Goal: Task Accomplishment & Management: Complete application form

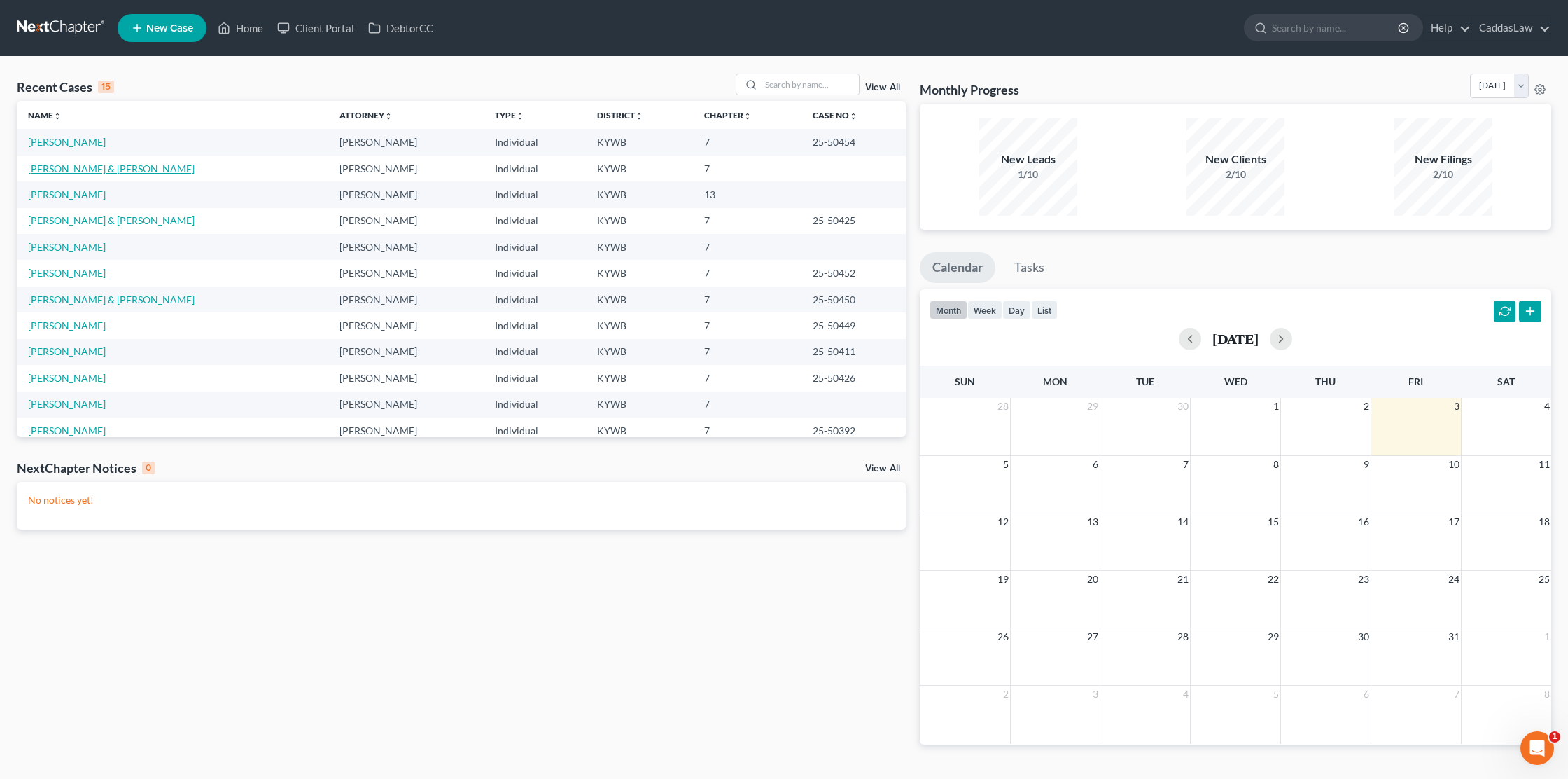
click at [60, 171] on link "[PERSON_NAME] & [PERSON_NAME]" at bounding box center [112, 168] width 167 height 12
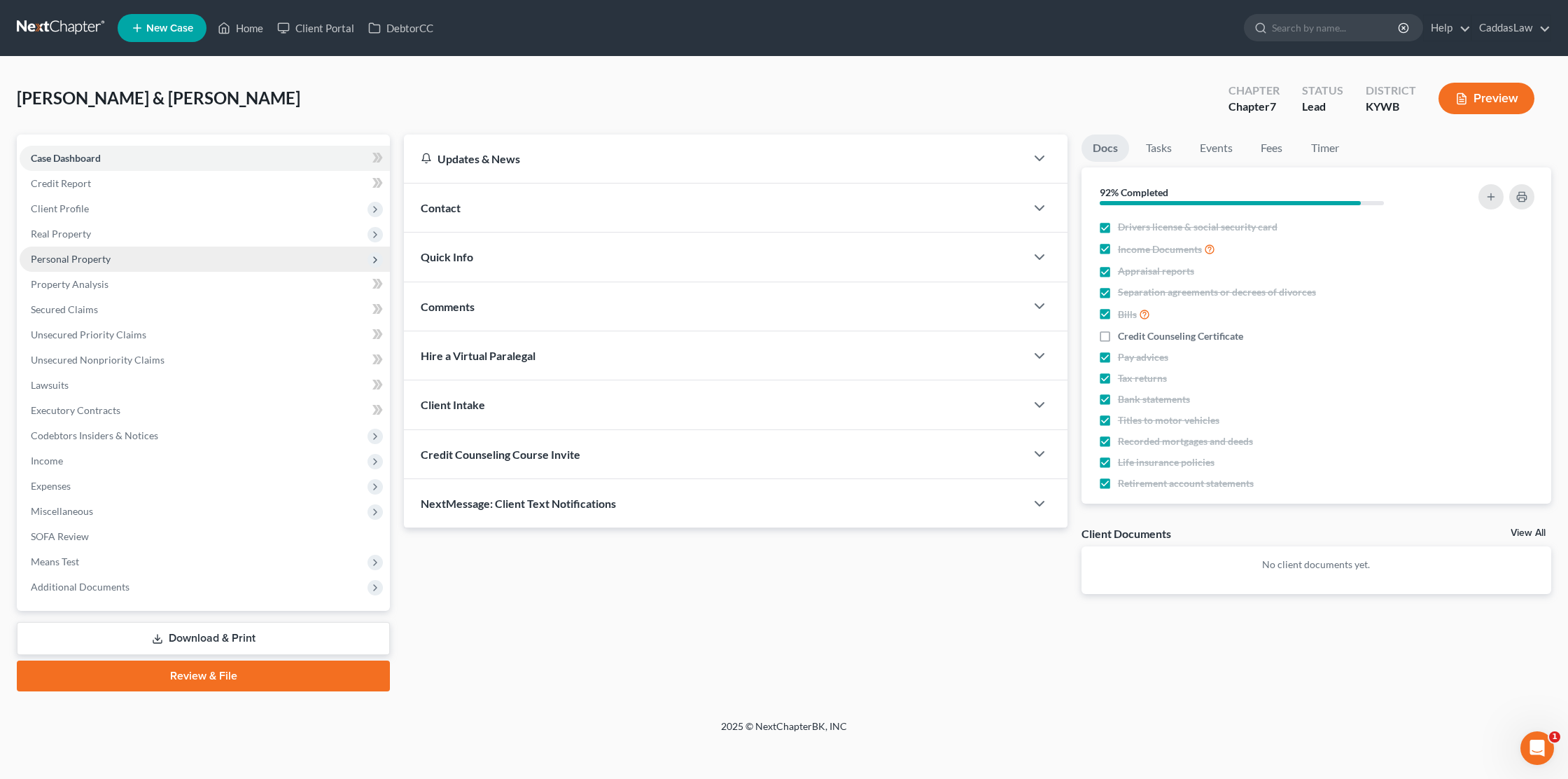
click at [67, 259] on span "Personal Property" at bounding box center [71, 258] width 80 height 12
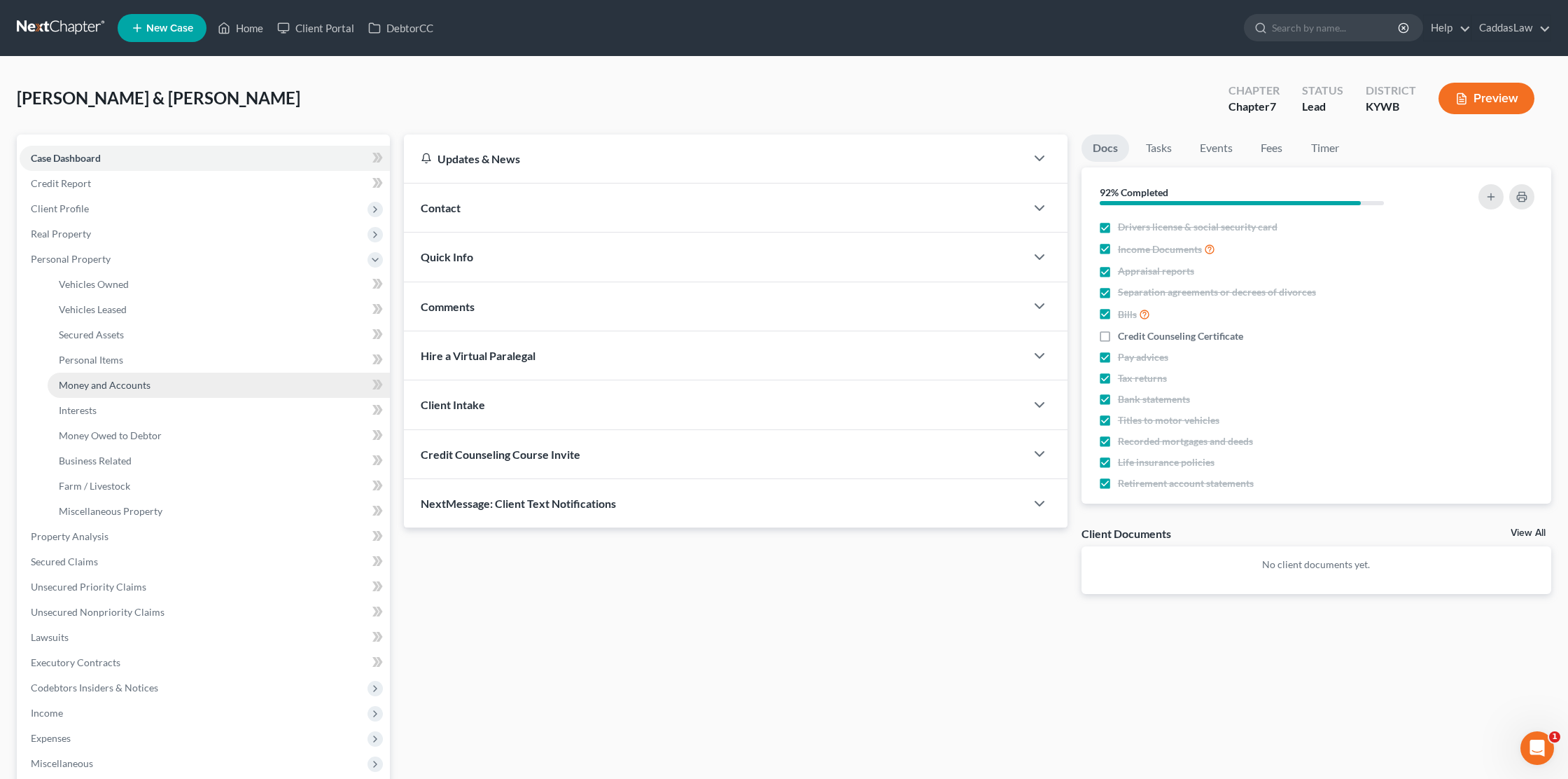
click at [119, 381] on span "Money and Accounts" at bounding box center [104, 385] width 92 height 12
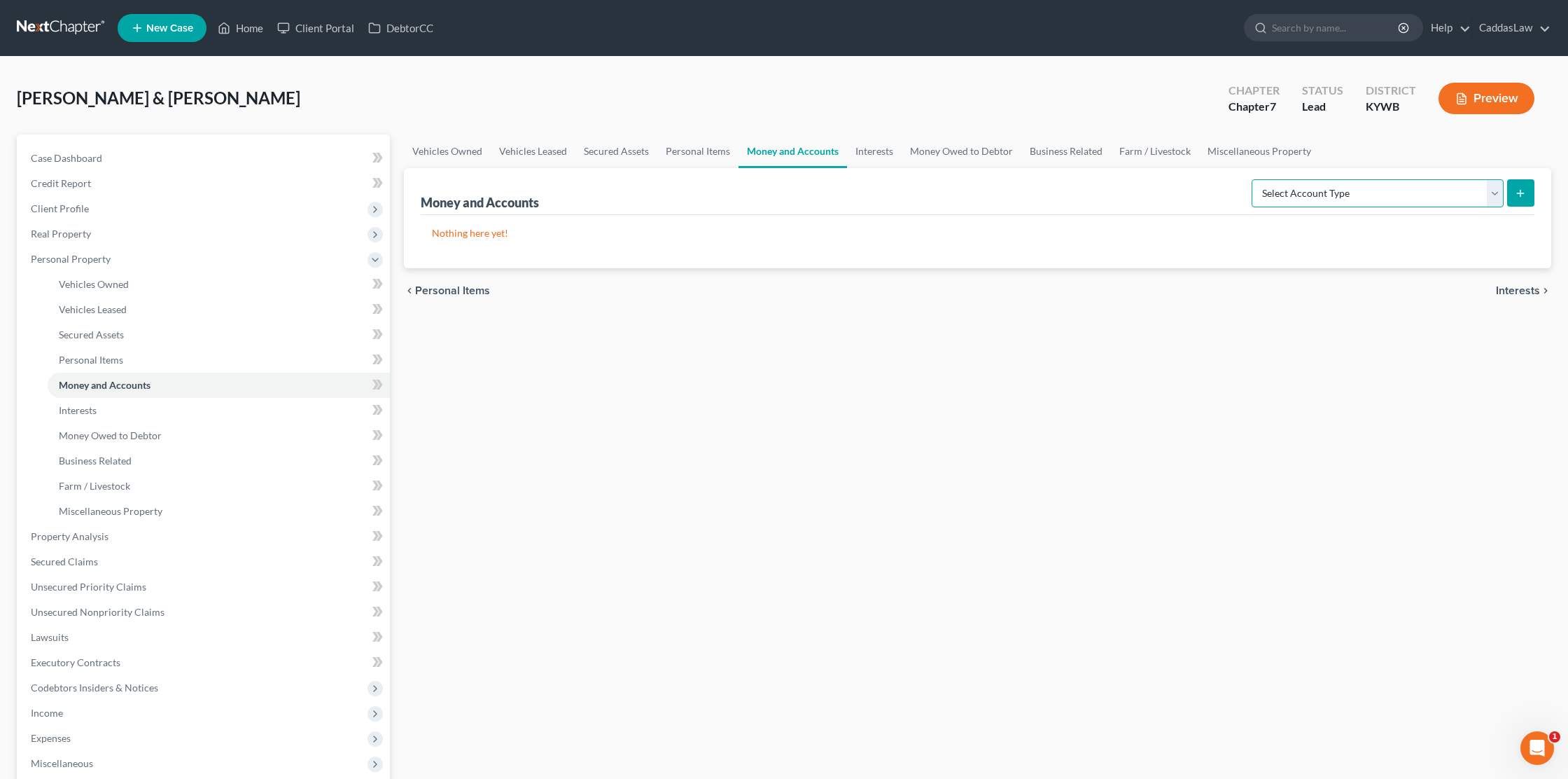
select select "checking"
click at [1530, 187] on button "submit" at bounding box center [1521, 193] width 27 height 27
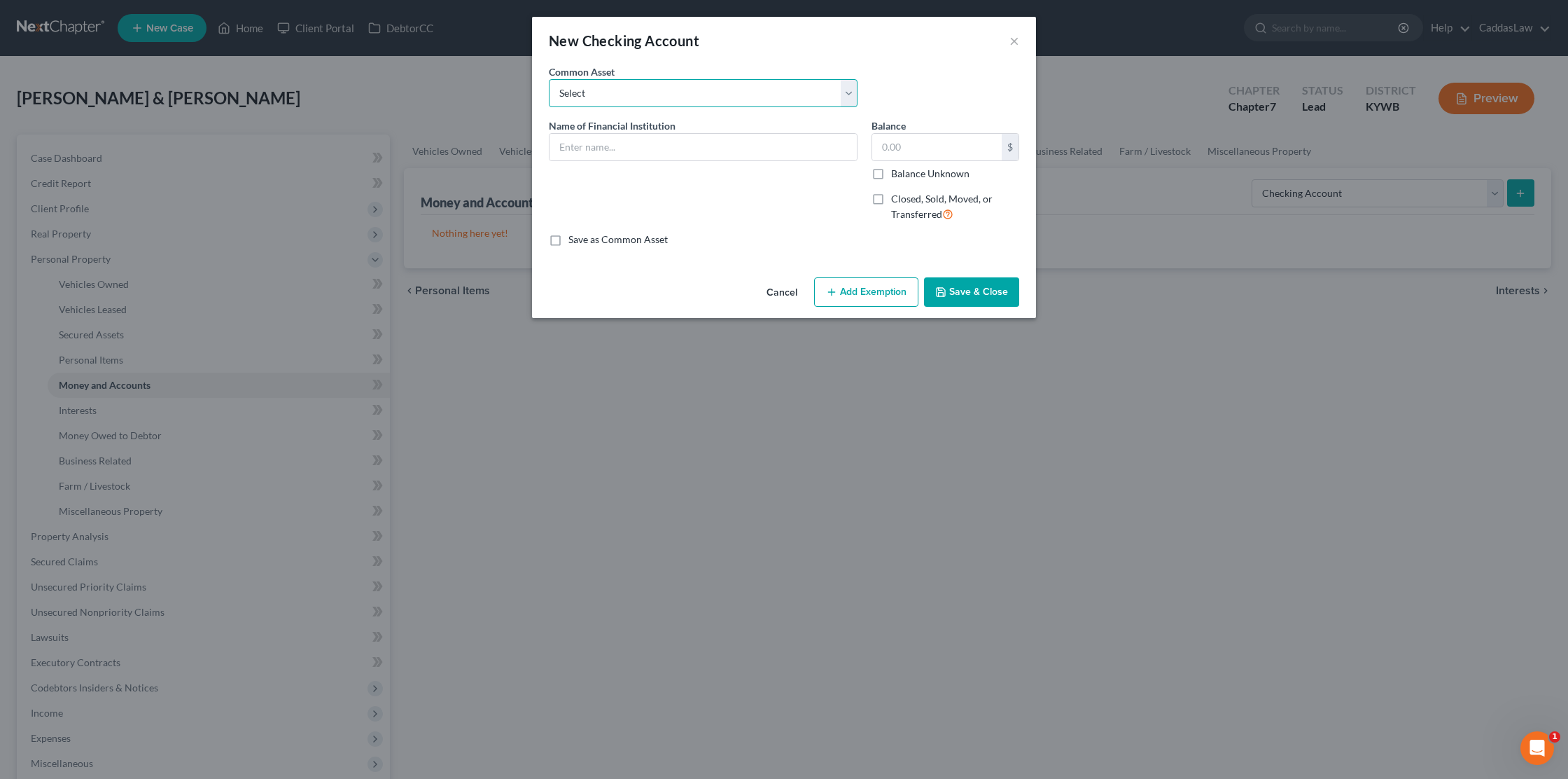
select select "2"
type input "CFSB"
click at [896, 152] on input "text" at bounding box center [937, 147] width 129 height 27
type input "884.04"
click at [962, 293] on button "Save & Close" at bounding box center [972, 292] width 95 height 29
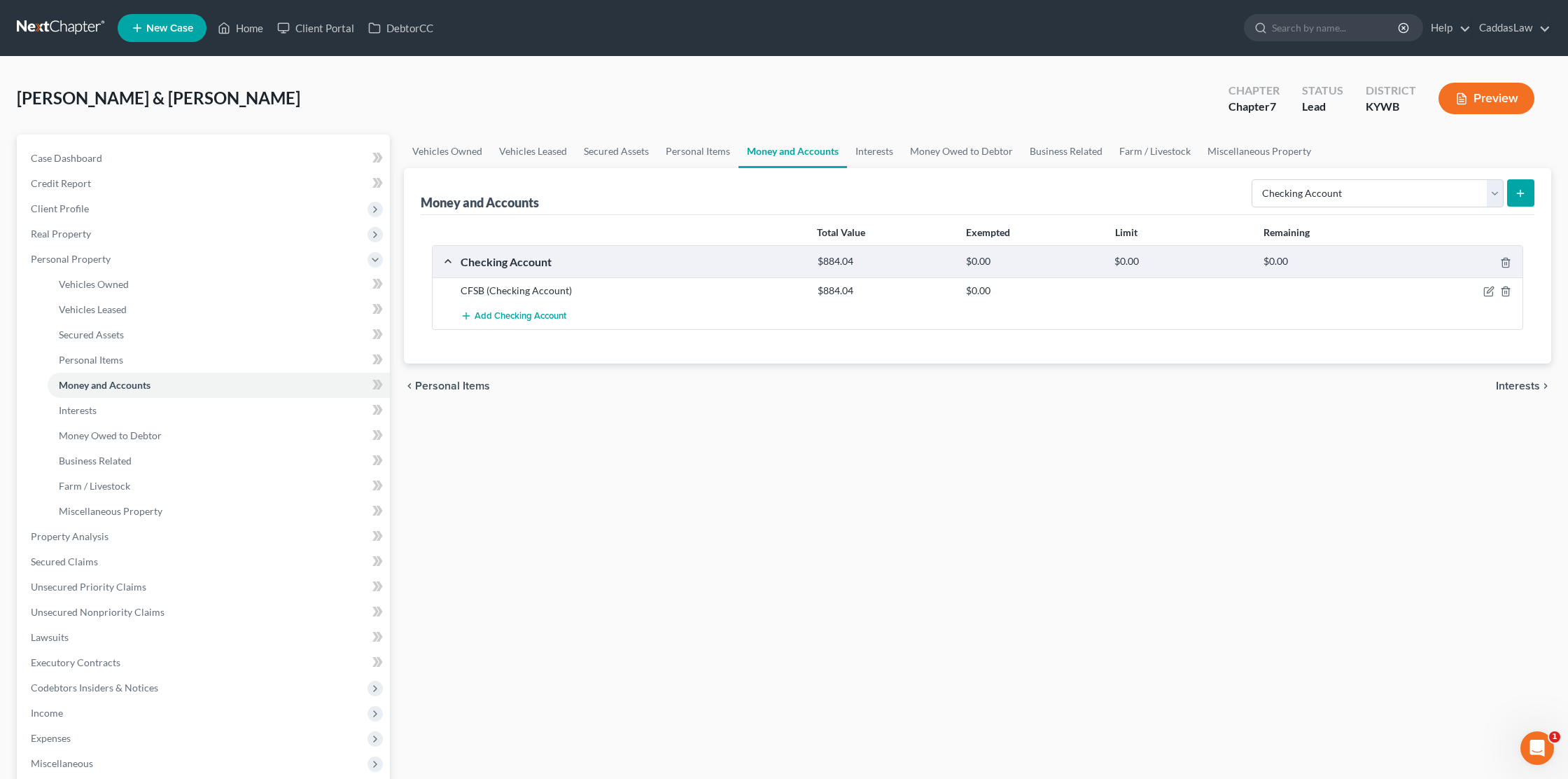
click at [1519, 197] on icon "submit" at bounding box center [1520, 193] width 11 height 11
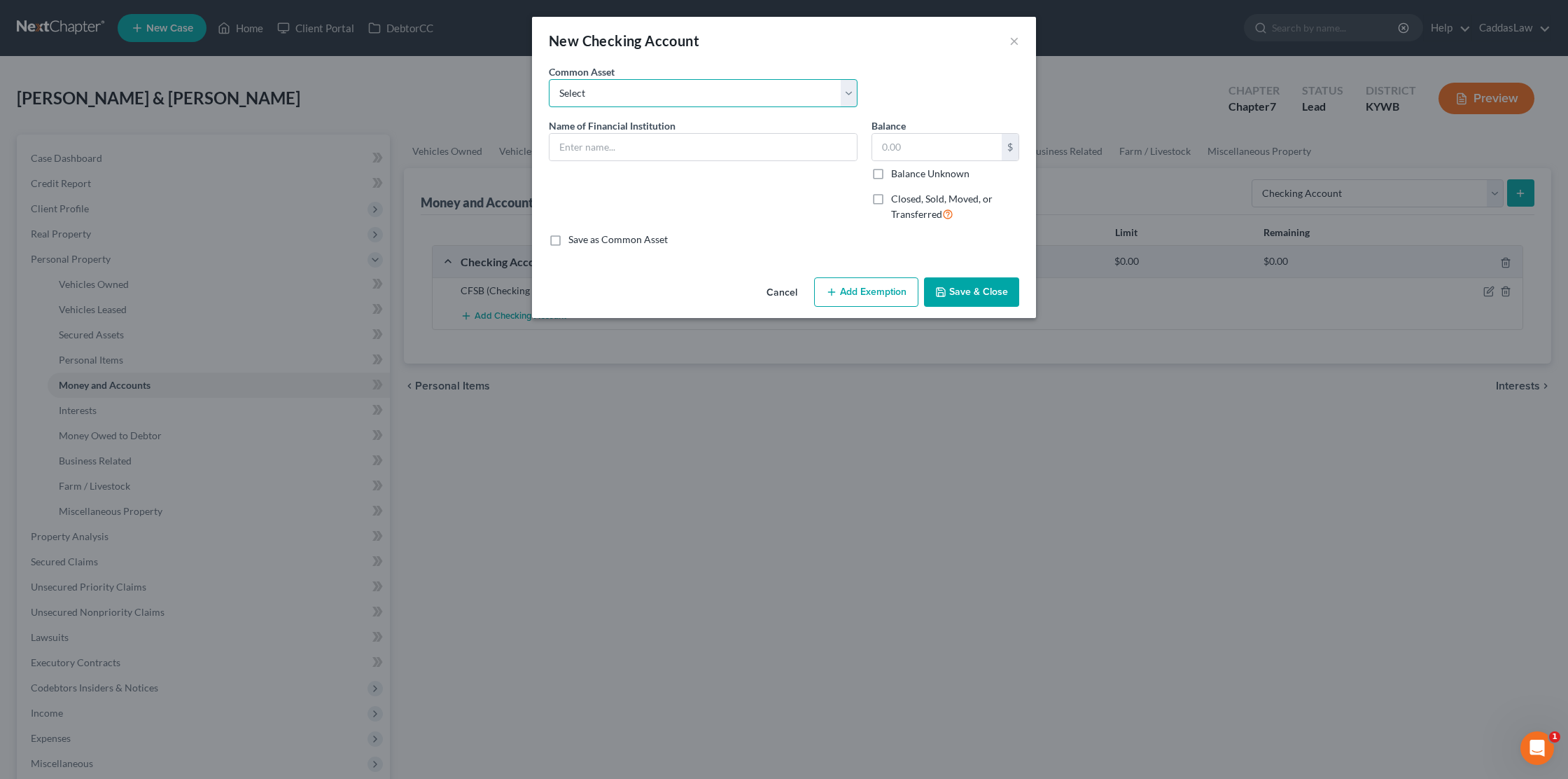
select select "2"
type input "CFSB"
click at [929, 140] on input "text" at bounding box center [937, 147] width 129 height 27
type input "2,730.23"
click at [950, 284] on button "Save & Close" at bounding box center [972, 292] width 95 height 29
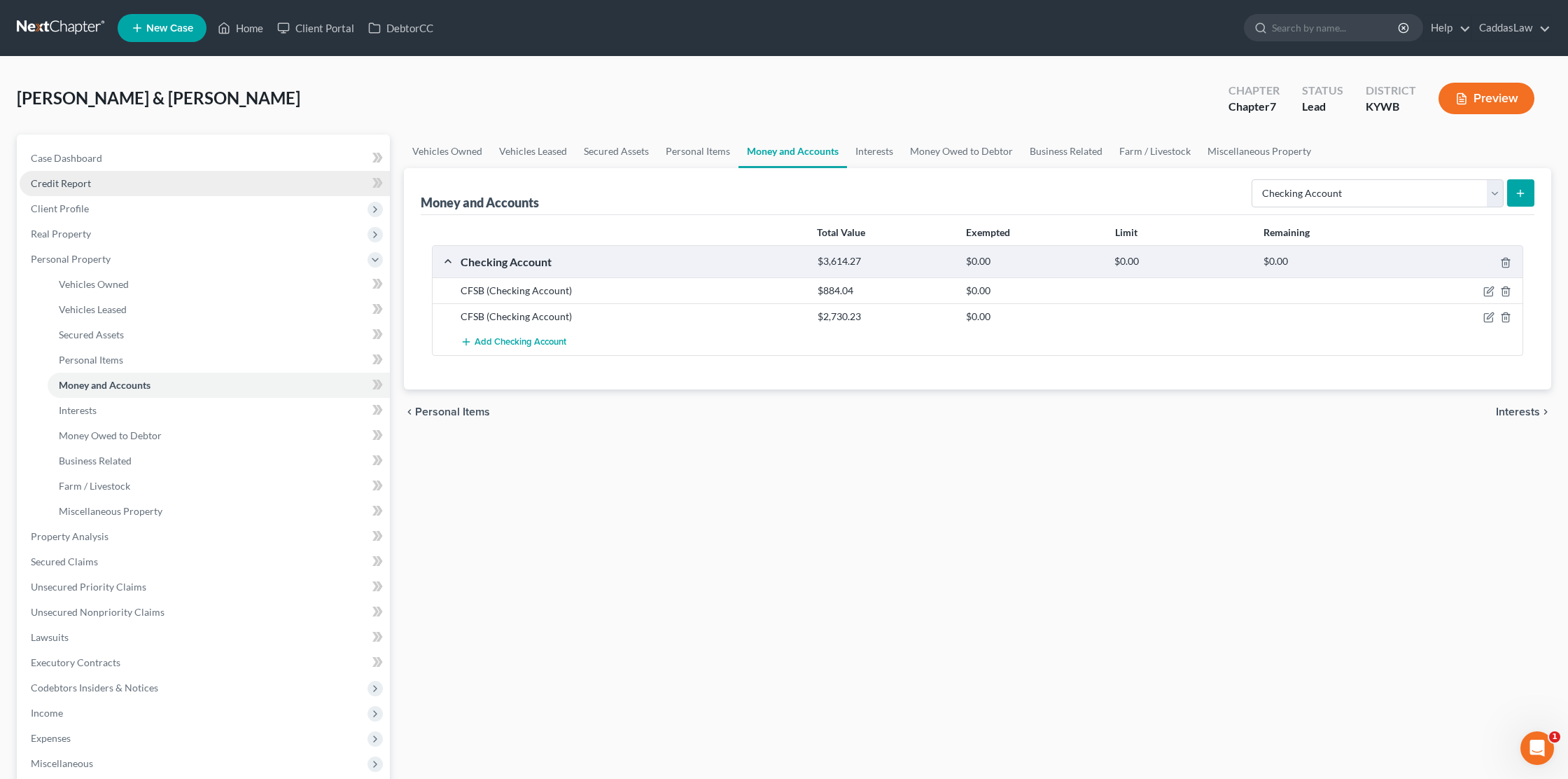
click at [88, 191] on link "Credit Report" at bounding box center [204, 184] width 370 height 26
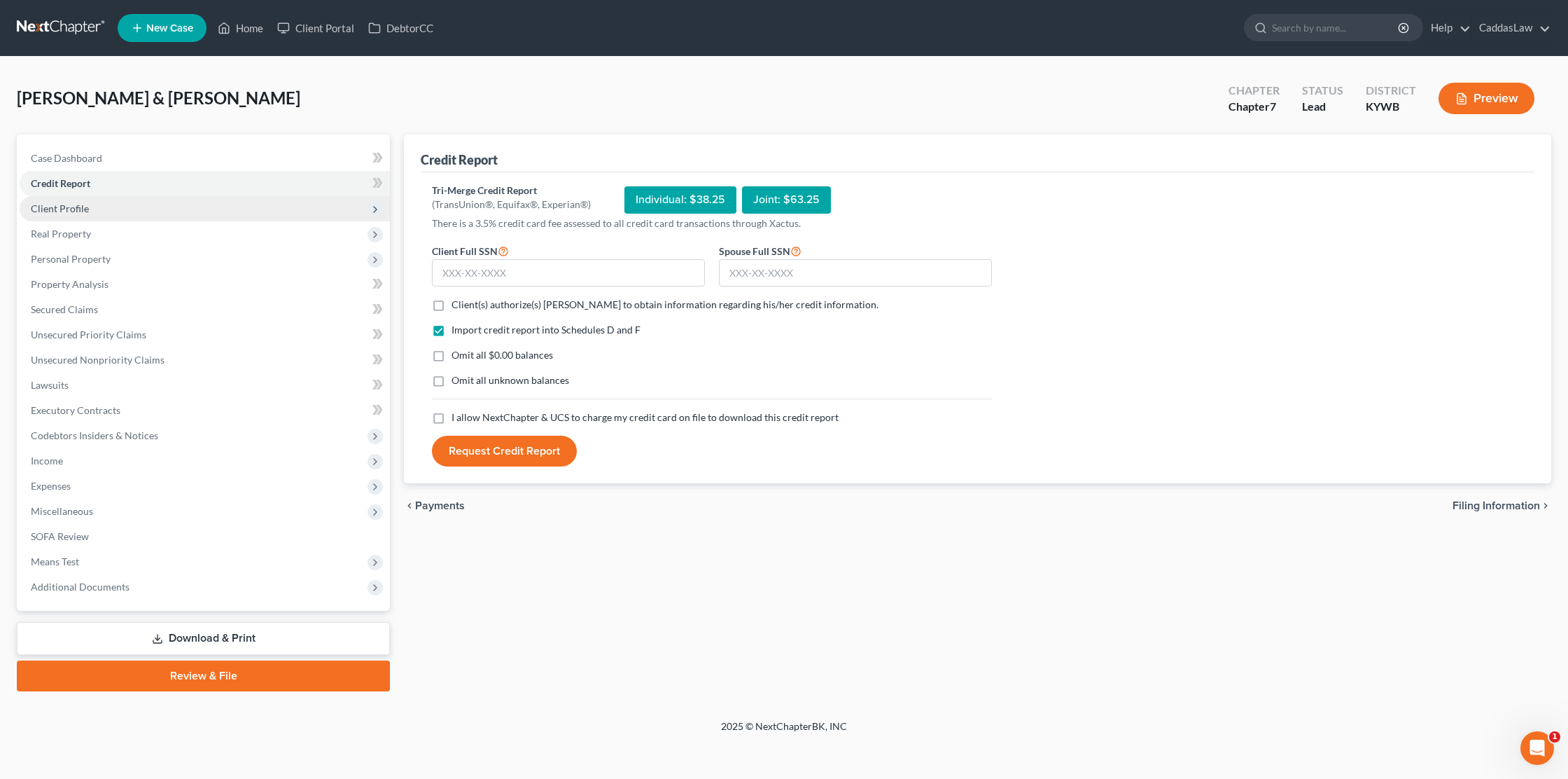
click at [59, 207] on span "Client Profile" at bounding box center [60, 208] width 58 height 12
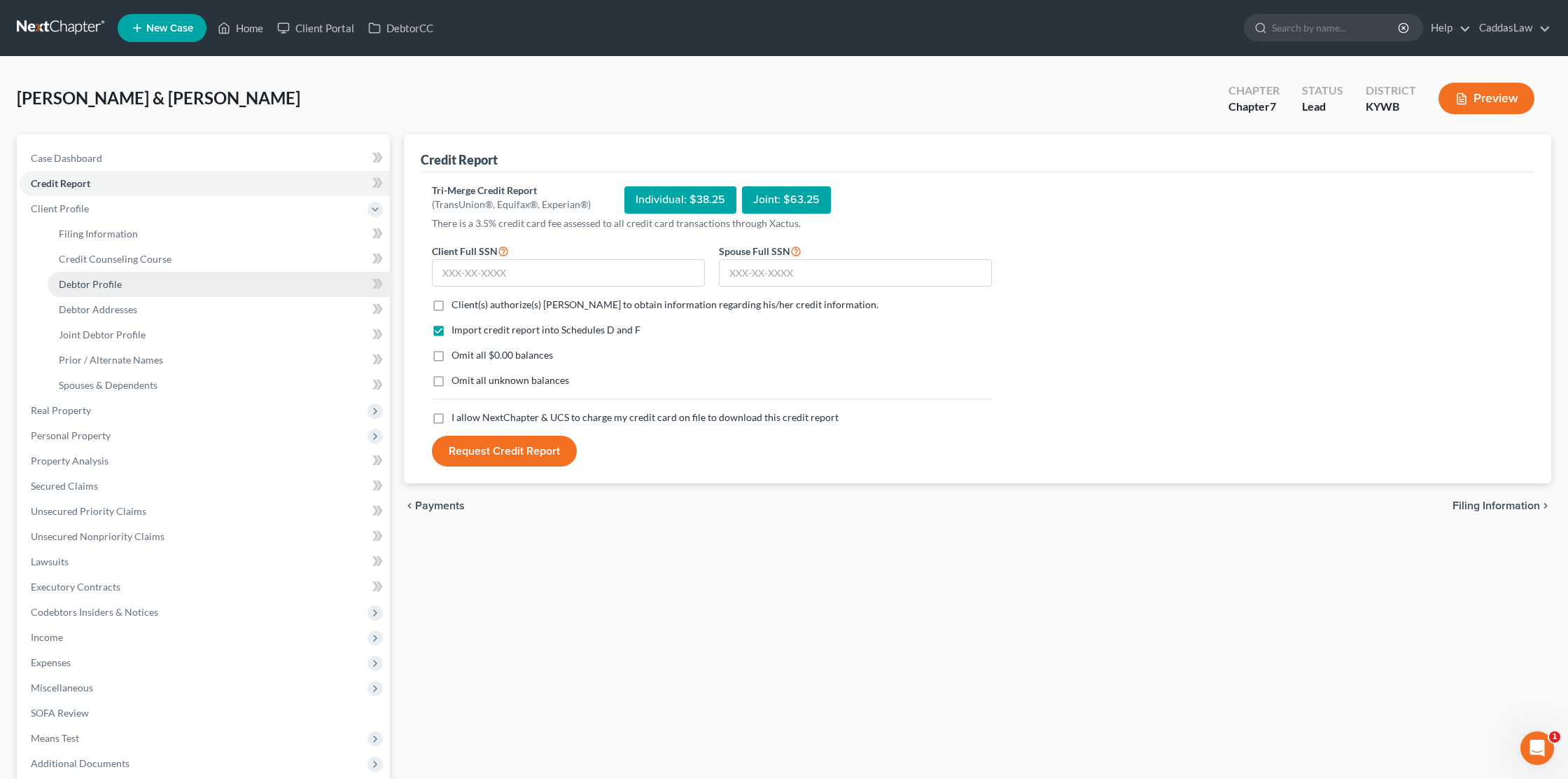
click at [93, 283] on span "Debtor Profile" at bounding box center [90, 284] width 63 height 12
select select "1"
select select "4"
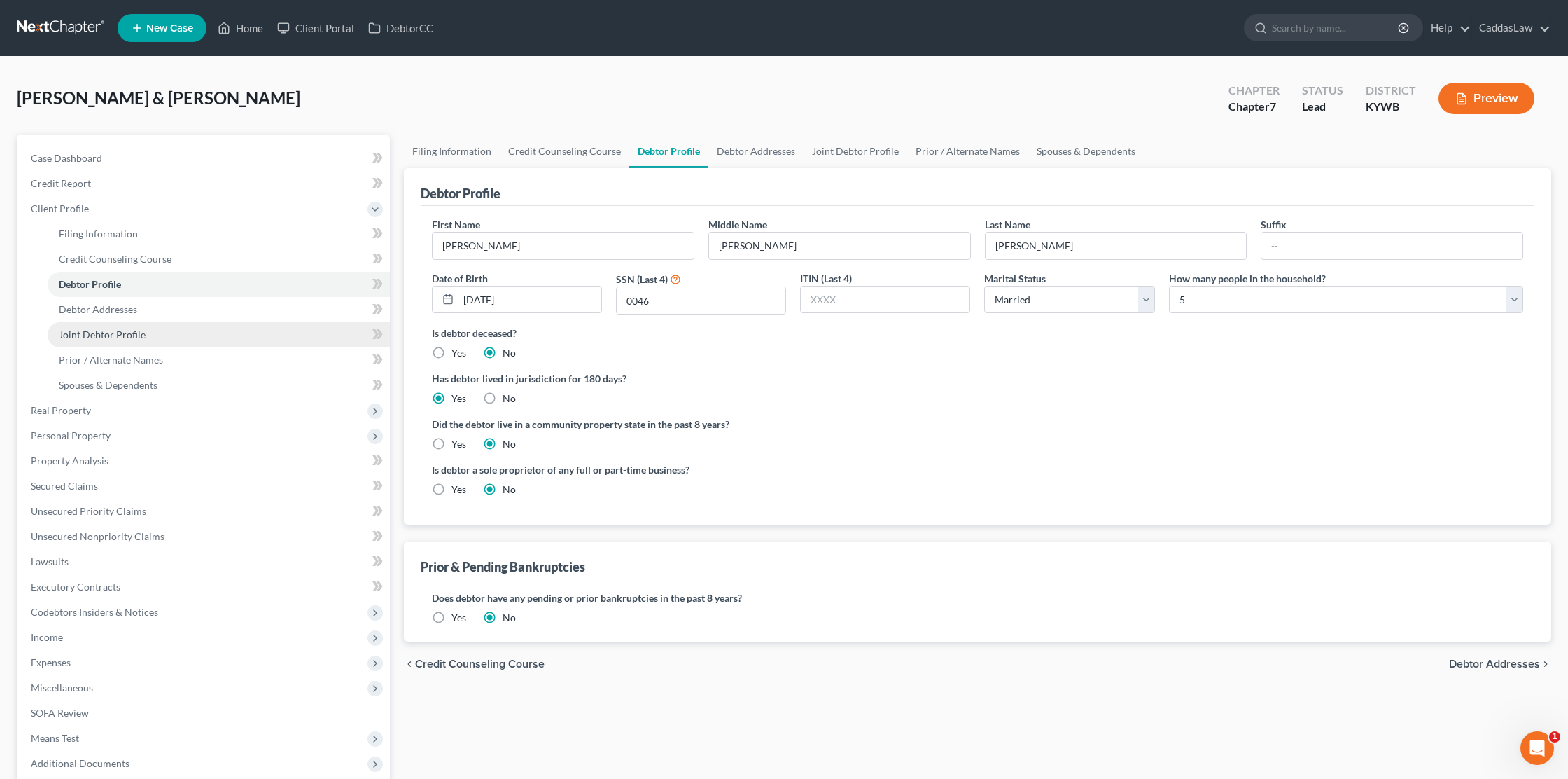
click at [126, 335] on span "Joint Debtor Profile" at bounding box center [102, 335] width 87 height 12
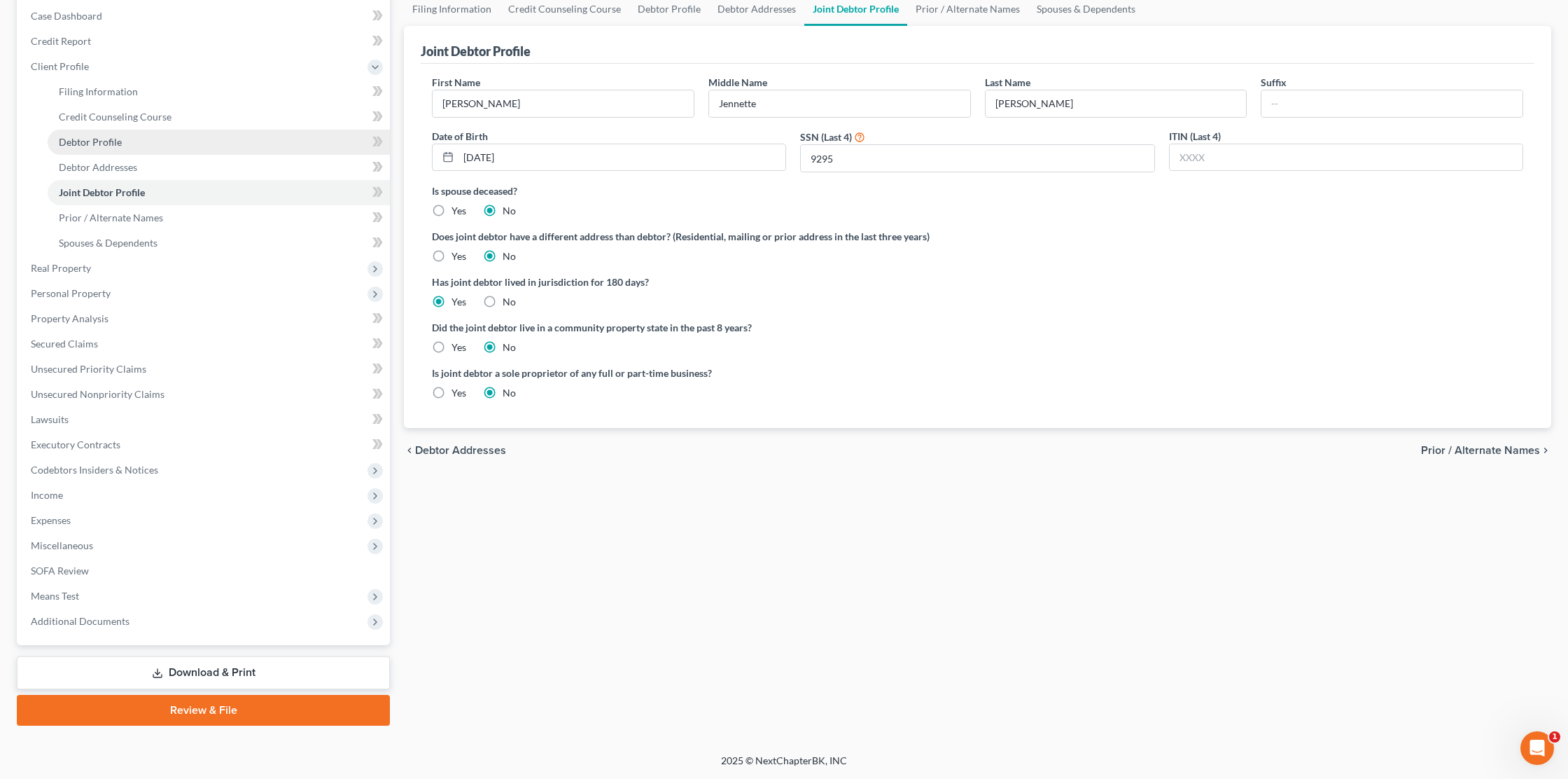
scroll to position [142, 0]
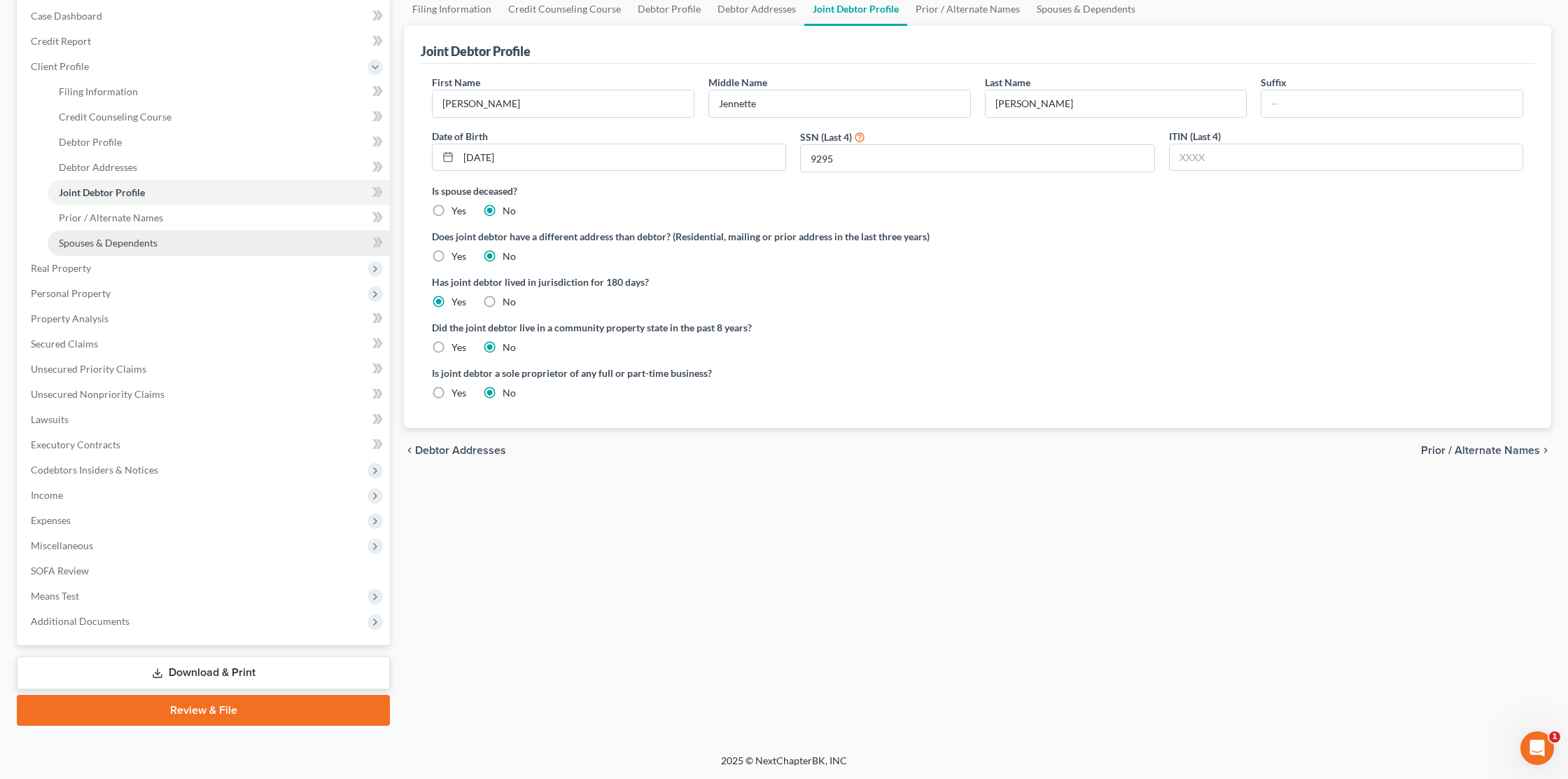
click at [127, 247] on span "Spouses & Dependents" at bounding box center [108, 242] width 99 height 12
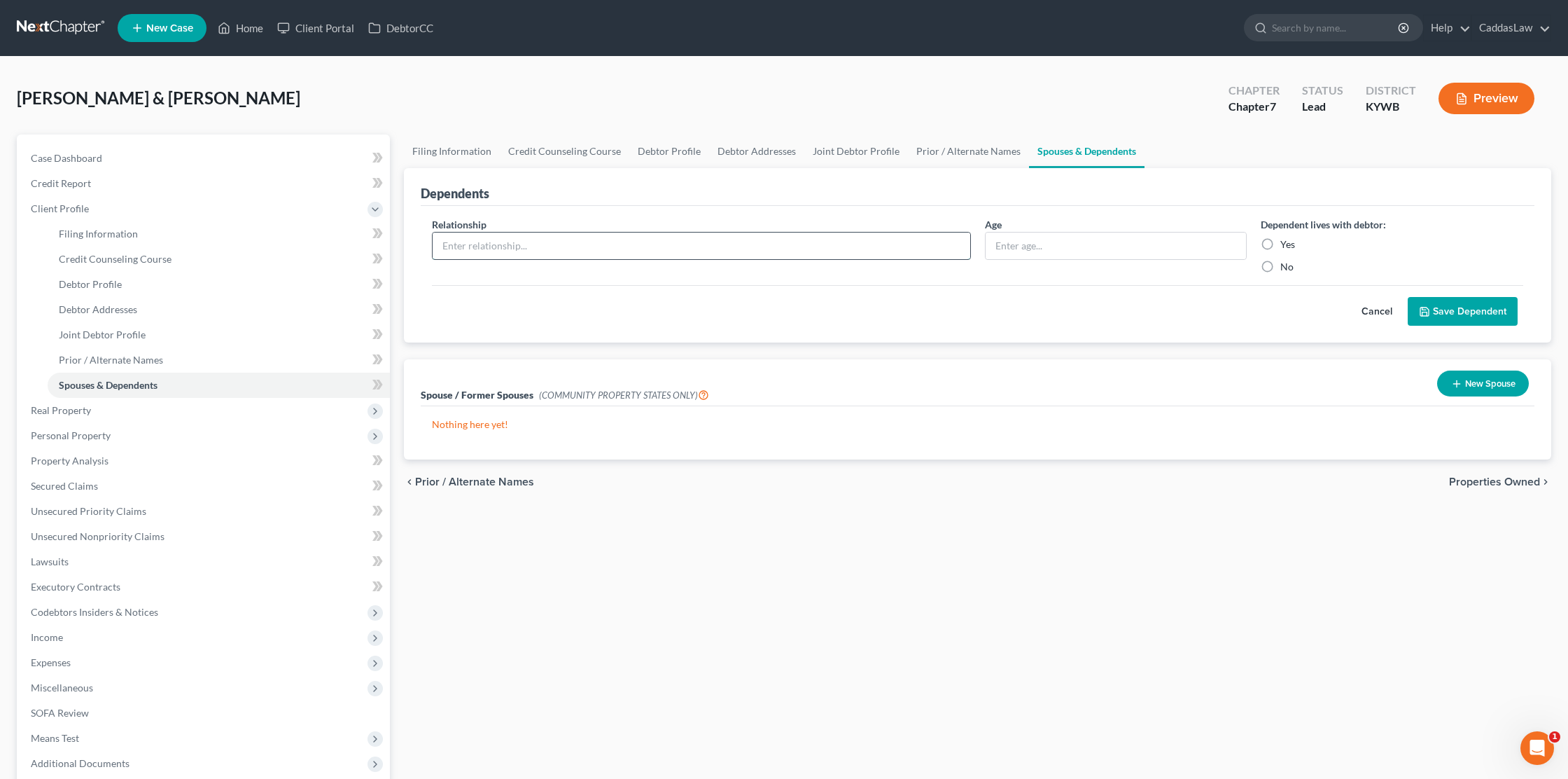
click at [540, 251] on input "text" at bounding box center [701, 246] width 538 height 27
type input "d"
type input "Daughter"
type input "0"
type input "9"
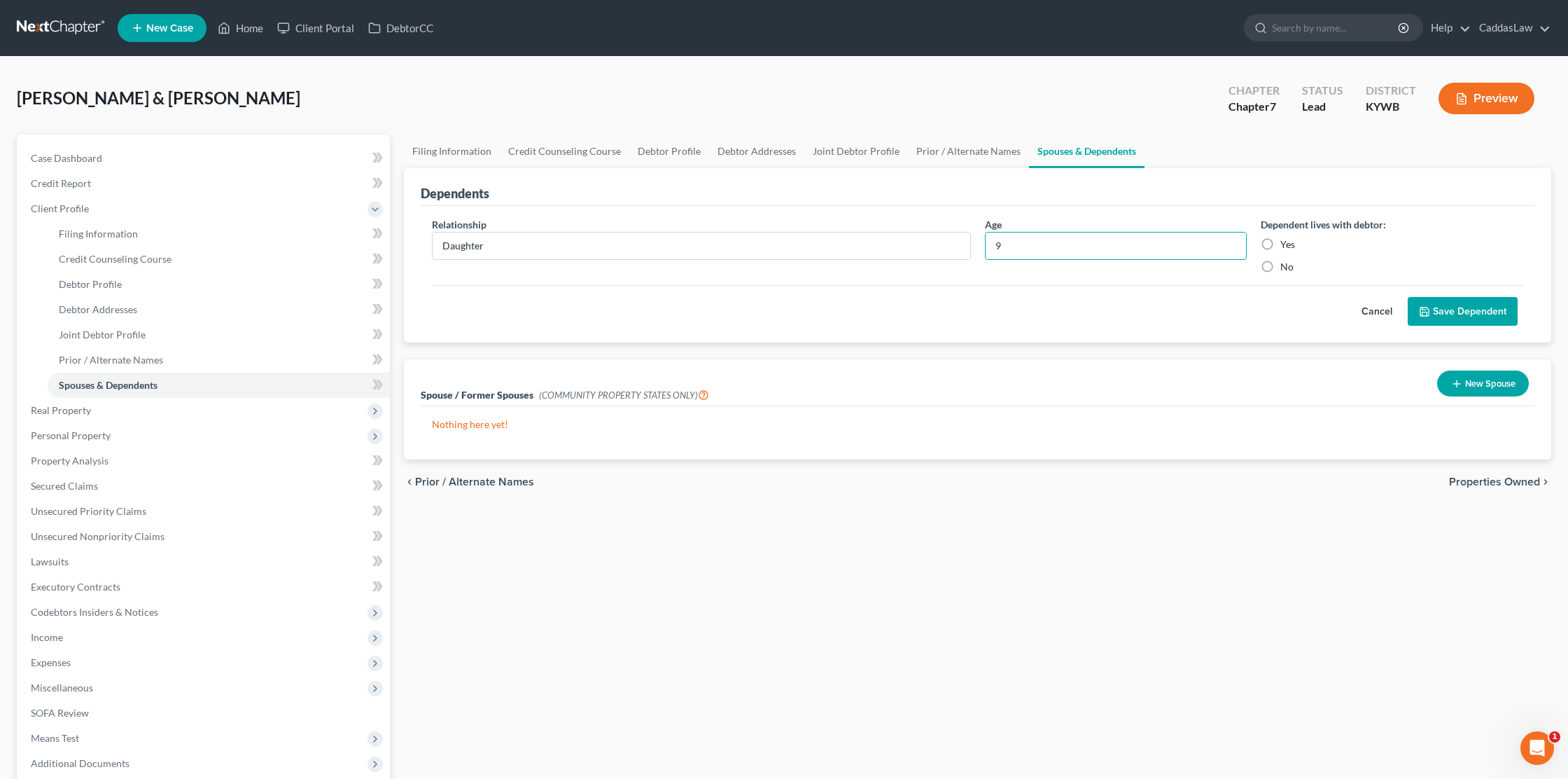
click at [1280, 244] on label "Yes" at bounding box center [1288, 244] width 15 height 14
click at [1286, 244] on input "Yes" at bounding box center [1290, 242] width 9 height 9
radio input "true"
click at [1453, 313] on button "Save Dependent" at bounding box center [1463, 312] width 110 height 29
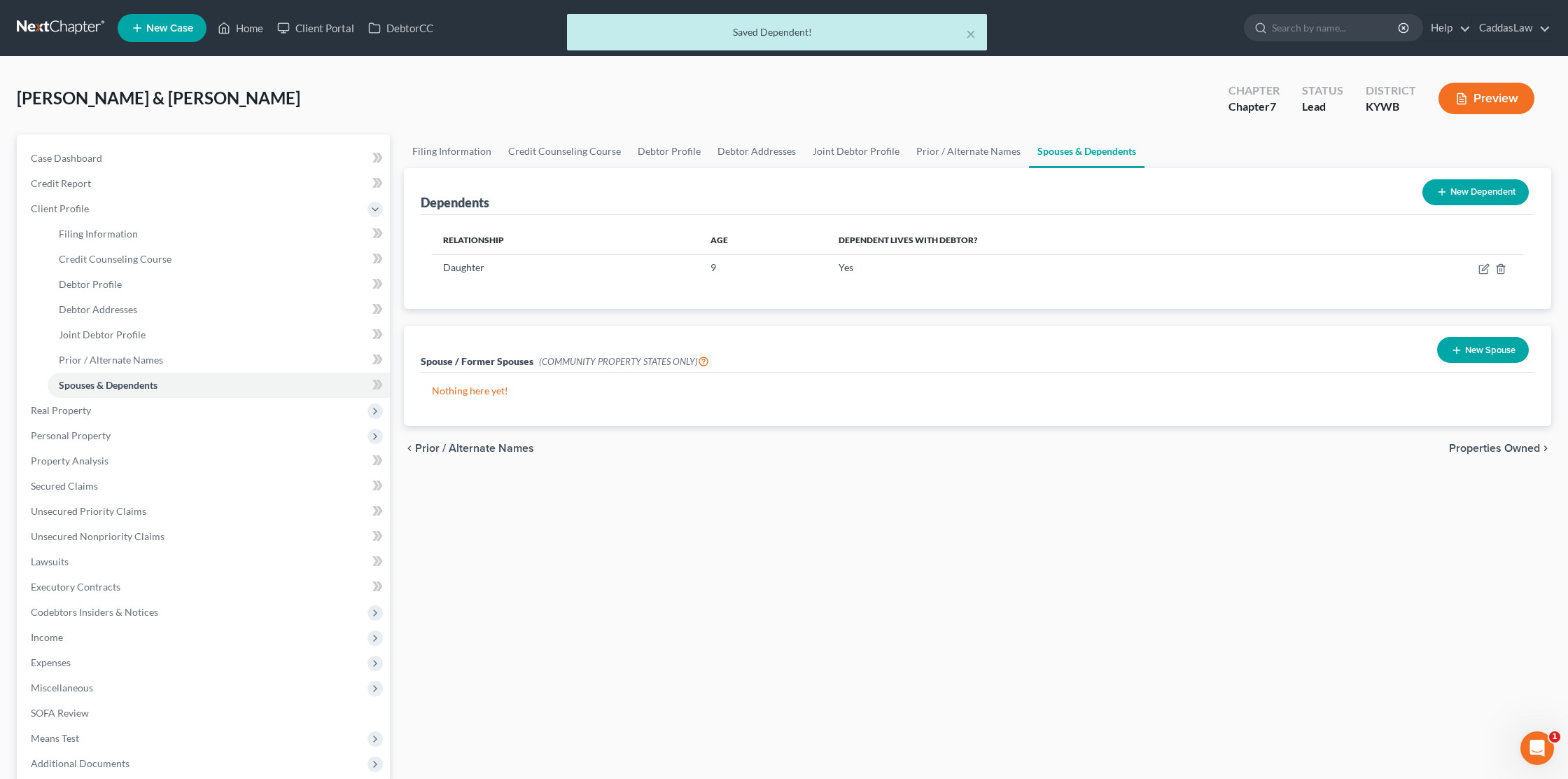
click at [1450, 198] on button "New Dependent" at bounding box center [1475, 192] width 106 height 26
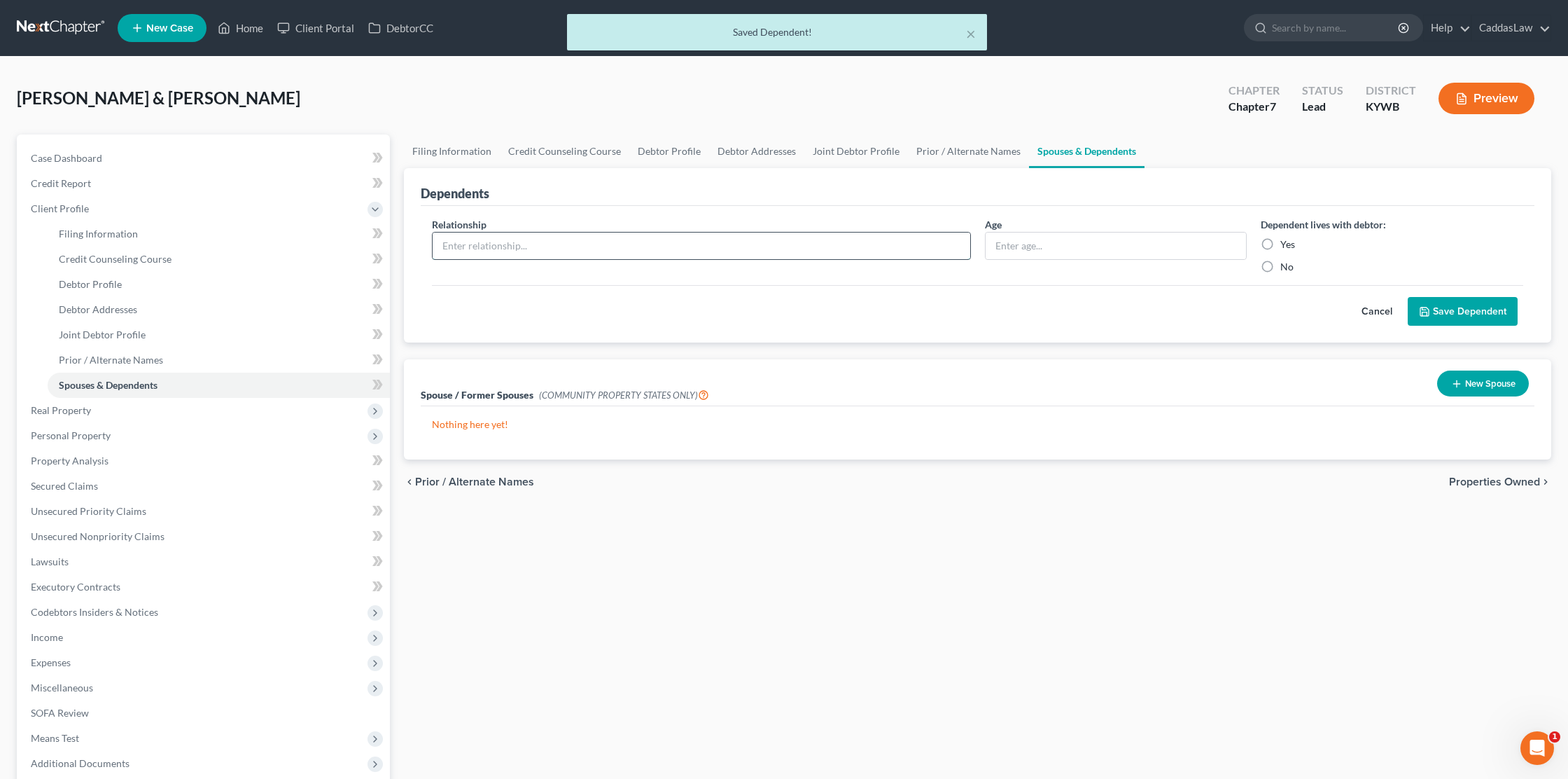
click at [920, 254] on input "text" at bounding box center [701, 246] width 538 height 27
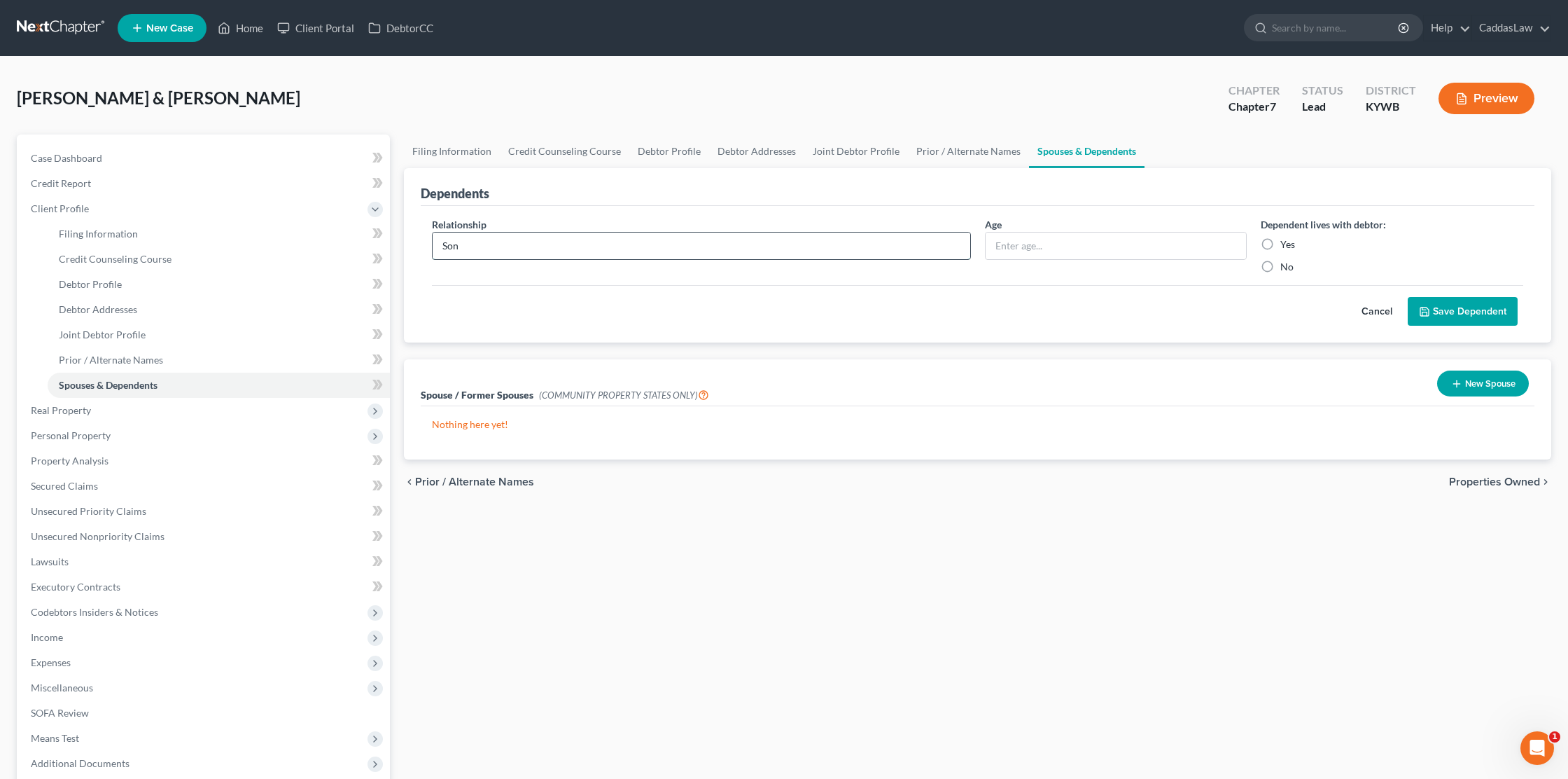
type input "Son"
type input "7"
click at [1280, 246] on label "Yes" at bounding box center [1288, 244] width 15 height 14
click at [1286, 246] on input "Yes" at bounding box center [1290, 242] width 9 height 9
radio input "true"
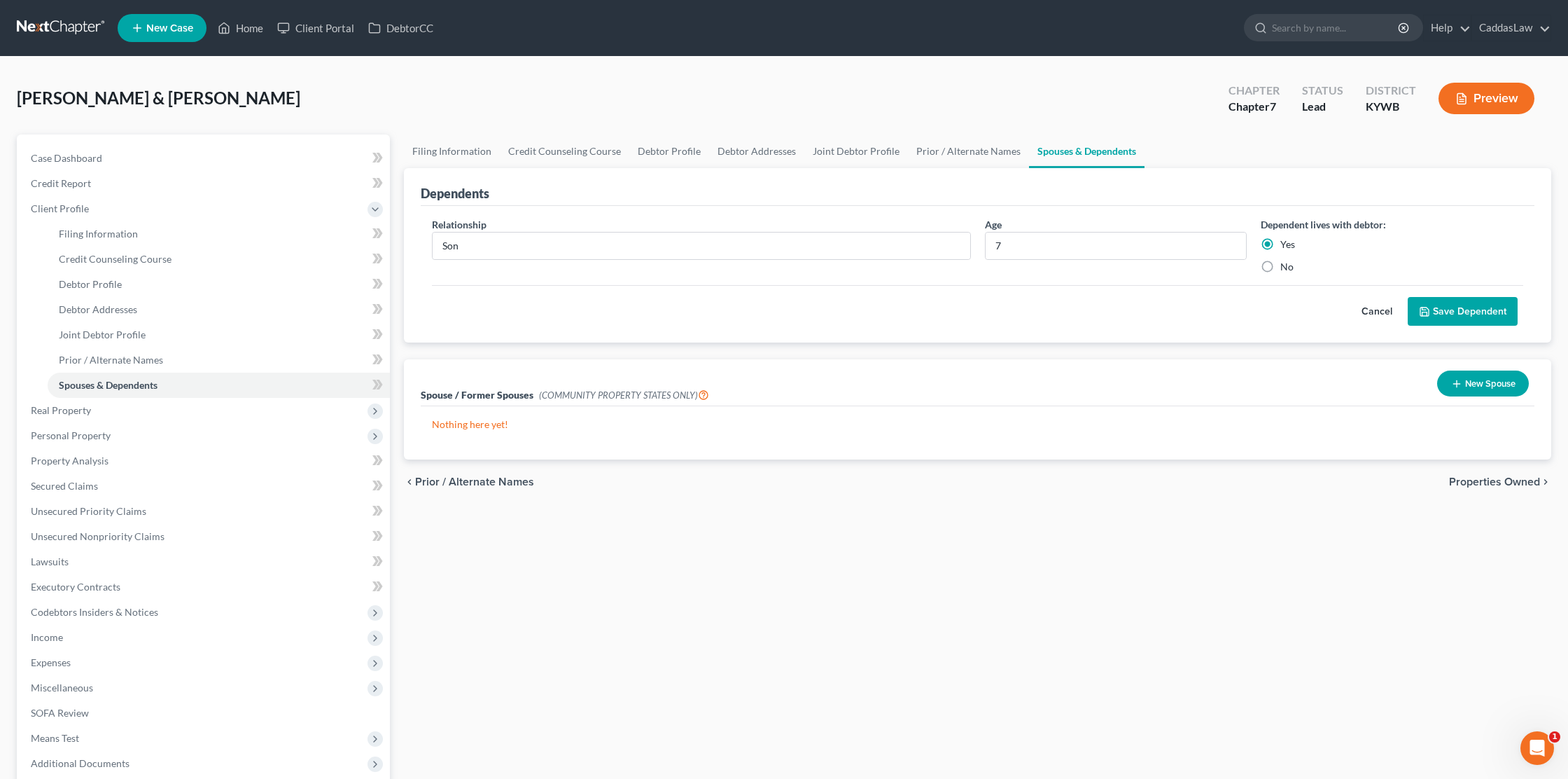
click at [1429, 313] on icon "submit" at bounding box center [1425, 312] width 11 height 11
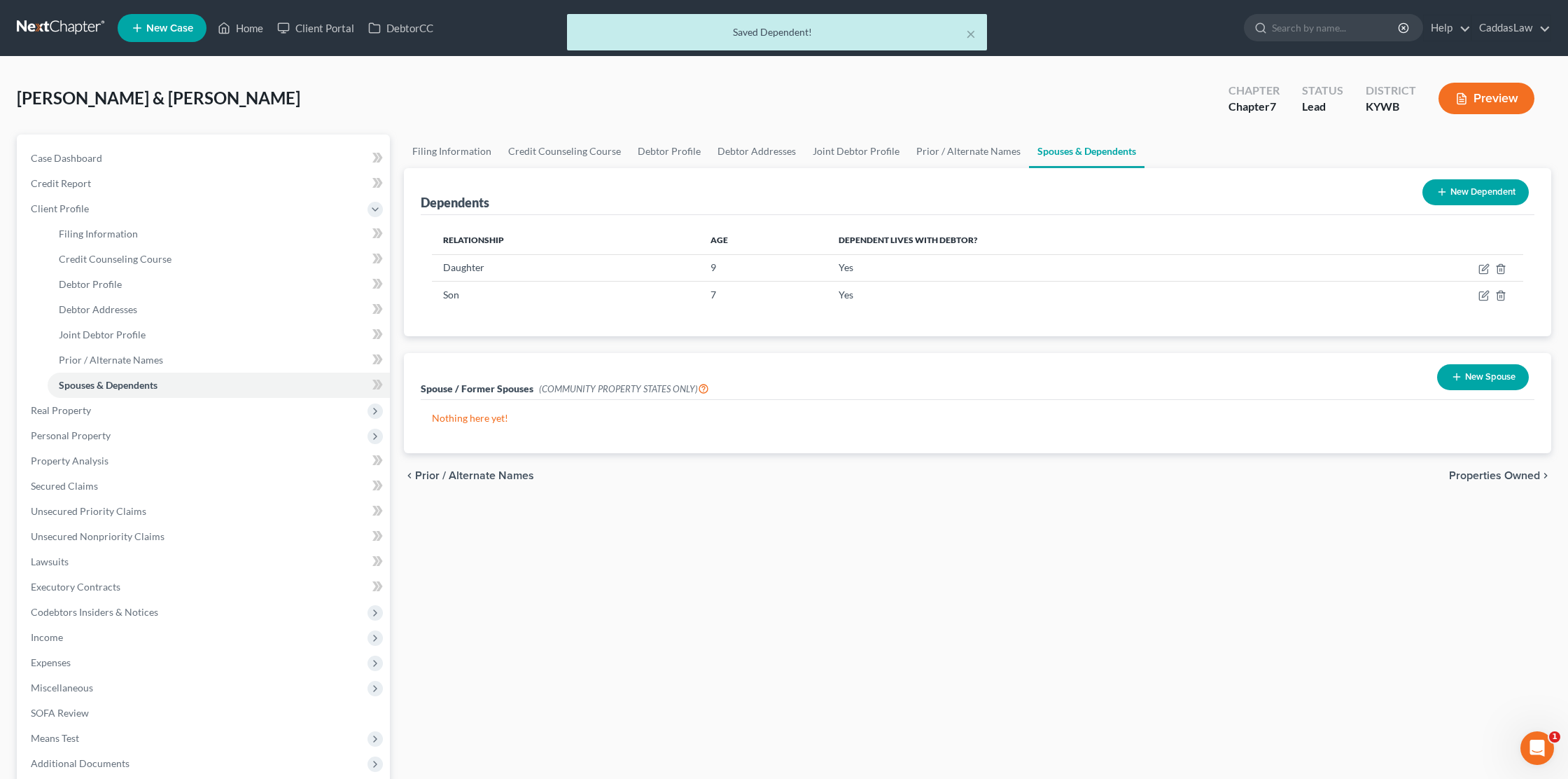
click at [1490, 191] on button "New Dependent" at bounding box center [1475, 192] width 106 height 26
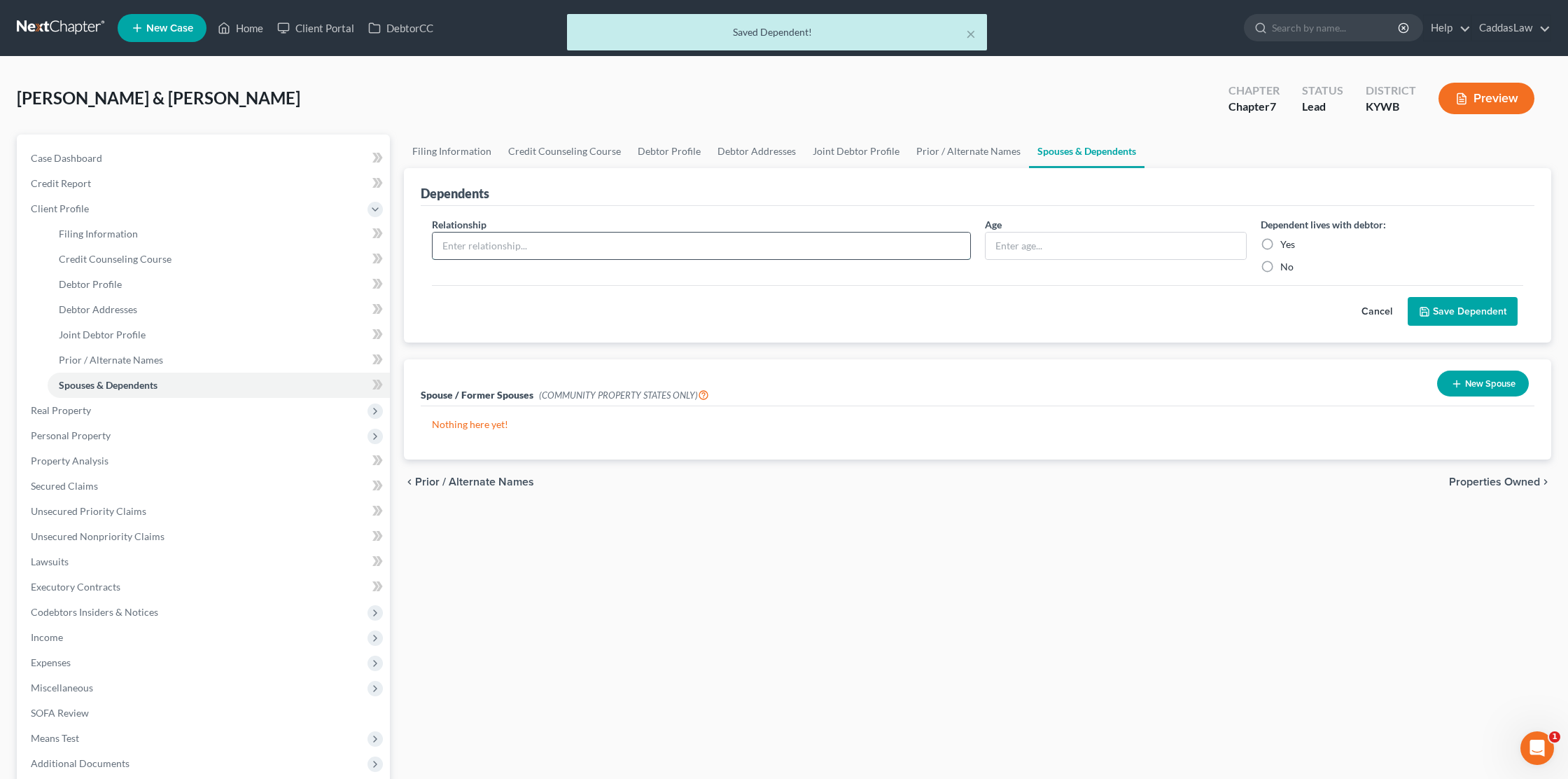
click at [558, 247] on input "text" at bounding box center [701, 246] width 538 height 27
type input "Son"
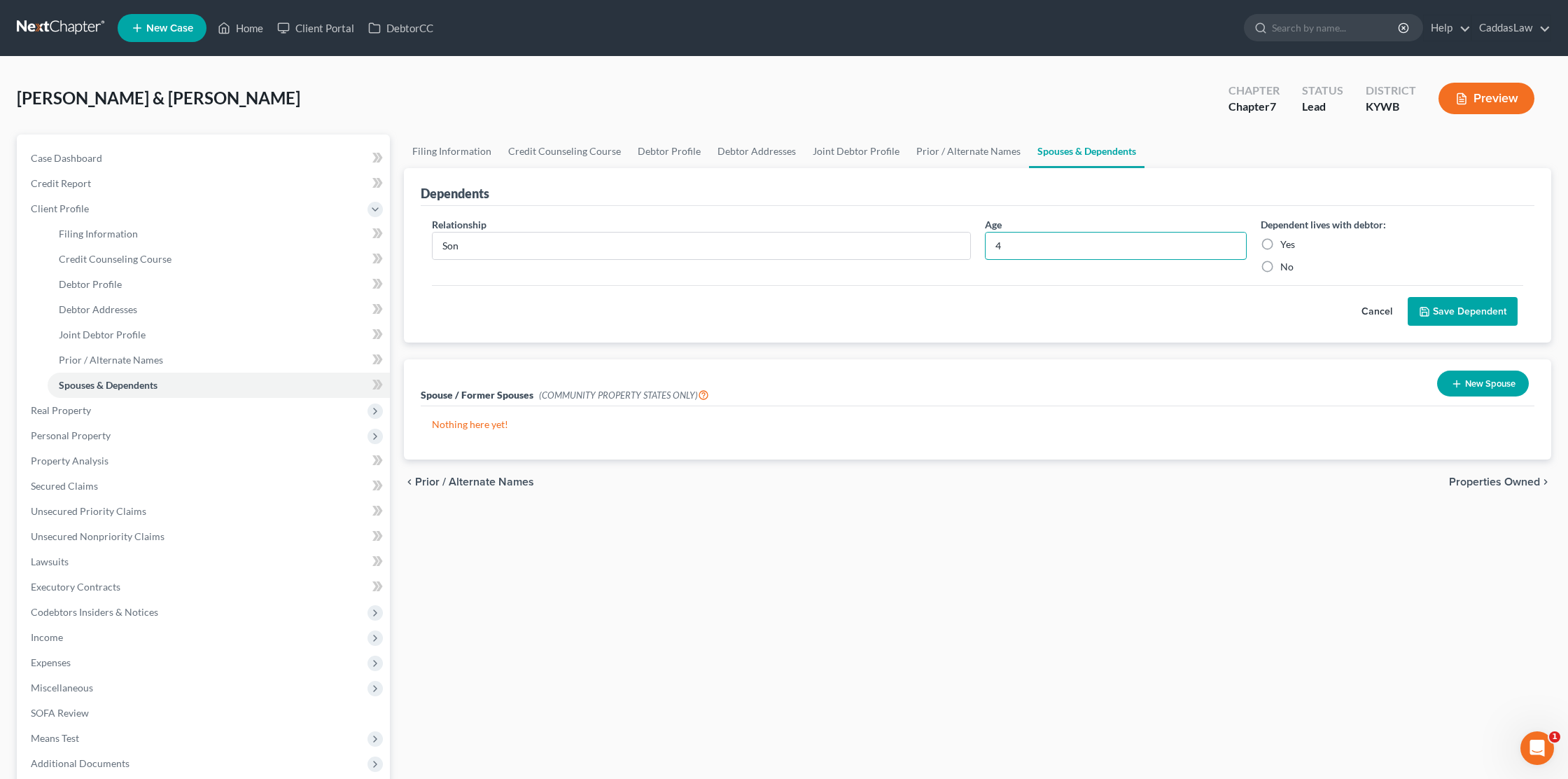
type input "4"
click at [1280, 245] on label "Yes" at bounding box center [1288, 244] width 15 height 14
click at [1286, 245] on input "Yes" at bounding box center [1290, 242] width 9 height 9
radio input "true"
click at [1476, 320] on button "Save Dependent" at bounding box center [1463, 312] width 110 height 29
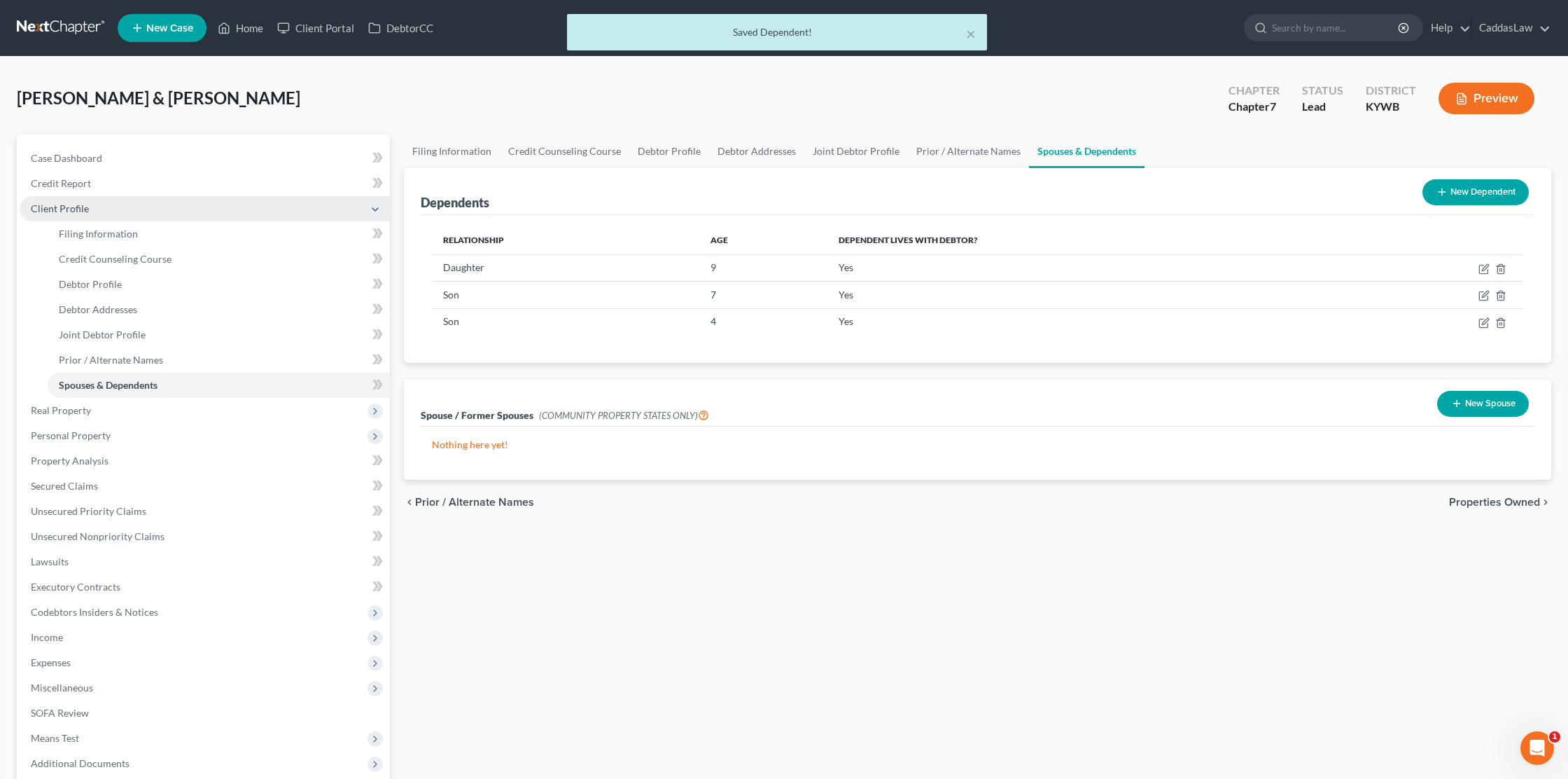
click at [69, 207] on span "Client Profile" at bounding box center [60, 208] width 58 height 12
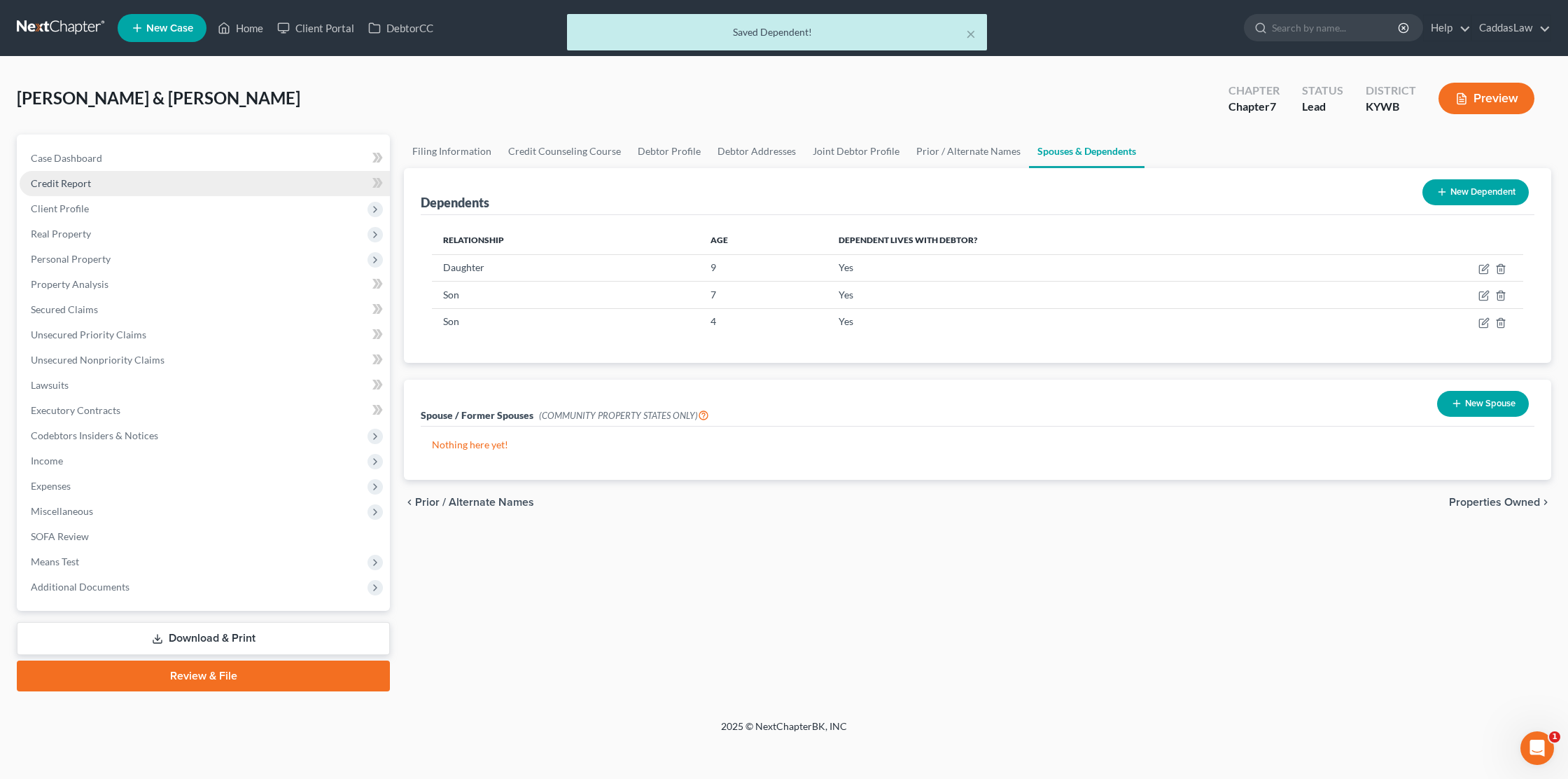
click at [70, 186] on span "Credit Report" at bounding box center [61, 182] width 60 height 12
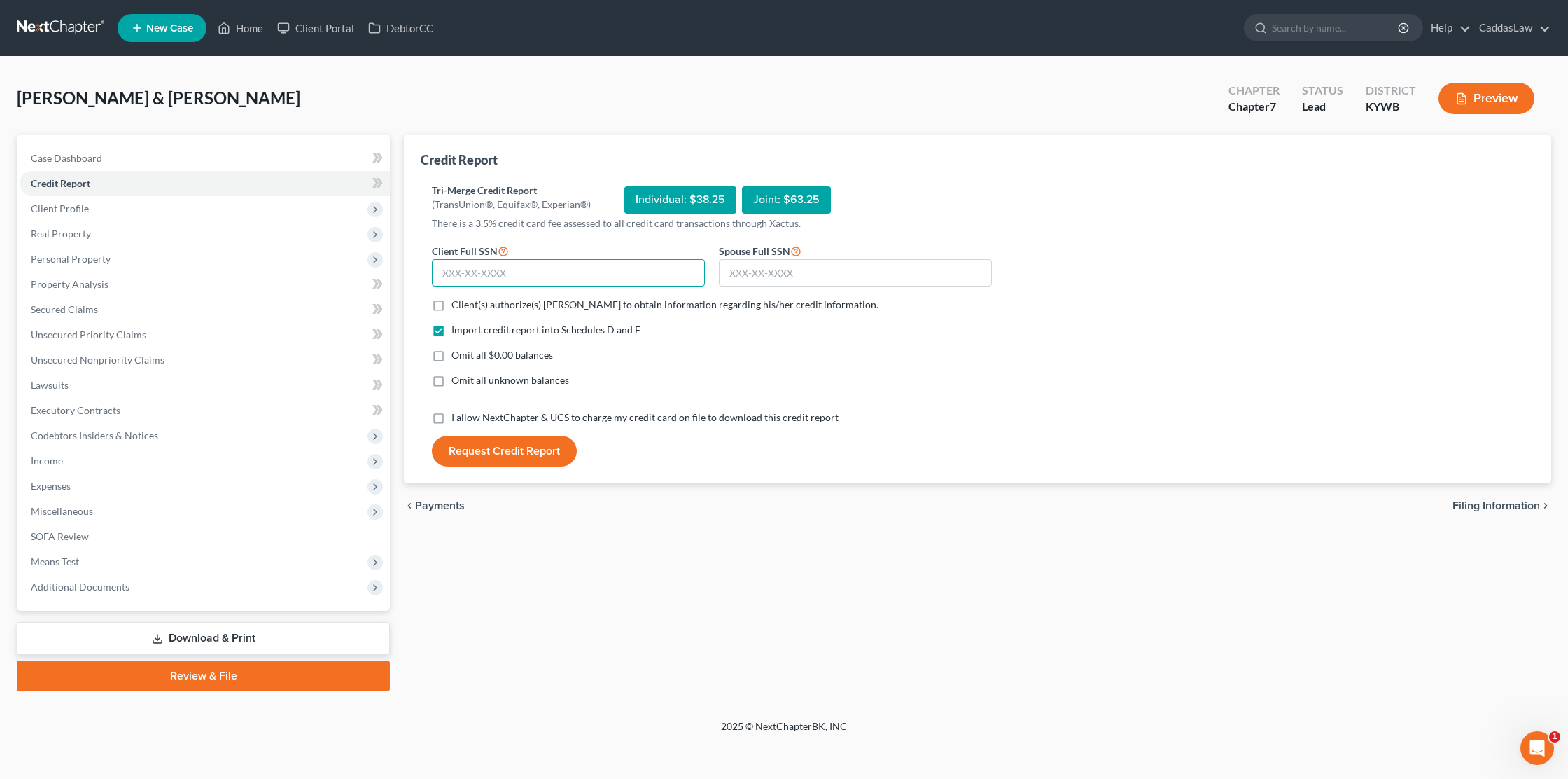
click at [505, 269] on input "text" at bounding box center [569, 273] width 273 height 28
type input "593-45-0046"
type input "489-13-9295"
click at [452, 307] on label "Client(s) authorize(s) [PERSON_NAME] to obtain information regarding his/her cr…" at bounding box center [665, 304] width 427 height 14
click at [457, 307] on input "Client(s) authorize(s) [PERSON_NAME] to obtain information regarding his/her cr…" at bounding box center [462, 302] width 9 height 9
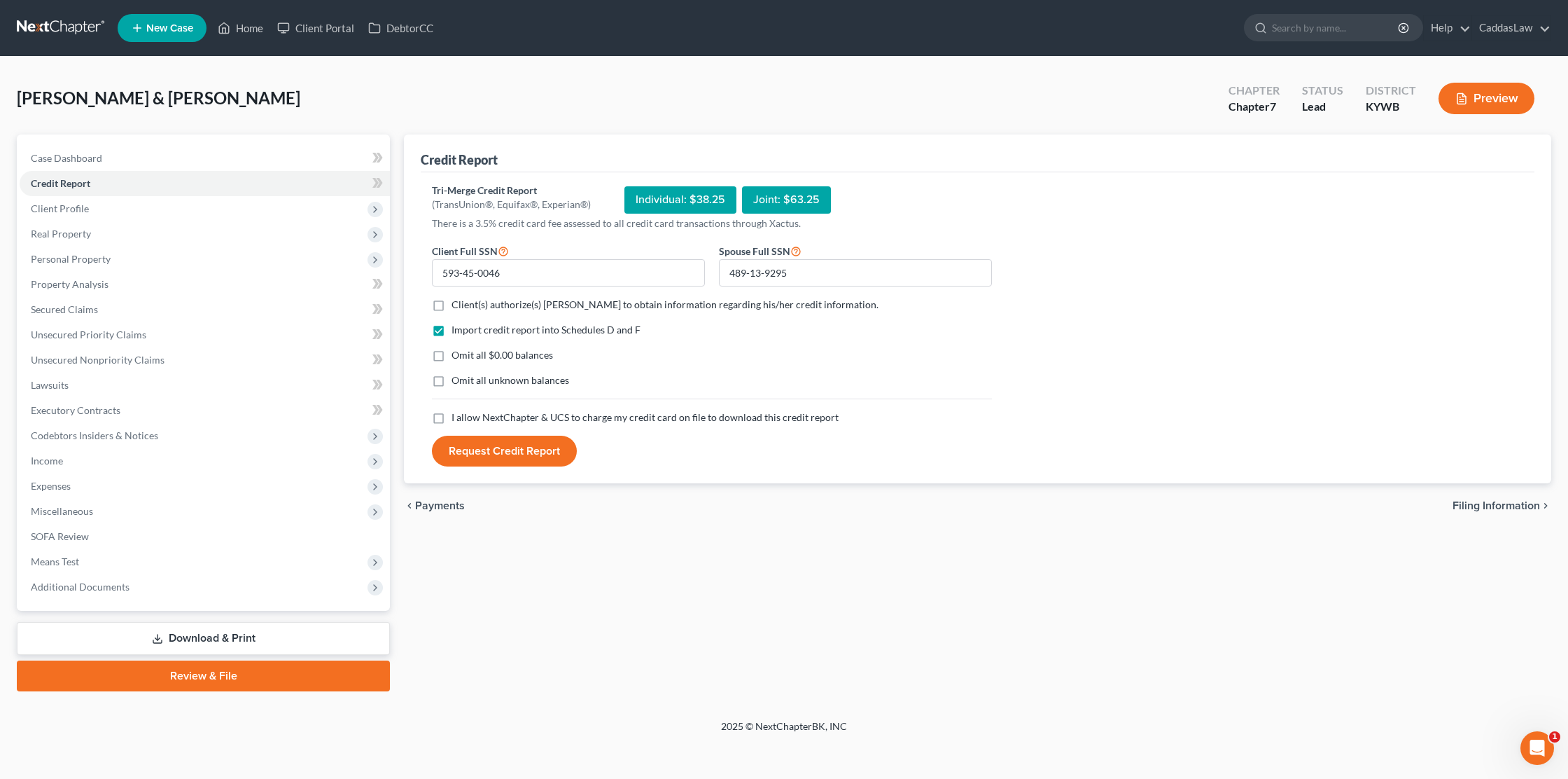
checkbox input "true"
click at [452, 421] on label "I allow NextChapter & UCS to charge my credit card on file to download this cre…" at bounding box center [645, 417] width 387 height 14
click at [457, 420] on input "I allow NextChapter & UCS to charge my credit card on file to download this cre…" at bounding box center [462, 415] width 9 height 9
checkbox input "true"
click at [485, 455] on button "Request Credit Report" at bounding box center [505, 452] width 145 height 31
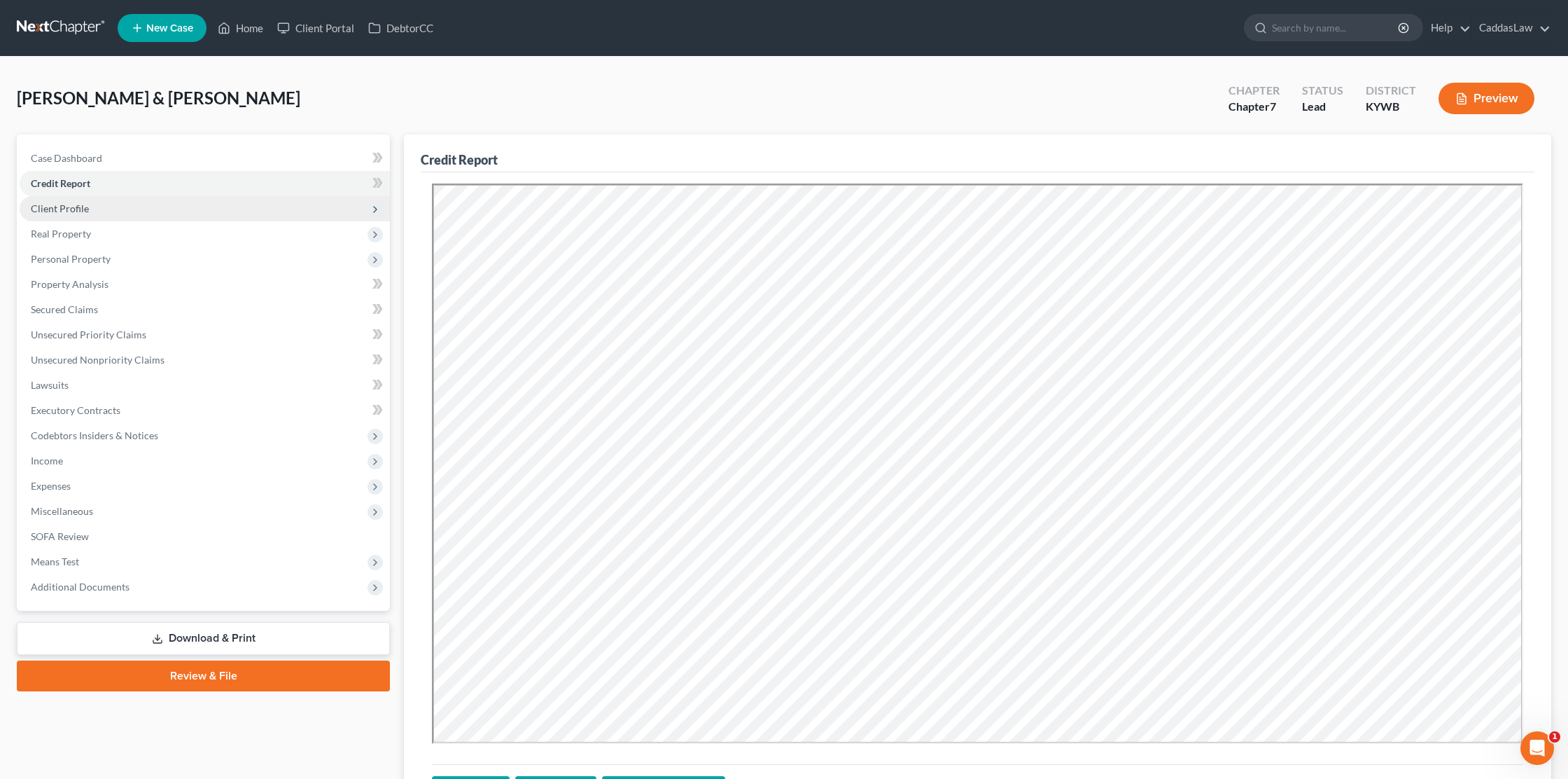
click at [76, 212] on span "Client Profile" at bounding box center [60, 208] width 58 height 12
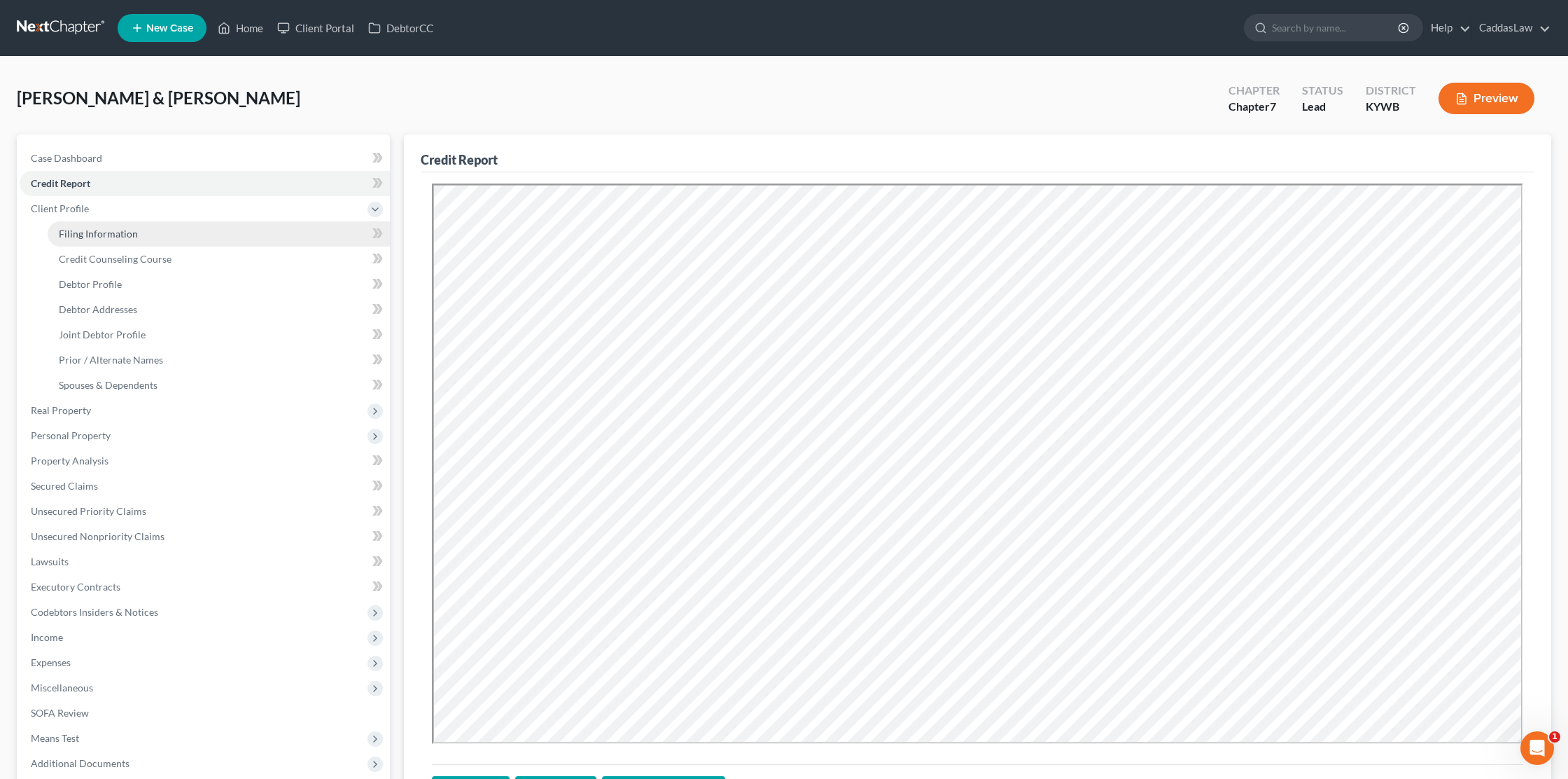
click at [78, 232] on span "Filing Information" at bounding box center [98, 233] width 79 height 12
select select "1"
select select "0"
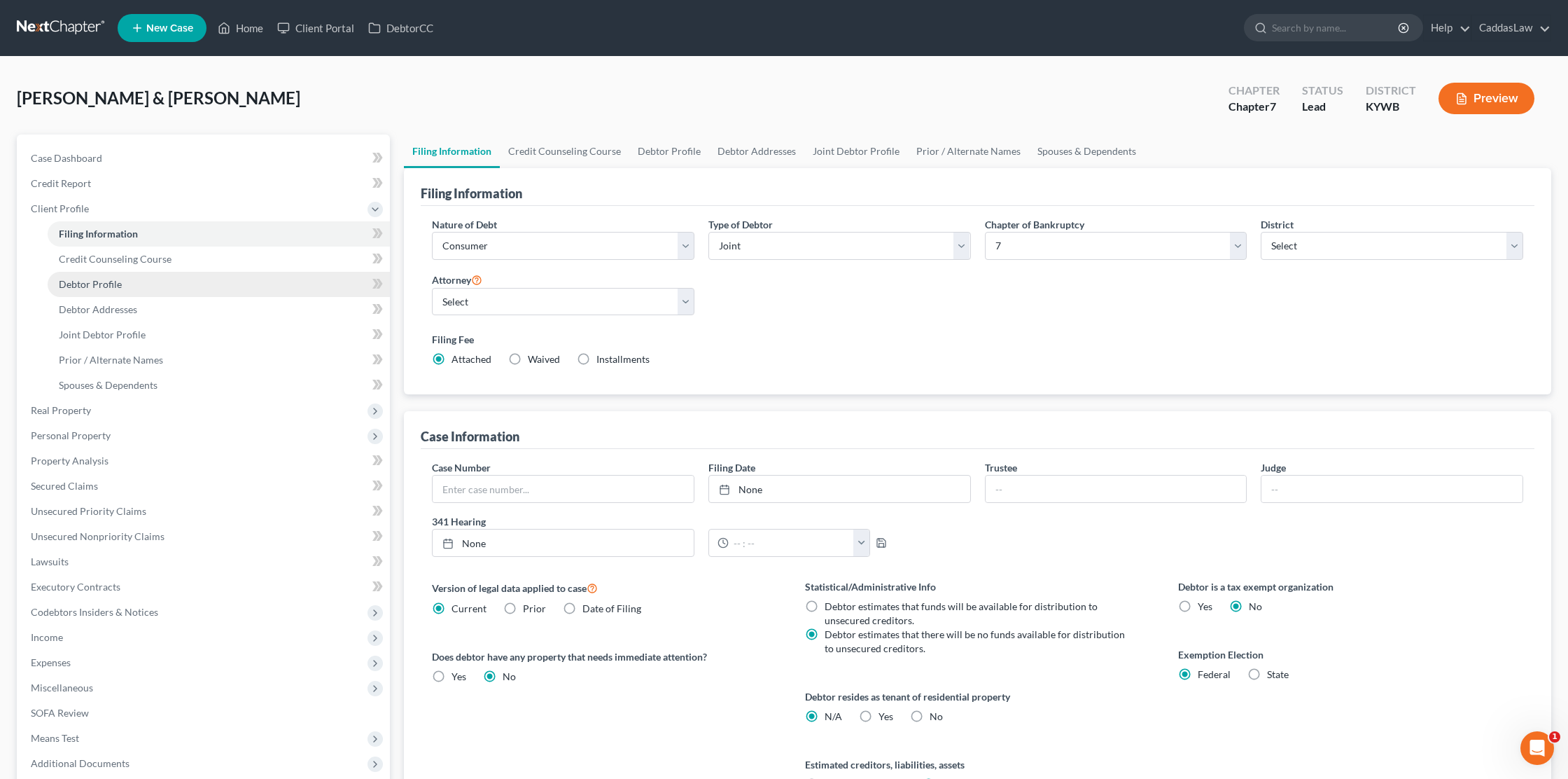
click at [125, 289] on link "Debtor Profile" at bounding box center [219, 285] width 343 height 26
select select "1"
select select "4"
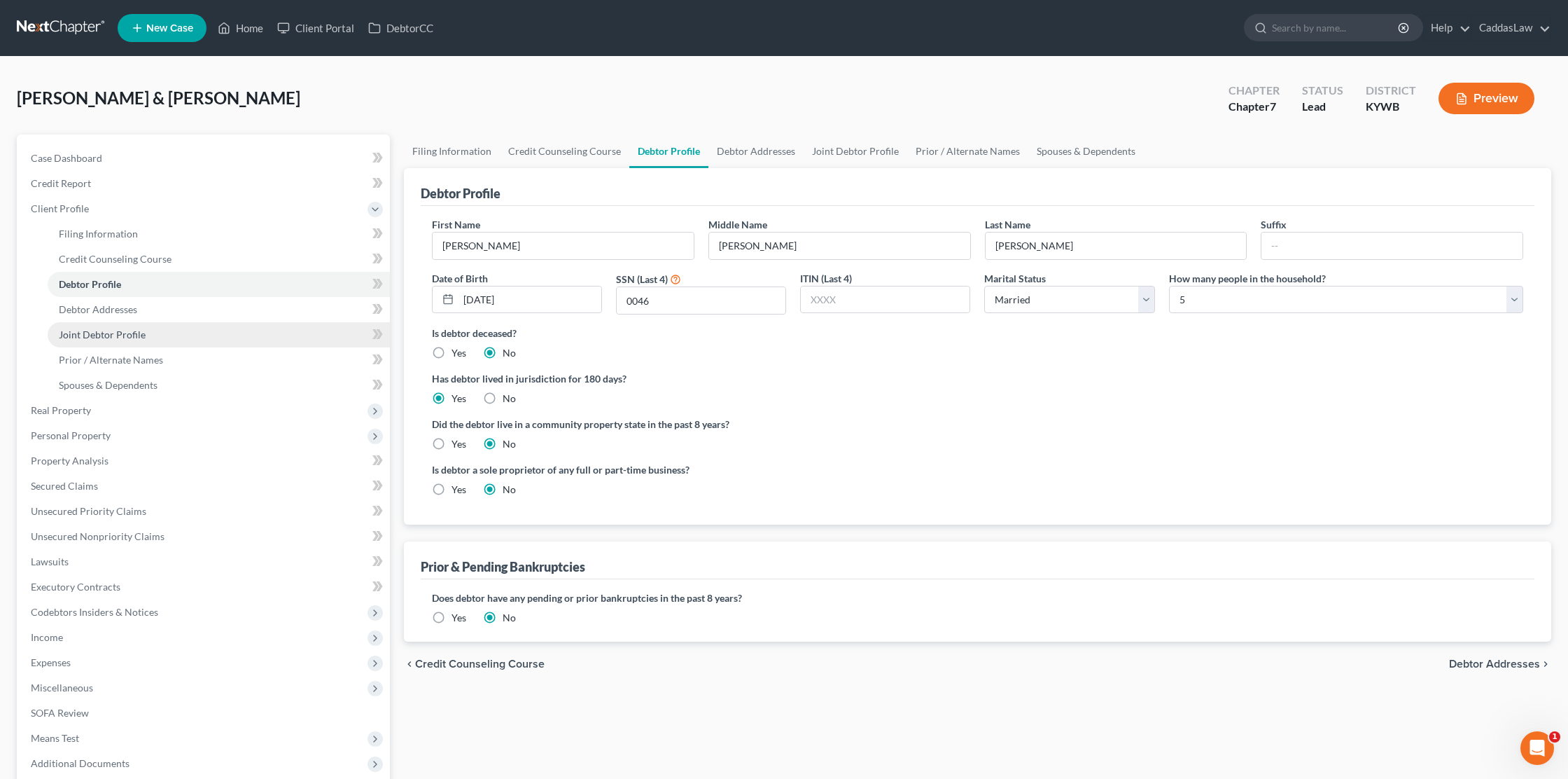
click at [119, 335] on span "Joint Debtor Profile" at bounding box center [102, 335] width 87 height 12
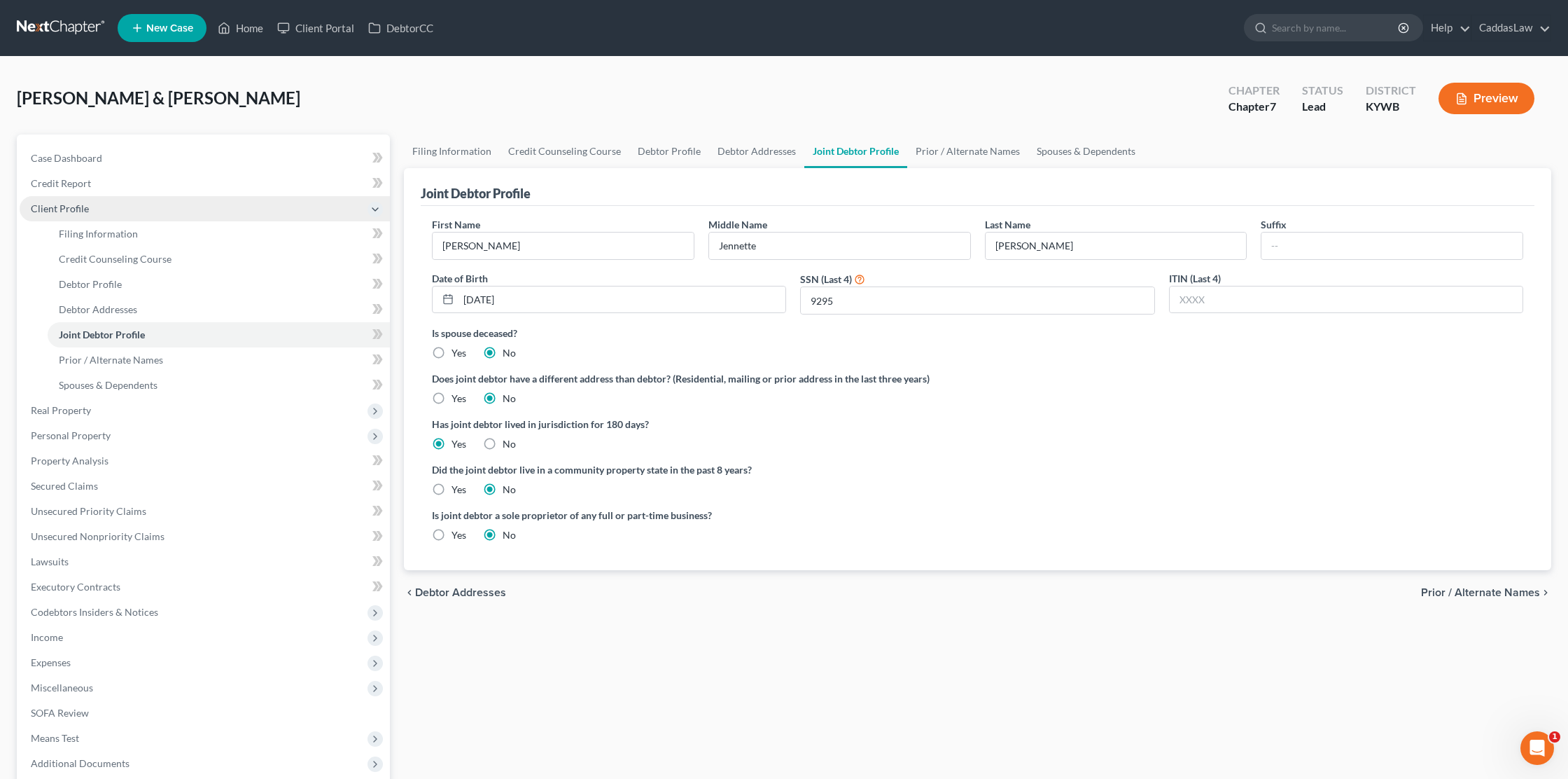
click at [376, 211] on icon at bounding box center [376, 209] width 11 height 11
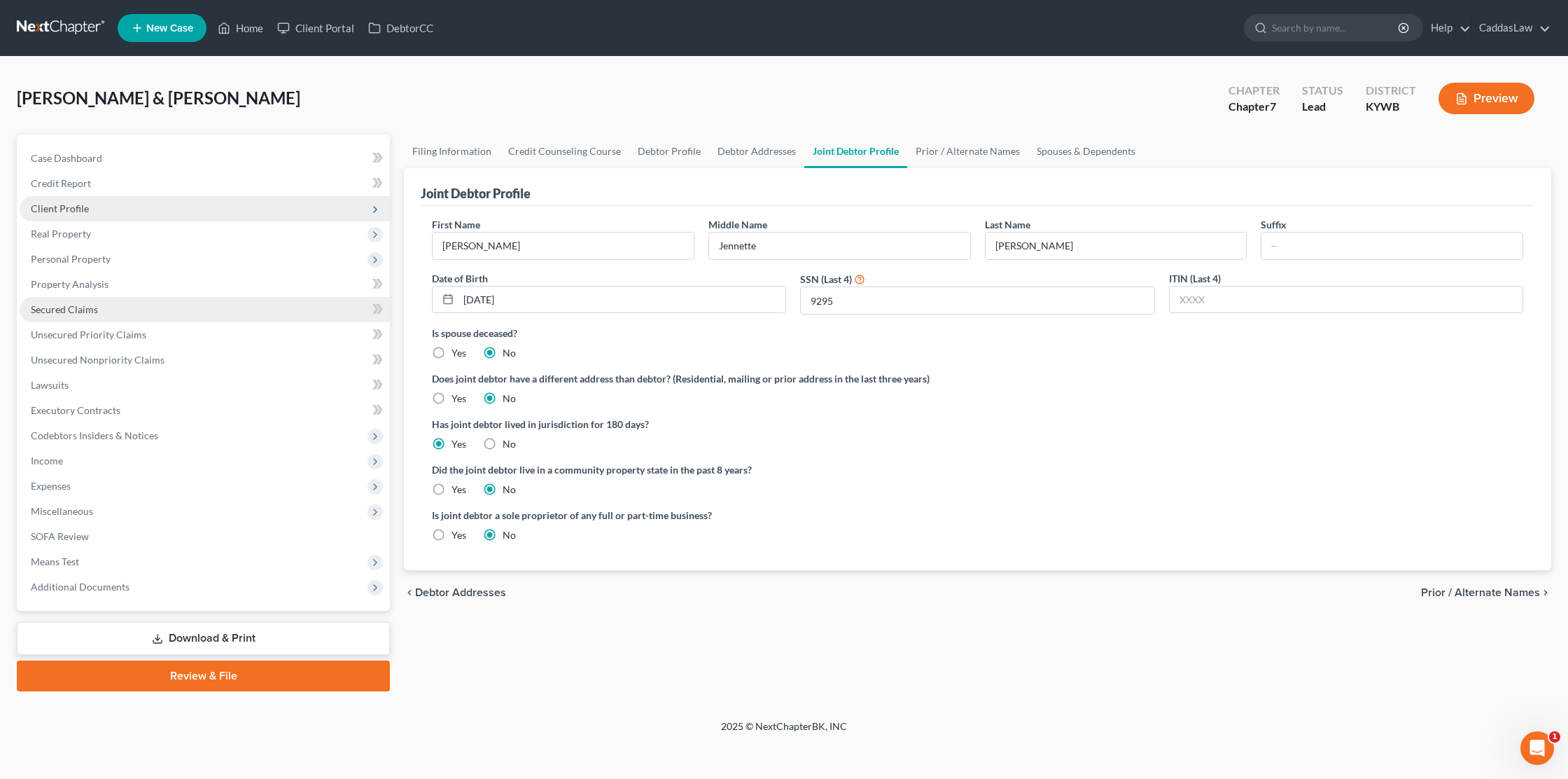
click at [103, 306] on link "Secured Claims" at bounding box center [204, 310] width 370 height 26
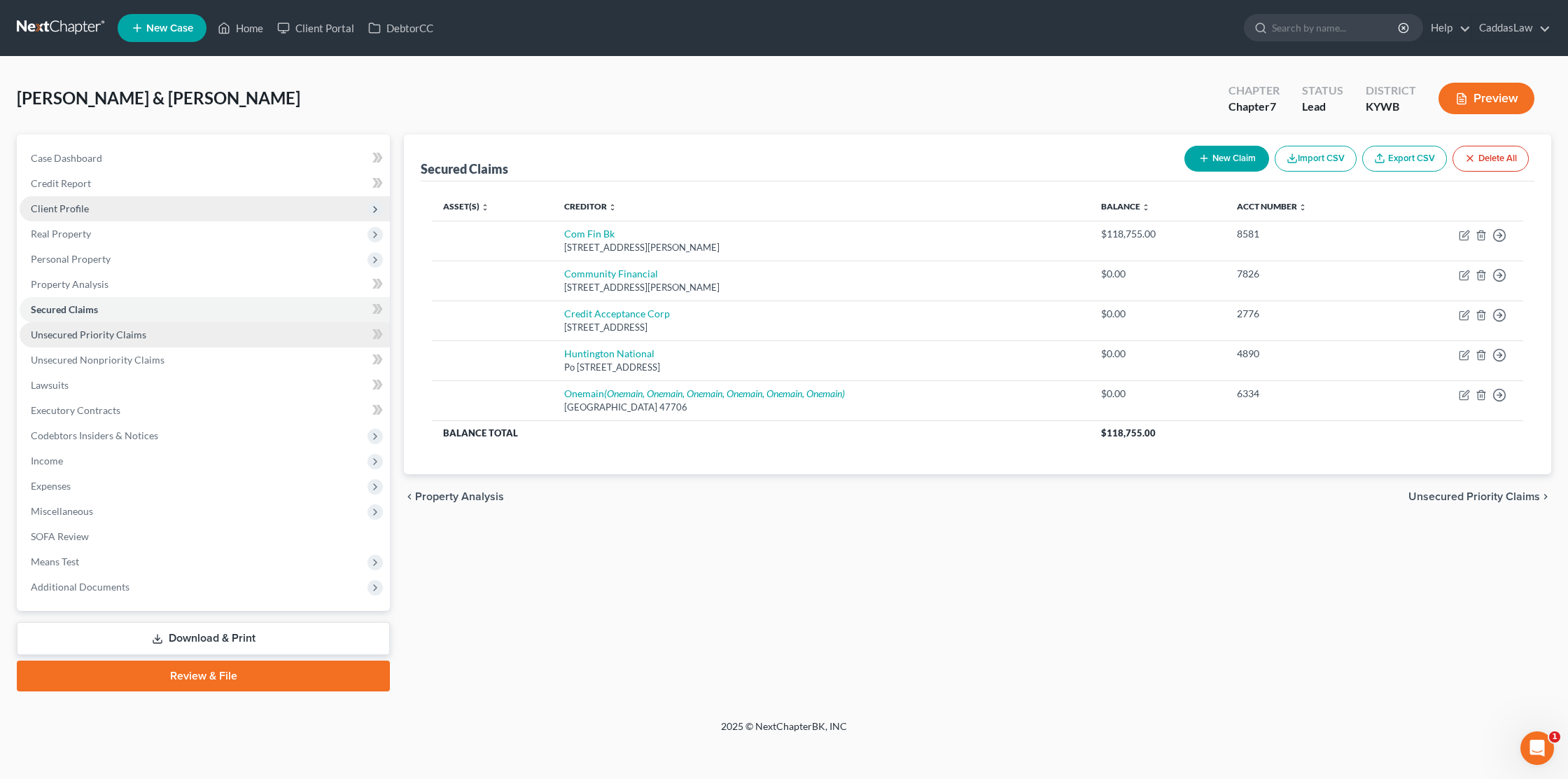
click at [70, 335] on span "Unsecured Priority Claims" at bounding box center [89, 335] width 115 height 12
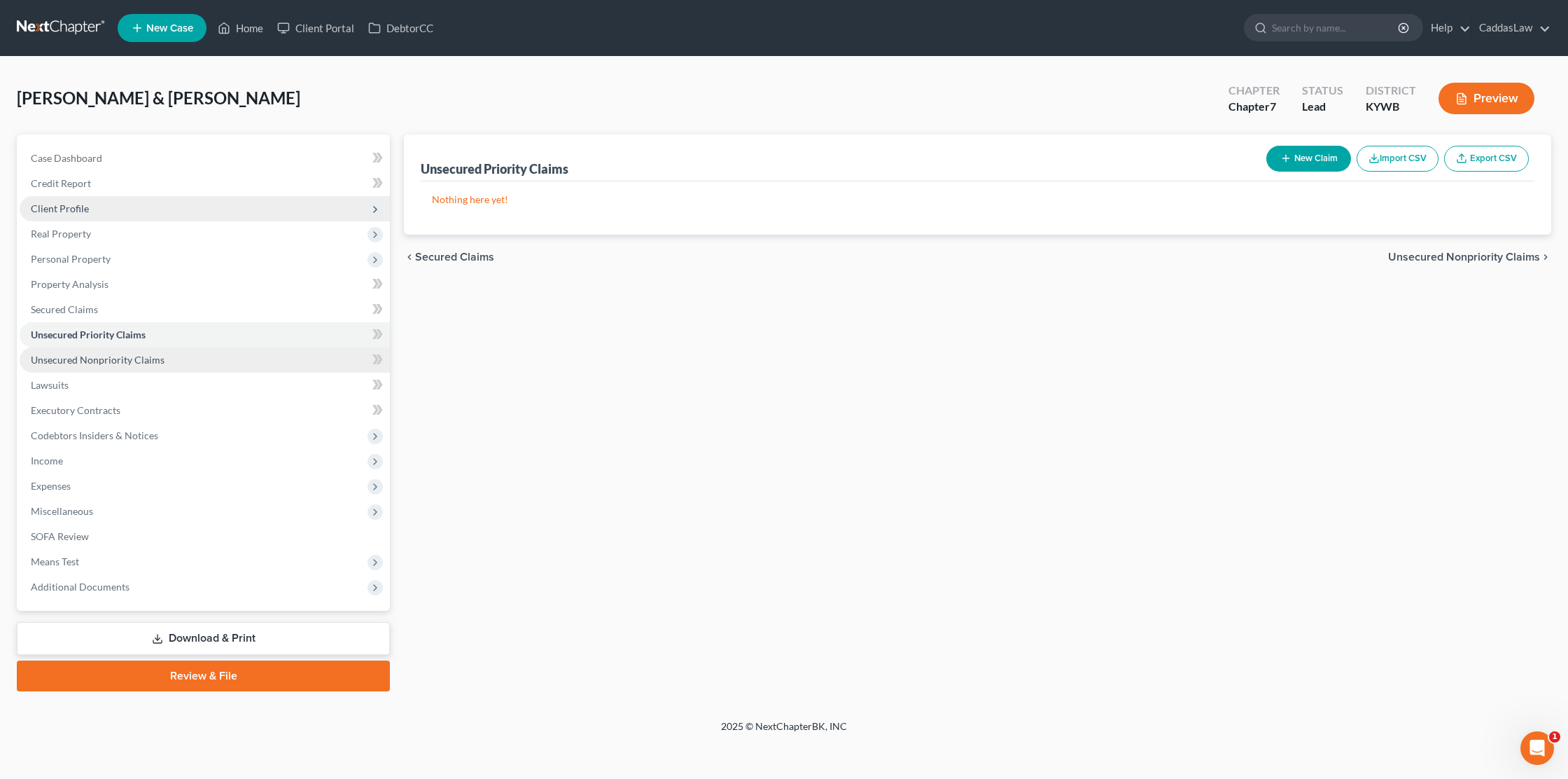
click at [100, 357] on span "Unsecured Nonpriority Claims" at bounding box center [98, 359] width 134 height 12
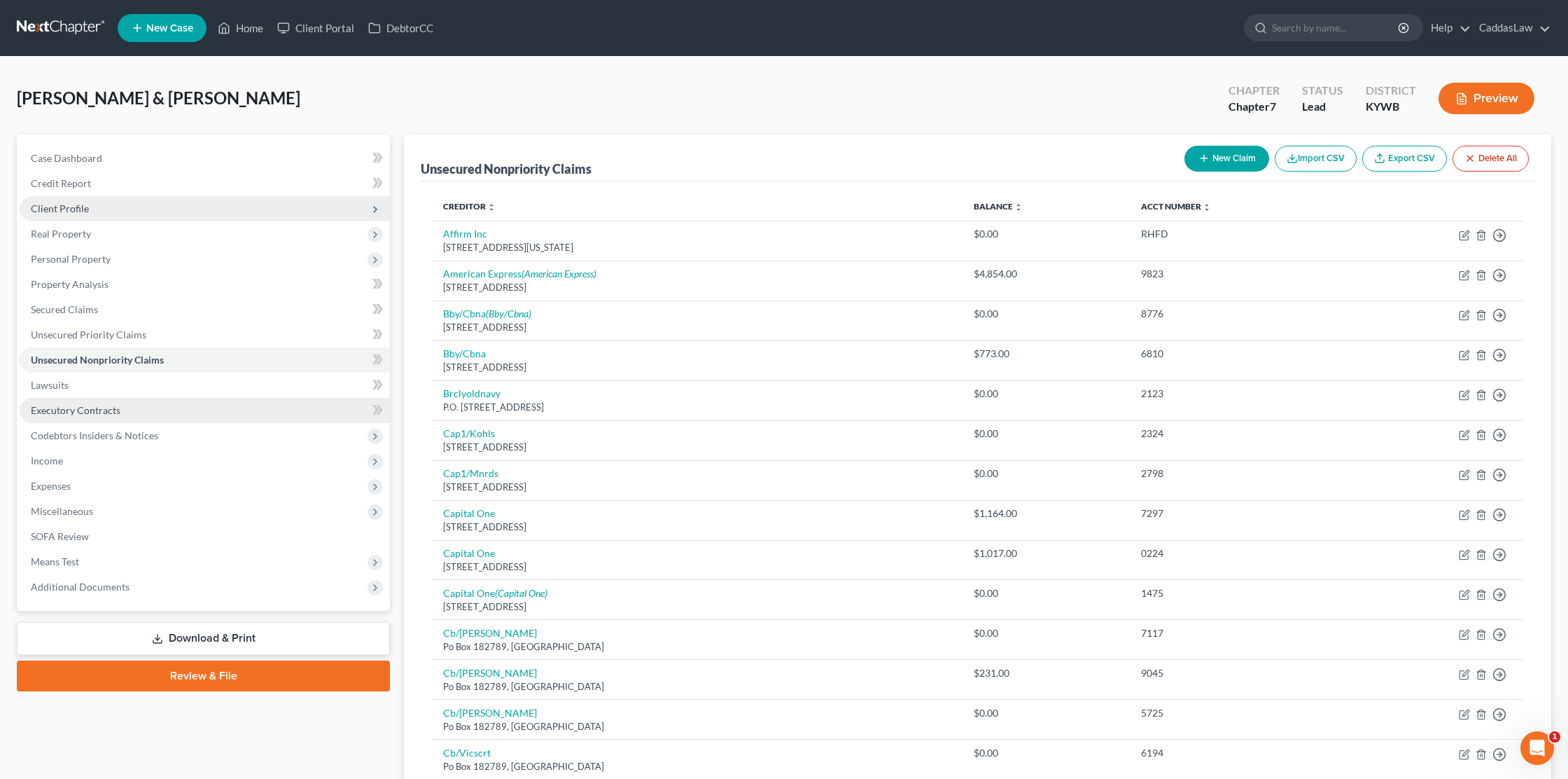
click at [74, 409] on span "Executory Contracts" at bounding box center [76, 410] width 90 height 12
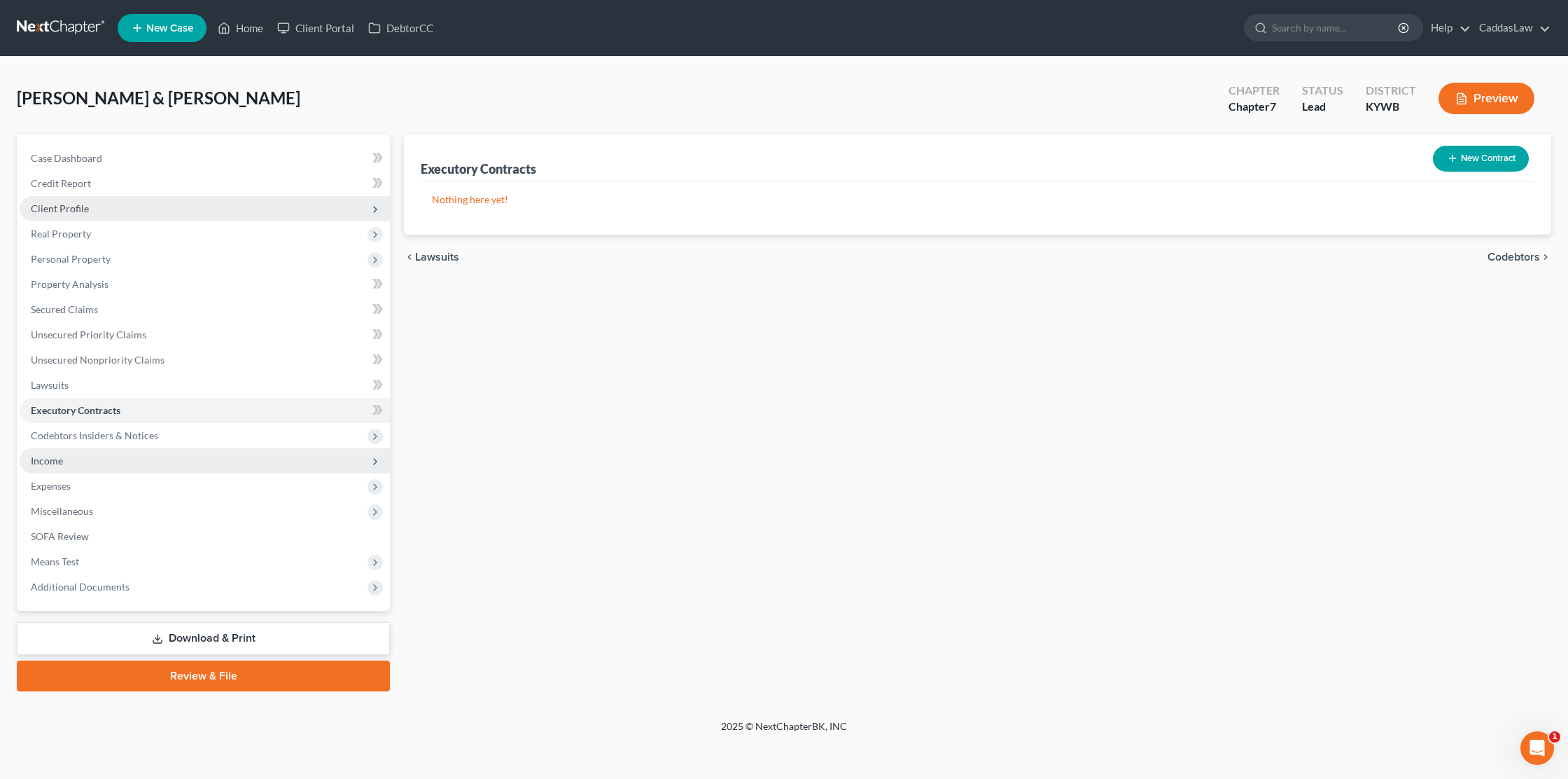
click at [61, 448] on span "Income" at bounding box center [204, 461] width 370 height 26
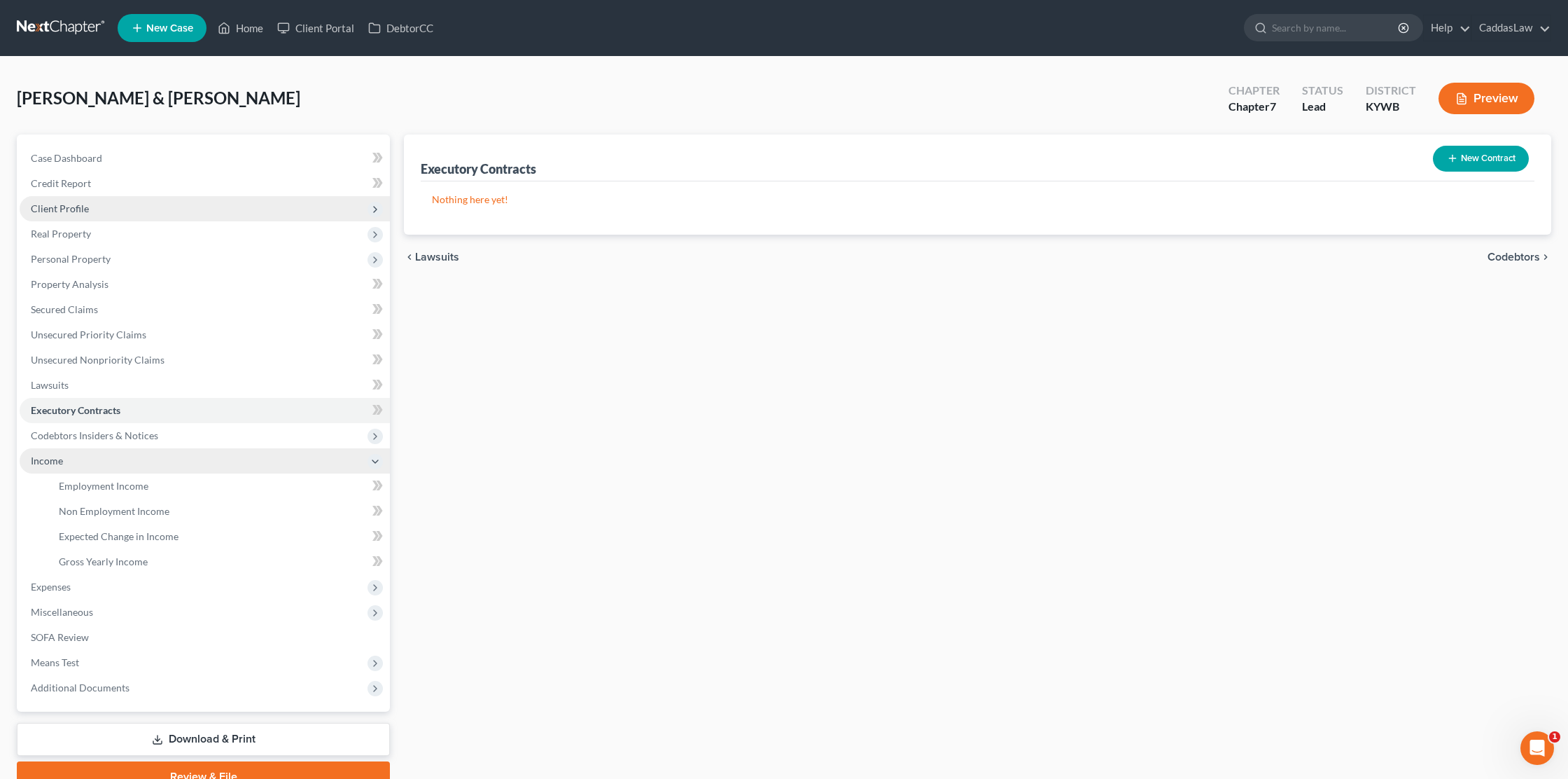
click at [376, 464] on icon at bounding box center [376, 462] width 11 height 11
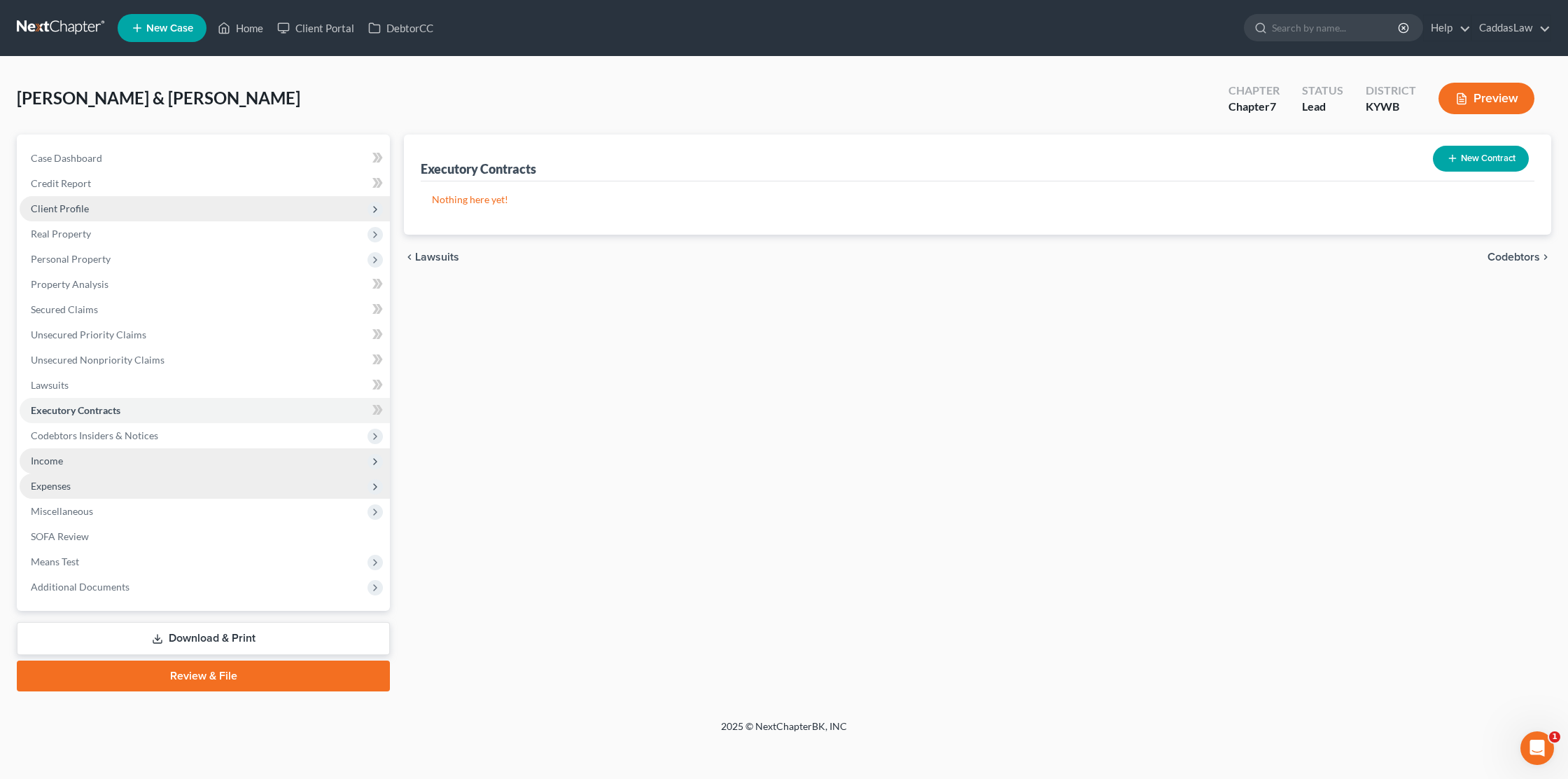
click at [79, 490] on span "Expenses" at bounding box center [204, 487] width 370 height 26
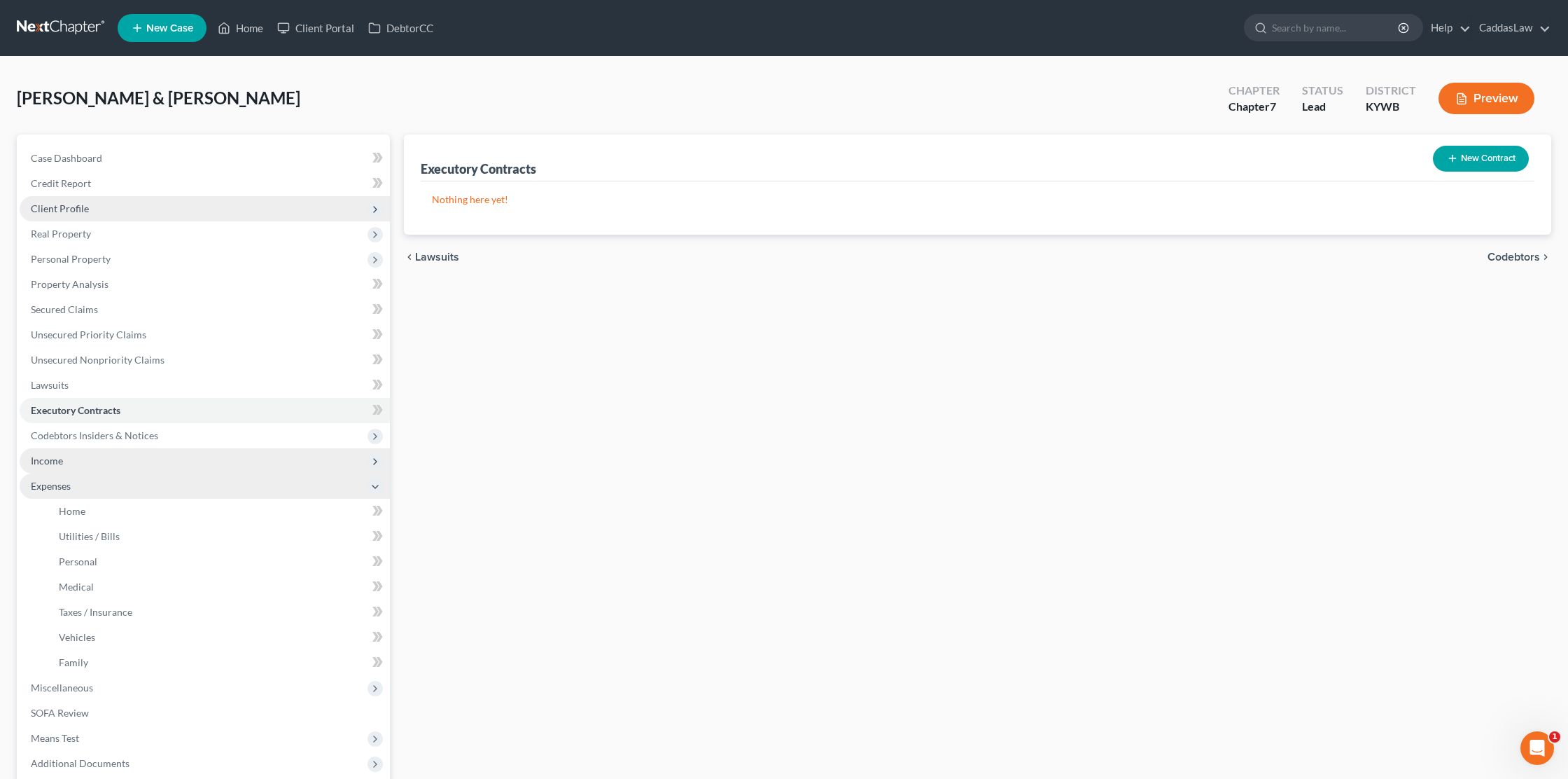
click at [79, 490] on span "Expenses" at bounding box center [204, 487] width 370 height 26
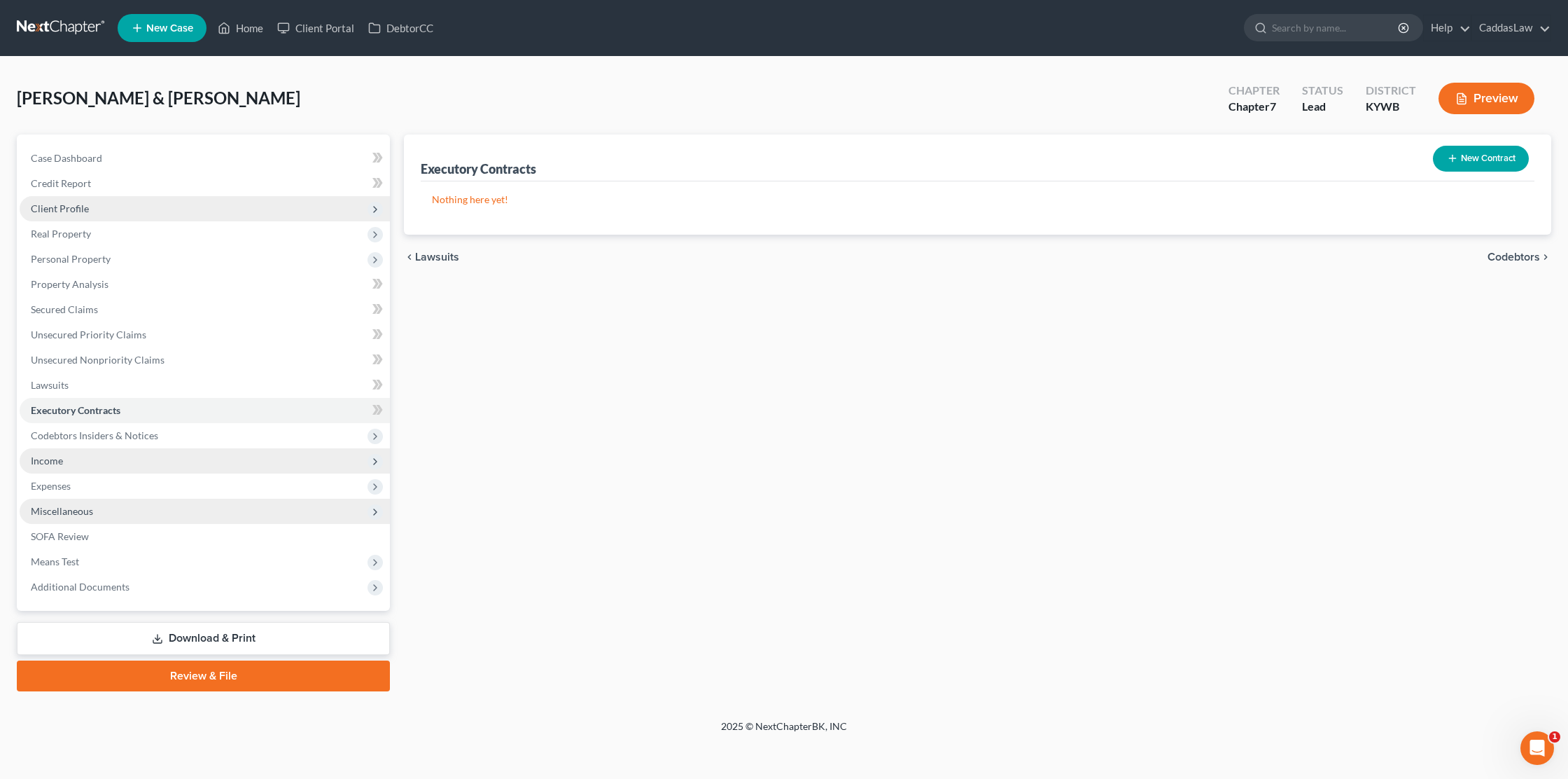
click at [76, 505] on span "Miscellaneous" at bounding box center [62, 510] width 62 height 12
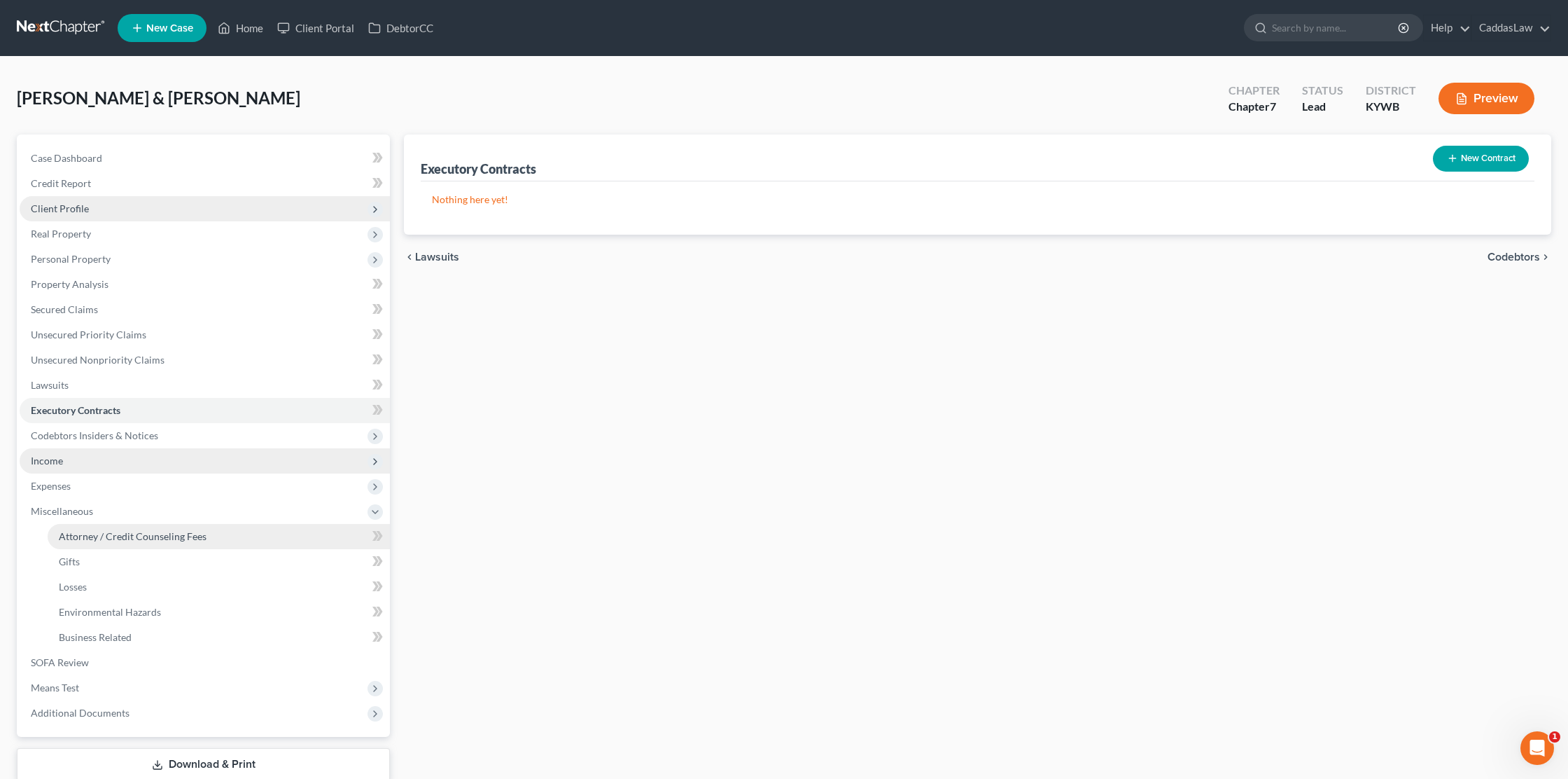
click at [114, 536] on span "Attorney / Credit Counseling Fees" at bounding box center [132, 536] width 147 height 12
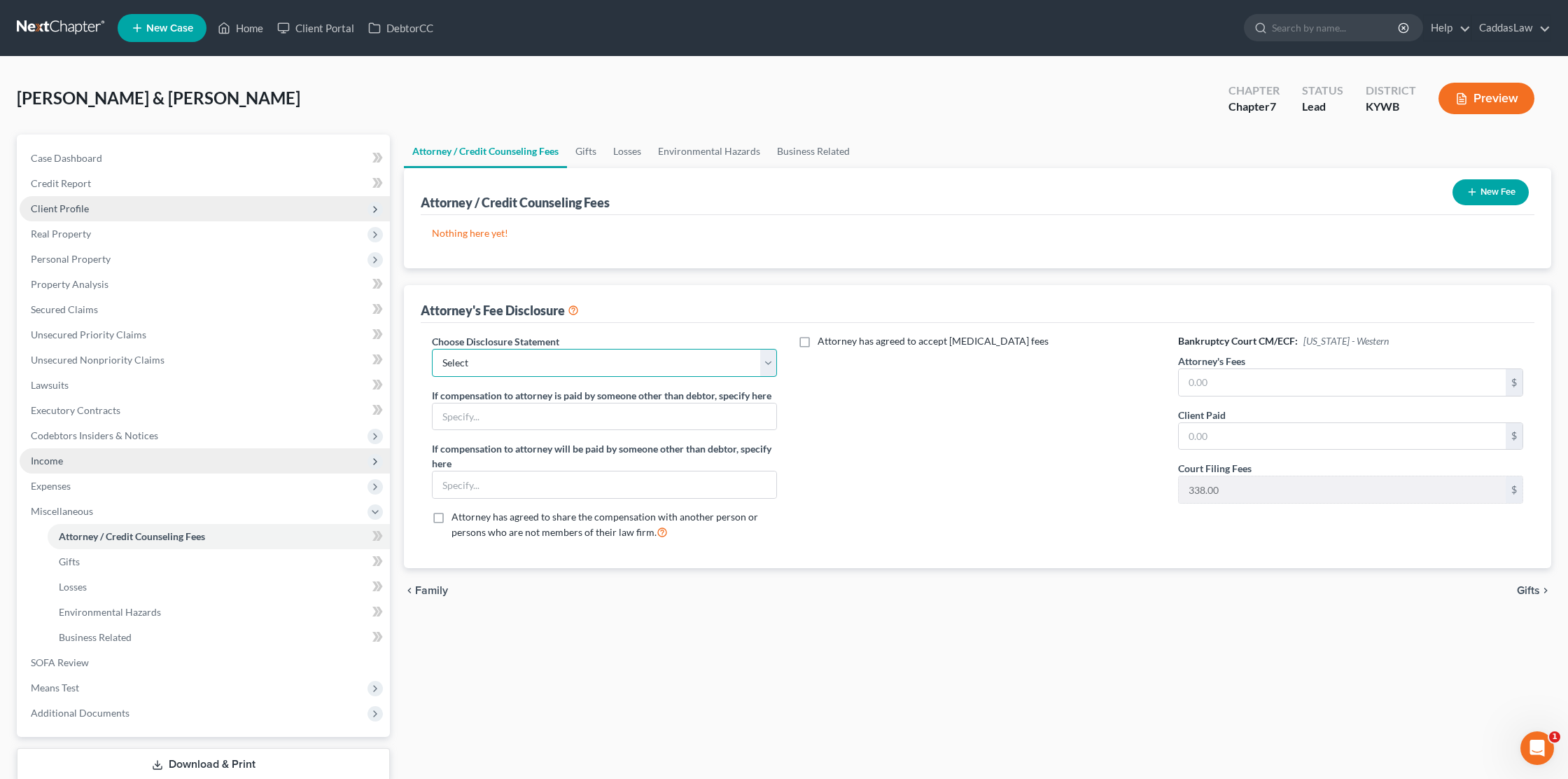
select select "1"
click at [1193, 385] on input "text" at bounding box center [1342, 382] width 327 height 27
type input "1,500.00"
click at [1246, 416] on div "Client Paid $" at bounding box center [1351, 429] width 345 height 43
click at [1241, 430] on input "text" at bounding box center [1342, 436] width 327 height 27
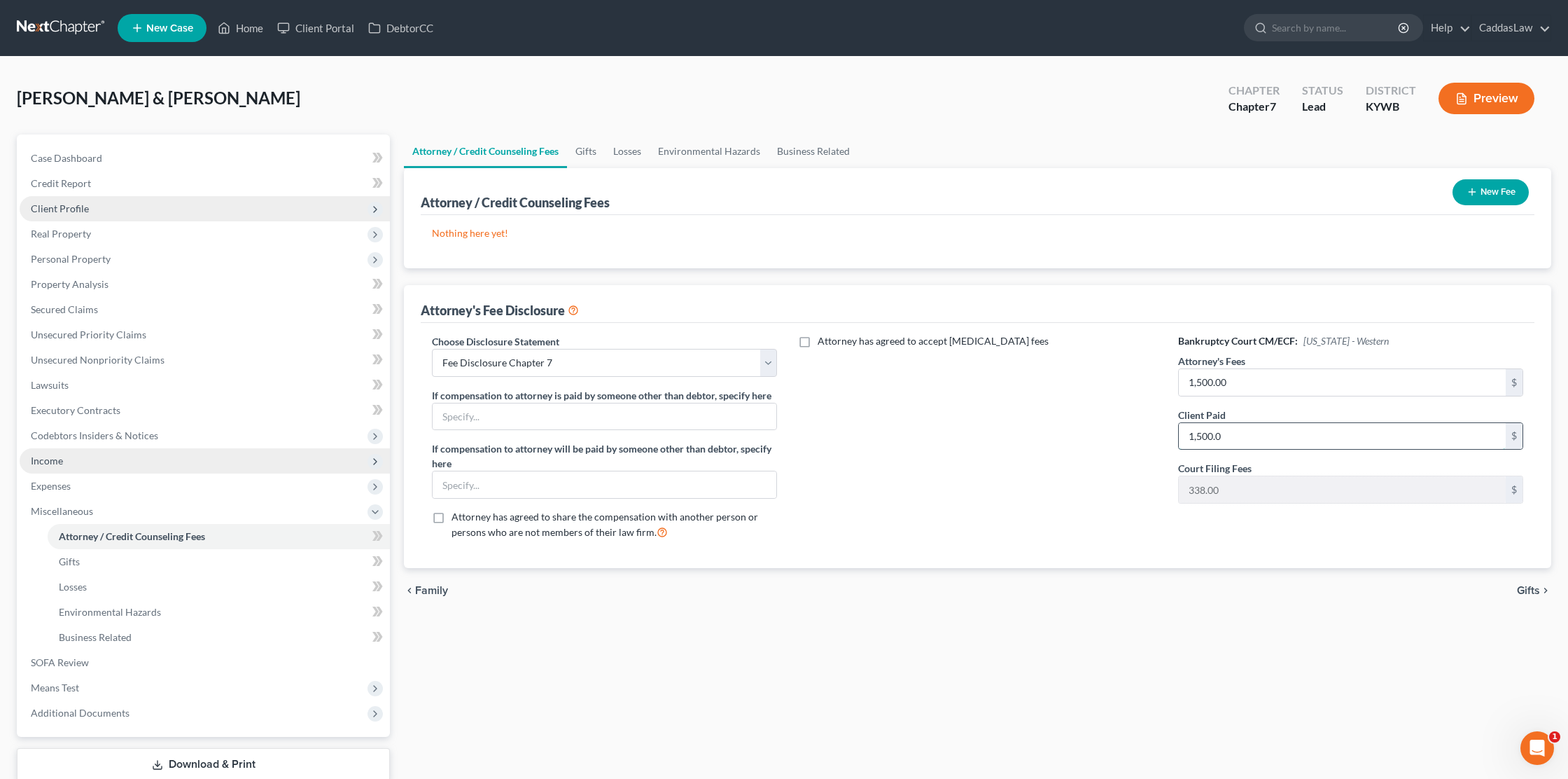
type input "1,500.00"
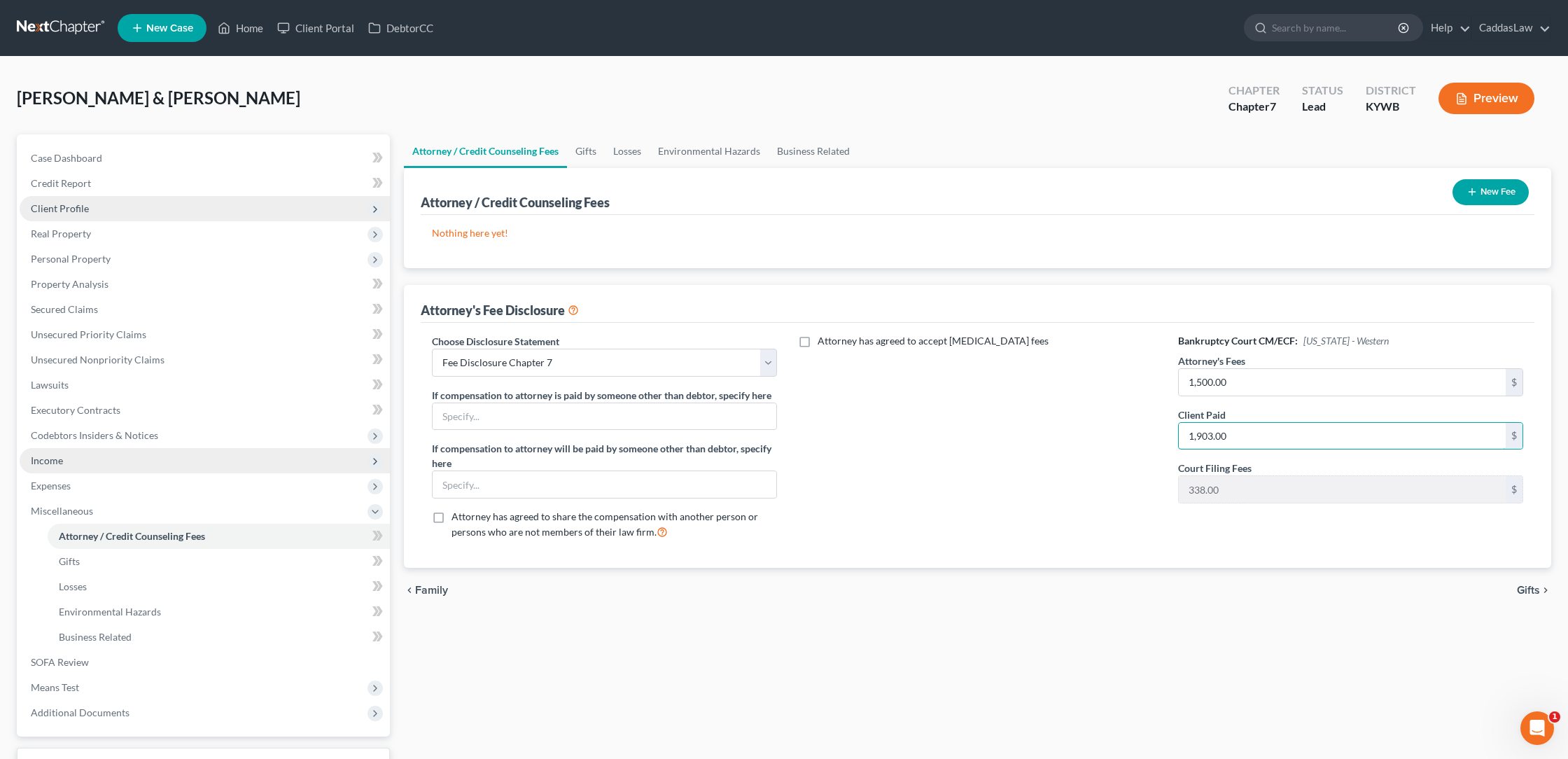
type input "1,903.00"
click at [1505, 191] on button "New Fee" at bounding box center [1490, 192] width 76 height 26
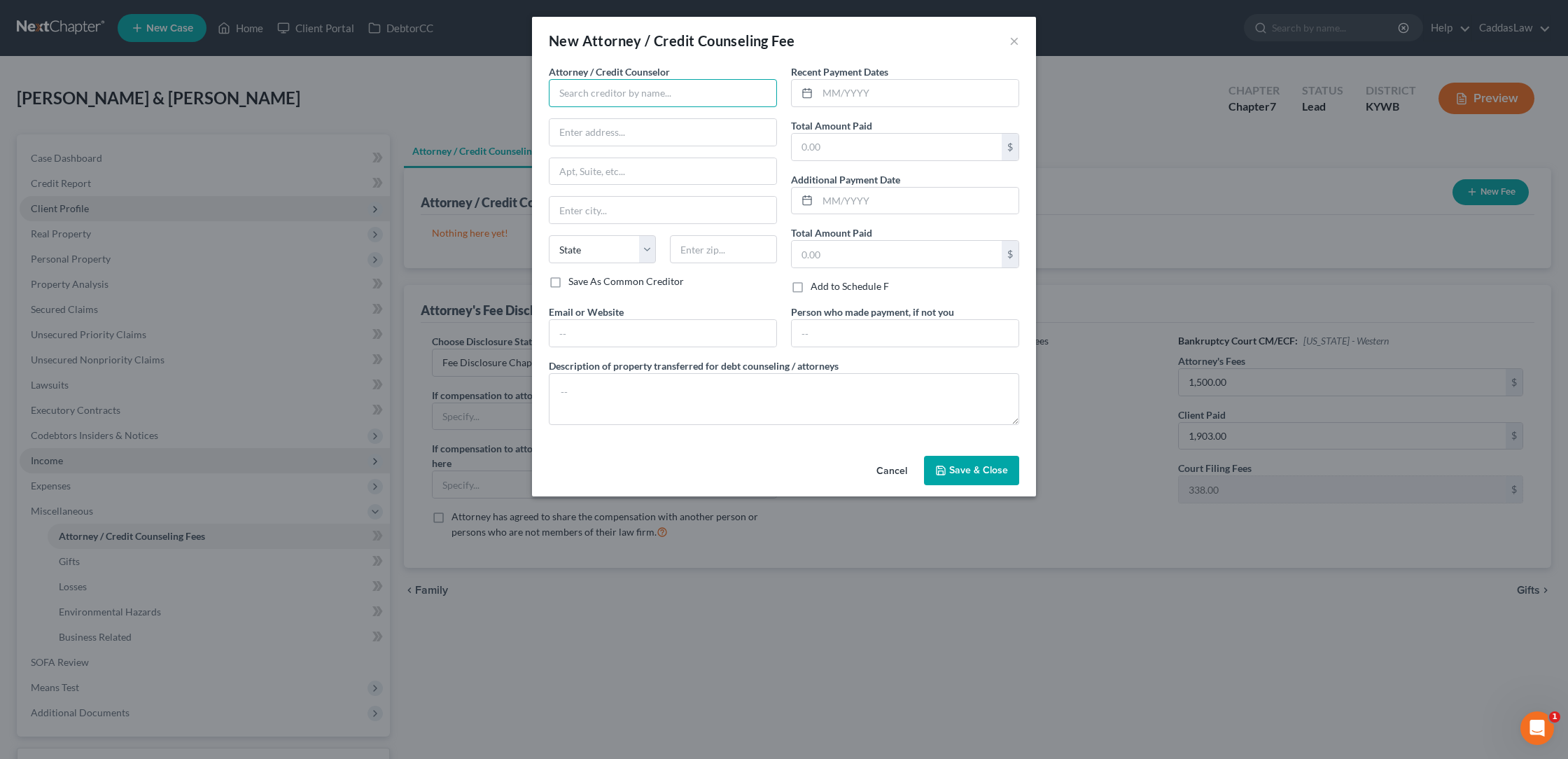
click at [685, 84] on input "text" at bounding box center [662, 92] width 228 height 28
type input "[PERSON_NAME]"
type input "[STREET_ADDRESS]"
type input "[PERSON_NAME]"
select select "19"
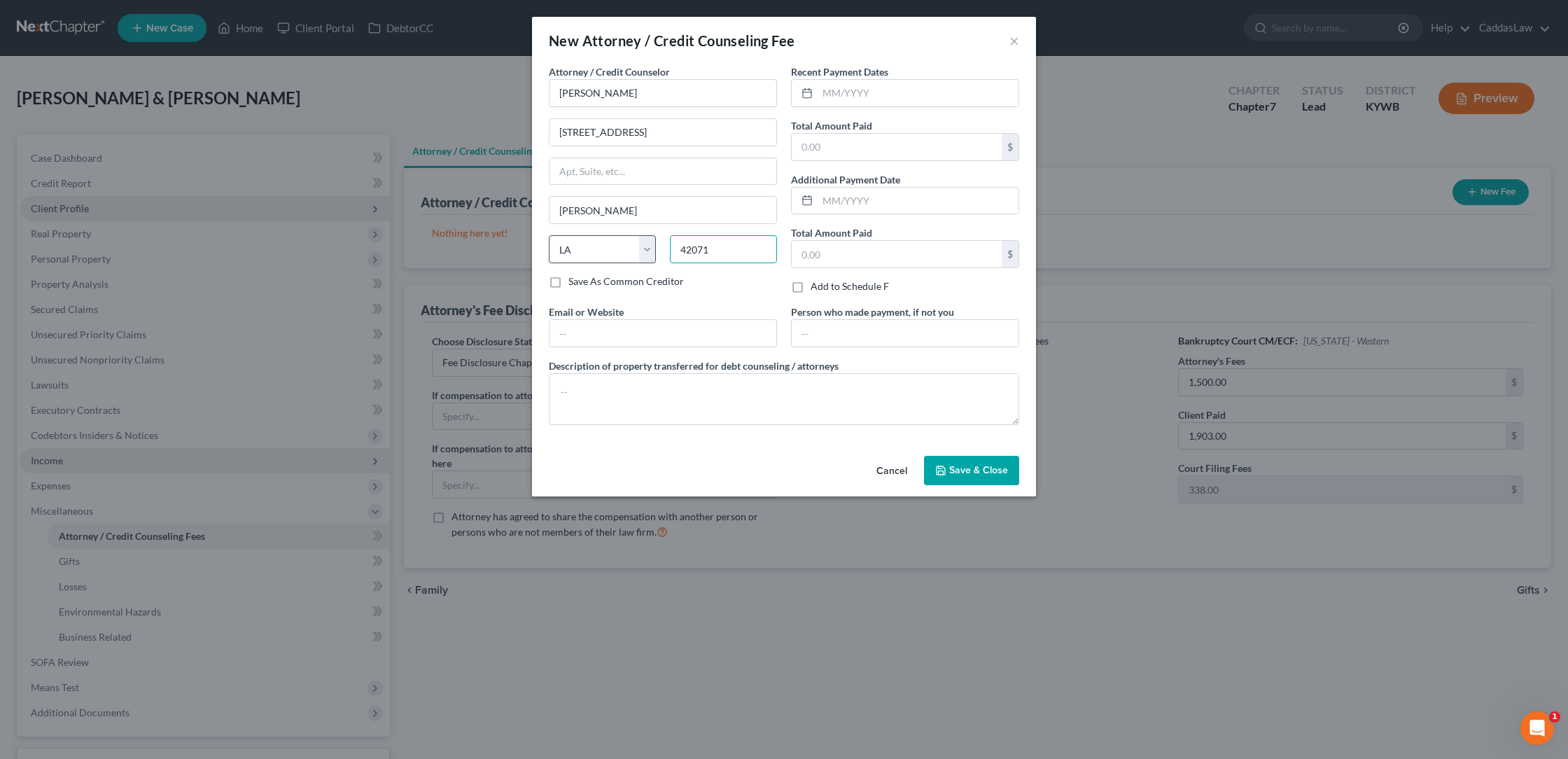
type input "42071"
select select "18"
click at [862, 95] on input "text" at bounding box center [918, 92] width 201 height 27
type input "09/26/20265"
click at [837, 136] on input "text" at bounding box center [897, 146] width 210 height 27
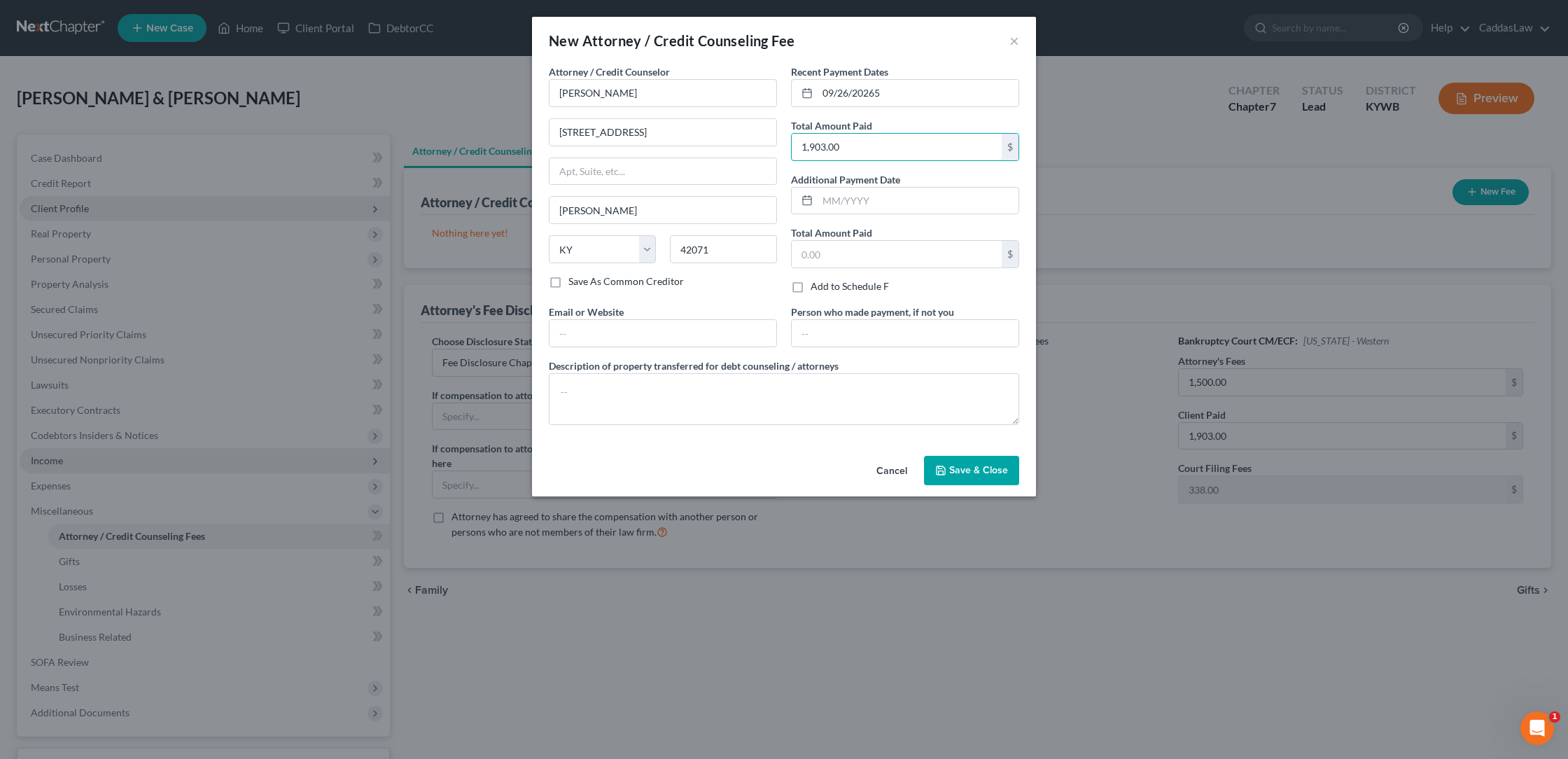
type input "1,903.00"
click at [951, 468] on span "Save & Close" at bounding box center [979, 470] width 59 height 12
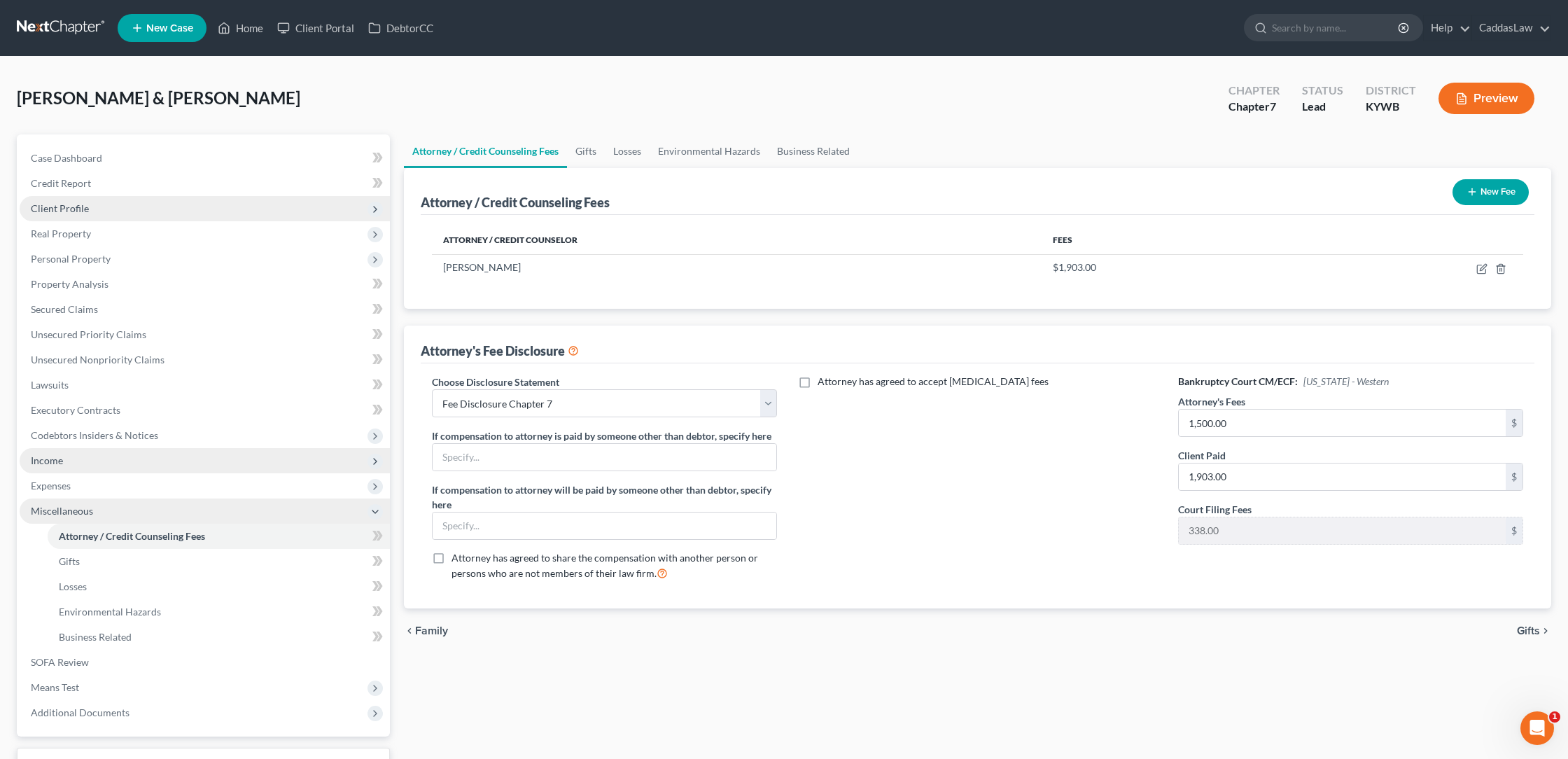
click at [374, 514] on icon at bounding box center [376, 512] width 11 height 11
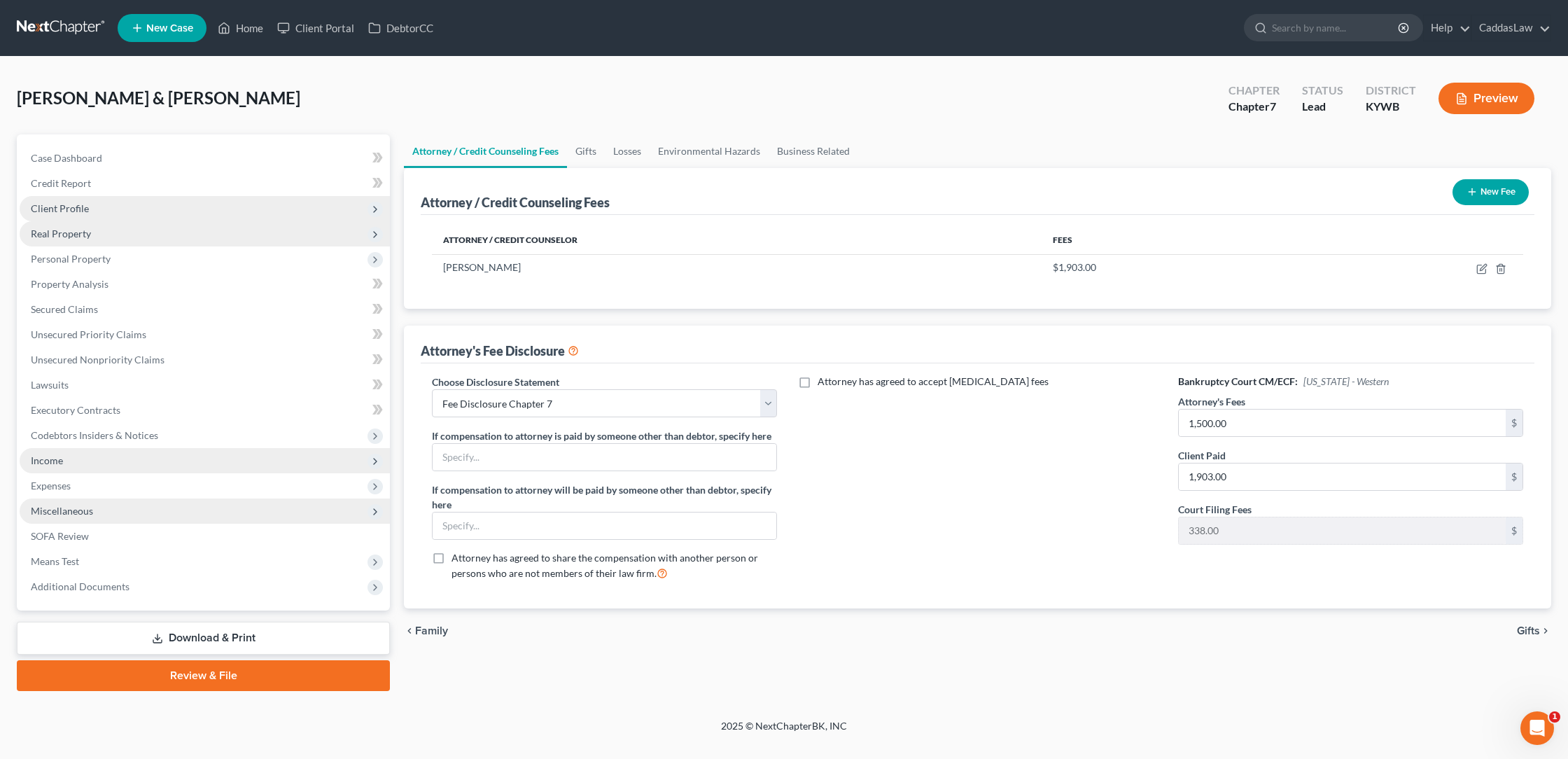
click at [80, 238] on span "Real Property" at bounding box center [61, 233] width 60 height 12
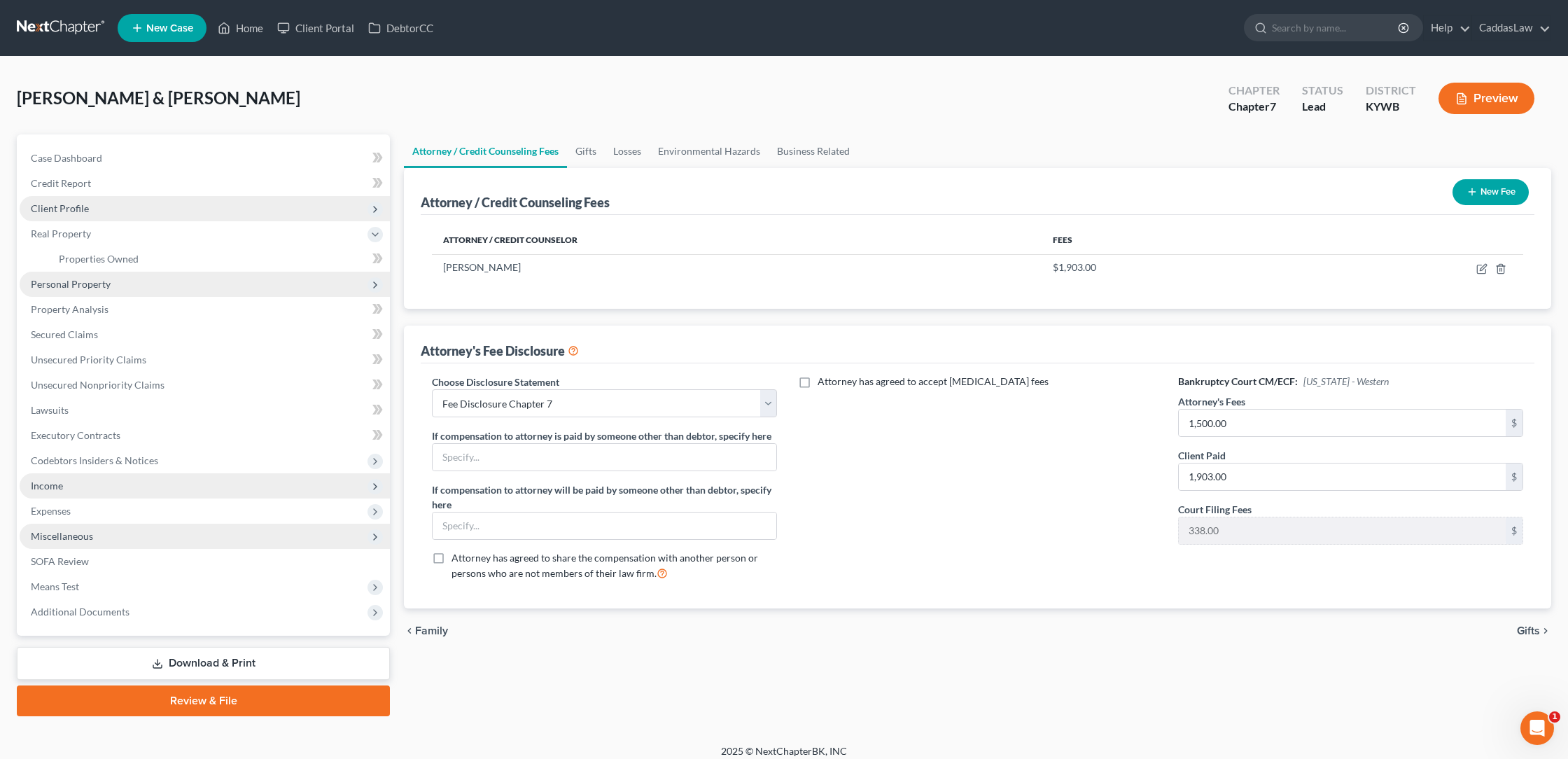
click at [73, 287] on span "Personal Property" at bounding box center [71, 284] width 80 height 12
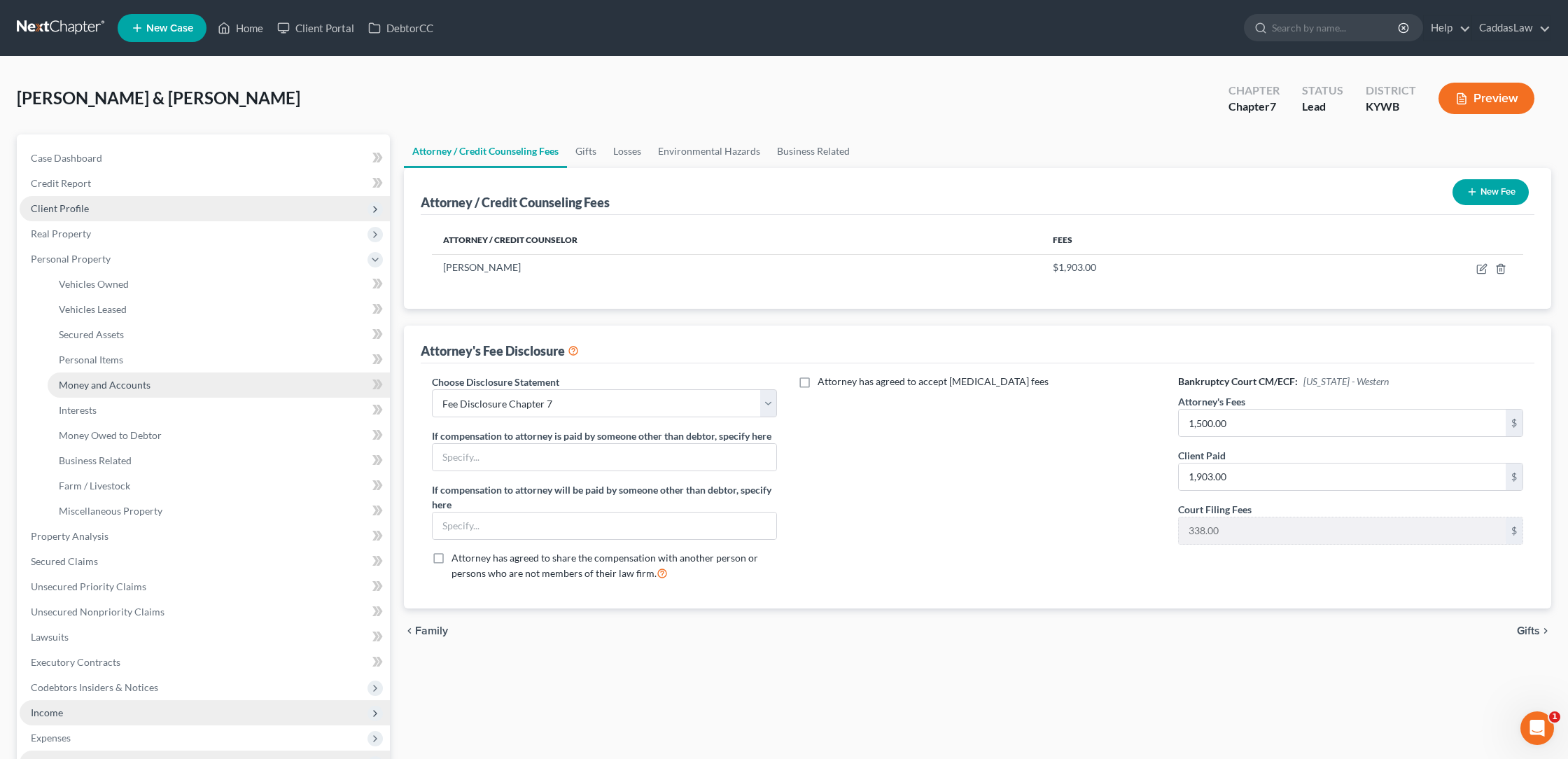
click at [109, 385] on span "Money and Accounts" at bounding box center [104, 385] width 92 height 12
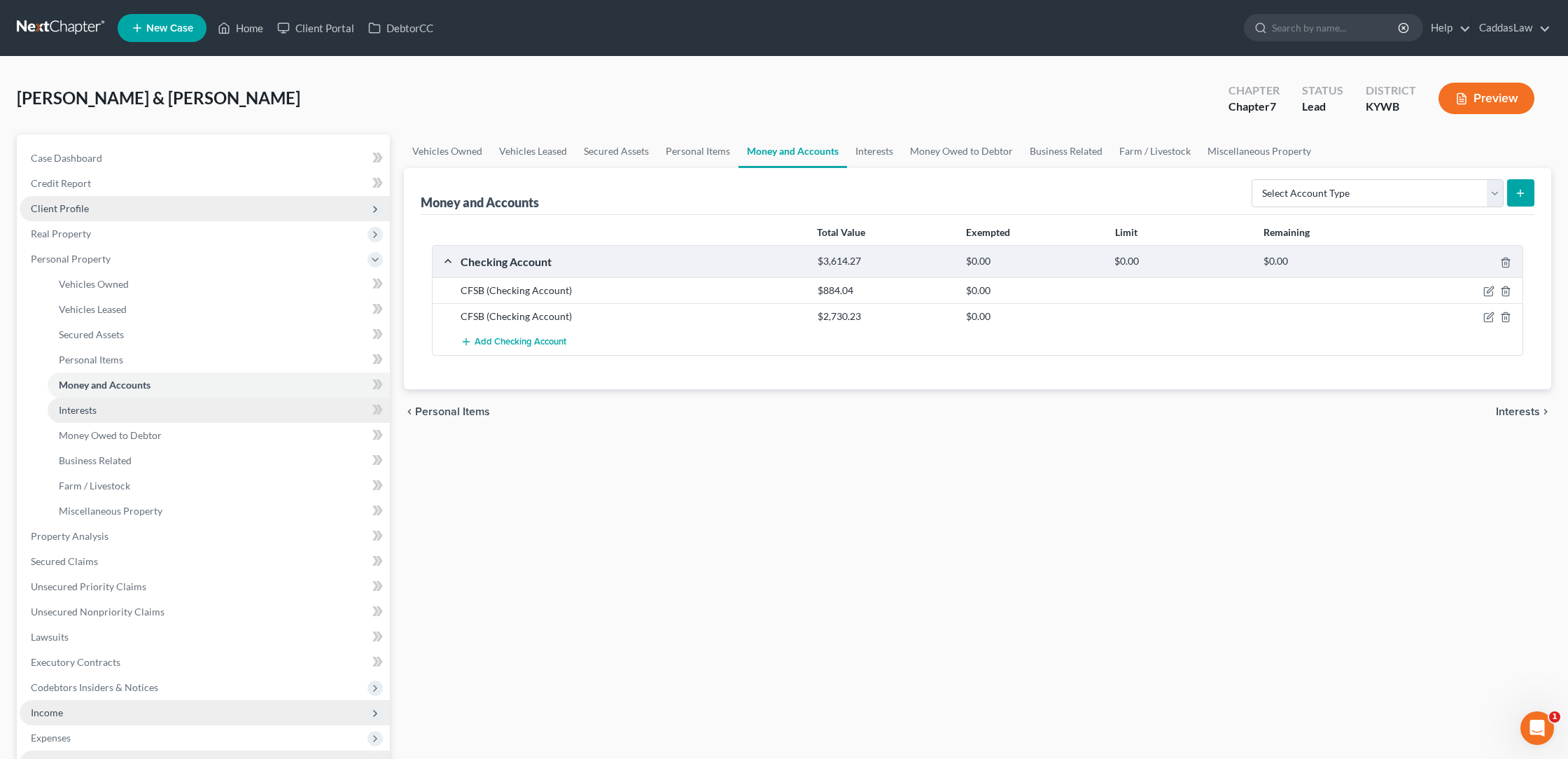
click at [114, 401] on link "Interests" at bounding box center [219, 410] width 343 height 26
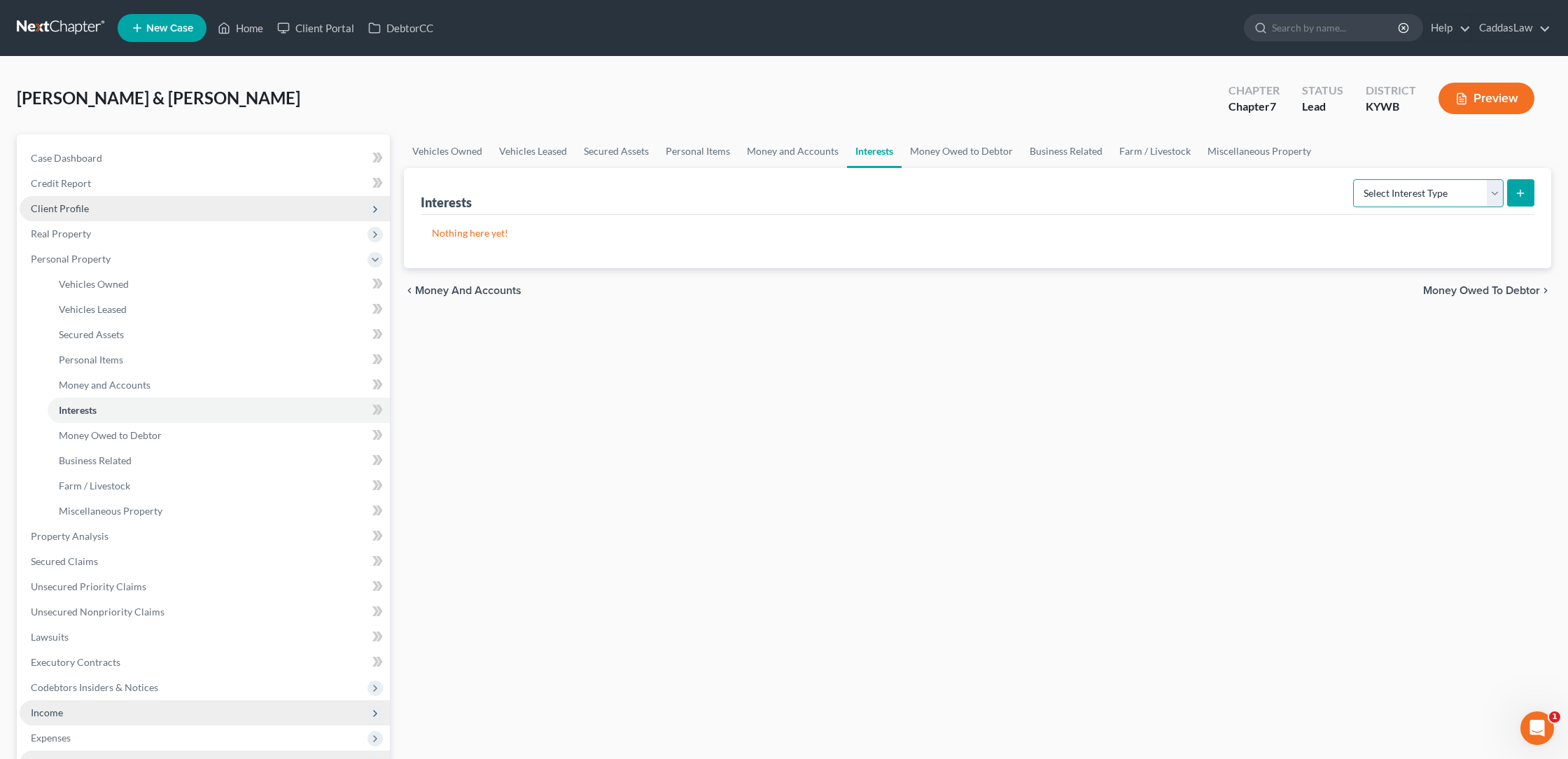
select select "401k"
click at [1527, 195] on button "submit" at bounding box center [1521, 193] width 27 height 27
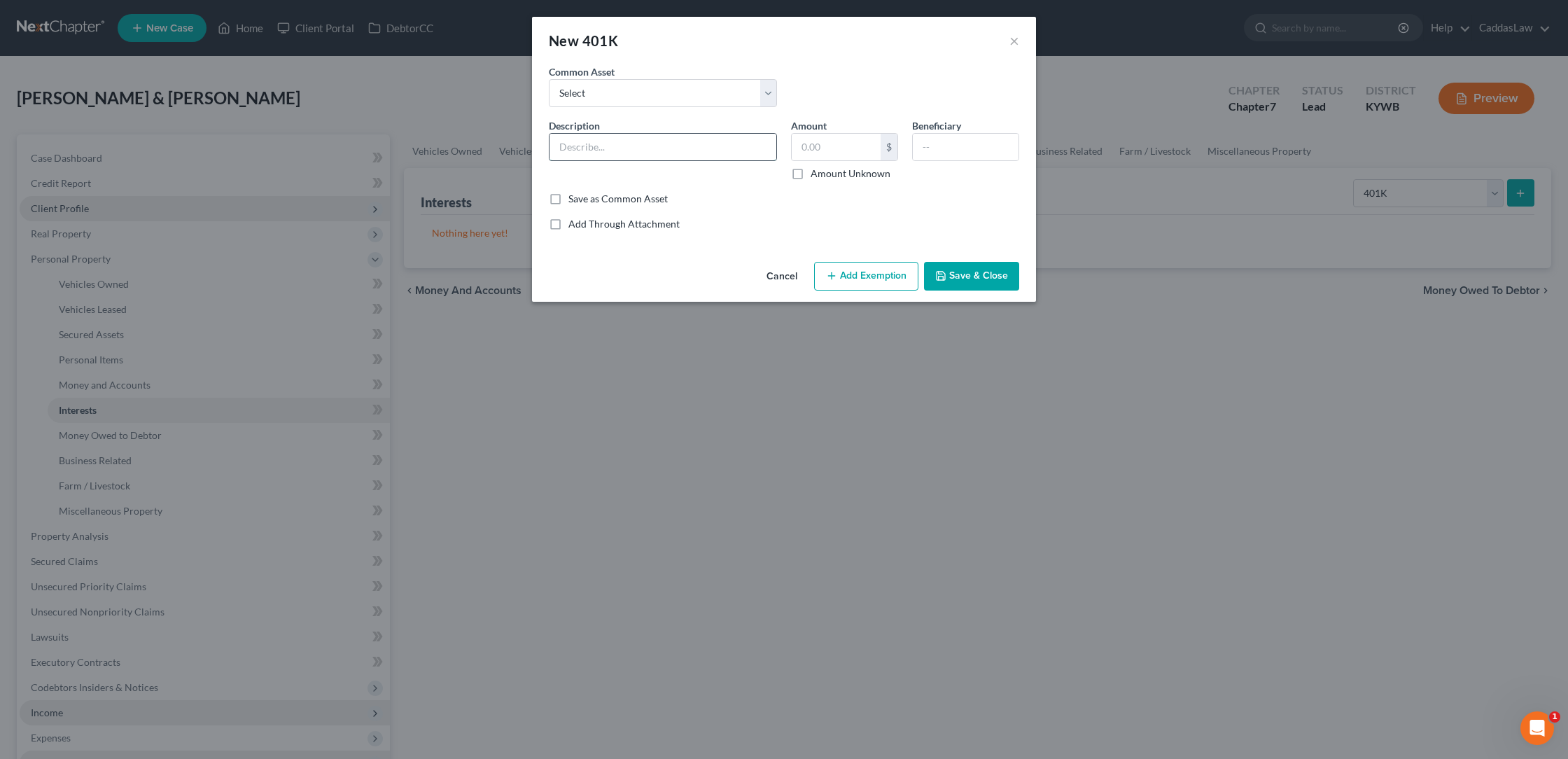
click at [637, 151] on input "text" at bounding box center [663, 146] width 227 height 27
type input "Pella-[PERSON_NAME]"
type input "42,426.35"
click at [959, 274] on button "Save & Close" at bounding box center [972, 276] width 95 height 29
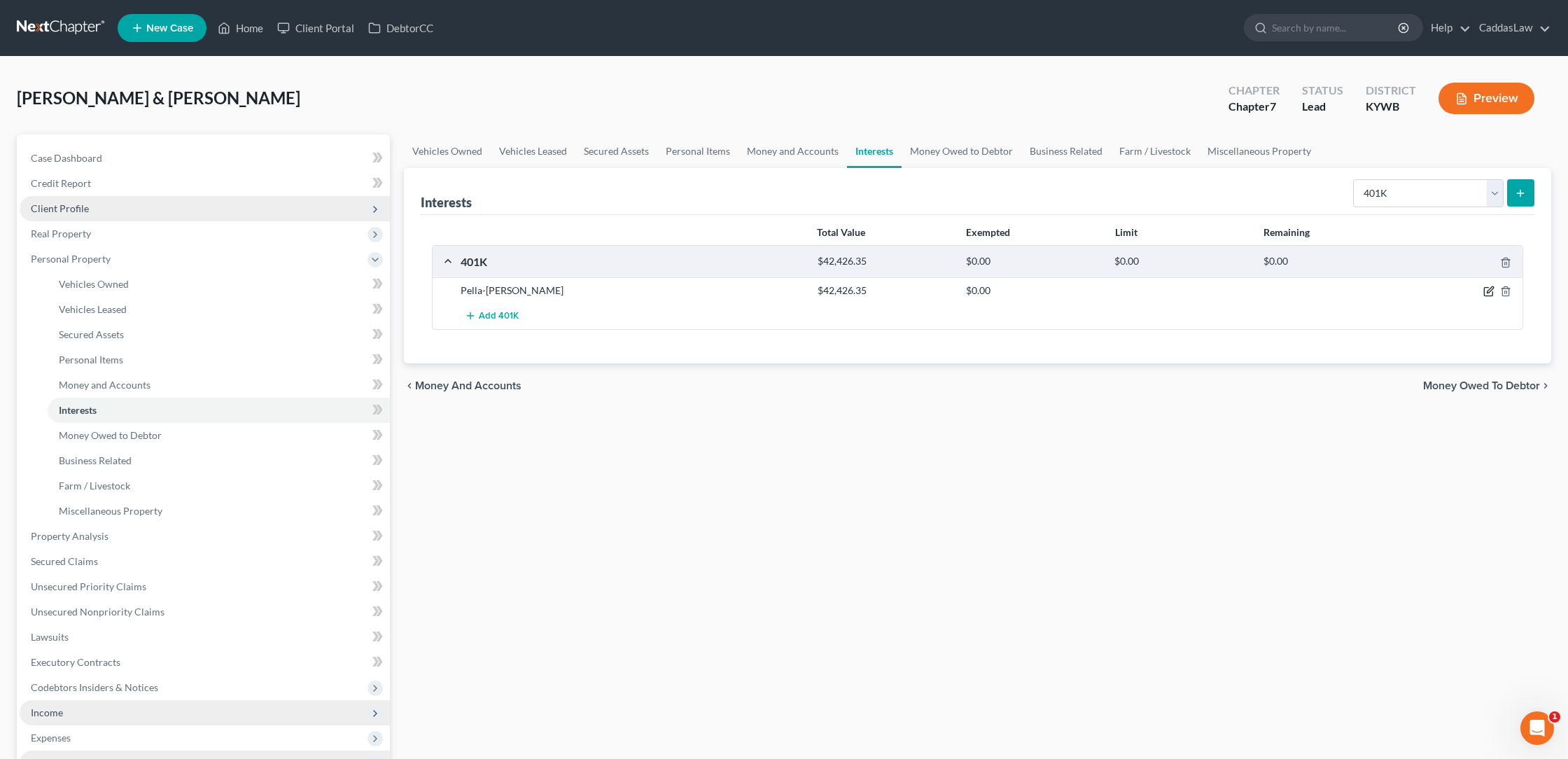
click at [1487, 293] on icon "button" at bounding box center [1490, 289] width 6 height 6
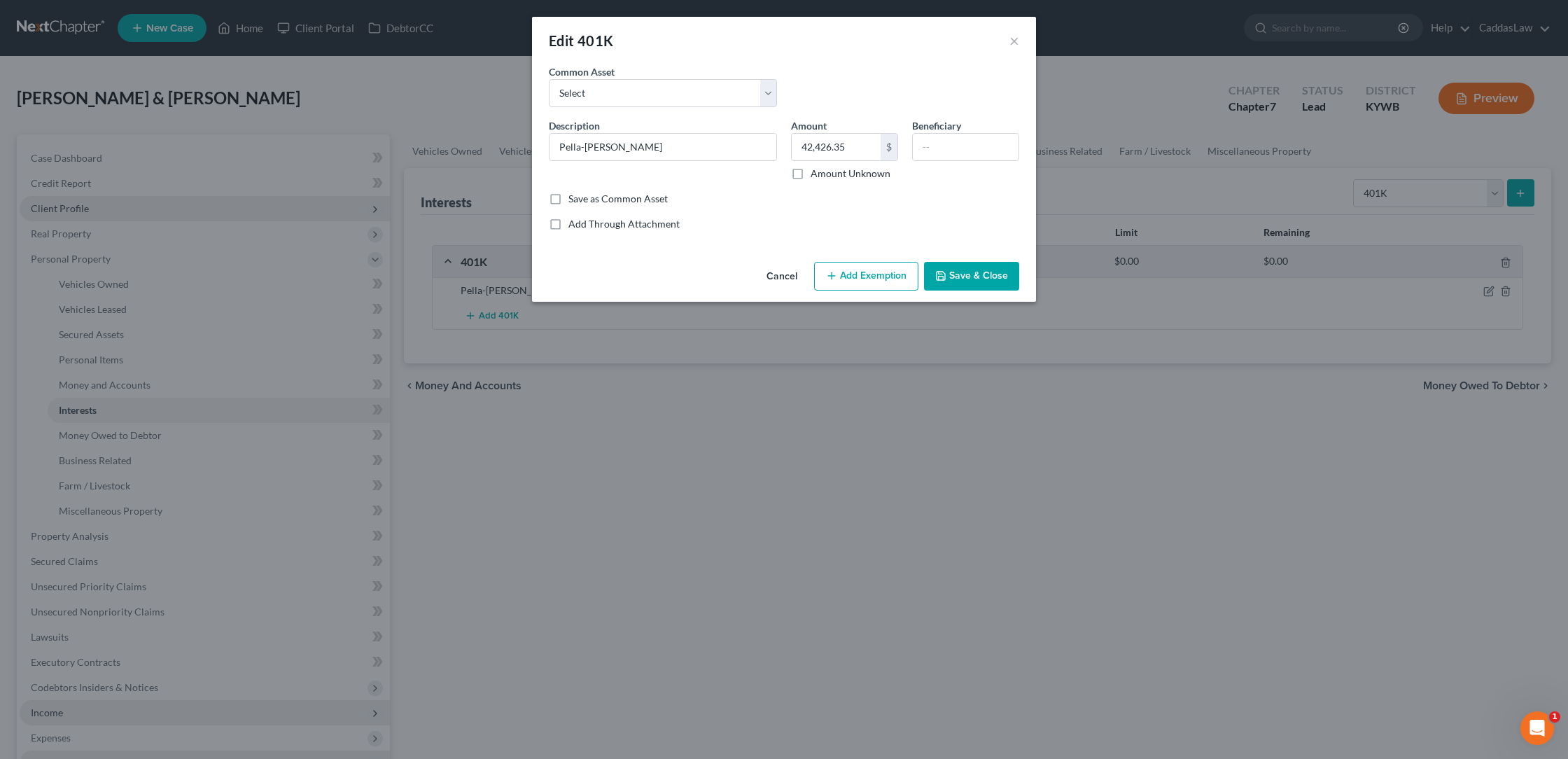
click at [834, 279] on icon "button" at bounding box center [832, 276] width 11 height 11
select select "2"
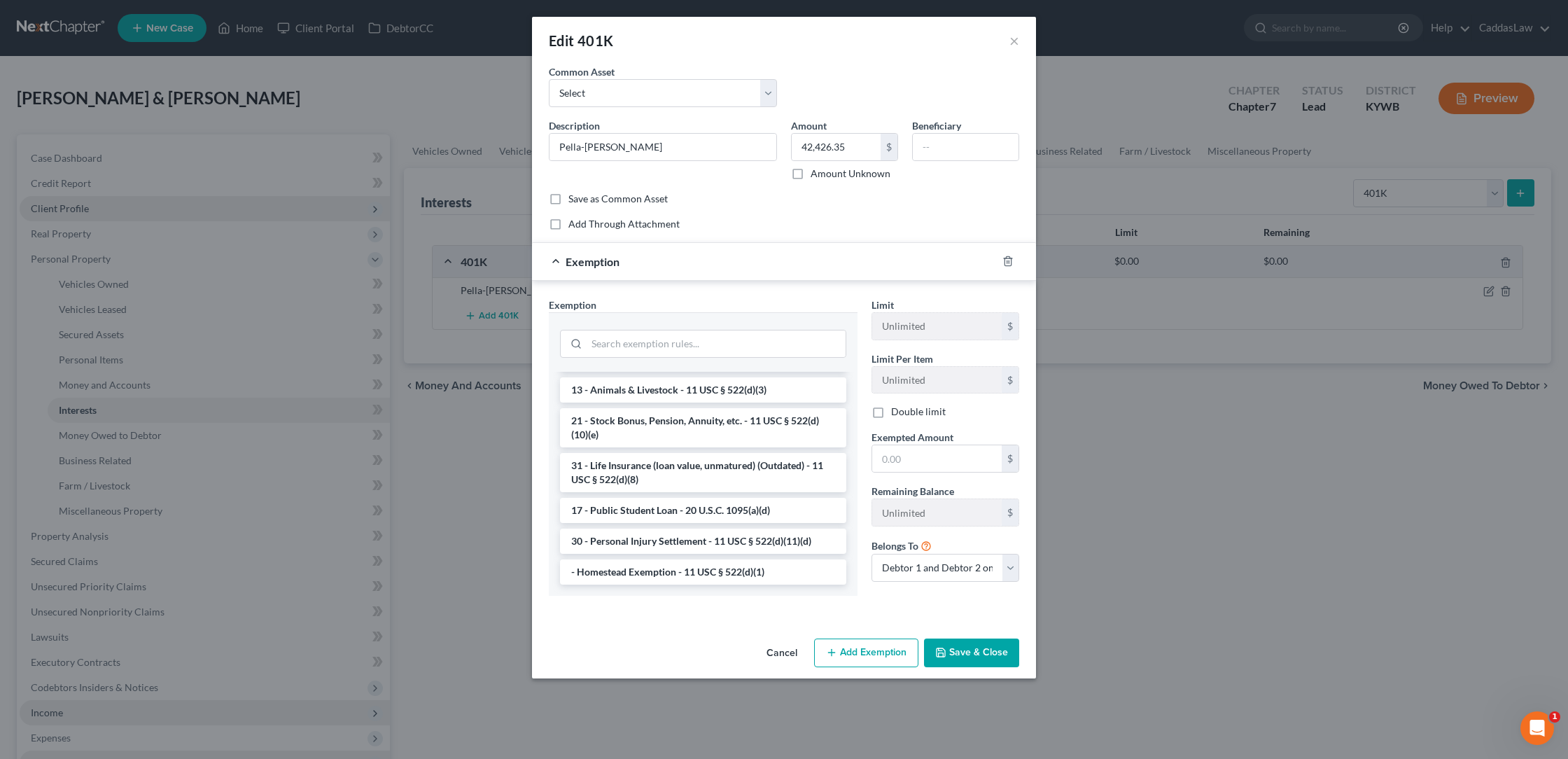
scroll to position [1083, 0]
click at [1007, 263] on line "button" at bounding box center [1007, 262] width 0 height 3
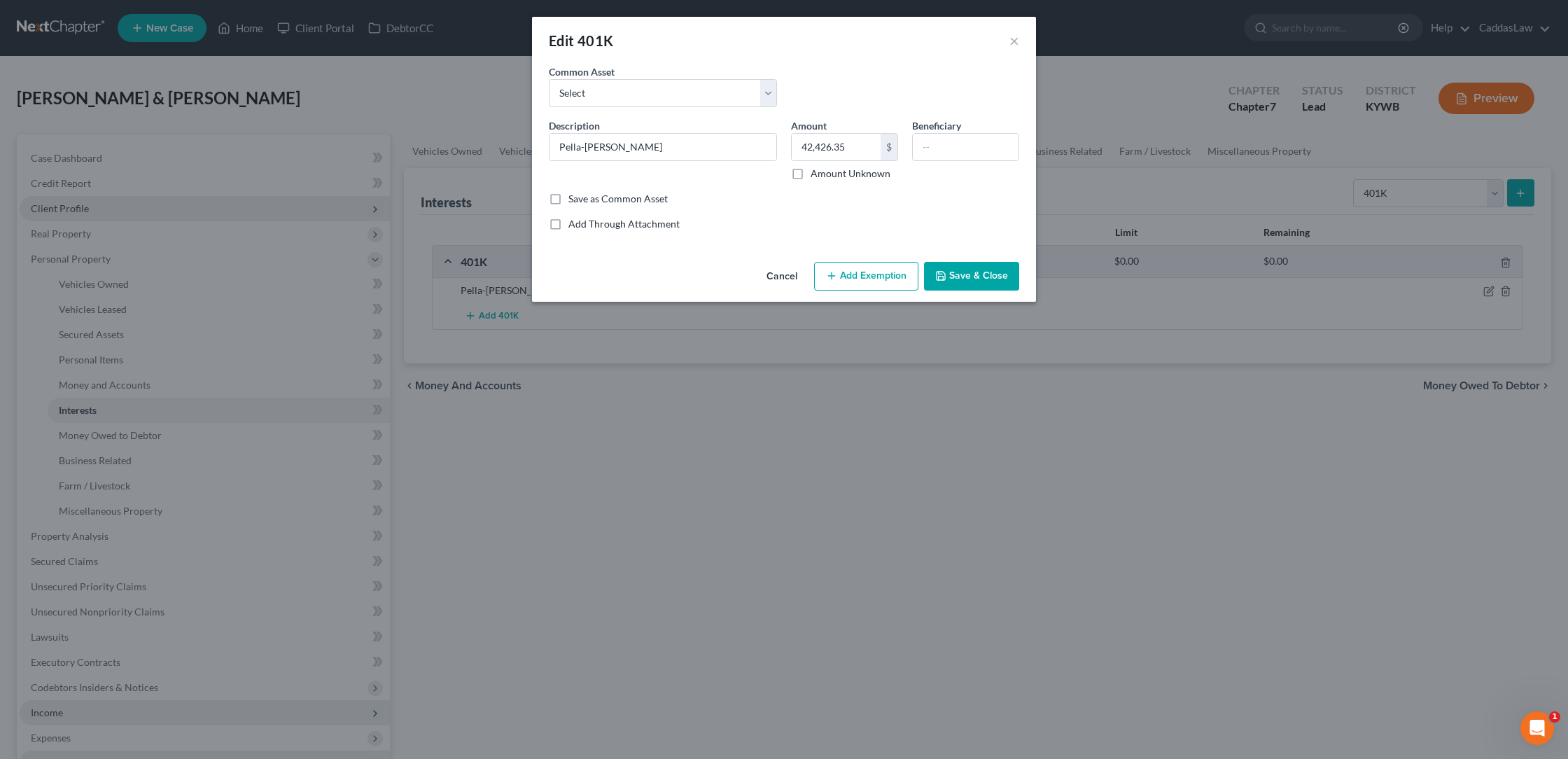
click at [985, 278] on button "Save & Close" at bounding box center [972, 276] width 95 height 29
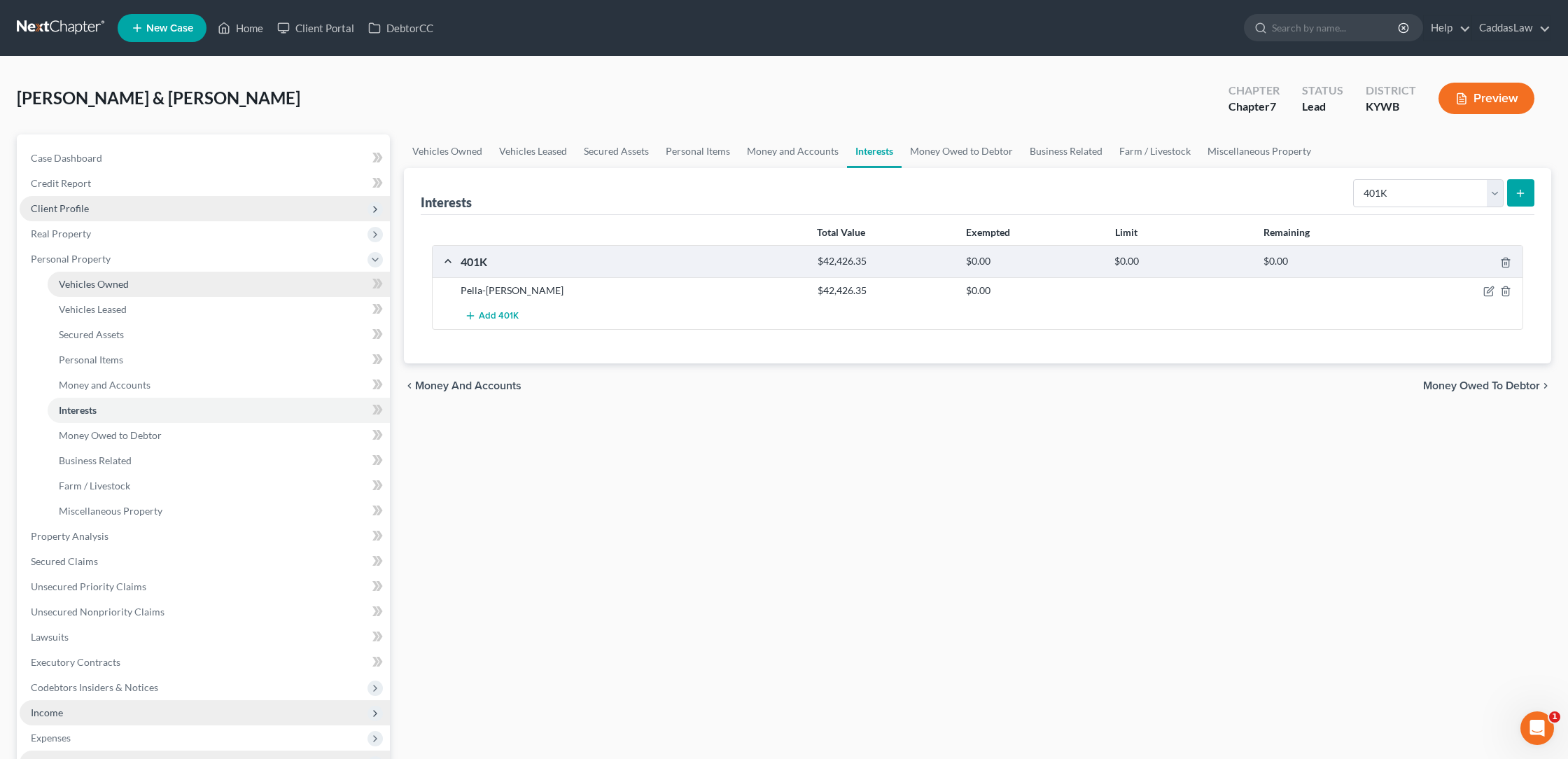
click at [123, 277] on link "Vehicles Owned" at bounding box center [219, 285] width 343 height 26
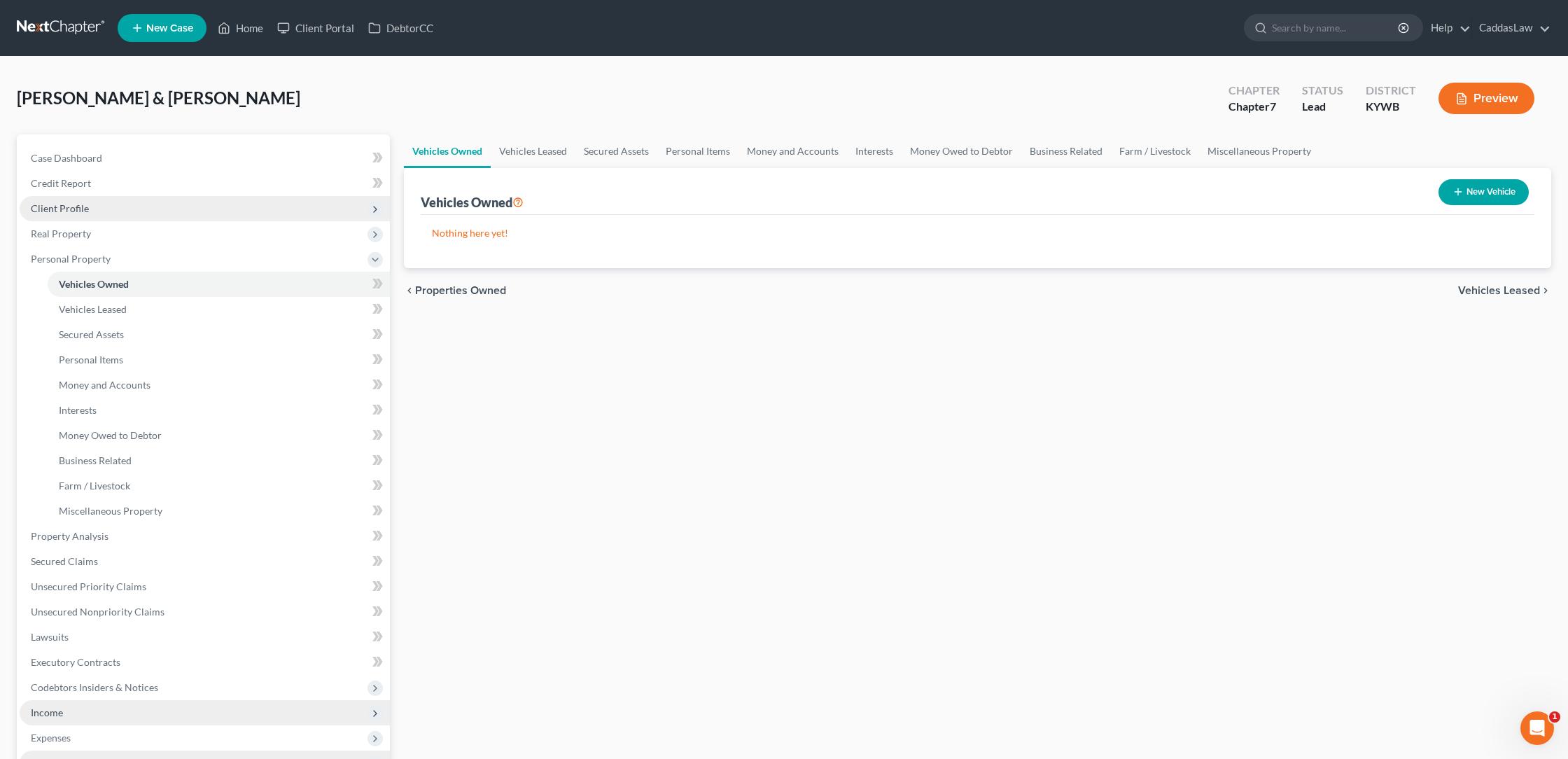
click at [1473, 186] on button "New Vehicle" at bounding box center [1484, 192] width 91 height 26
select select "0"
select select "2"
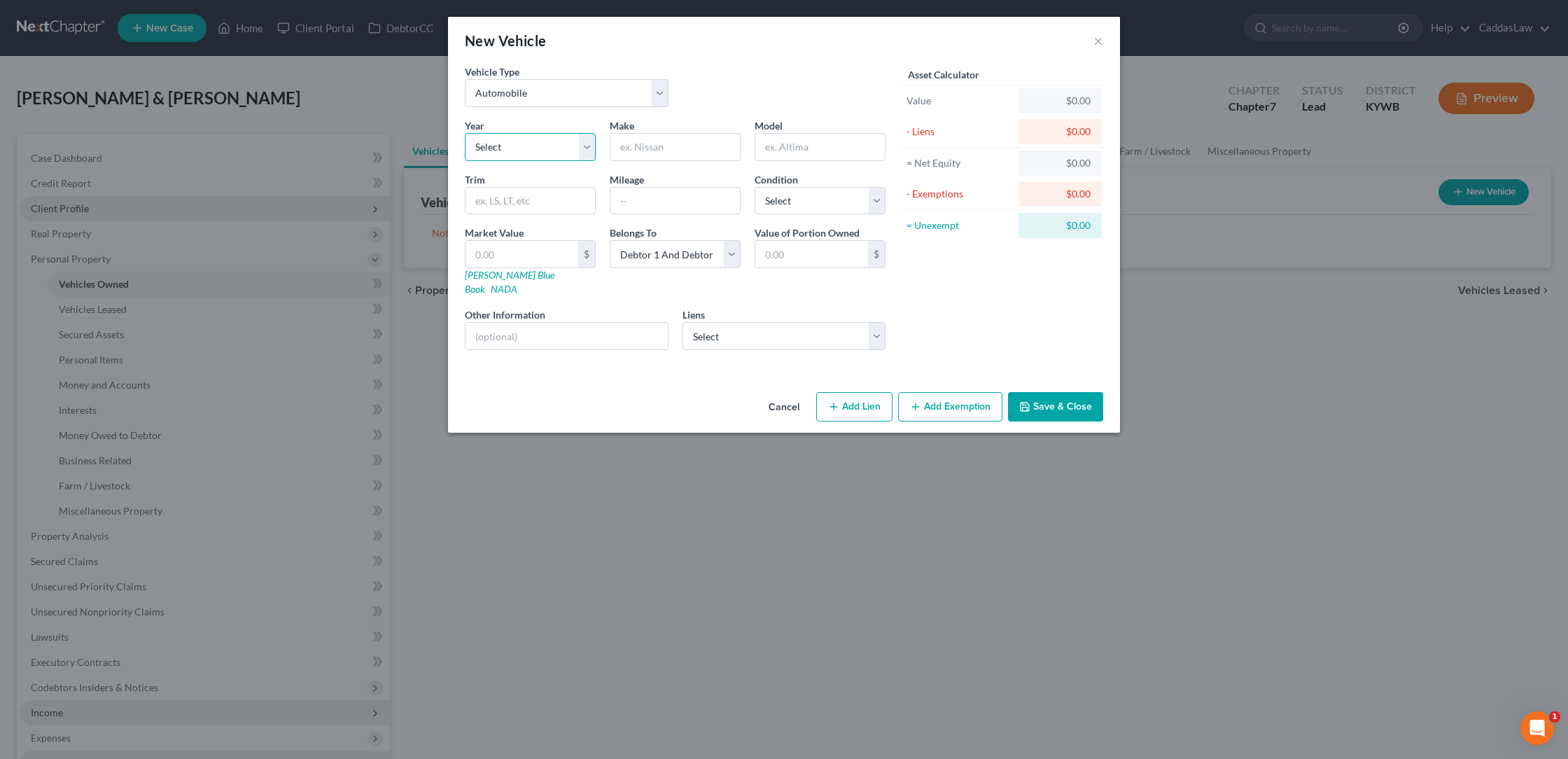
select select "6"
click at [626, 154] on input "text" at bounding box center [675, 146] width 129 height 27
type input "Chevrolet"
type input "Traverse"
type input "159,000"
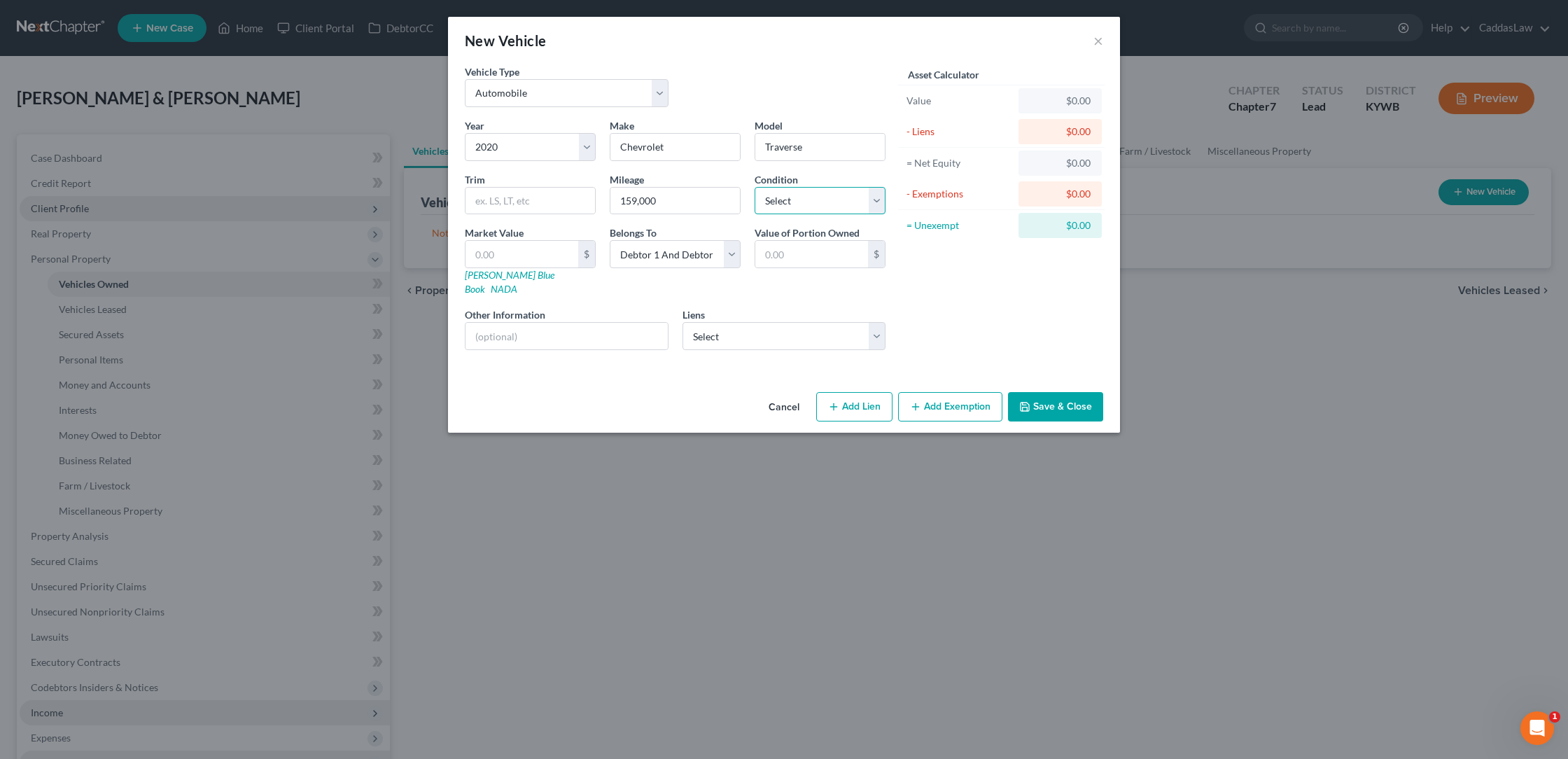
select select "3"
click at [525, 244] on input "text" at bounding box center [521, 254] width 113 height 27
click at [504, 275] on link "[PERSON_NAME] Blue Book" at bounding box center [510, 282] width 90 height 26
click at [498, 258] on input "text" at bounding box center [521, 254] width 113 height 27
type input "5"
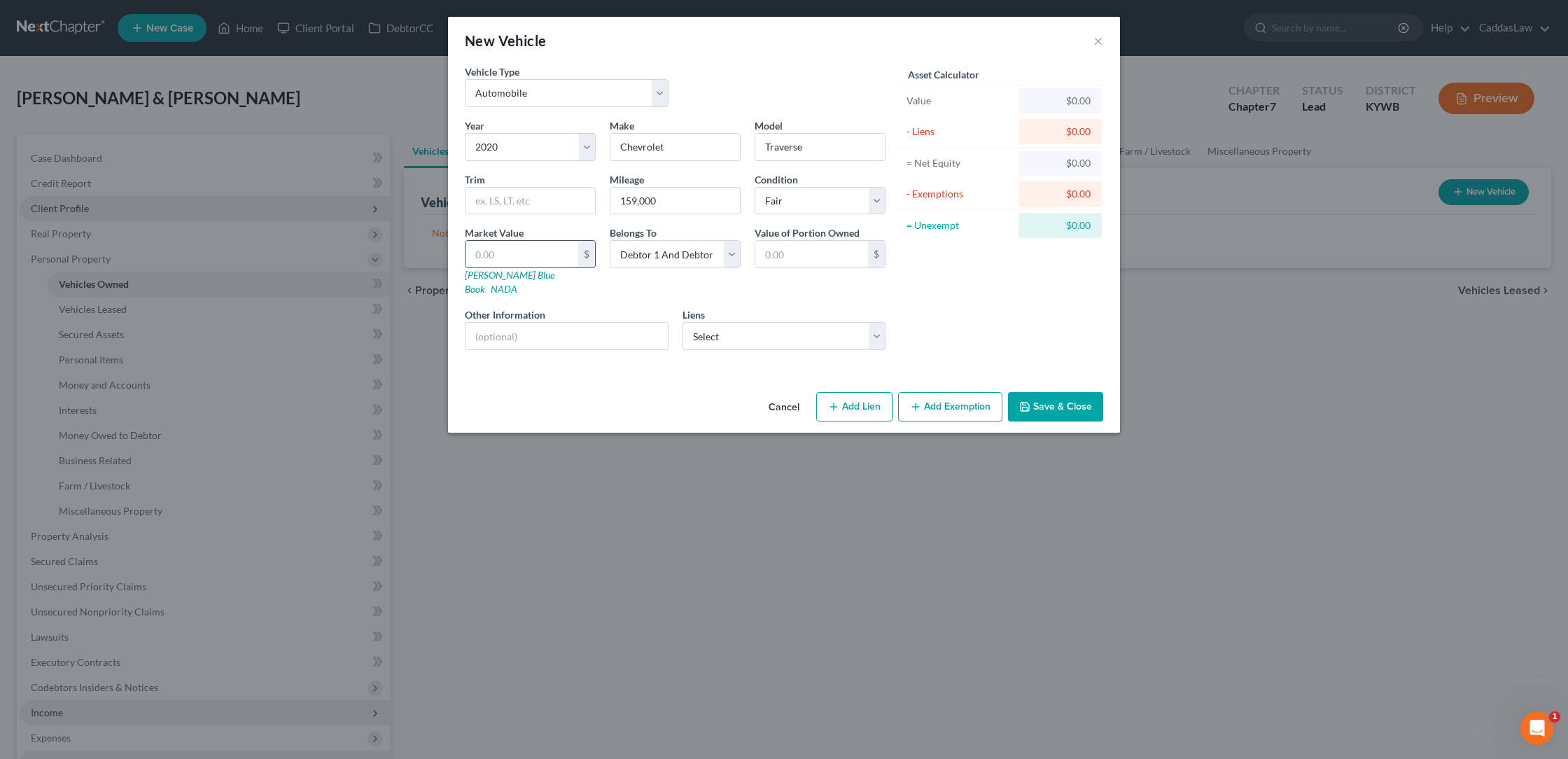
type input "5.00"
type input "59"
type input "59.00"
type input "591"
type input "591.00"
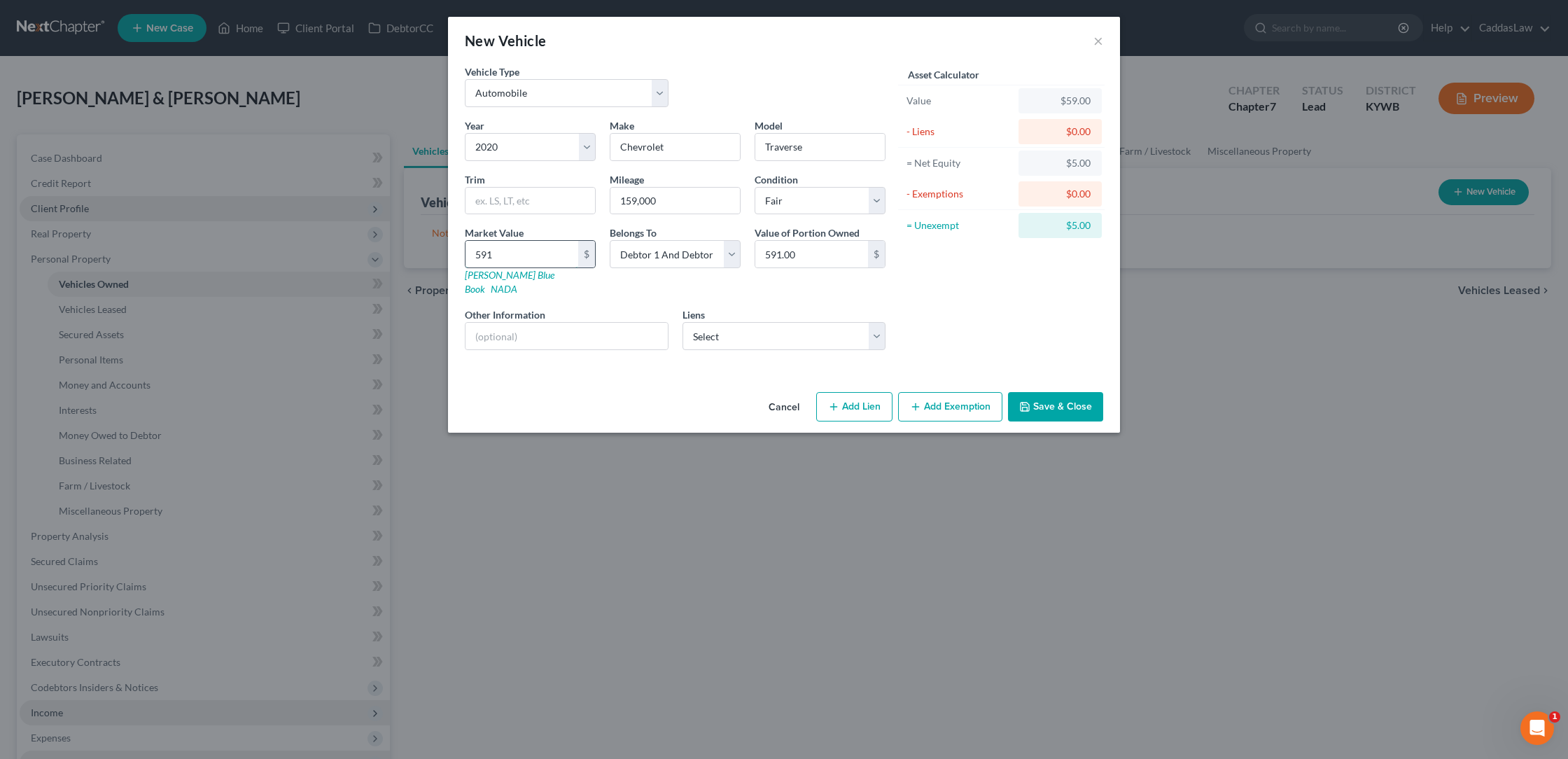
type input "5911"
type input "5,911.00"
select select "1"
click at [940, 394] on button "Add Exemption" at bounding box center [951, 407] width 104 height 29
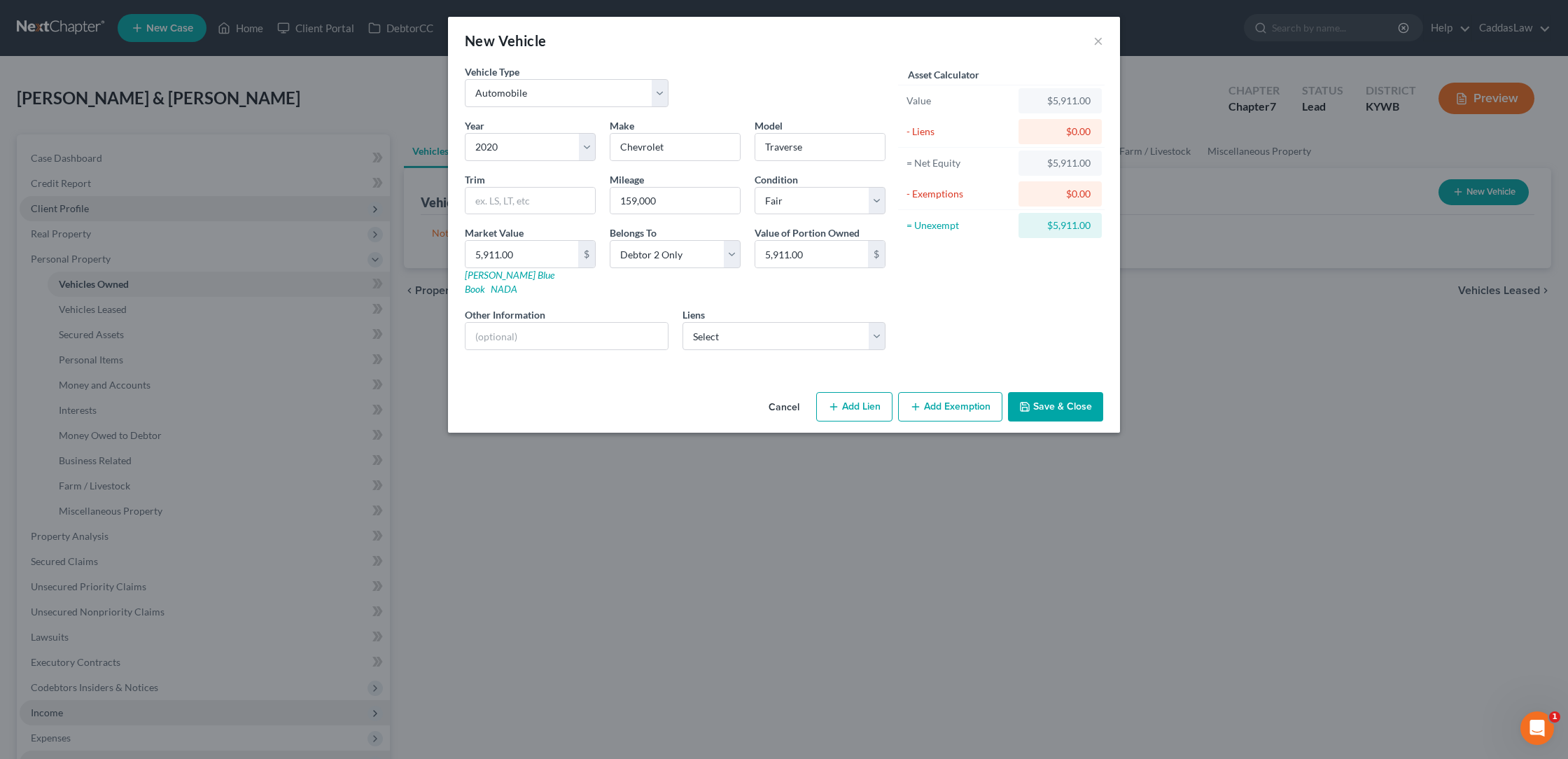
select select "2"
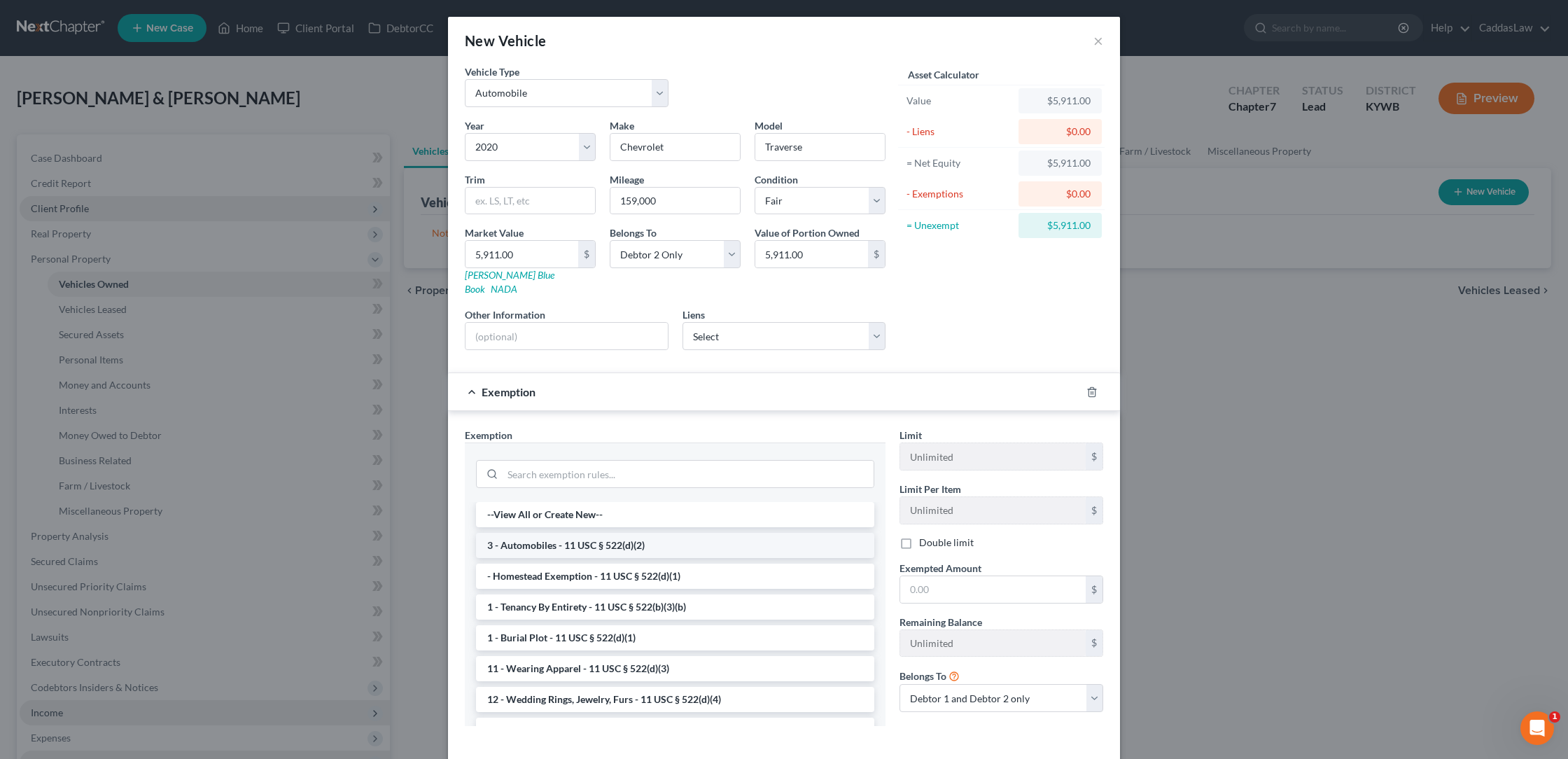
click at [526, 536] on li "3 - Automobiles - 11 USC § 522(d)(2)" at bounding box center [675, 546] width 398 height 26
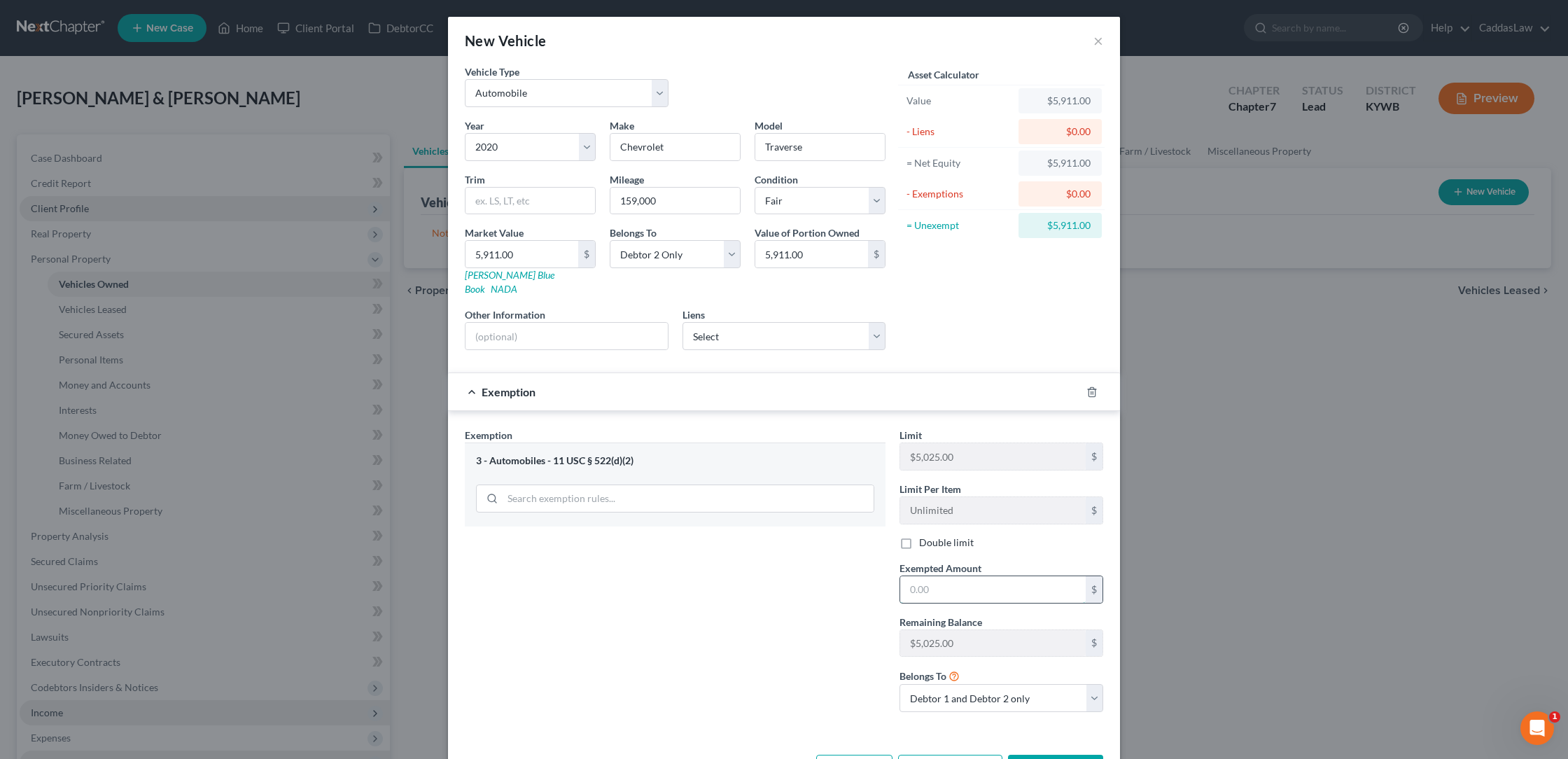
click at [953, 576] on input "text" at bounding box center [993, 589] width 186 height 27
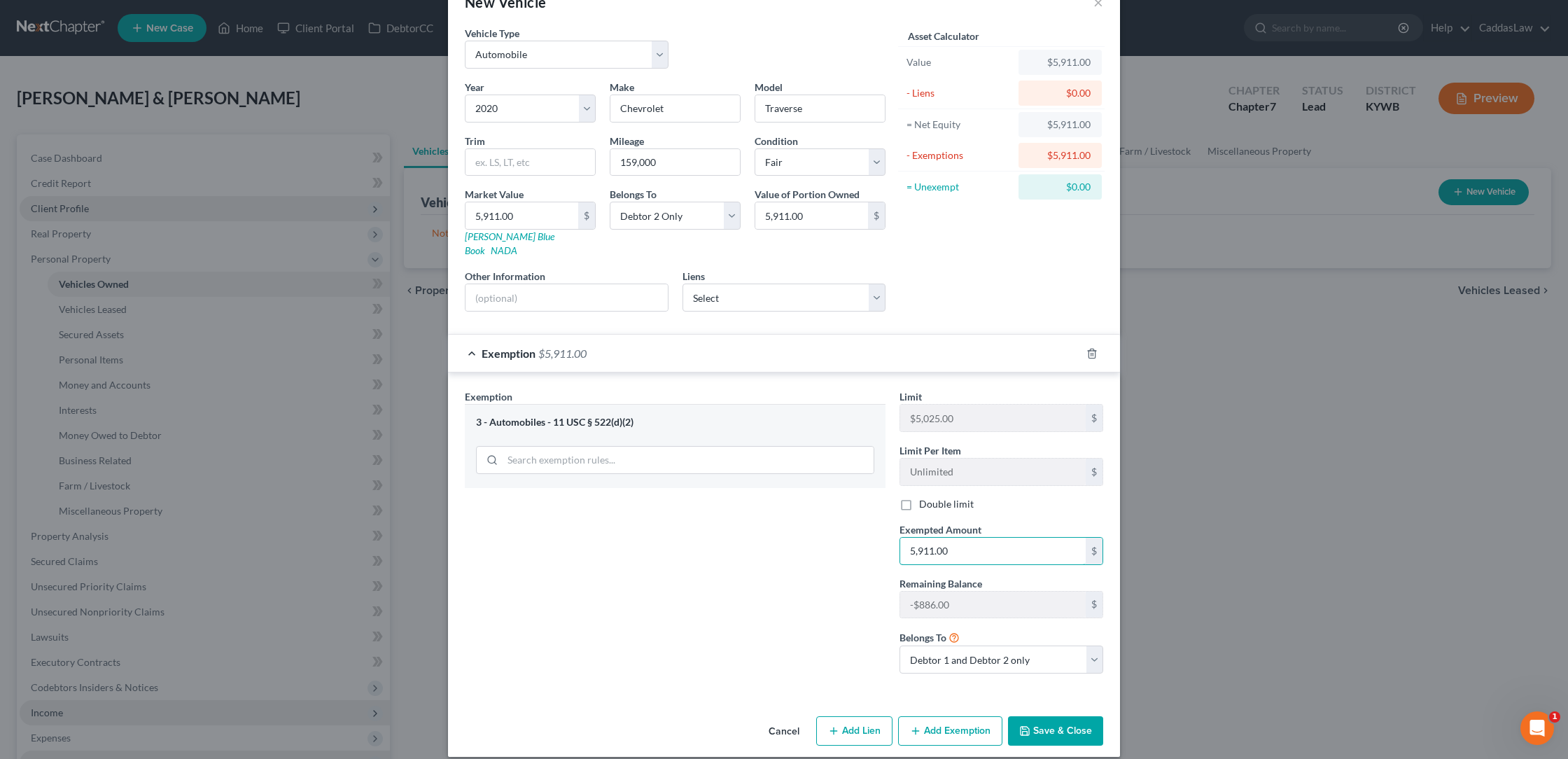
scroll to position [38, 0]
type input "5,911.00"
click at [1042, 718] on button "Save & Close" at bounding box center [1056, 732] width 95 height 29
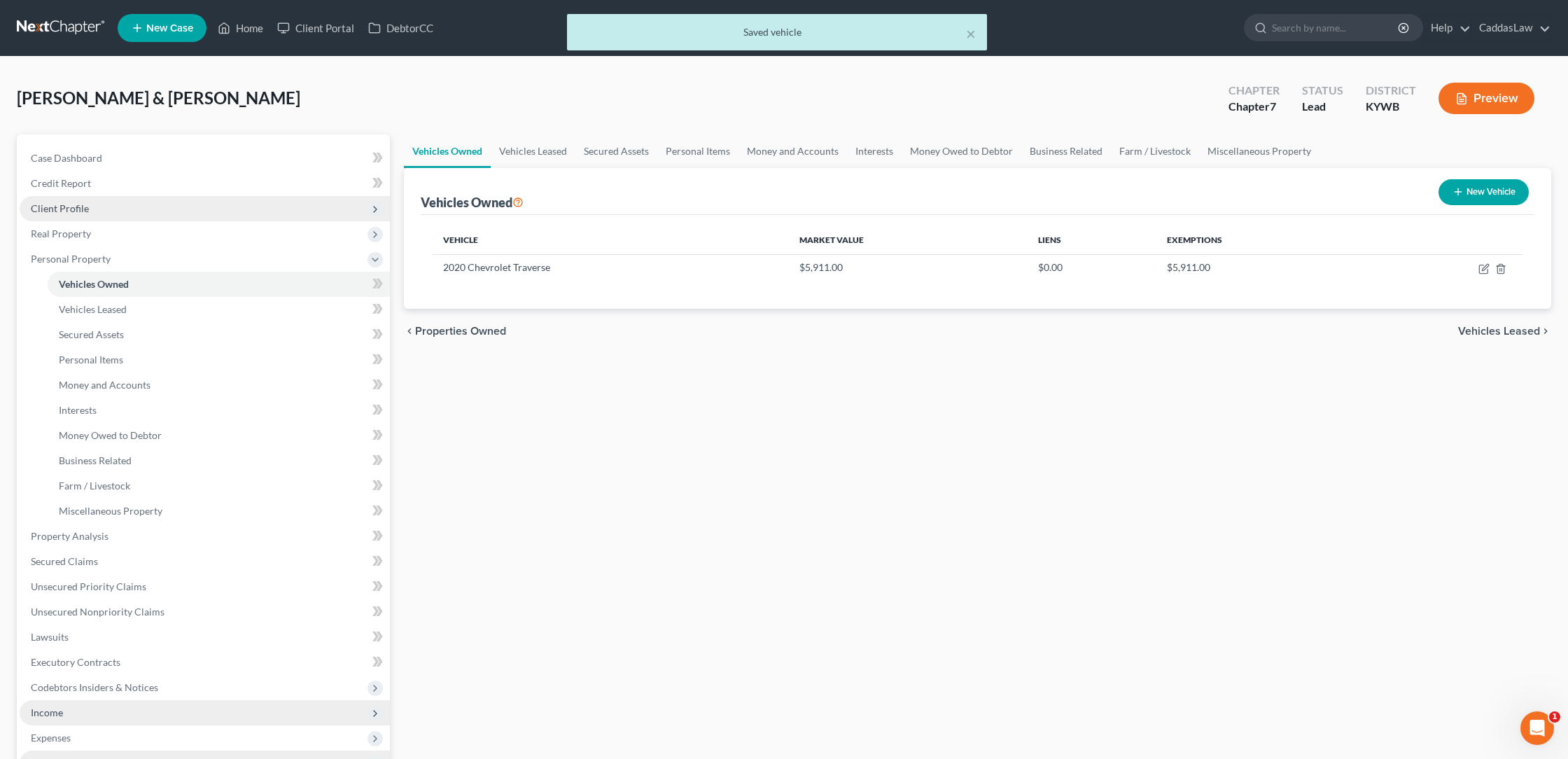
click at [1500, 193] on button "New Vehicle" at bounding box center [1484, 192] width 91 height 26
select select "0"
select select "2"
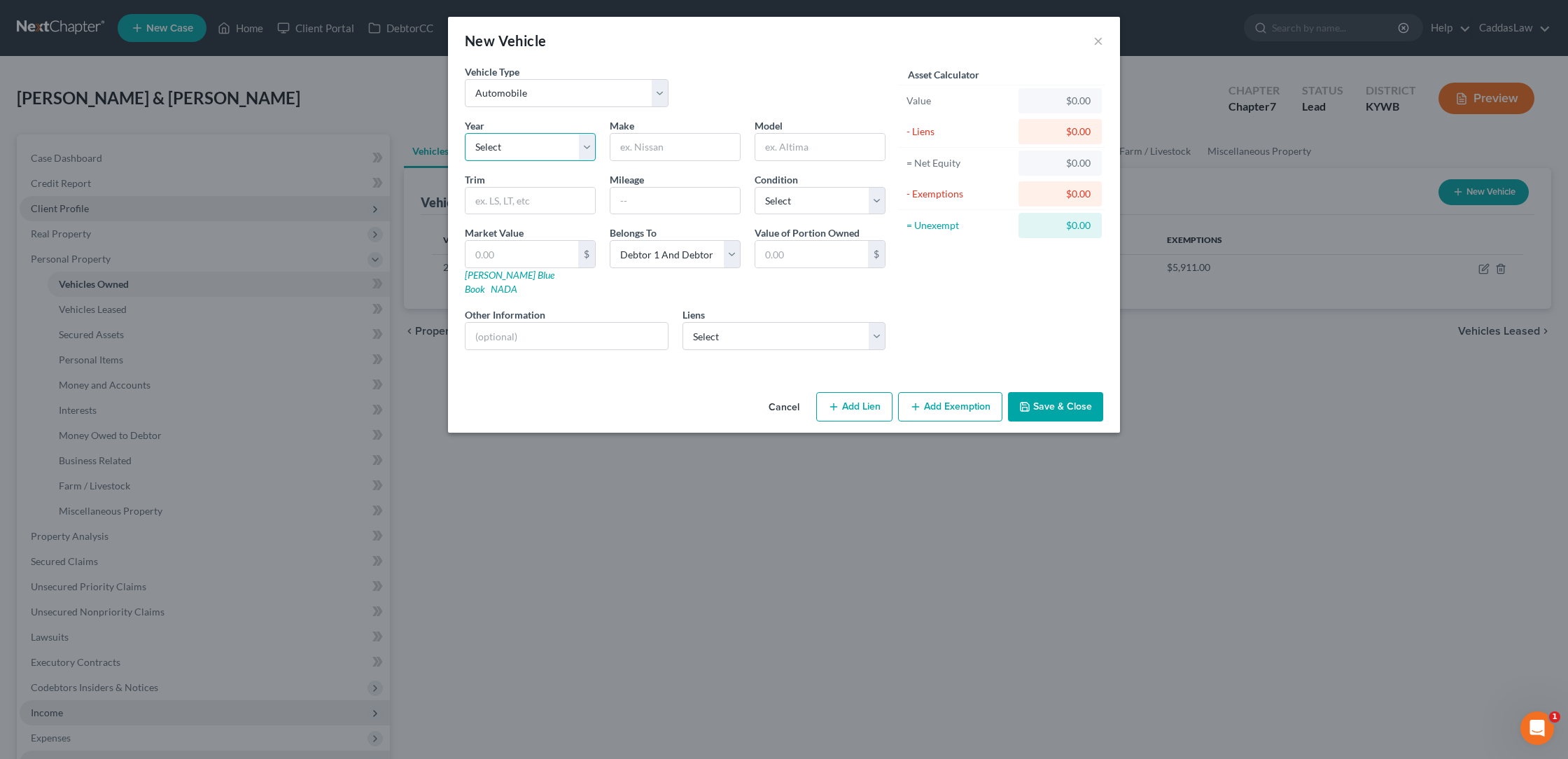
select select "8"
click at [668, 150] on input "text" at bounding box center [675, 146] width 129 height 27
type input "Kia"
type input "Optima"
type input "143,000"
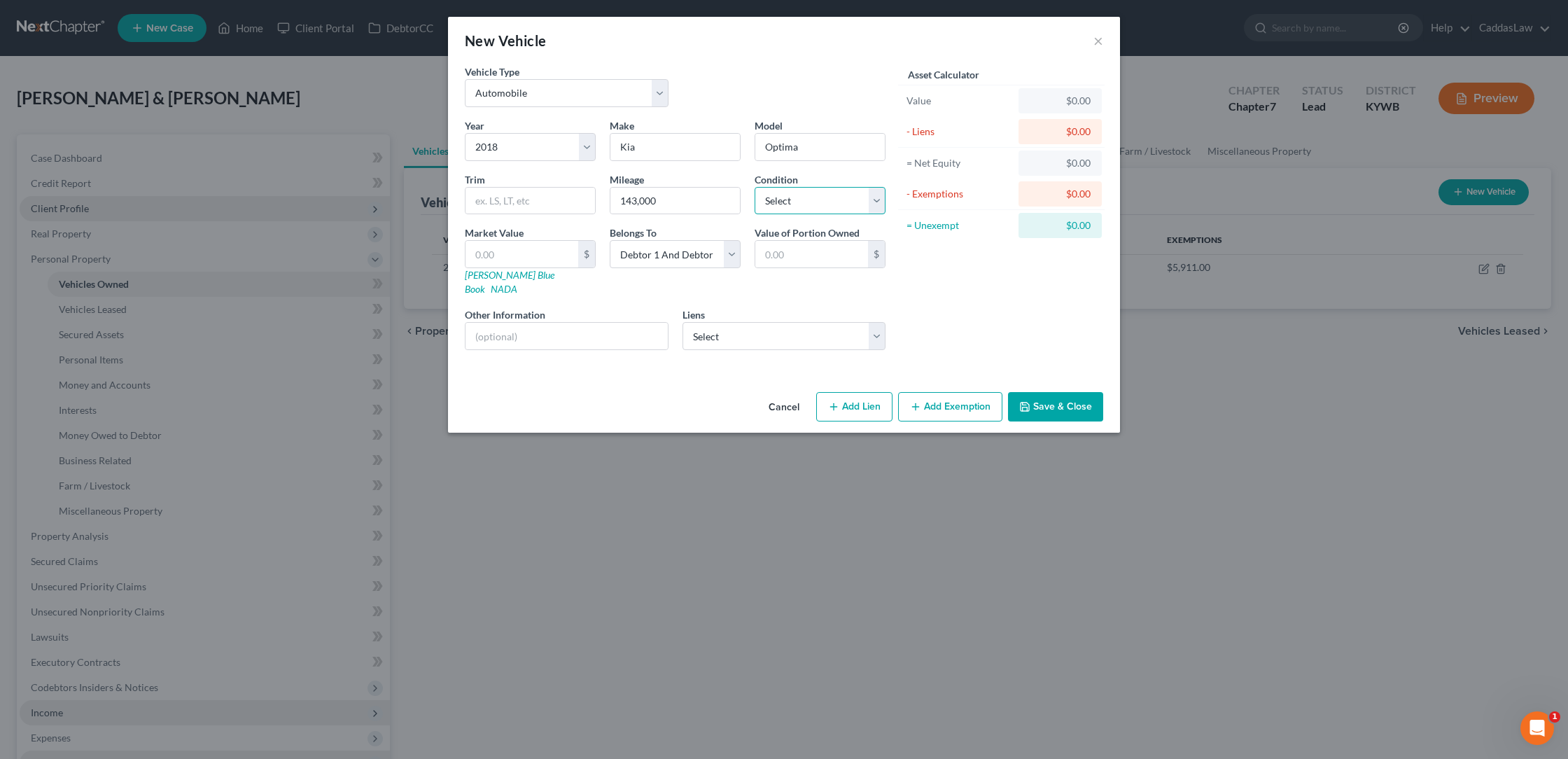
select select "3"
click at [506, 278] on link "[PERSON_NAME] Blue Book" at bounding box center [510, 282] width 90 height 26
click at [506, 244] on input "text" at bounding box center [521, 254] width 113 height 27
type input "1"
type input "1.00"
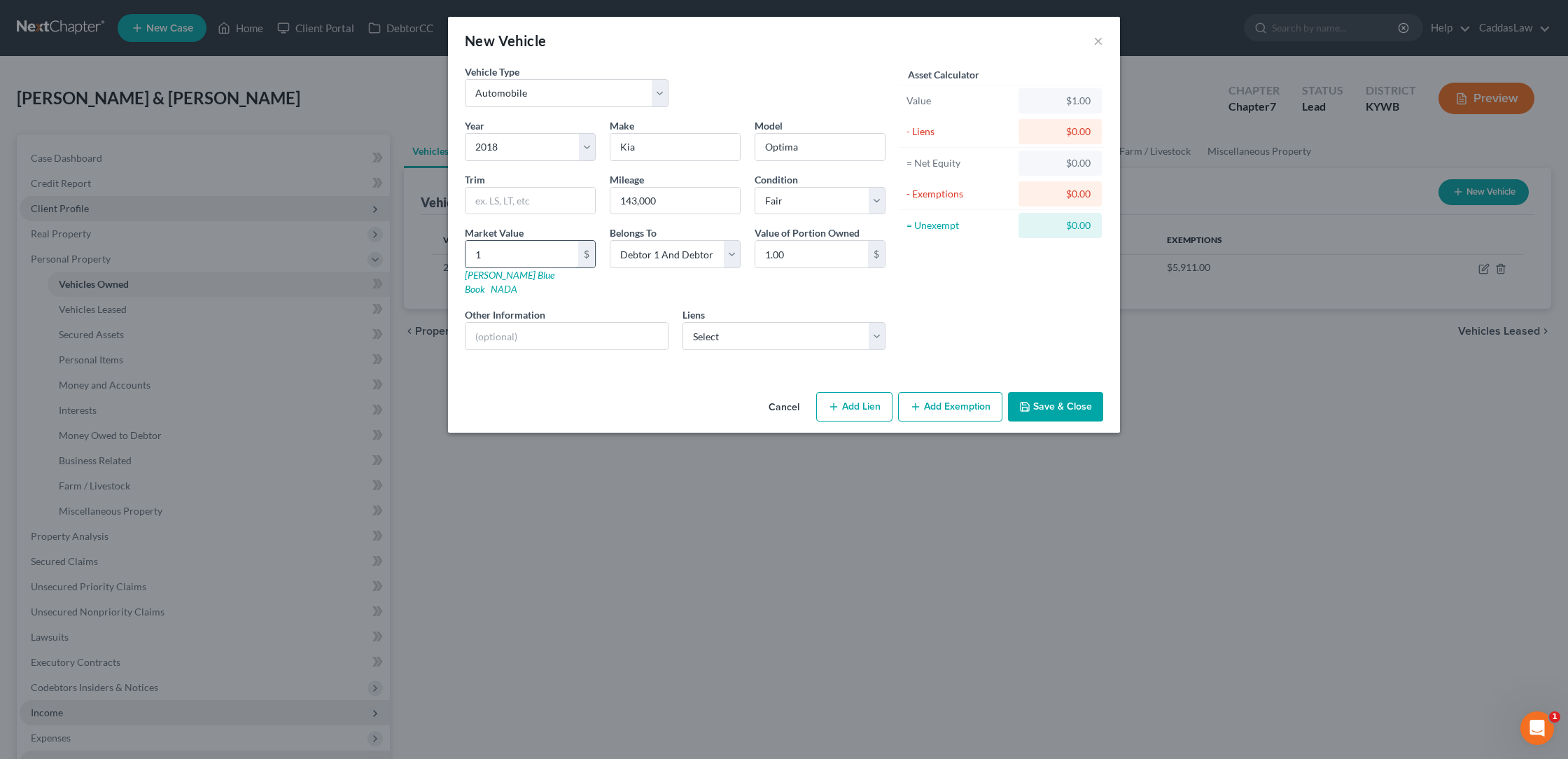
type input "17"
type input "17.00"
type input "173"
type input "173.00"
type input "1730"
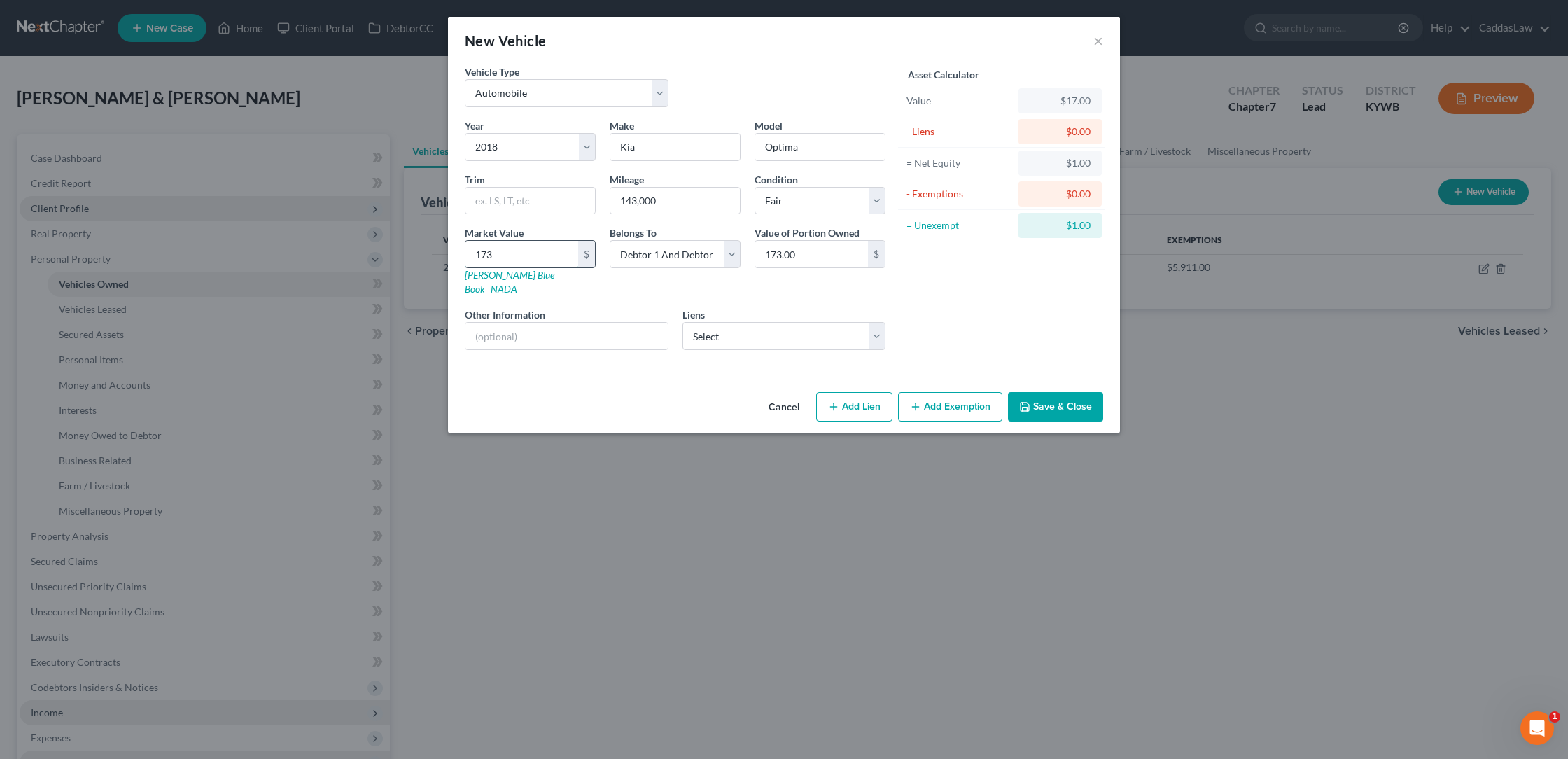
type input "1,730.00"
select select "0"
click at [929, 396] on button "Add Exemption" at bounding box center [951, 407] width 104 height 29
select select "2"
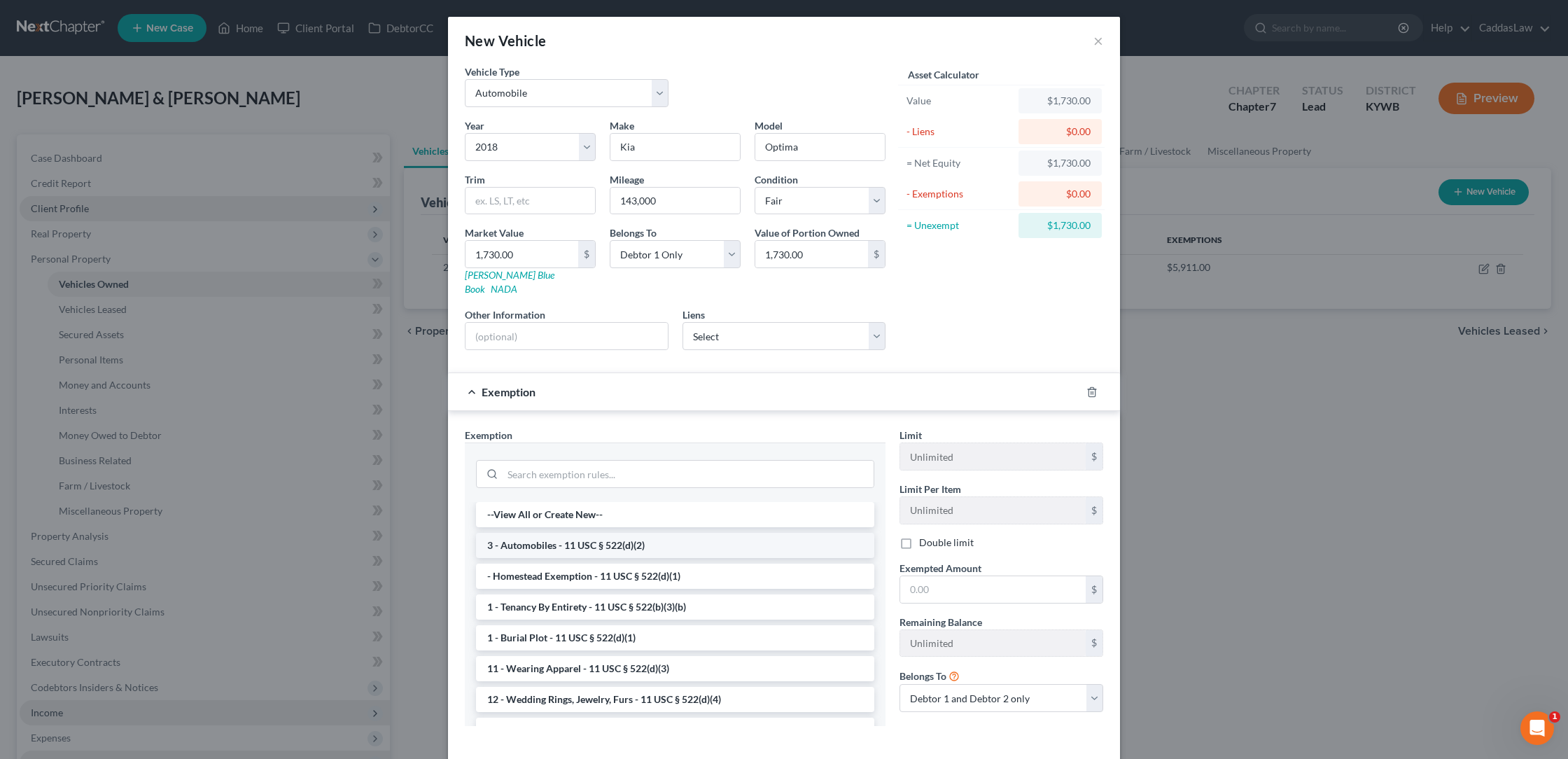
click at [586, 533] on li "3 - Automobiles - 11 USC § 522(d)(2)" at bounding box center [675, 546] width 398 height 26
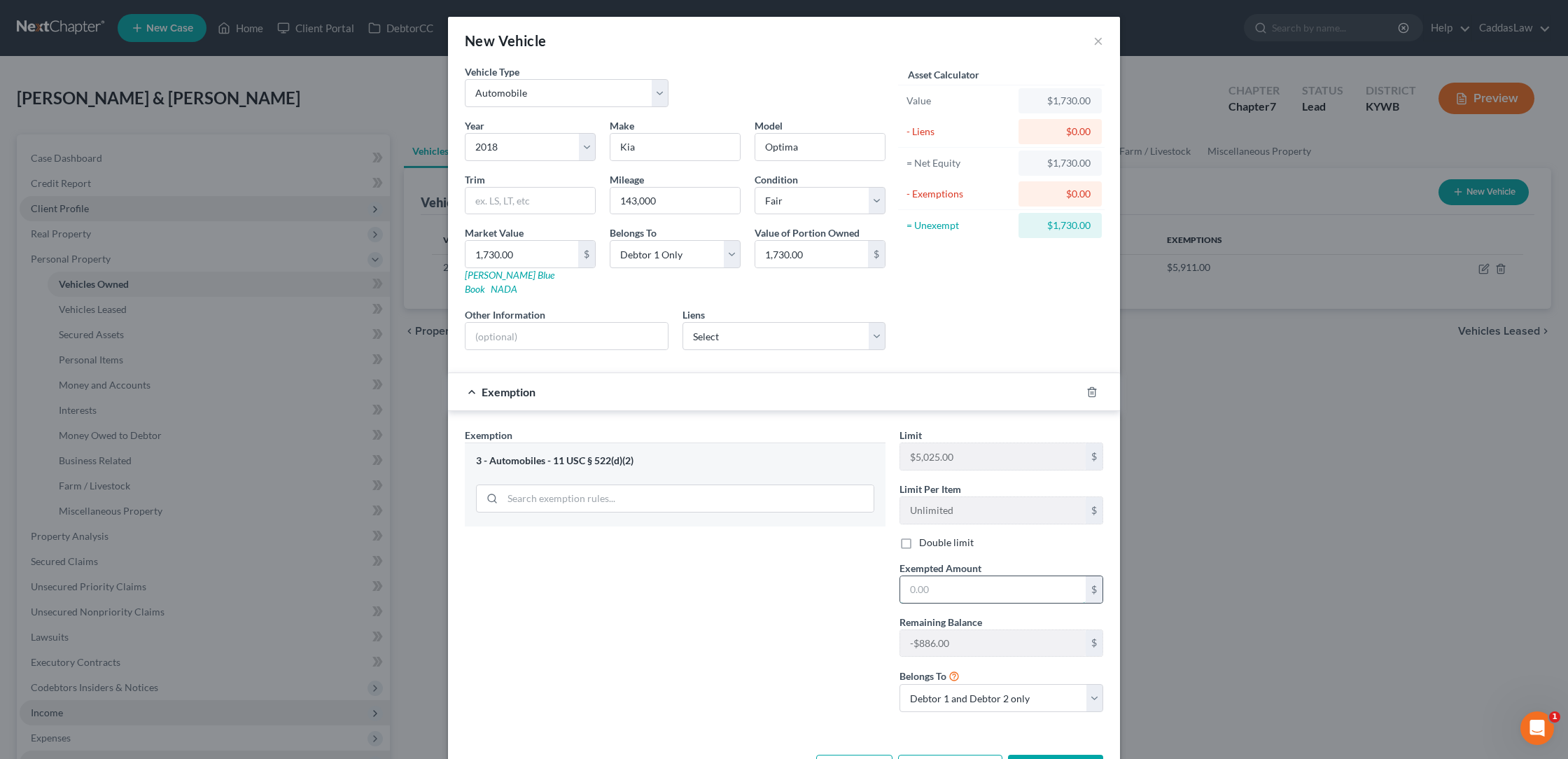
click at [949, 576] on input "text" at bounding box center [993, 589] width 186 height 27
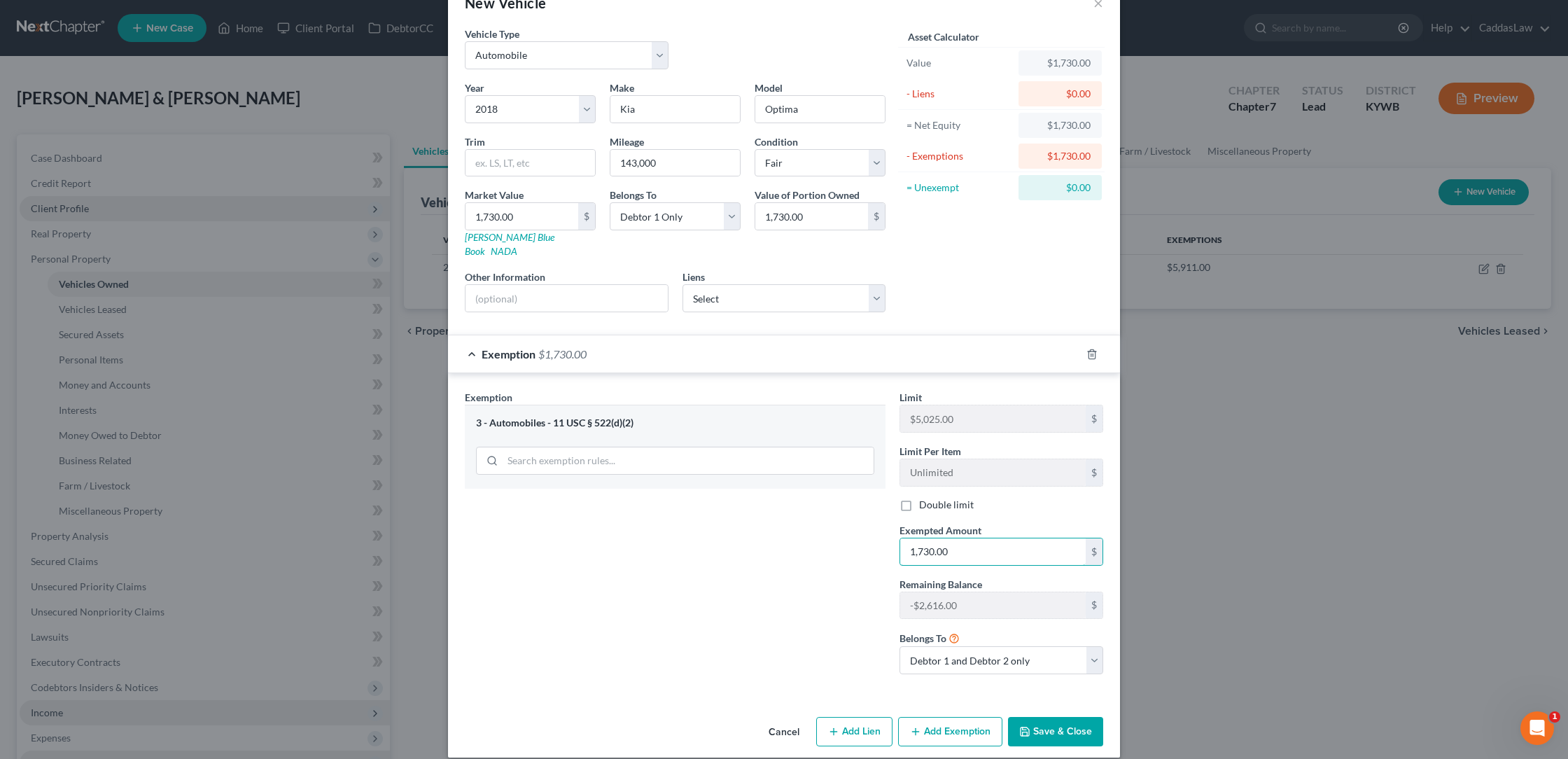
type input "1,730.00"
click at [1052, 721] on button "Save & Close" at bounding box center [1056, 732] width 95 height 29
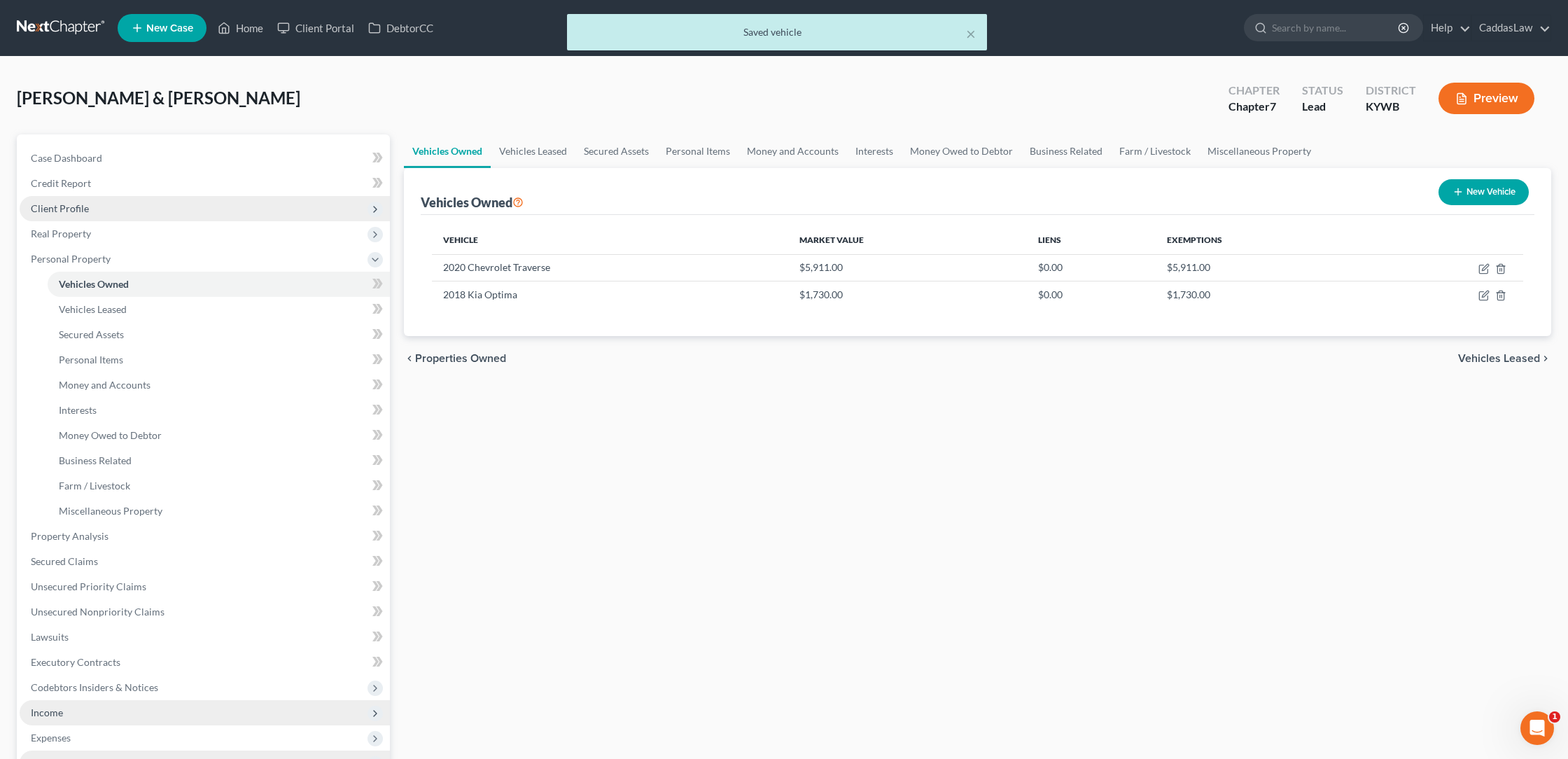
click at [1481, 189] on button "New Vehicle" at bounding box center [1484, 192] width 91 height 26
select select "0"
select select "2"
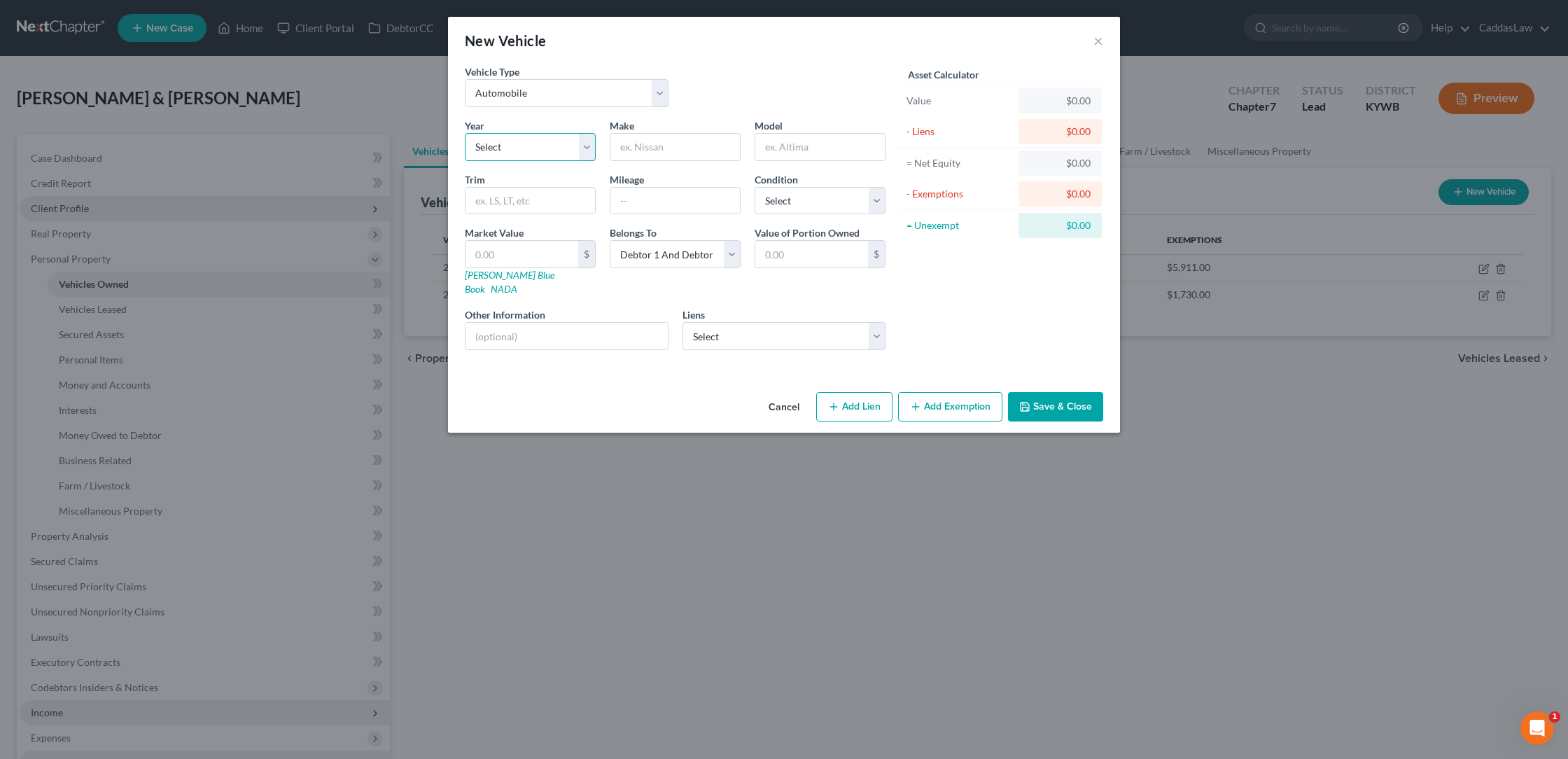
select select "9"
click at [646, 136] on input "text" at bounding box center [675, 146] width 129 height 27
type input "c"
type input "Chrysler"
type input "Pacifica"
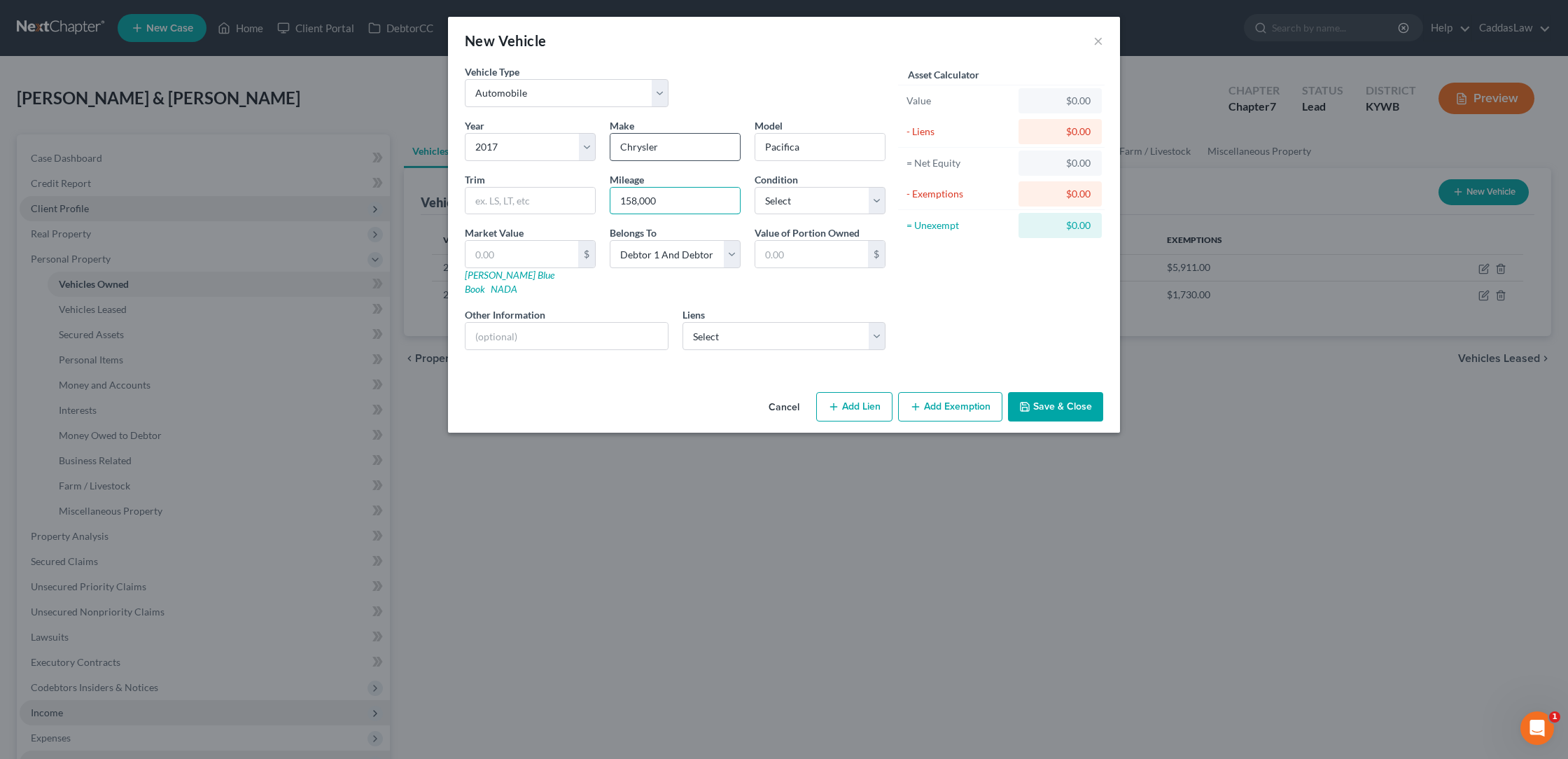
type input "158,000"
select select "4"
select select "0"
click at [959, 392] on button "Add Exemption" at bounding box center [951, 407] width 104 height 29
select select "2"
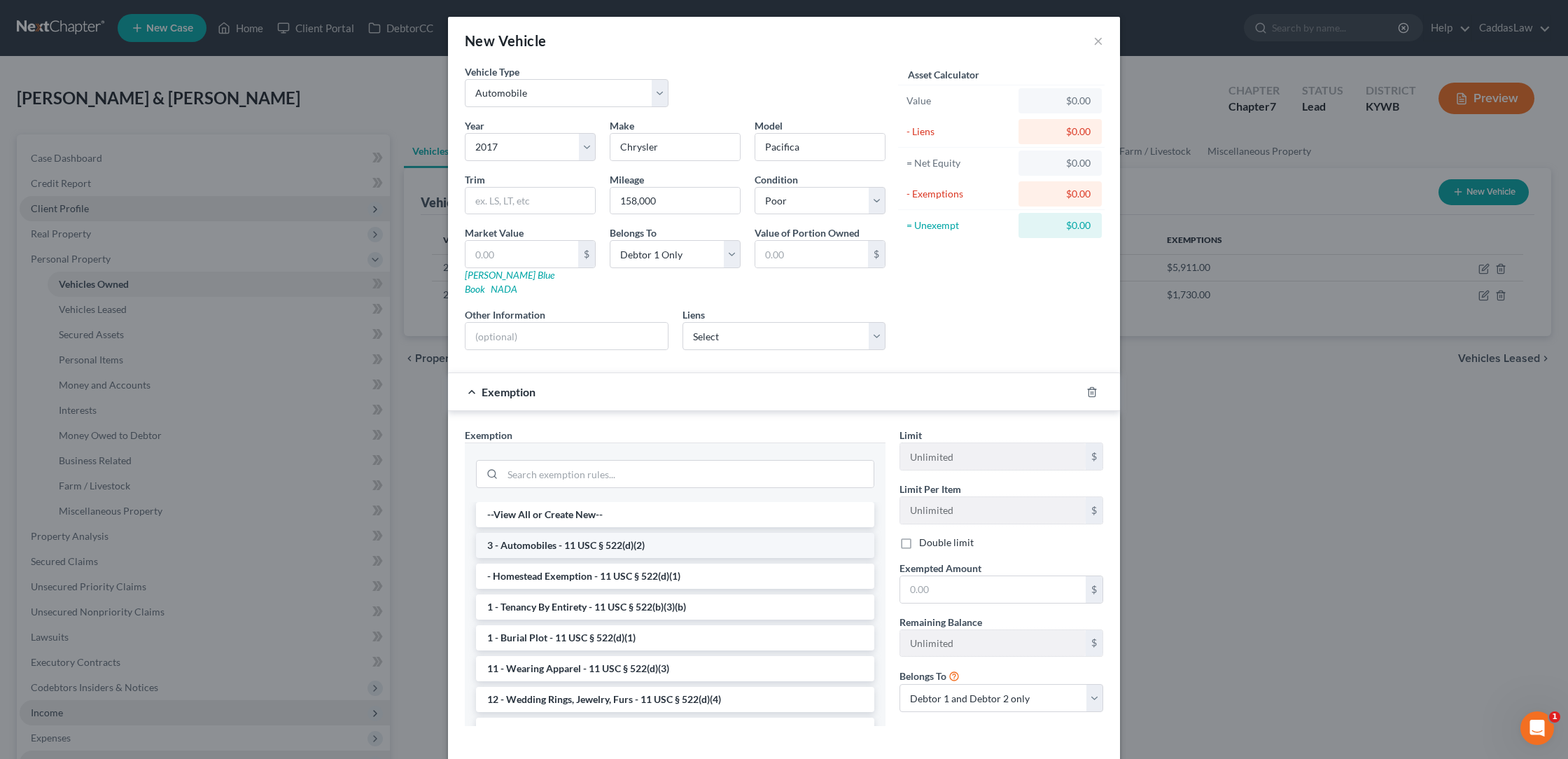
click at [576, 537] on li "3 - Automobiles - 11 USC § 522(d)(2)" at bounding box center [675, 546] width 398 height 26
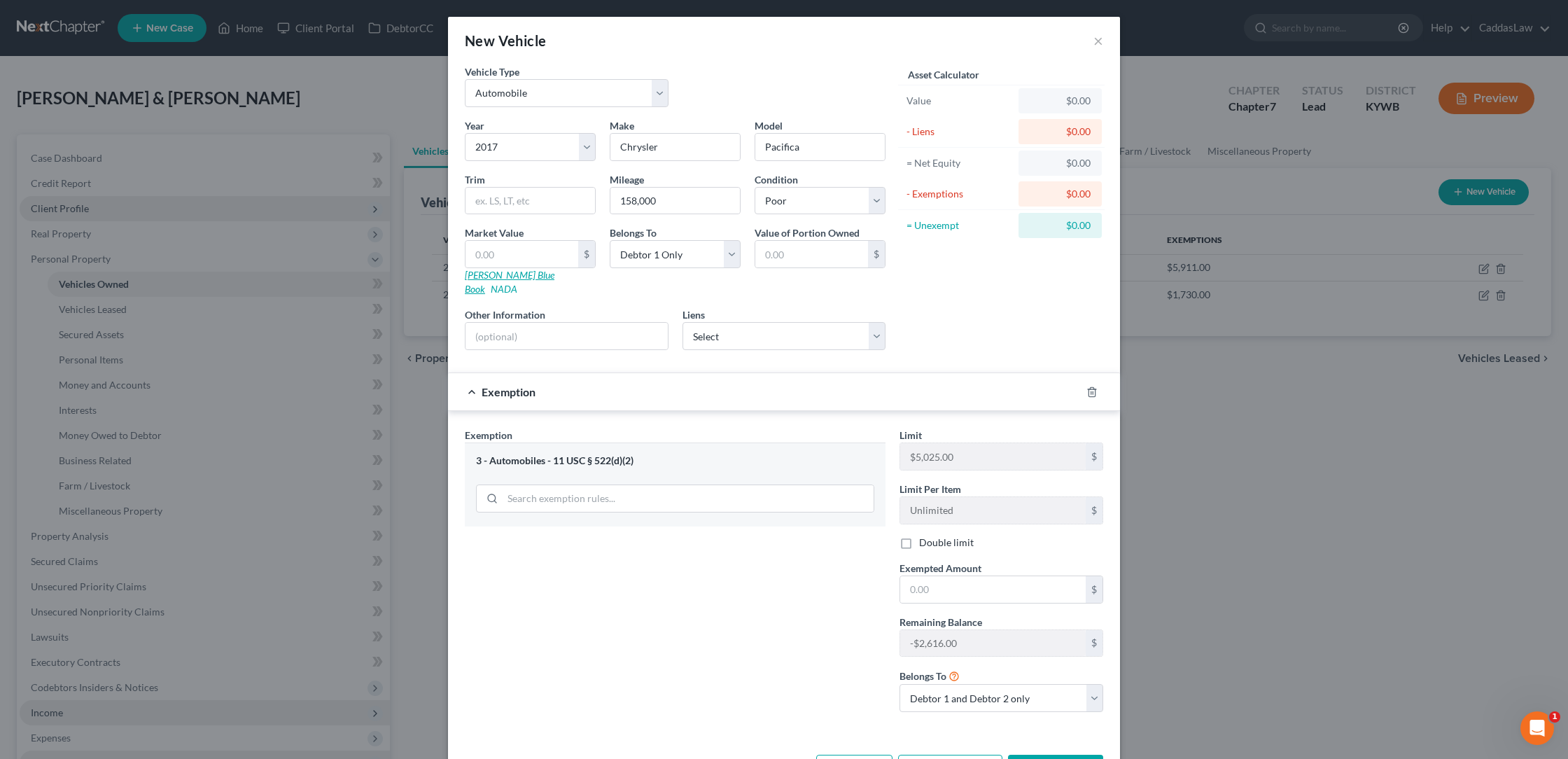
click at [495, 276] on link "[PERSON_NAME] Blue Book" at bounding box center [510, 282] width 90 height 26
click at [525, 254] on input "text" at bounding box center [521, 254] width 113 height 27
type input "2"
type input "2.00"
type input "27"
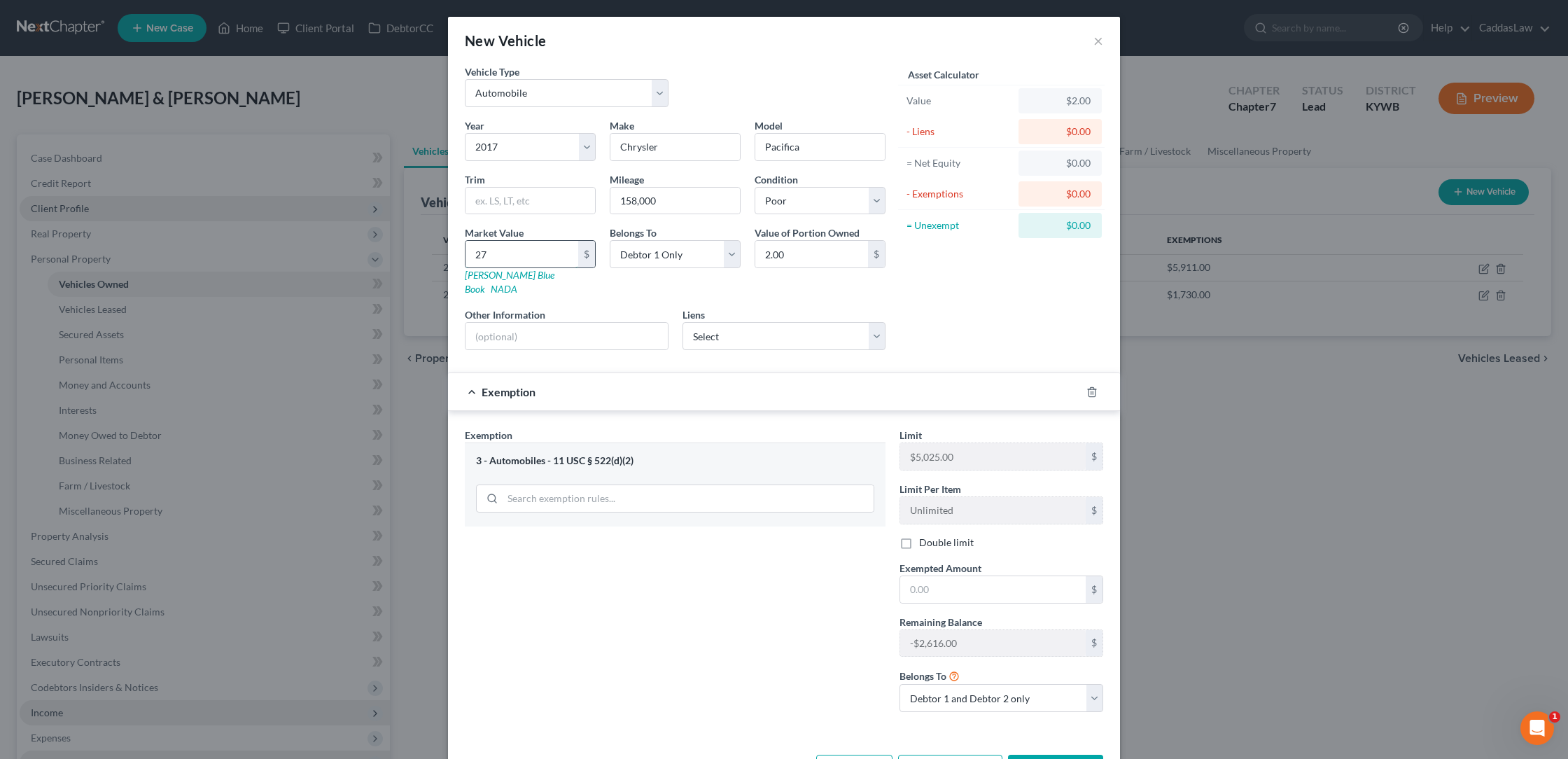
type input "27.00"
type input "272"
type input "272.00"
type input "2723"
type input "2,723.00"
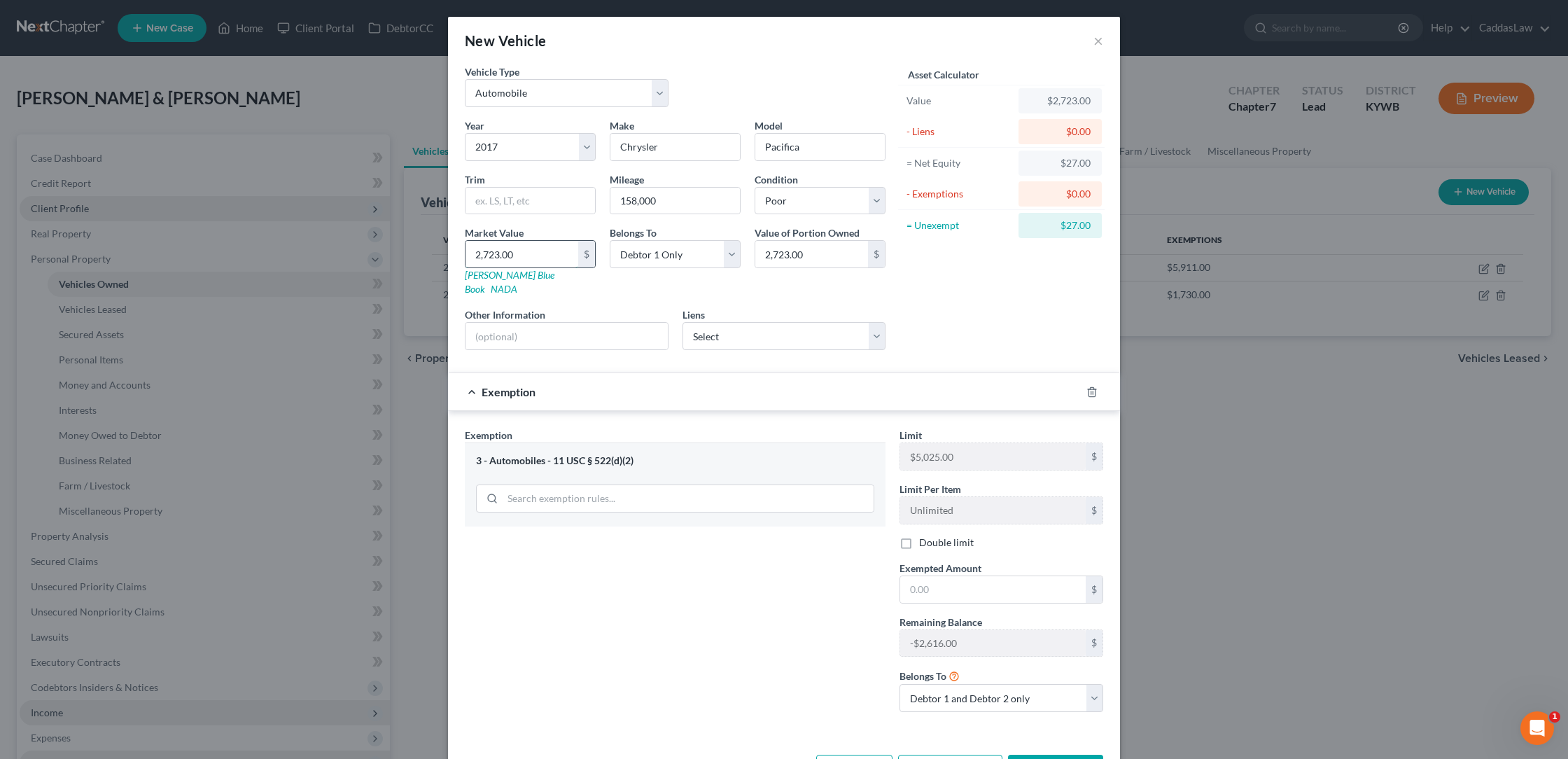
type input "2,723.00"
click at [934, 587] on input "text" at bounding box center [993, 589] width 186 height 27
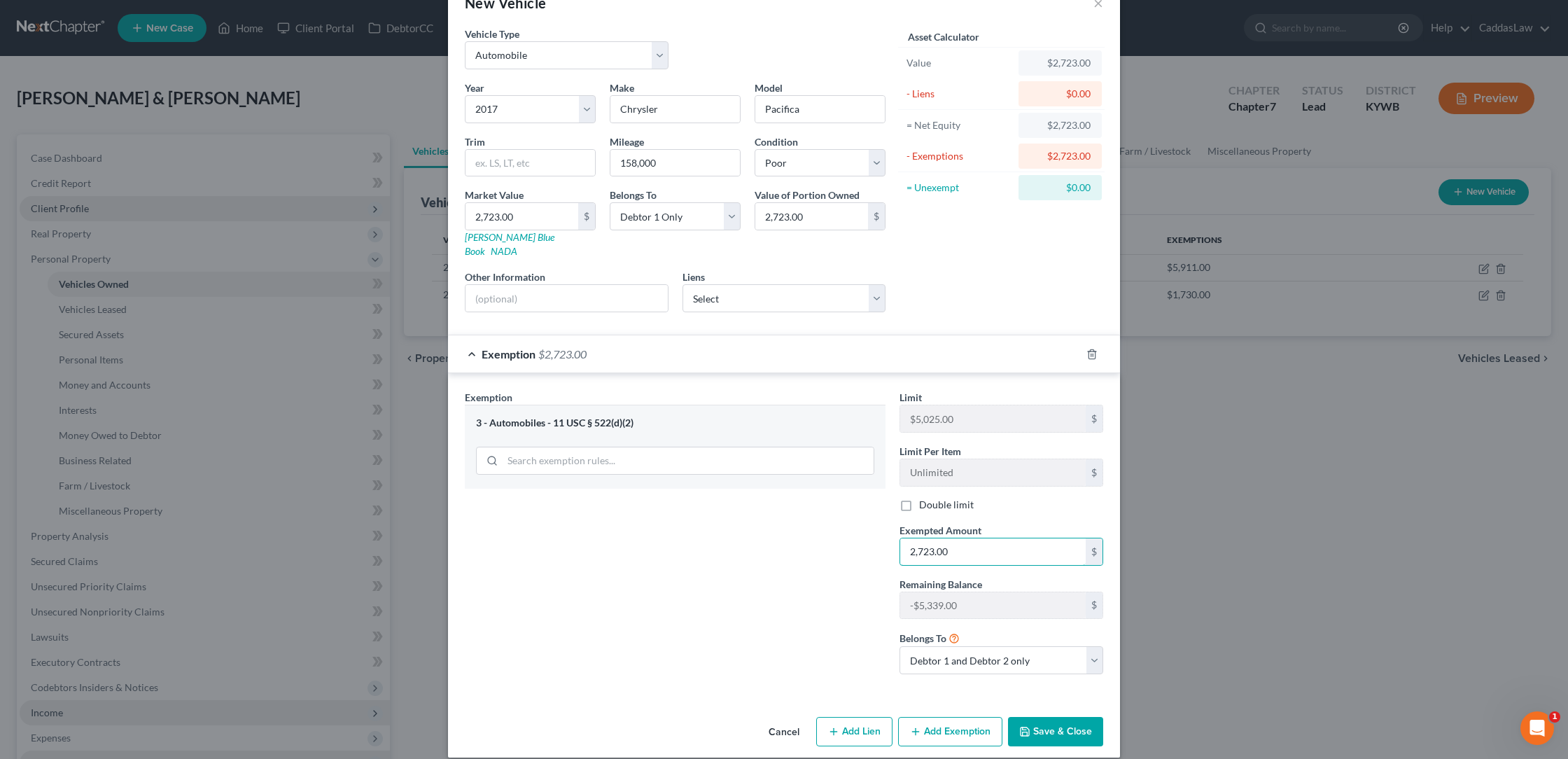
type input "2,723.00"
click at [1077, 717] on button "Save & Close" at bounding box center [1056, 732] width 95 height 29
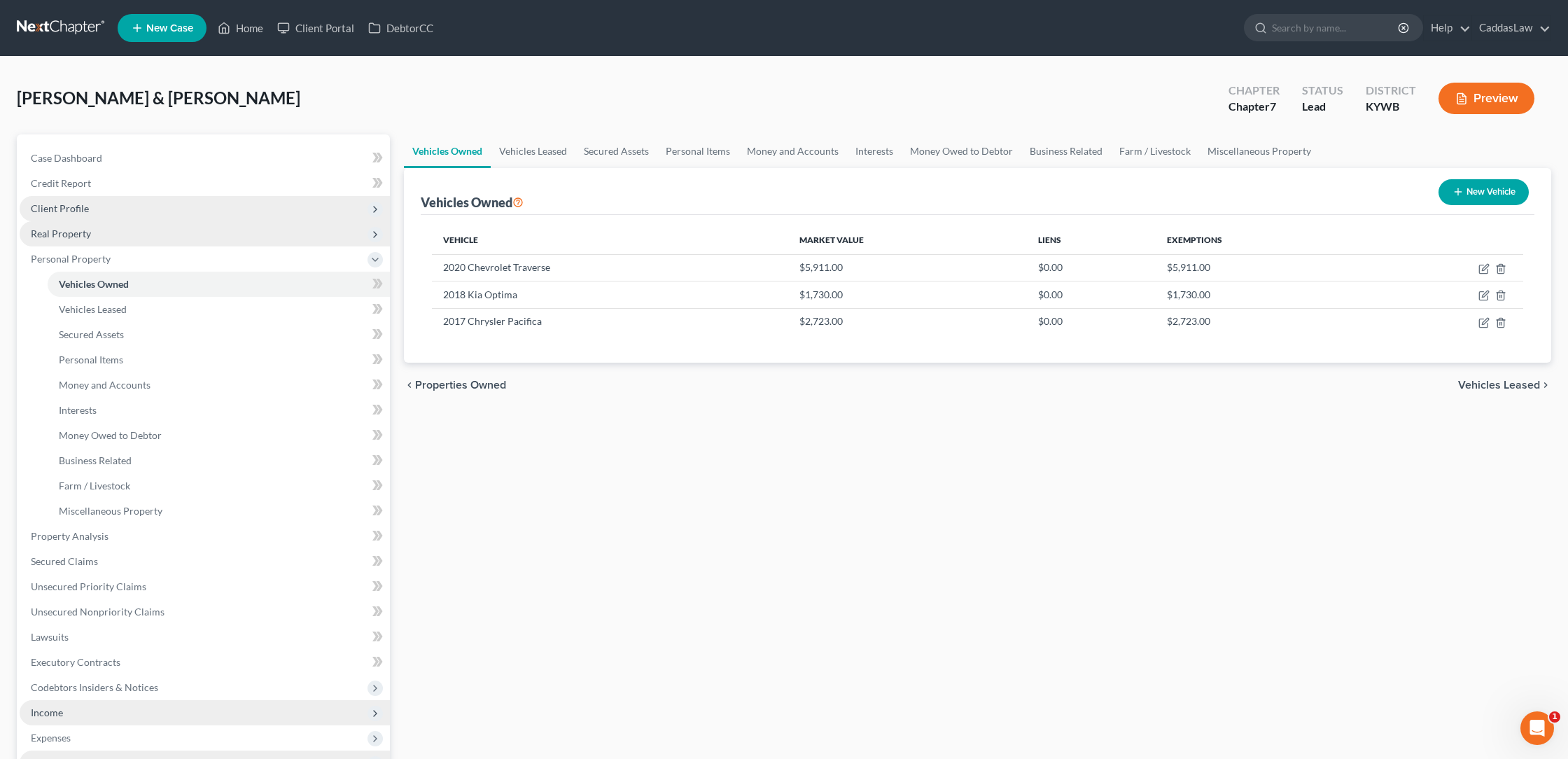
click at [85, 238] on span "Real Property" at bounding box center [61, 233] width 60 height 12
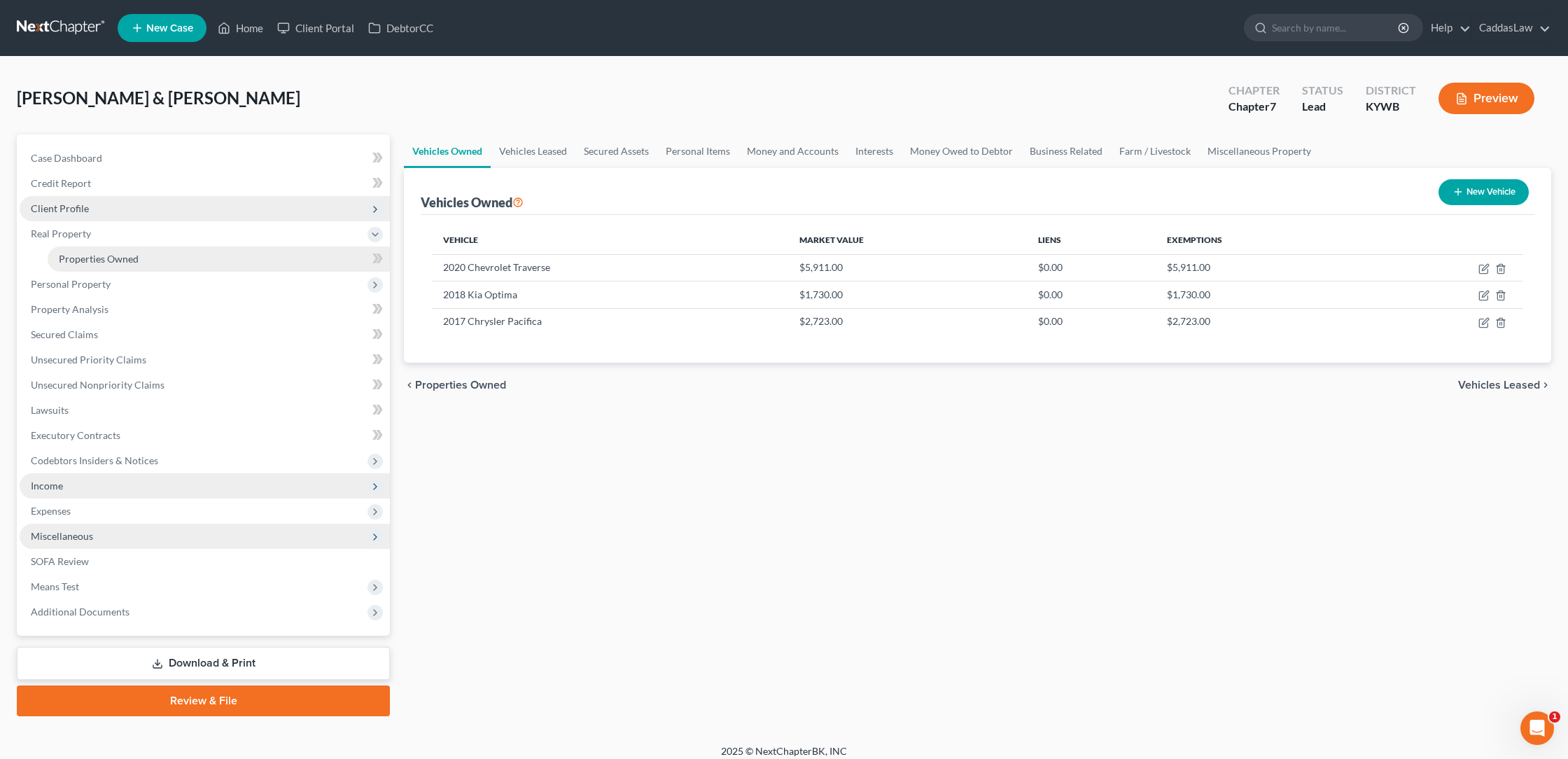
click at [76, 265] on link "Properties Owned" at bounding box center [219, 259] width 343 height 26
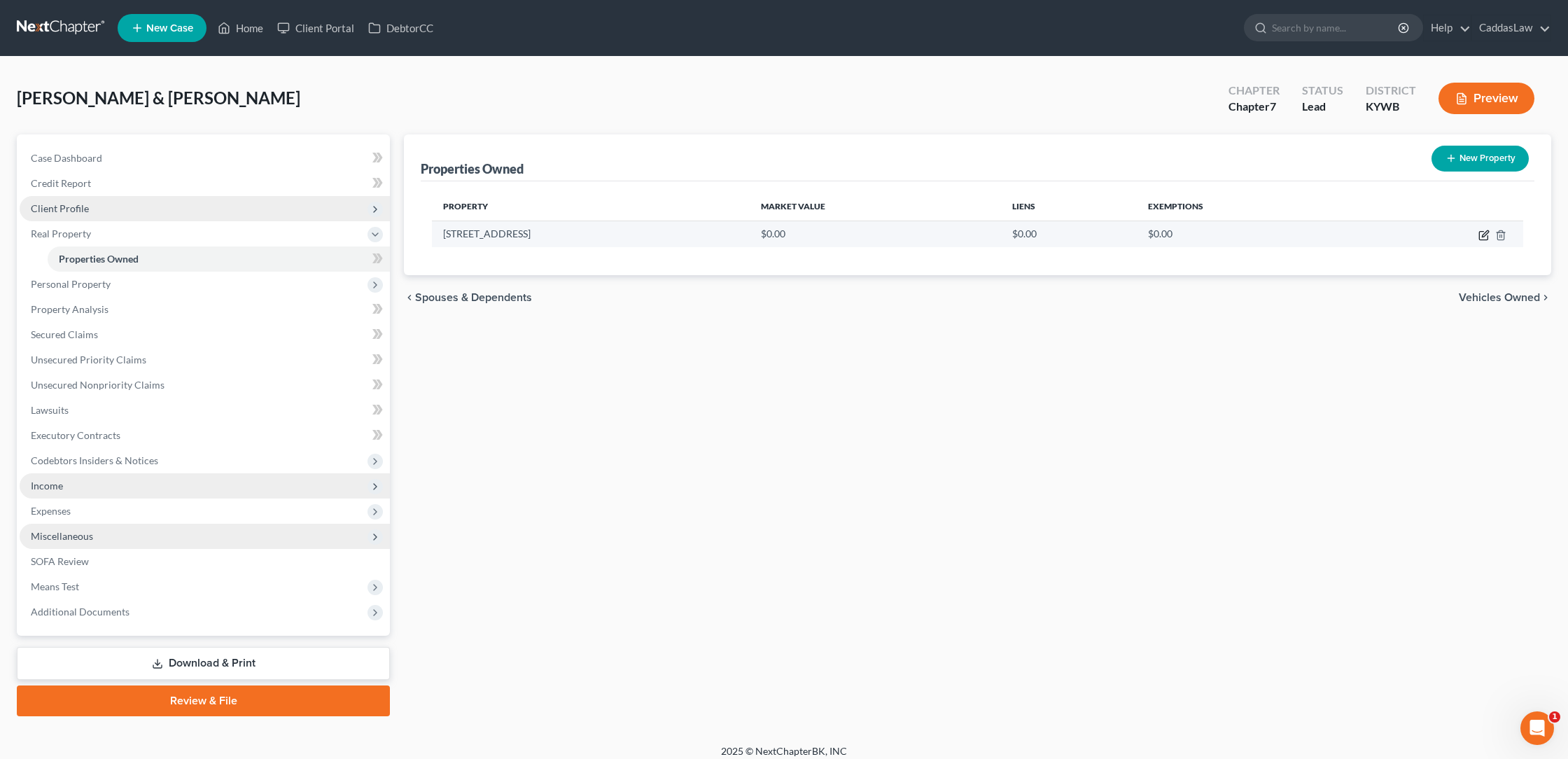
click at [1486, 236] on icon "button" at bounding box center [1485, 235] width 11 height 11
select select "18"
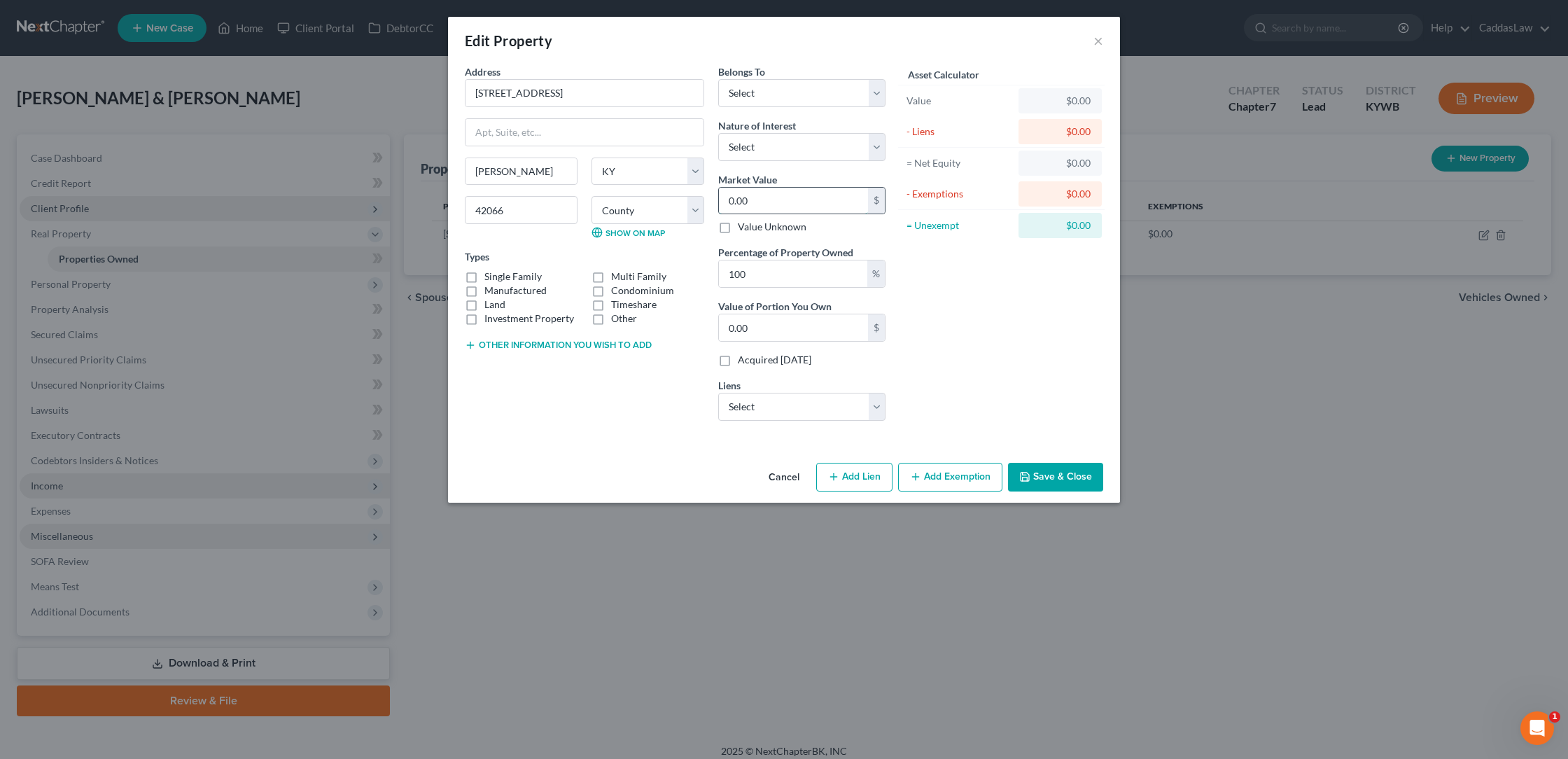
click at [771, 210] on input "0.00" at bounding box center [793, 201] width 149 height 27
type input "0."
type input "0"
type input "1"
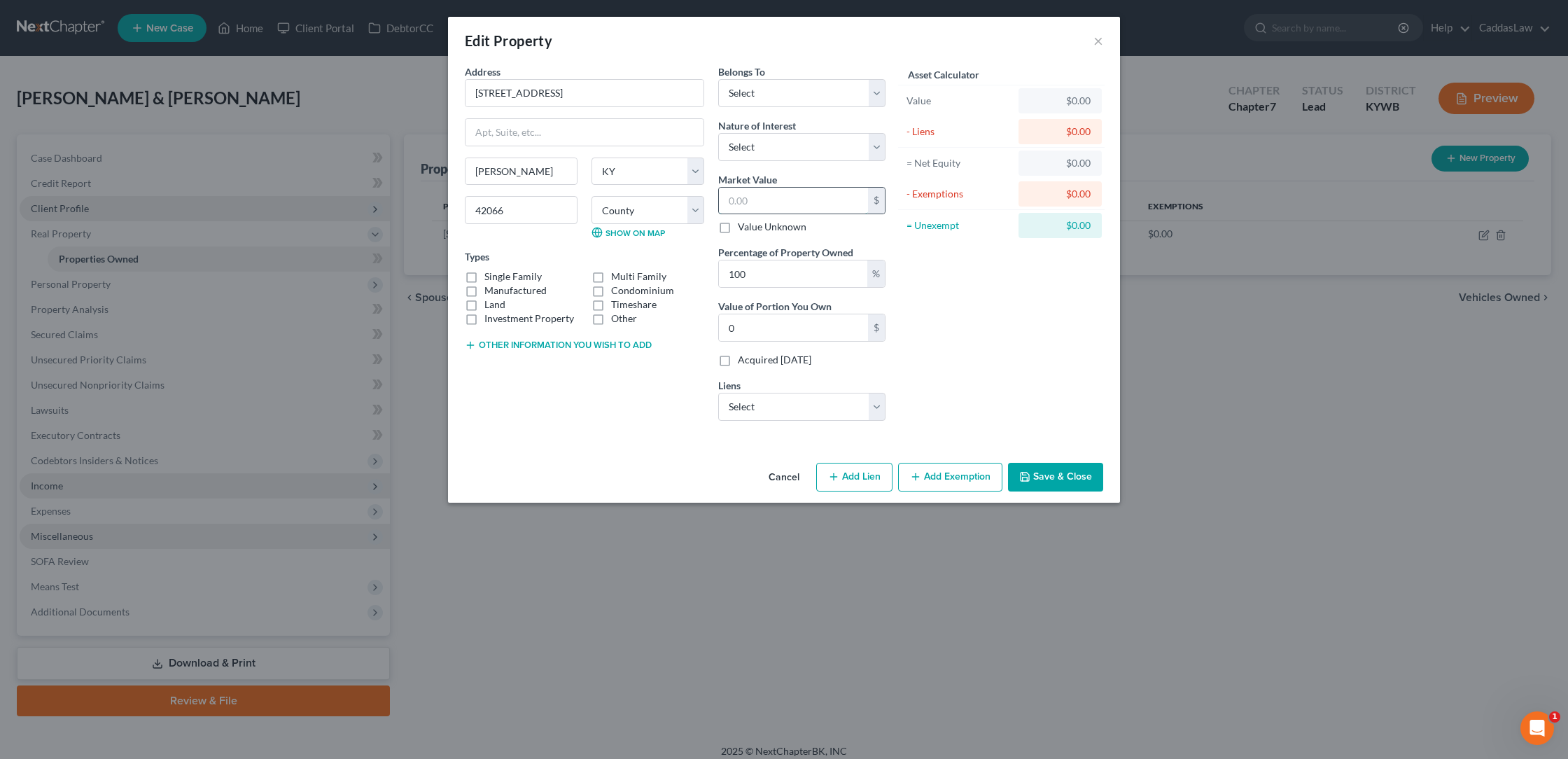
type input "1.00"
type input "15"
type input "15.00"
type input "150"
type input "150.00"
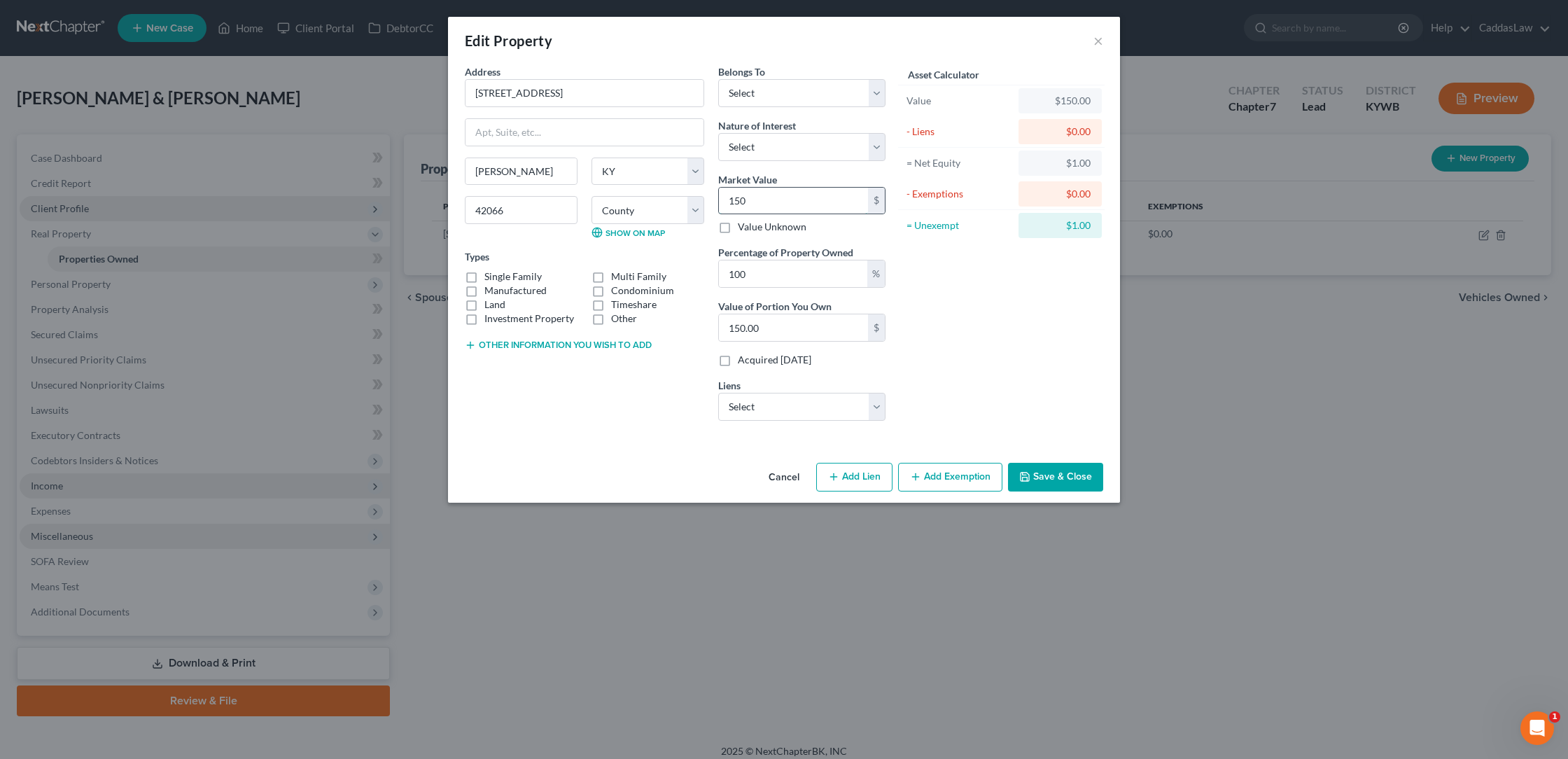
type input "1500"
type input "1,500.00"
type input "1,5000"
type input "15,000.00"
type input "15,0000"
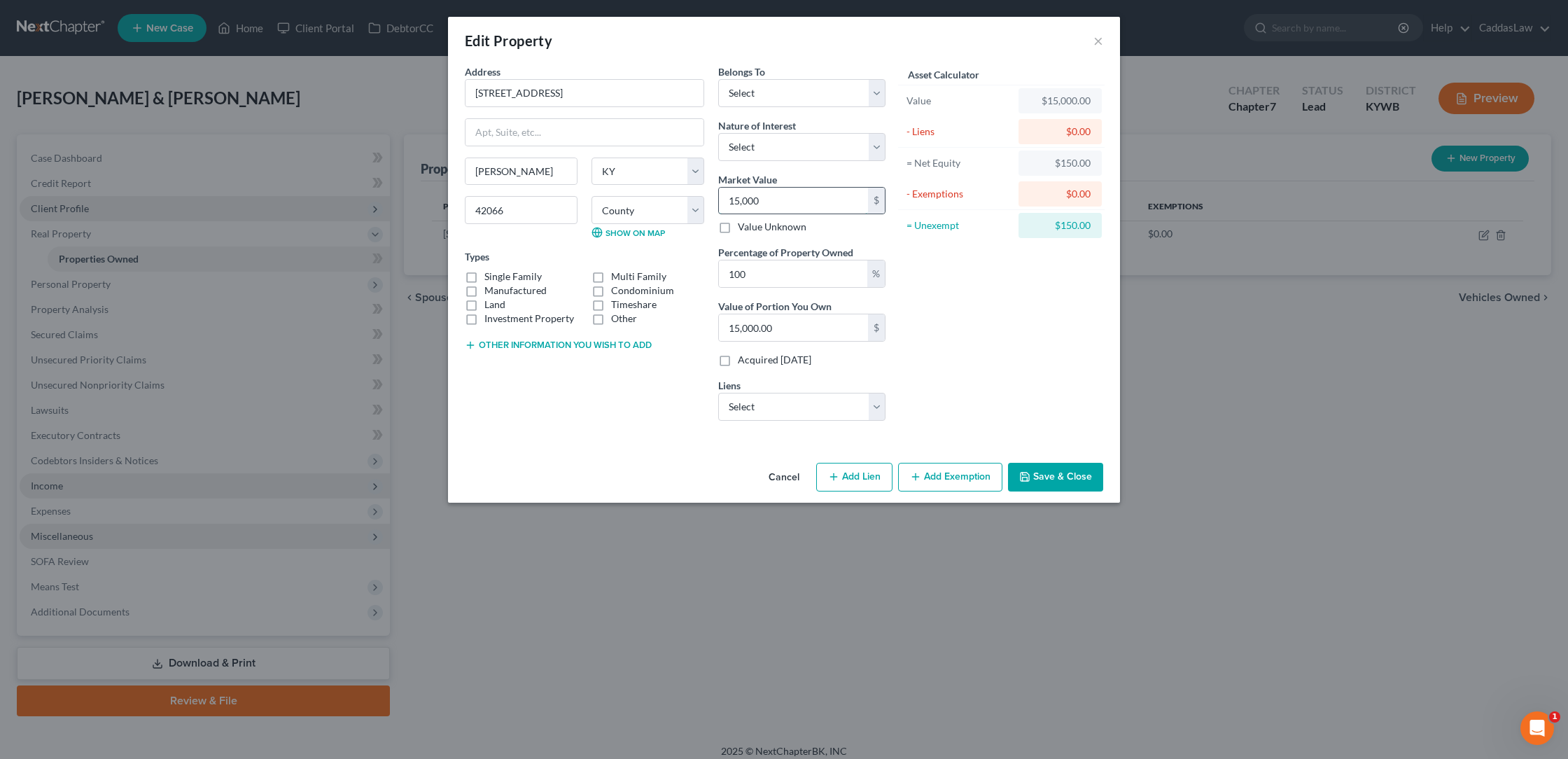
type input "150,000.00"
select select "2"
click at [949, 477] on button "Add Exemption" at bounding box center [951, 477] width 104 height 29
select select "2"
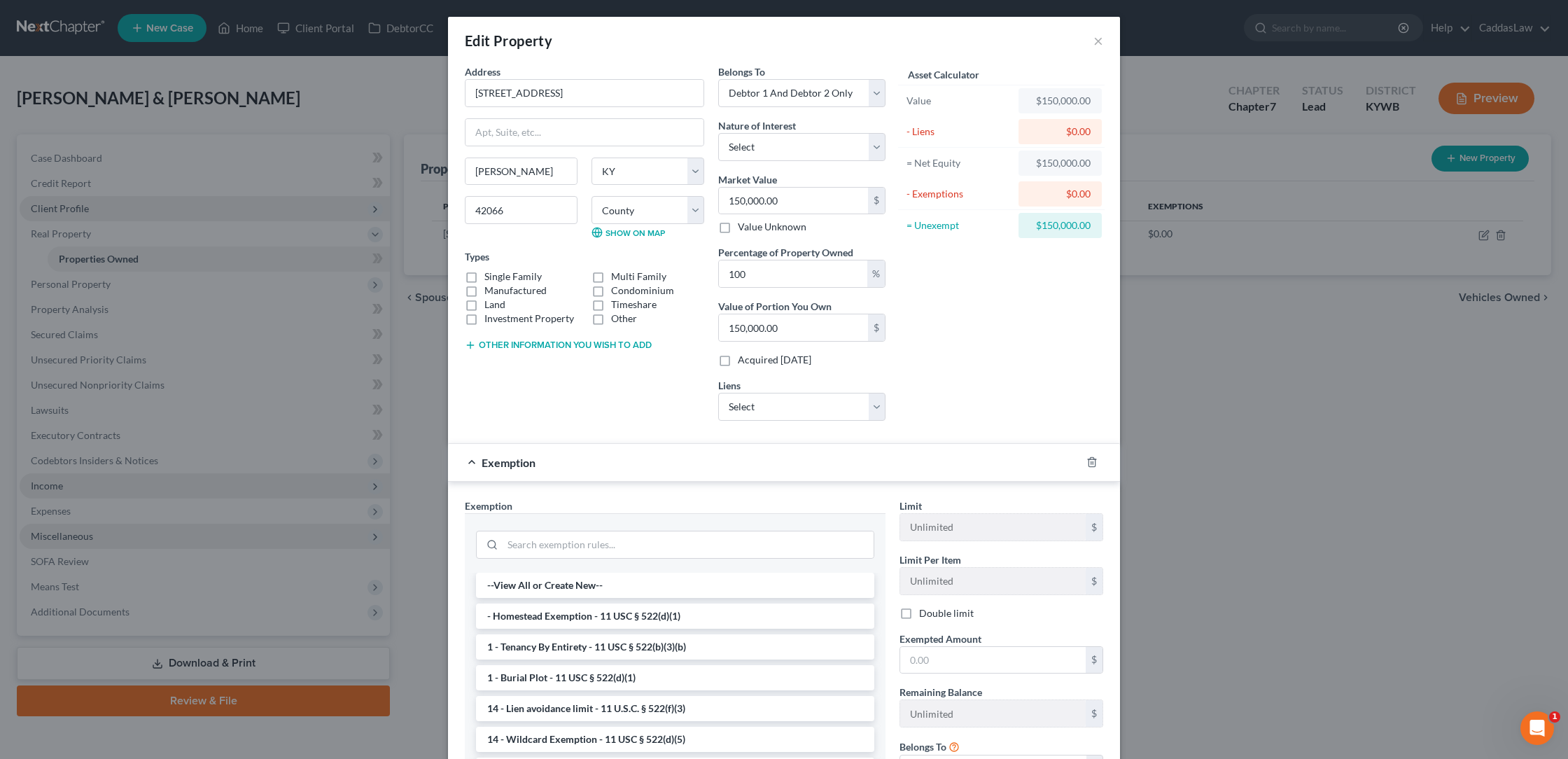
click at [941, 375] on div "Asset Calculator Value $150,000.00 - Liens $0.00 = Net Equity $150,000.00 - Exe…" at bounding box center [1002, 247] width 218 height 367
click at [627, 622] on li "- Homestead Exemption - 11 USC § 522(d)(1)" at bounding box center [675, 616] width 398 height 26
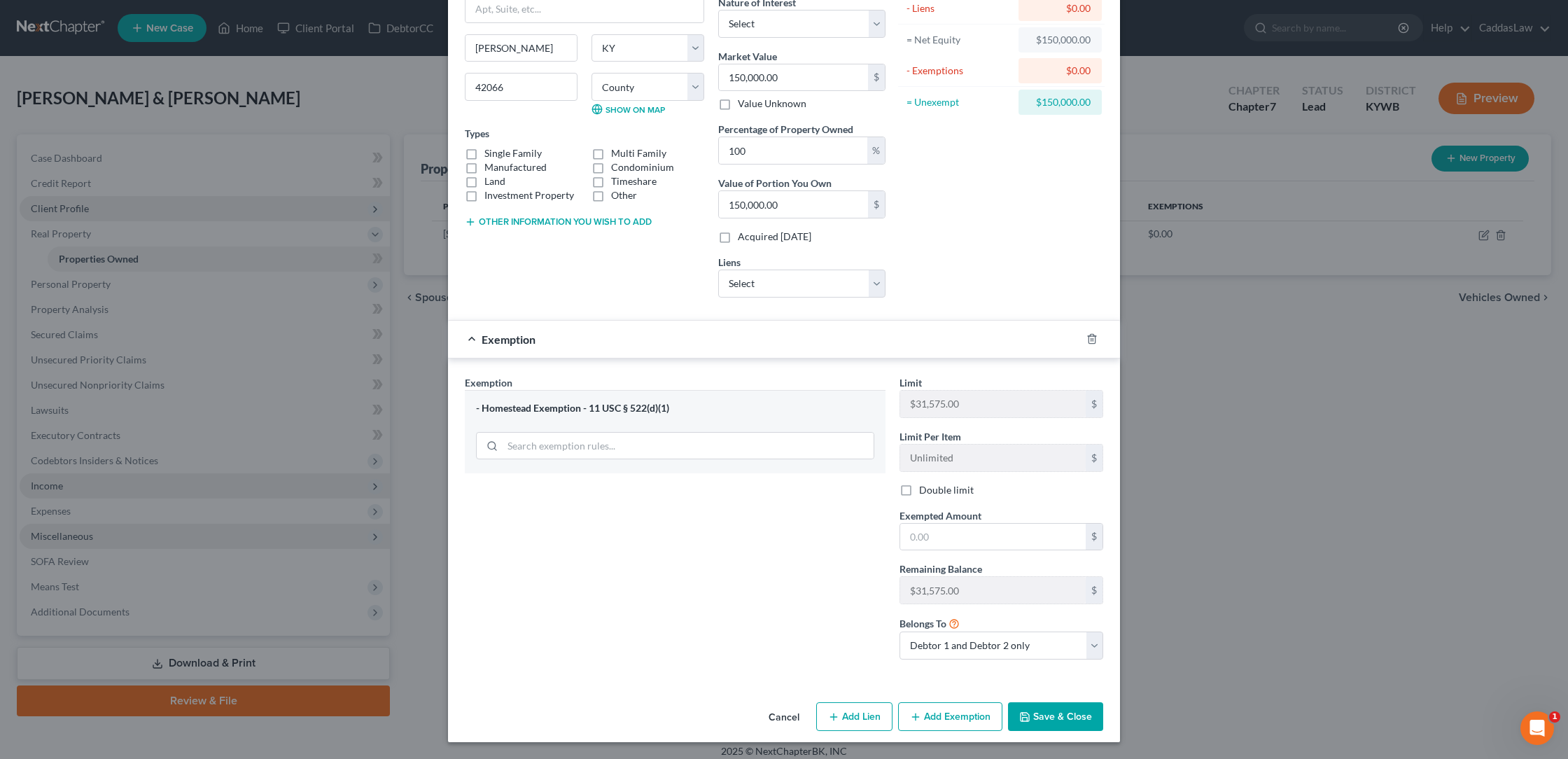
scroll to position [123, 0]
click at [985, 546] on input "text" at bounding box center [993, 537] width 186 height 27
type input "150,000.00"
click at [1074, 718] on button "Save & Close" at bounding box center [1056, 718] width 95 height 29
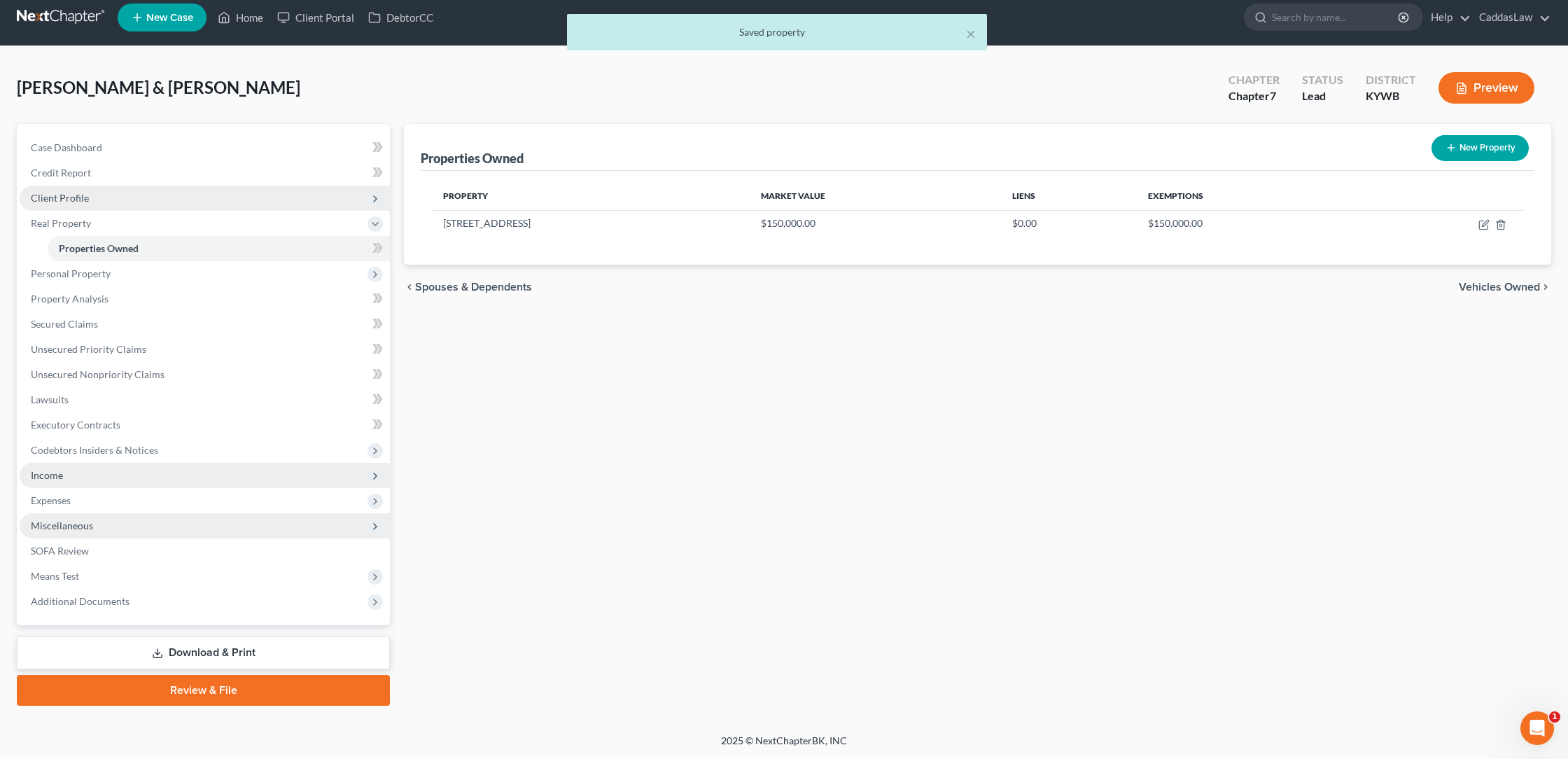
scroll to position [10, 0]
click at [1484, 225] on icon "button" at bounding box center [1485, 224] width 11 height 11
select select "18"
select select "41"
select select "2"
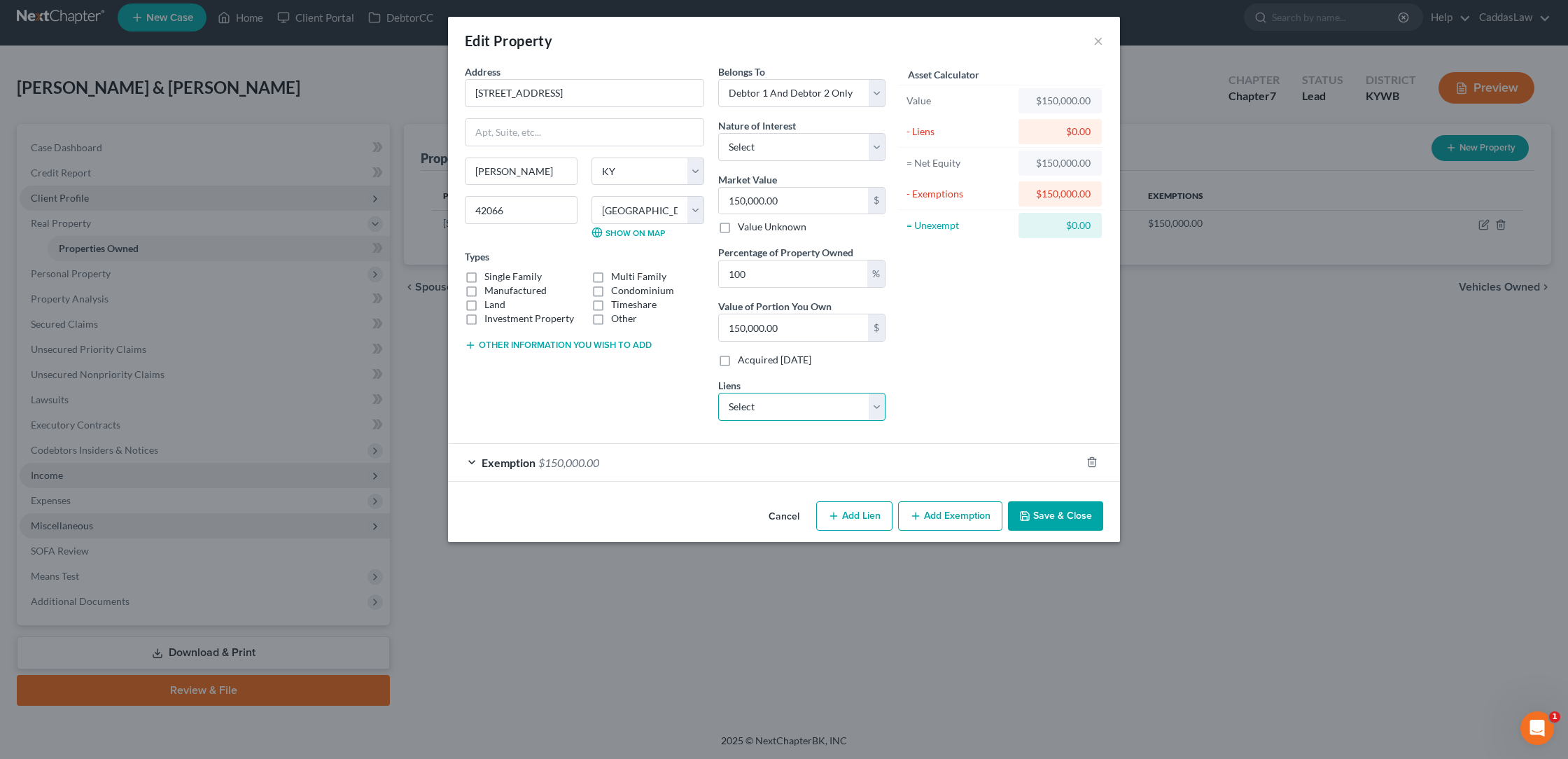
select select "0"
select select
select select "18"
select select "0"
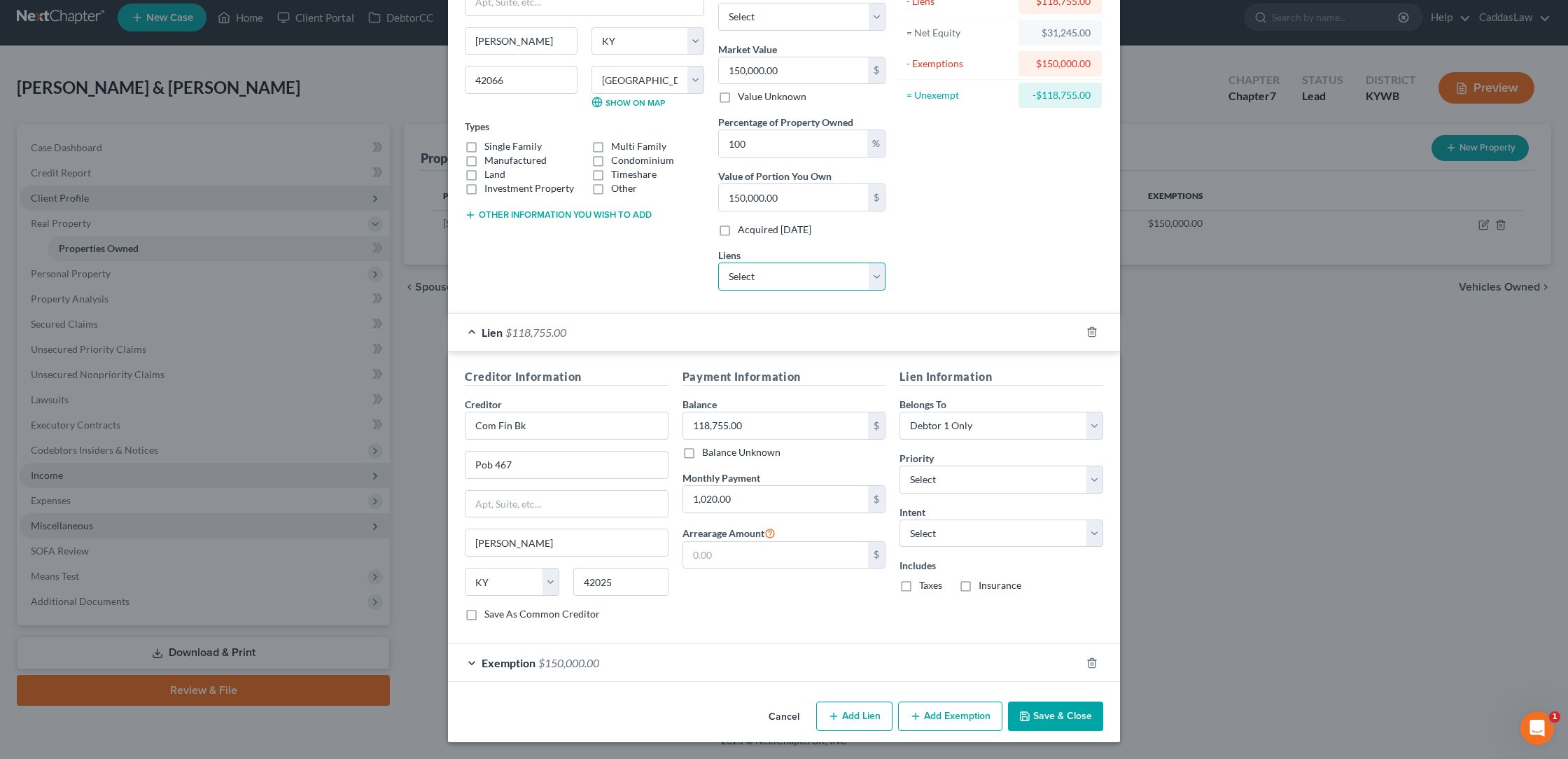
scroll to position [129, 0]
select select "0"
select select "2"
click at [1049, 707] on button "Save & Close" at bounding box center [1056, 717] width 95 height 29
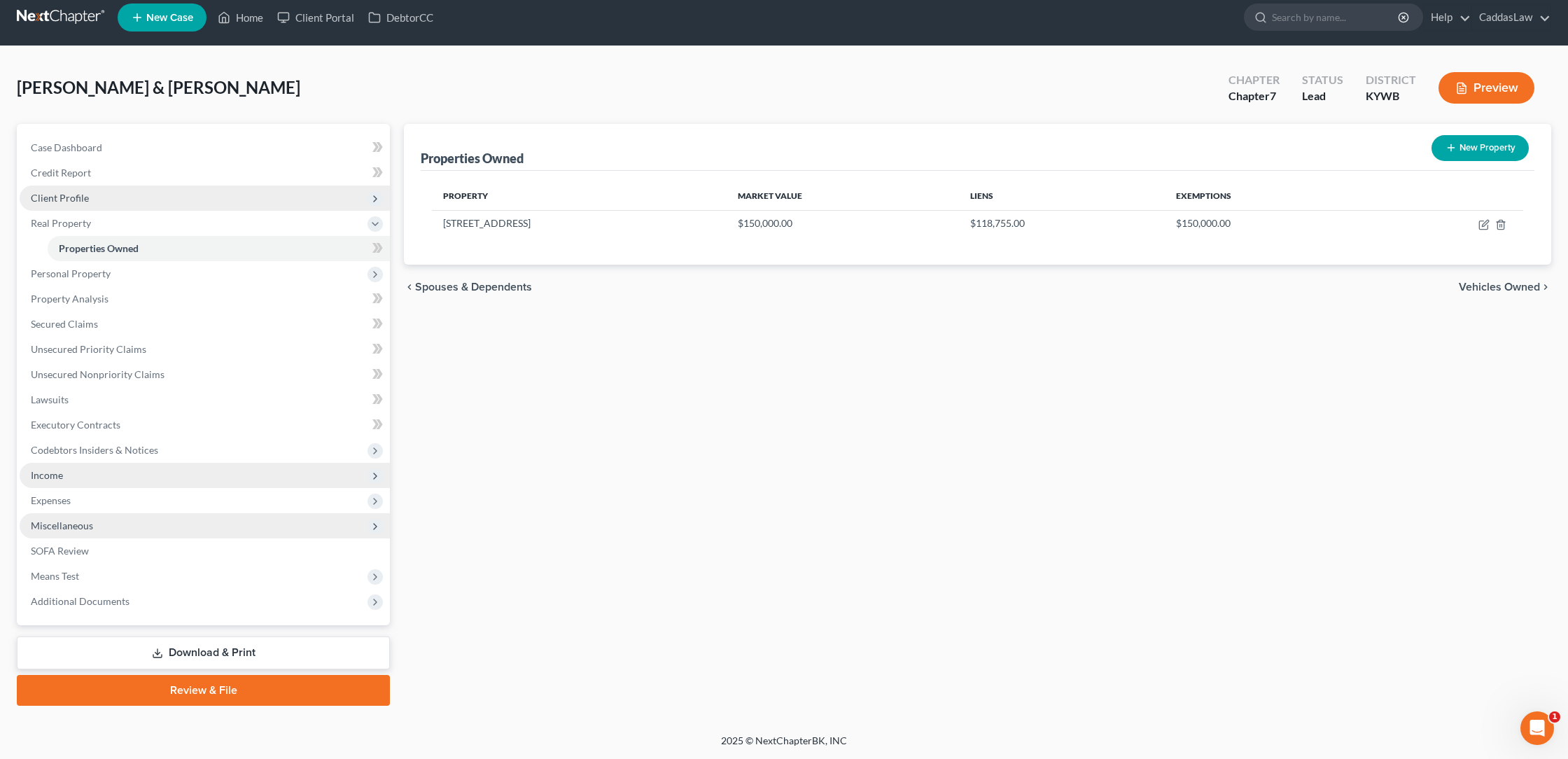
click at [57, 472] on span "Income" at bounding box center [47, 474] width 32 height 12
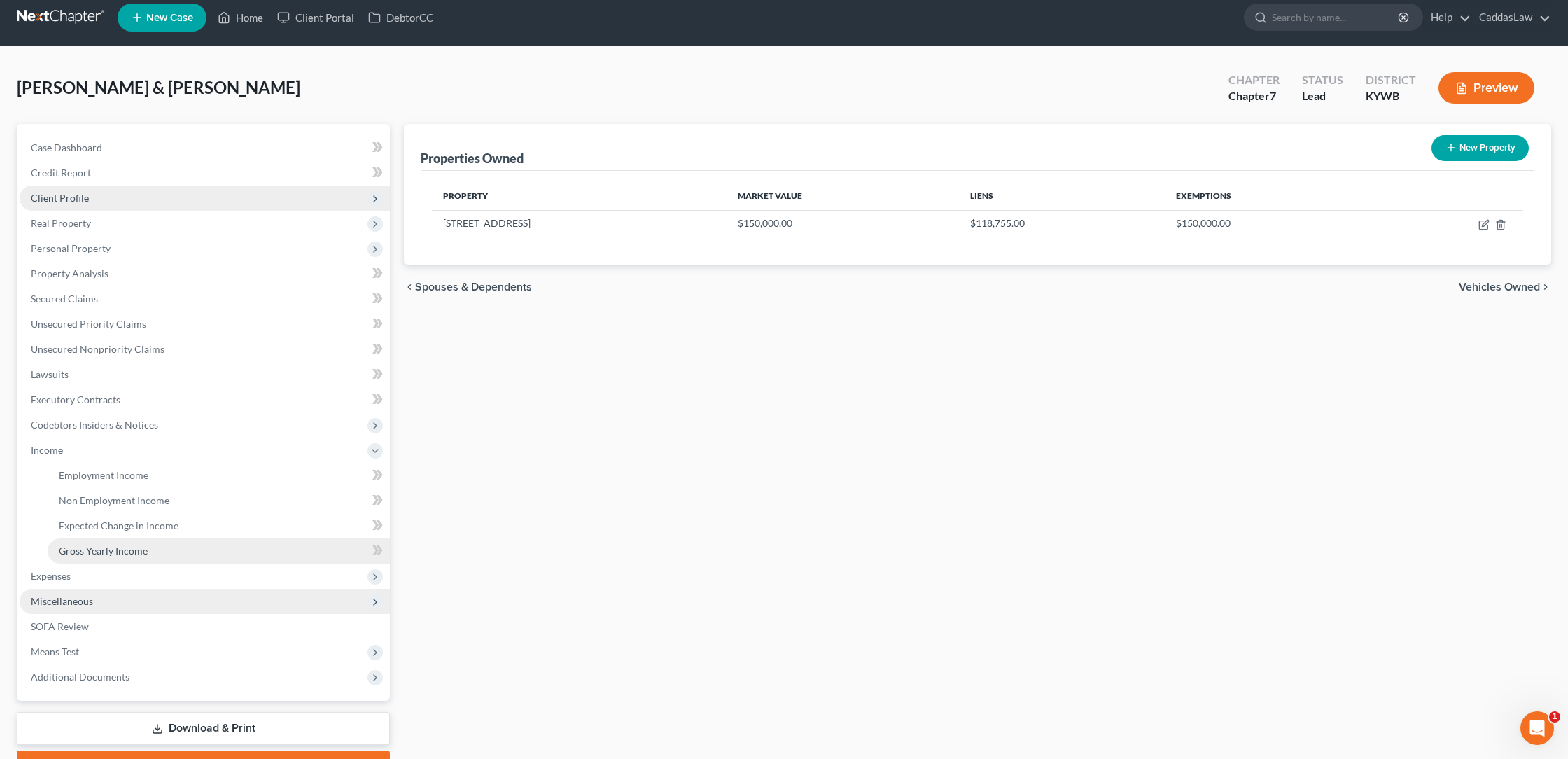
click at [104, 554] on span "Gross Yearly Income" at bounding box center [103, 550] width 89 height 12
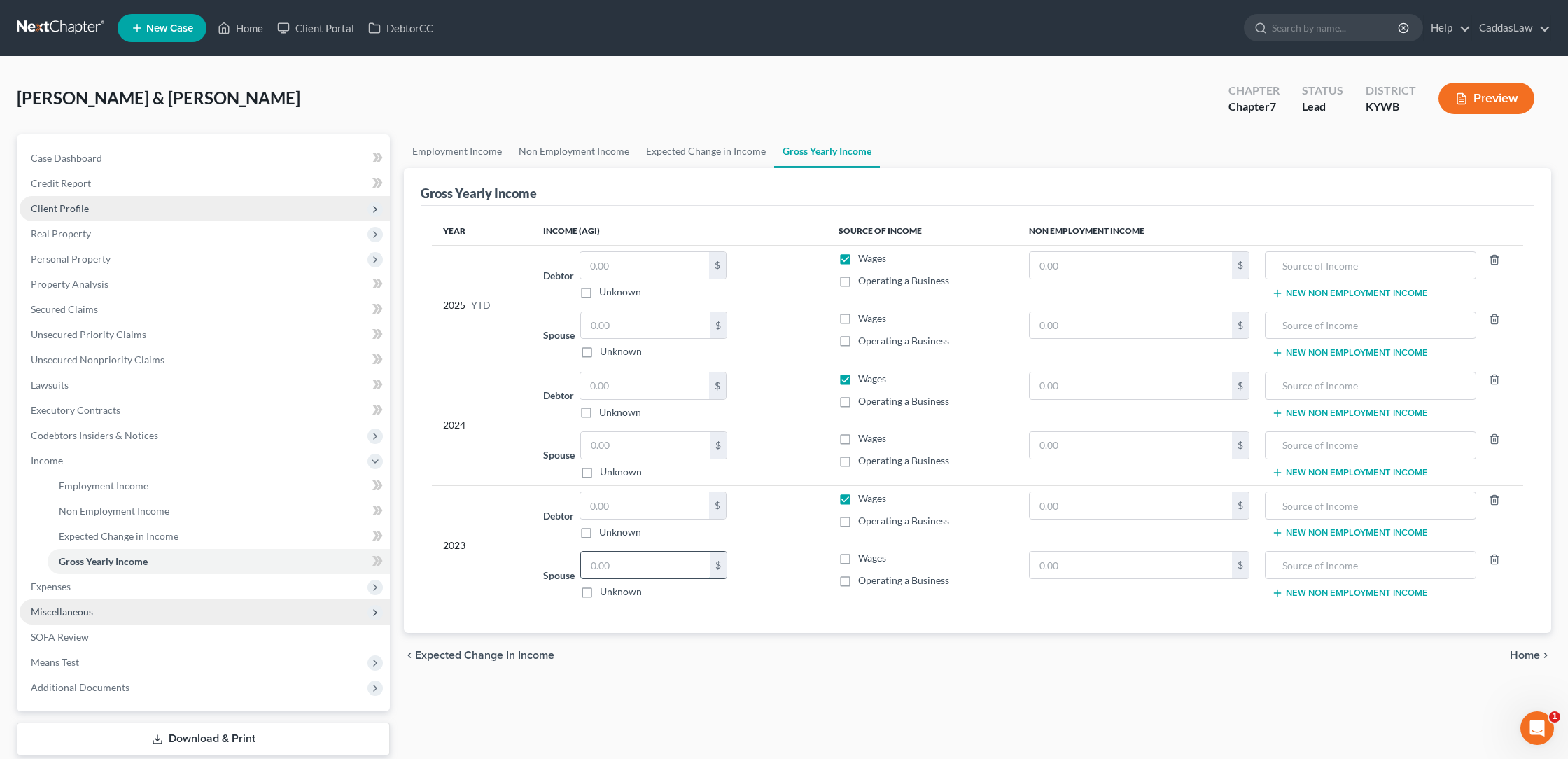
click at [618, 567] on input "text" at bounding box center [646, 564] width 129 height 27
click at [1092, 513] on input "text" at bounding box center [1131, 504] width 201 height 27
click at [628, 574] on input "text" at bounding box center [646, 564] width 129 height 27
type input "17,010.38"
click at [600, 394] on input "text" at bounding box center [645, 385] width 129 height 27
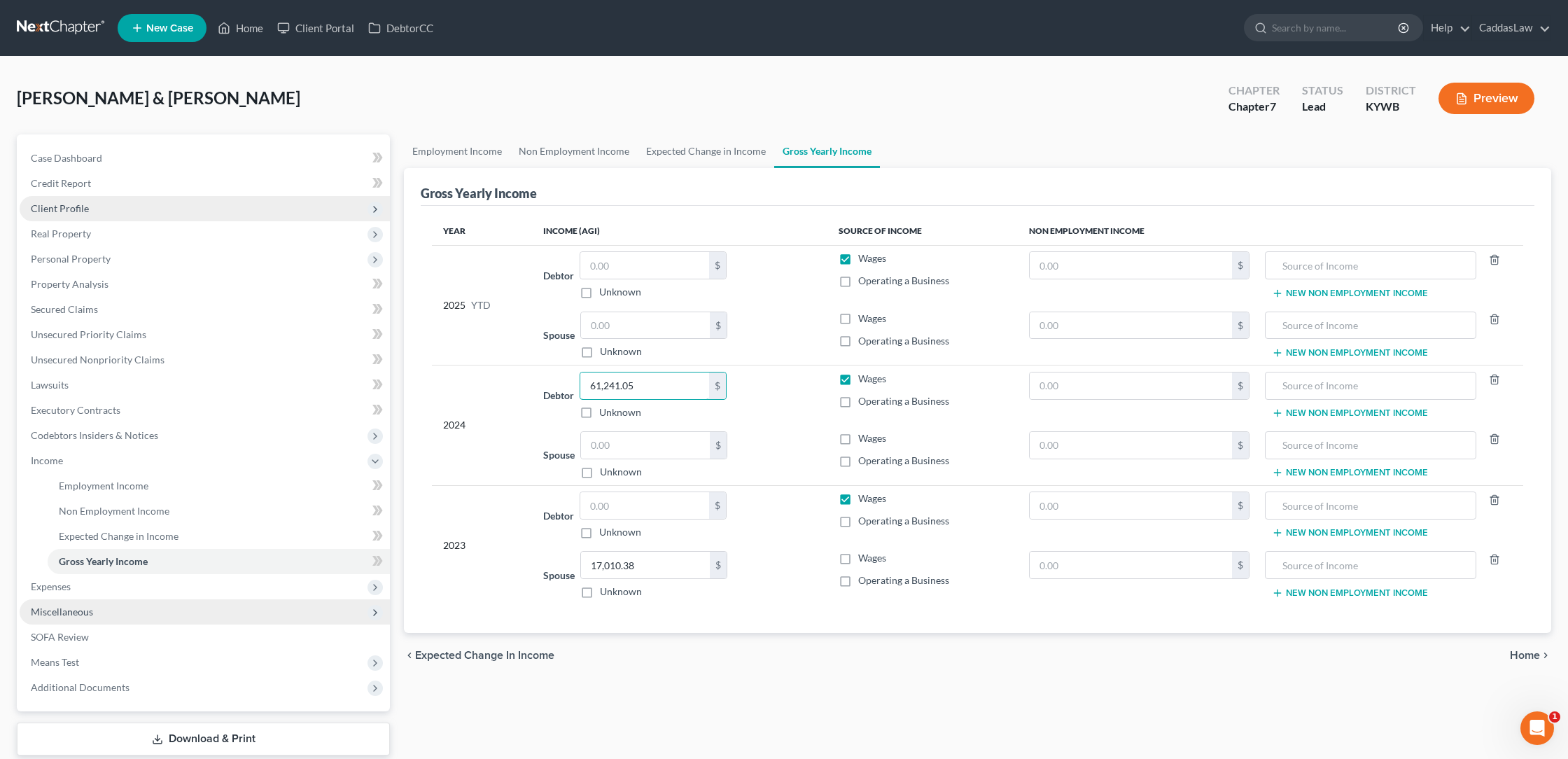
type input "61,241.05"
click at [757, 382] on div "Debtor 61,241.05 $ Unknown Balance Undetermined 61,241.05 $ Unknown" at bounding box center [680, 396] width 273 height 48
click at [623, 439] on input "text" at bounding box center [646, 445] width 129 height 27
type input "7,485.95"
click at [614, 505] on input "text" at bounding box center [645, 504] width 129 height 27
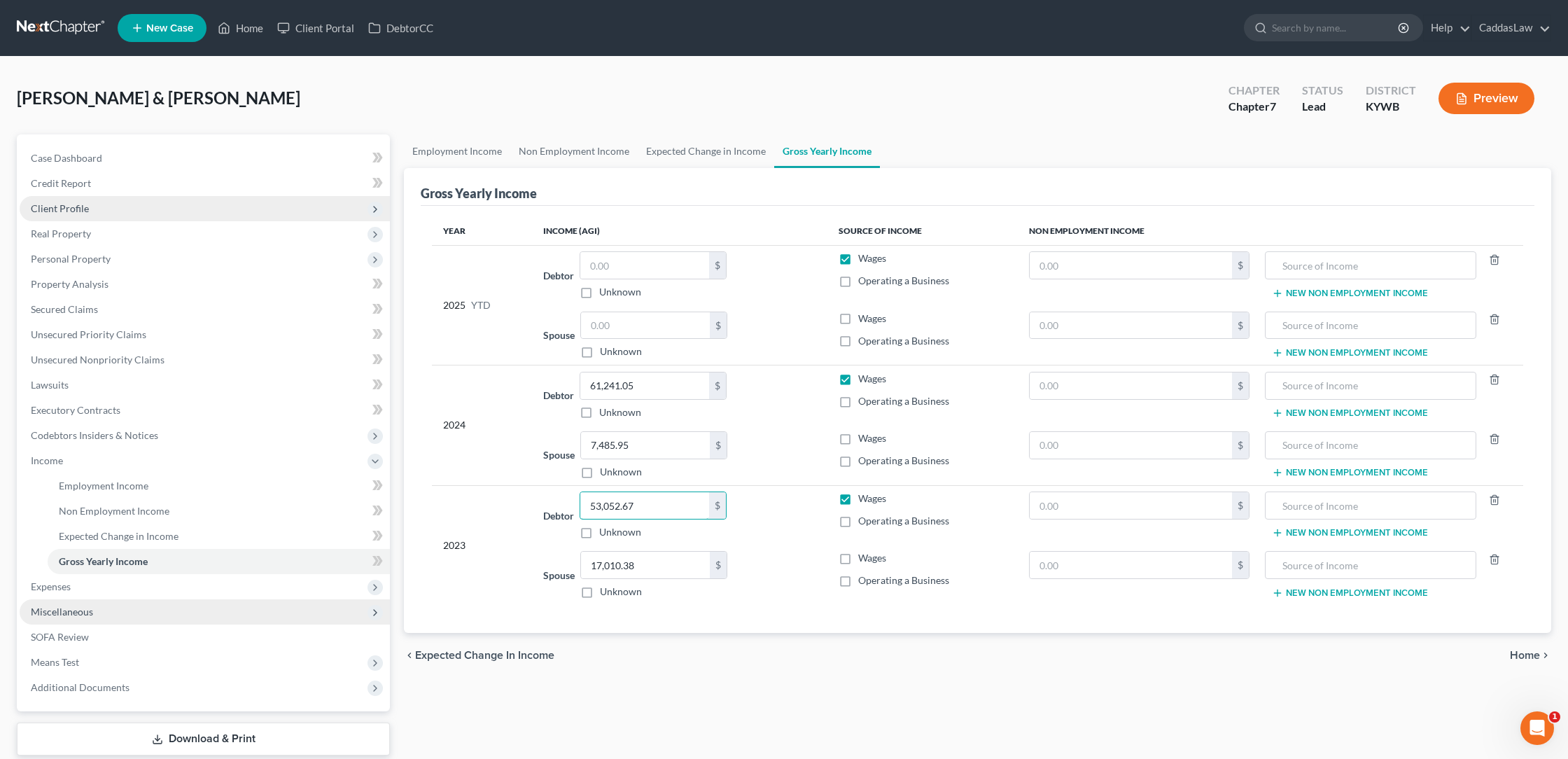
type input "53,052.67"
click at [785, 542] on td "Debtor 53,052.67 $ Unknown Balance Undetermined 53,052.67 $ Unknown" at bounding box center [680, 515] width 296 height 60
click at [1074, 504] on input "text" at bounding box center [1131, 504] width 201 height 27
click at [1321, 505] on input "text" at bounding box center [1371, 504] width 197 height 27
click at [1306, 517] on input "text" at bounding box center [1371, 504] width 197 height 27
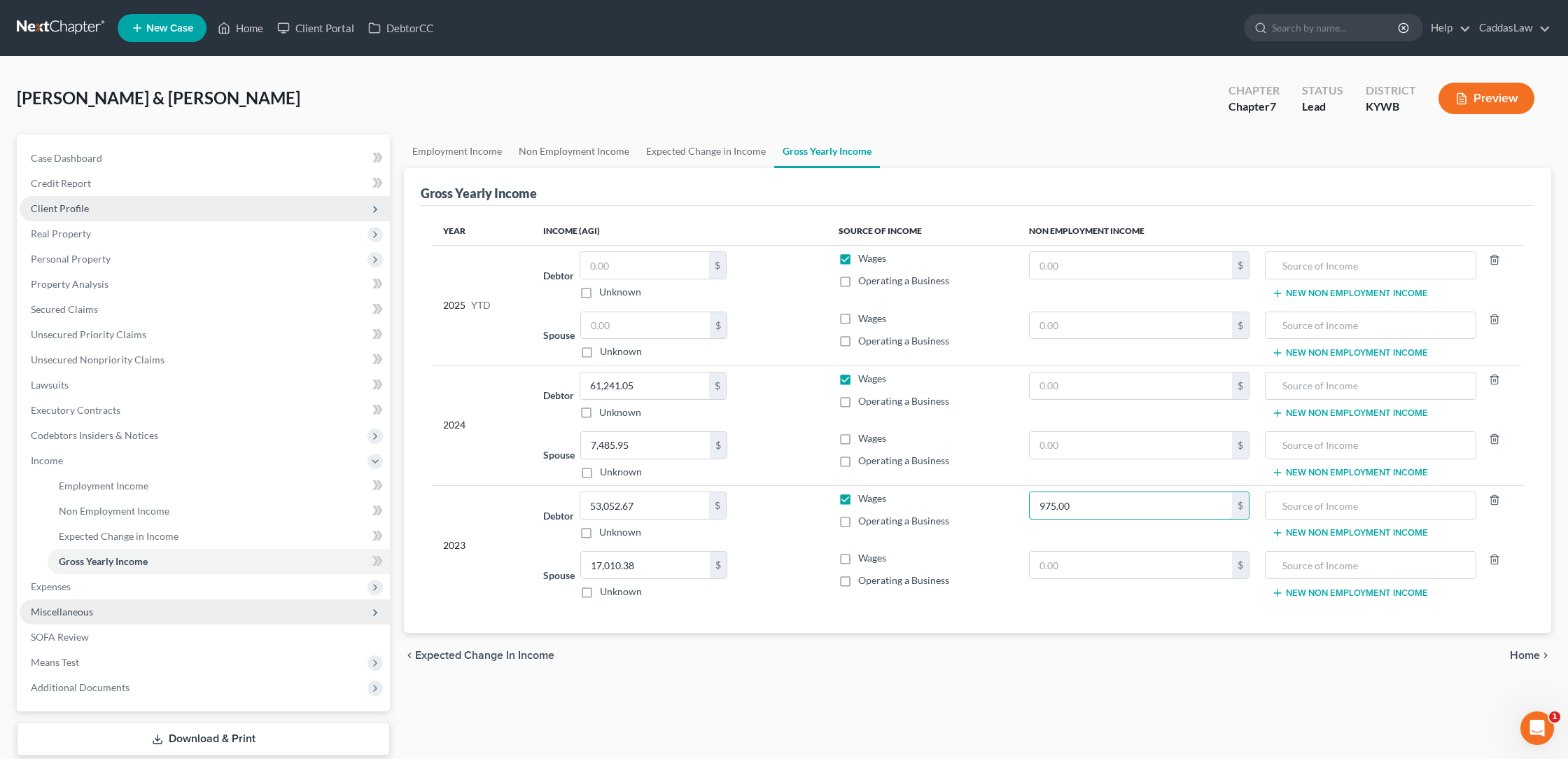
drag, startPoint x: 1083, startPoint y: 511, endPoint x: 1002, endPoint y: 511, distance: 81.0
click at [1002, 511] on tr "2023 Debtor 53,052.67 $ Unknown Balance Undetermined 53,052.67 $ Unknown Wages …" at bounding box center [978, 515] width 1092 height 60
type input "0"
click at [1062, 569] on input "text" at bounding box center [1131, 564] width 201 height 27
click at [858, 560] on label "Wages" at bounding box center [872, 558] width 28 height 14
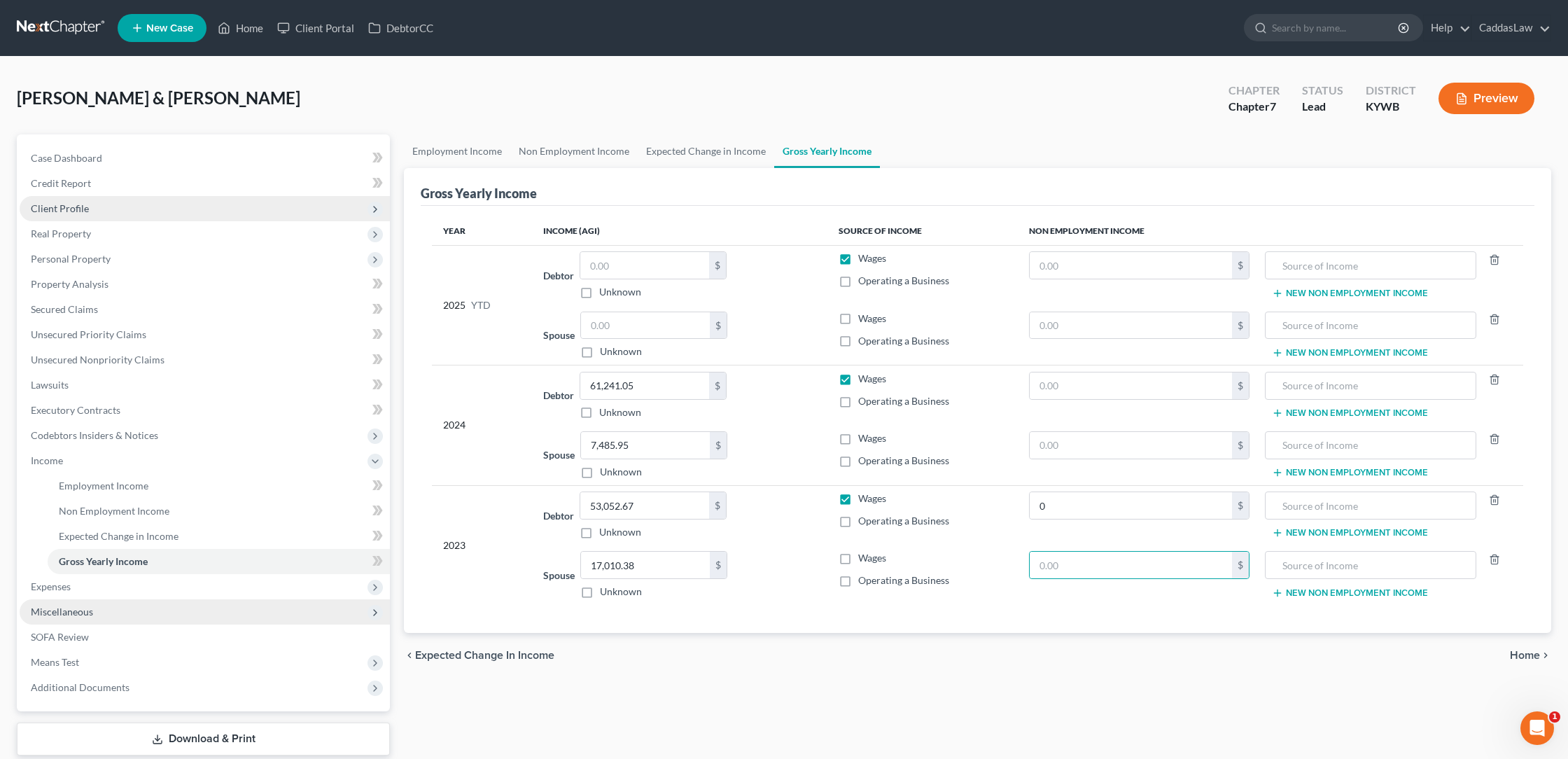
click at [864, 560] on input "Wages" at bounding box center [868, 556] width 9 height 9
checkbox input "true"
click at [858, 439] on label "Wages" at bounding box center [872, 438] width 28 height 14
click at [864, 439] on input "Wages" at bounding box center [868, 436] width 9 height 9
checkbox input "true"
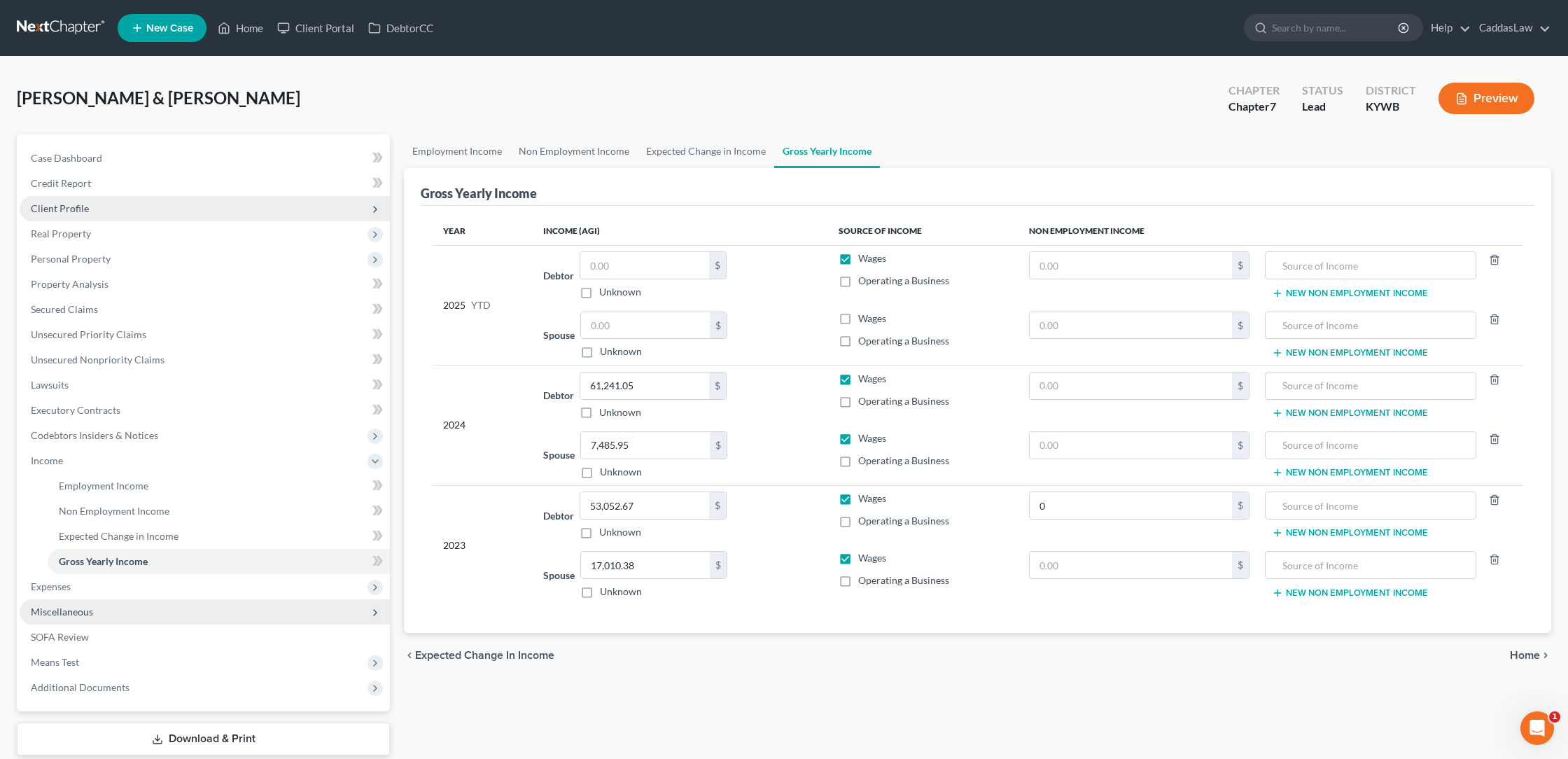
click at [858, 322] on label "Wages" at bounding box center [872, 318] width 28 height 14
click at [864, 320] on input "Wages" at bounding box center [868, 316] width 9 height 9
checkbox input "true"
click at [1078, 564] on input "text" at bounding box center [1131, 564] width 201 height 27
paste input "975.00"
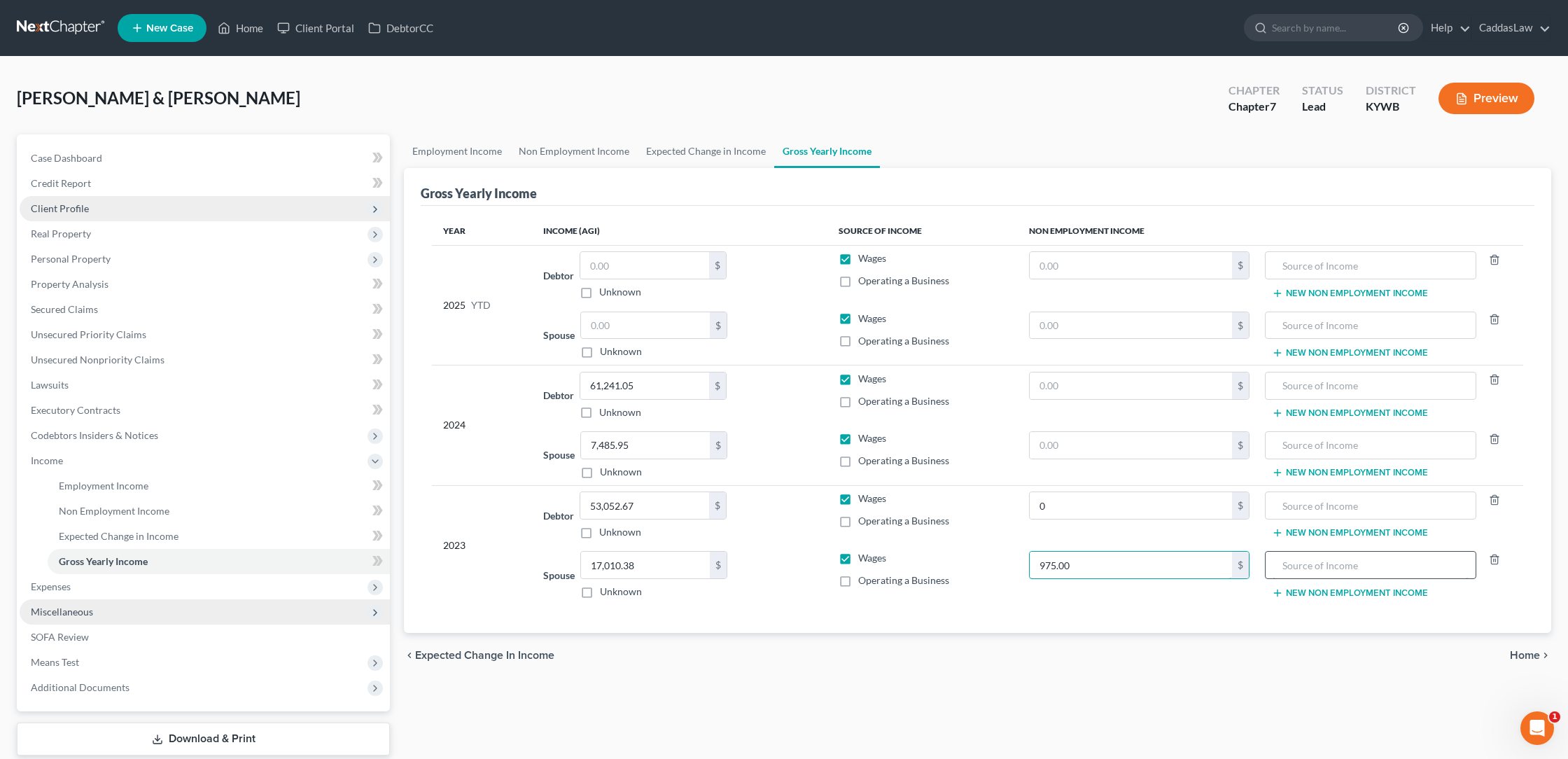
type input "975.00"
click at [1381, 563] on input "text" at bounding box center [1371, 564] width 197 height 27
type input "Unemployment"
click at [142, 486] on span "Employment Income" at bounding box center [103, 485] width 90 height 12
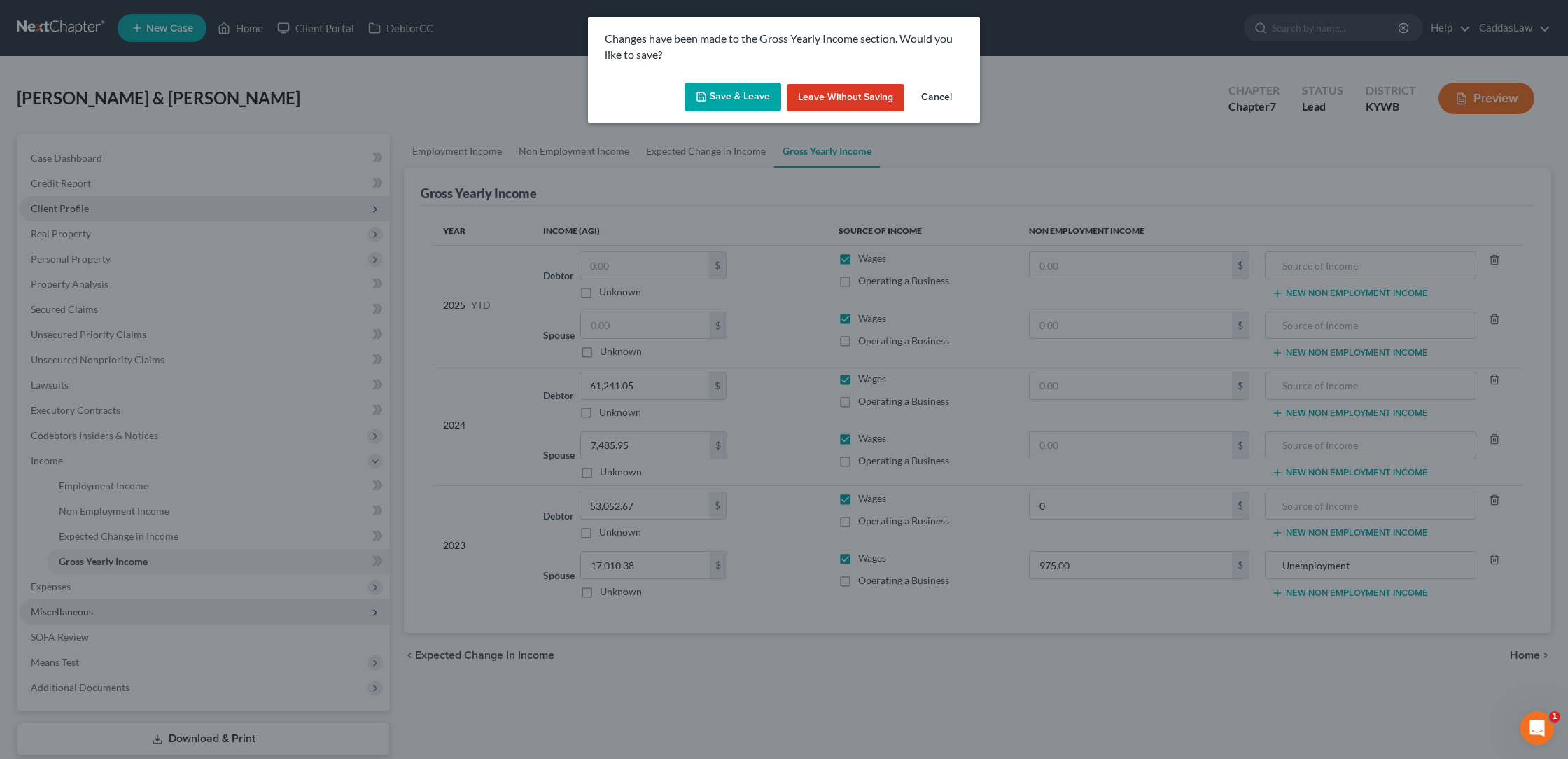
click at [738, 101] on button "Save & Leave" at bounding box center [733, 97] width 96 height 29
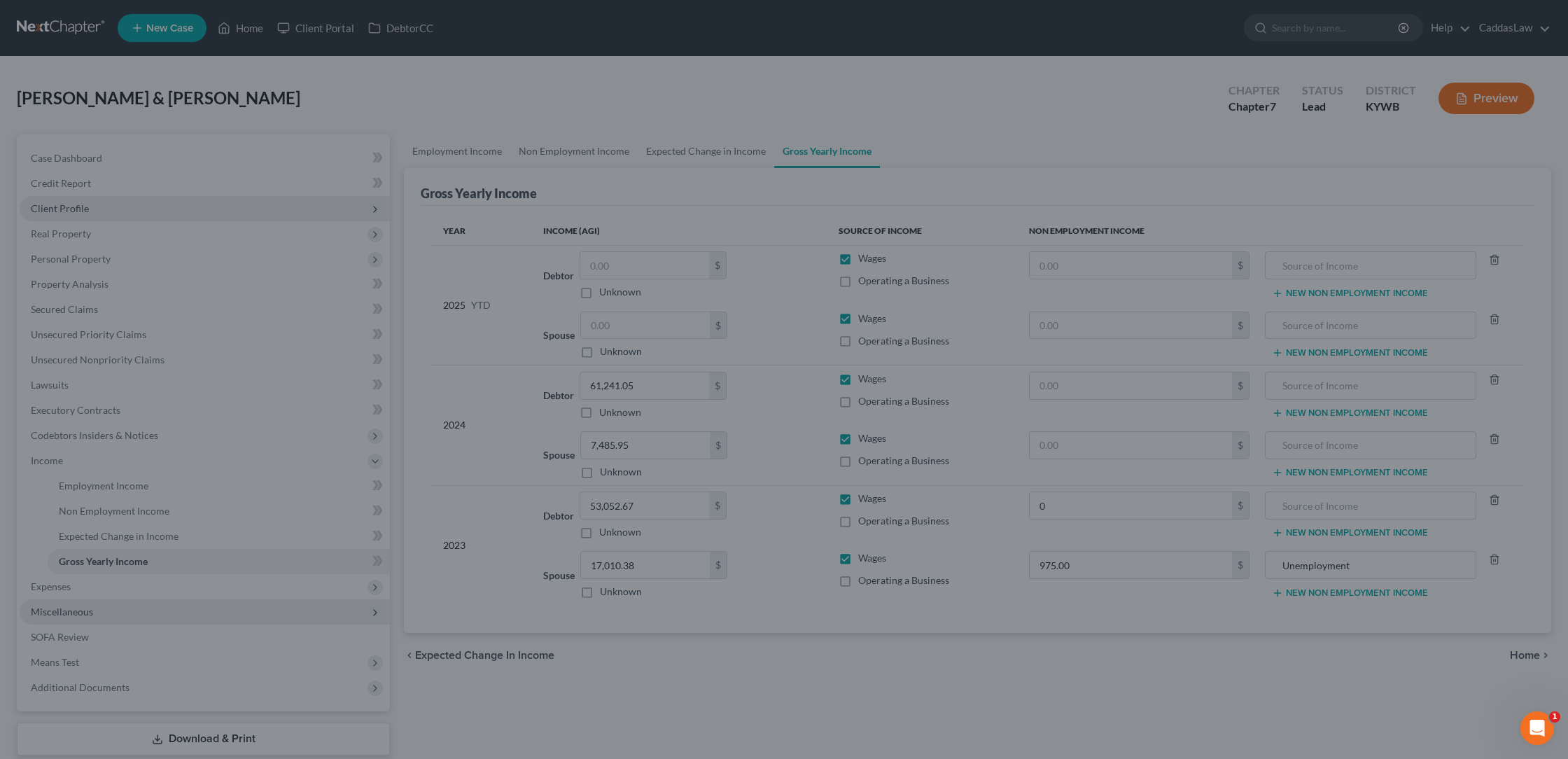
type input "0.00"
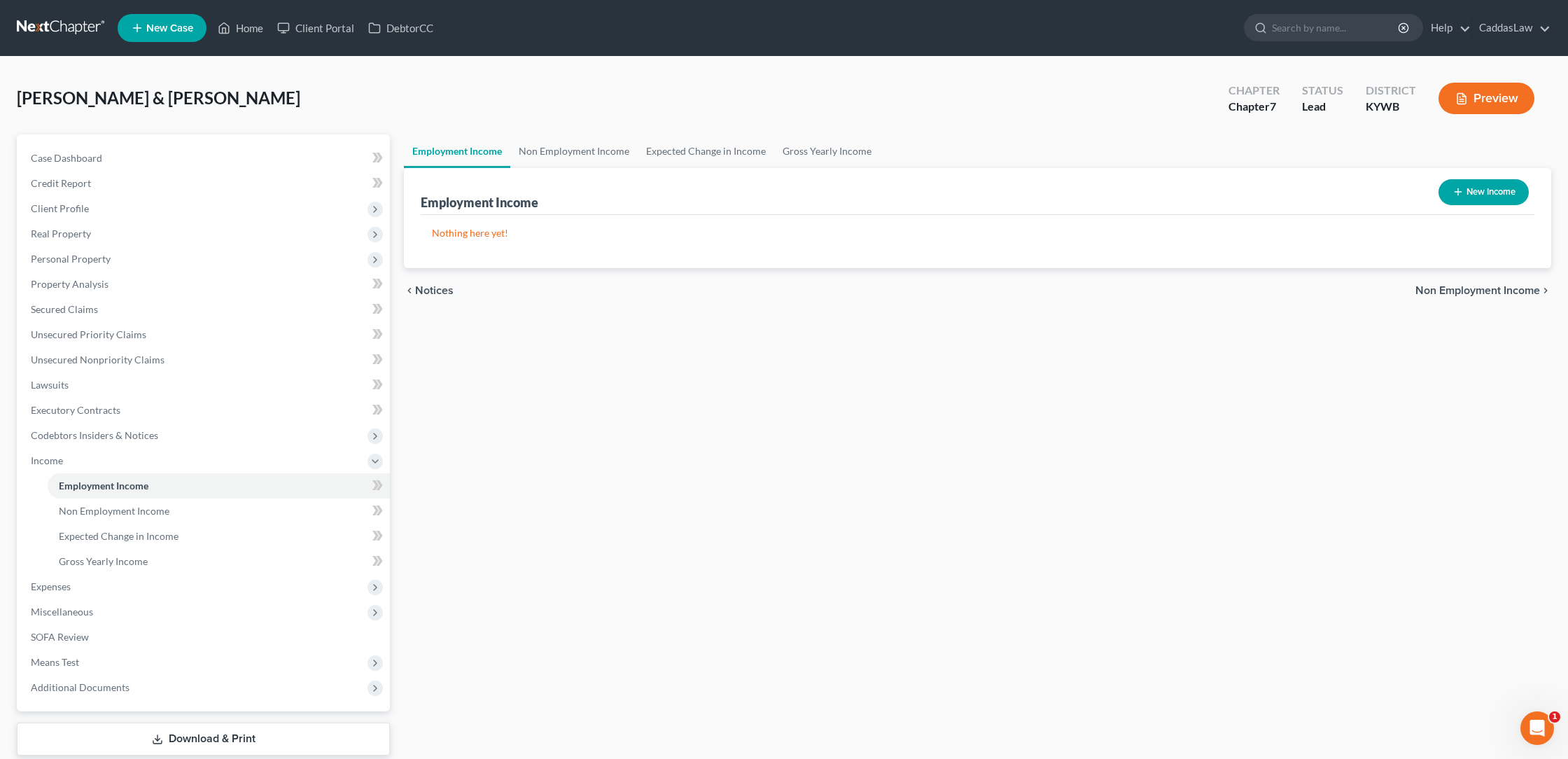
click at [1453, 193] on icon "button" at bounding box center [1458, 191] width 11 height 11
select select "0"
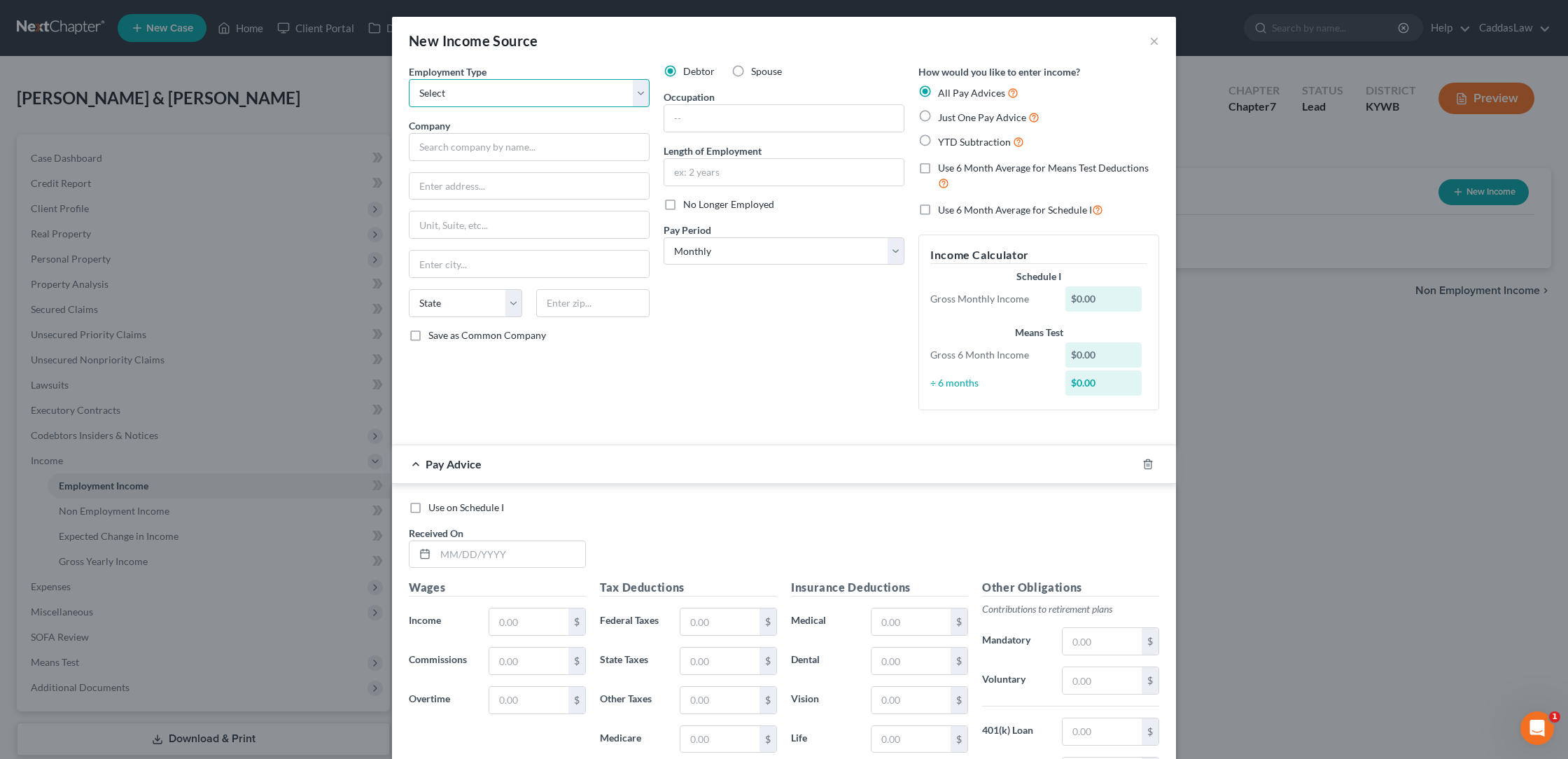
select select "0"
click at [477, 153] on input "text" at bounding box center [528, 146] width 241 height 28
type input "Pella Corporation"
type input "[STREET_ADDRESS]"
type input "[PERSON_NAME]"
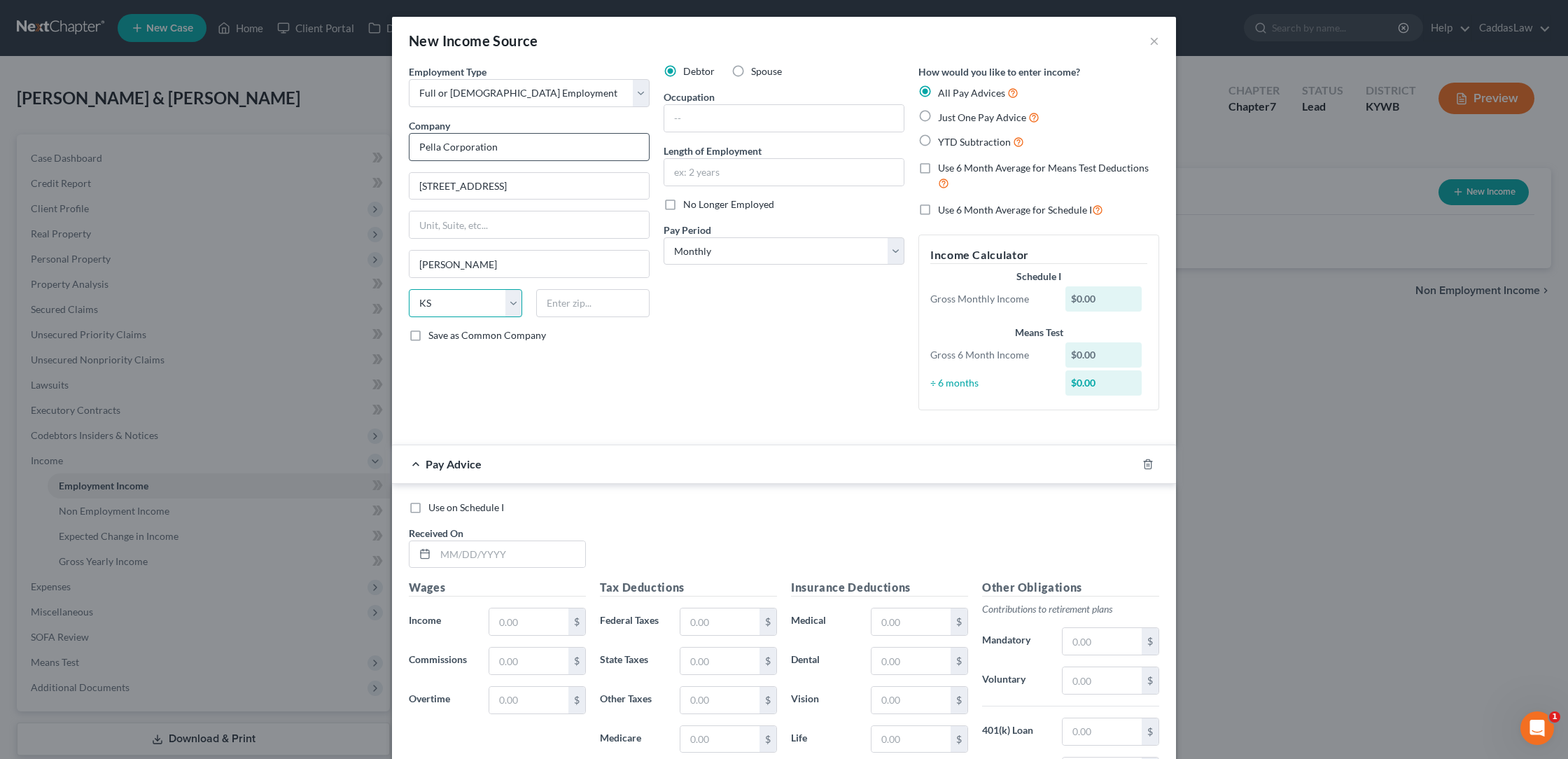
select select "18"
type input "42071"
click at [713, 114] on input "text" at bounding box center [783, 118] width 239 height 27
type input "Water Spider-2"
click at [686, 165] on input "text" at bounding box center [783, 172] width 239 height 27
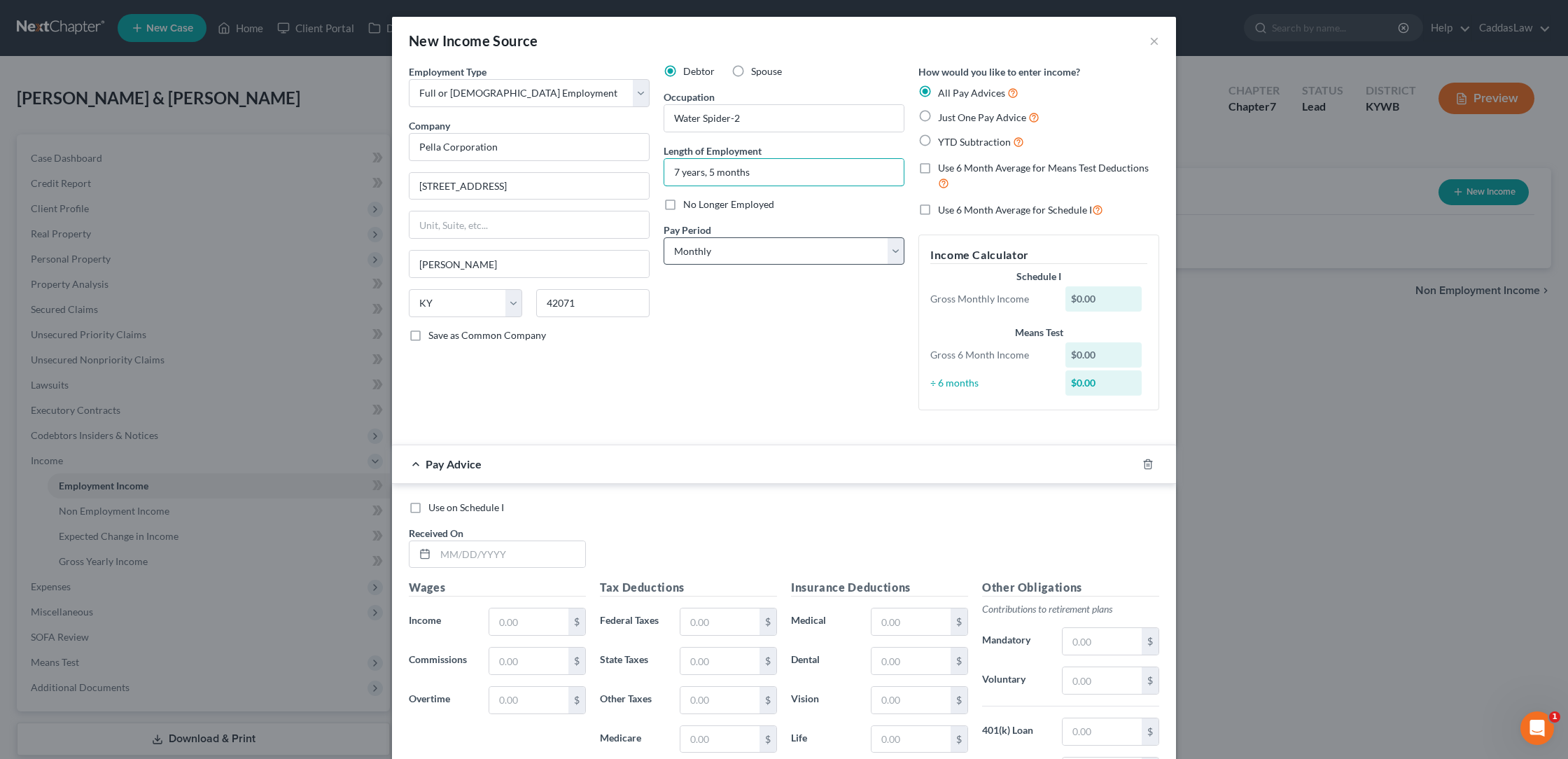
type input "7 years, 5 months"
select select "1"
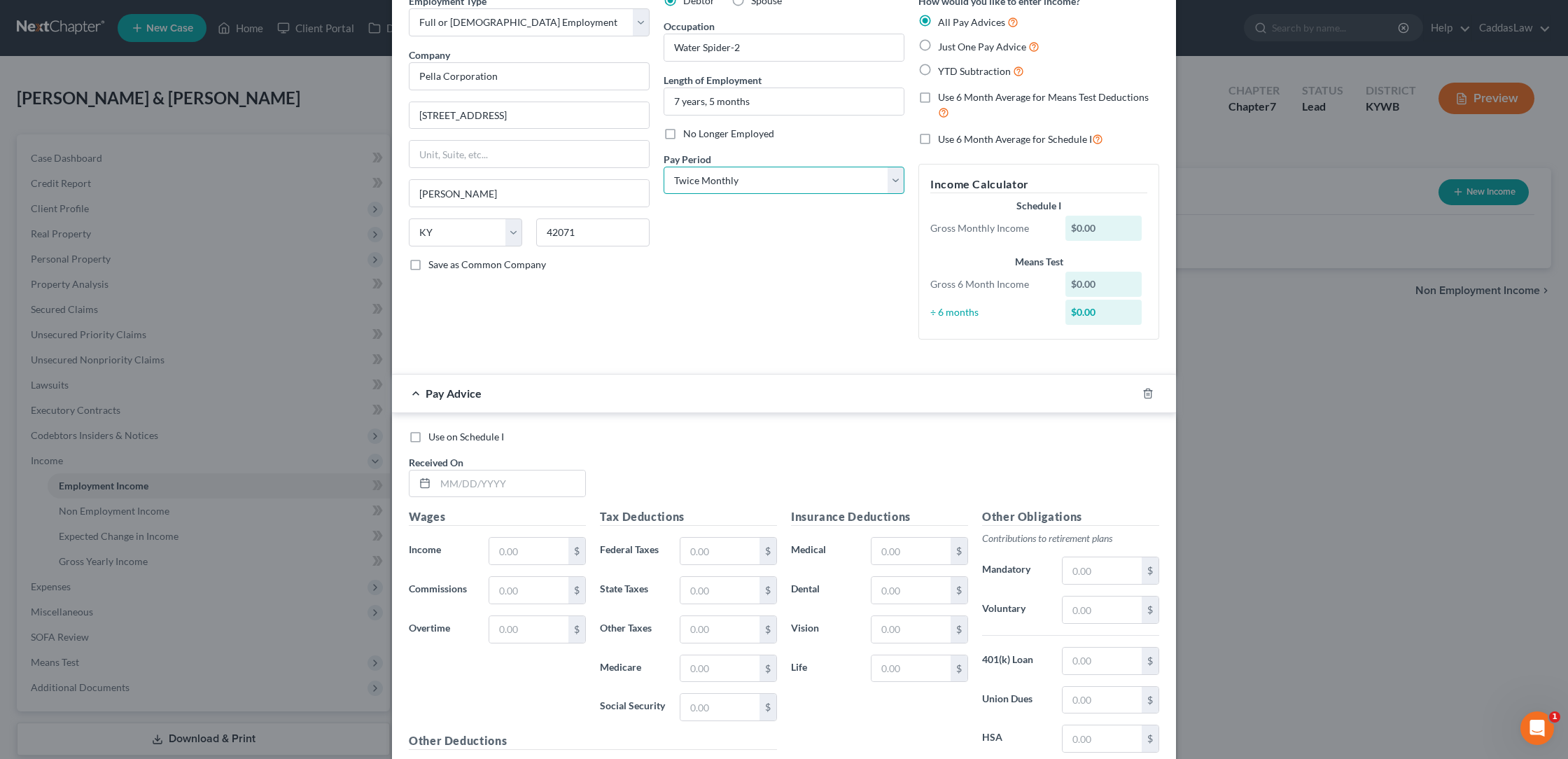
scroll to position [81, 0]
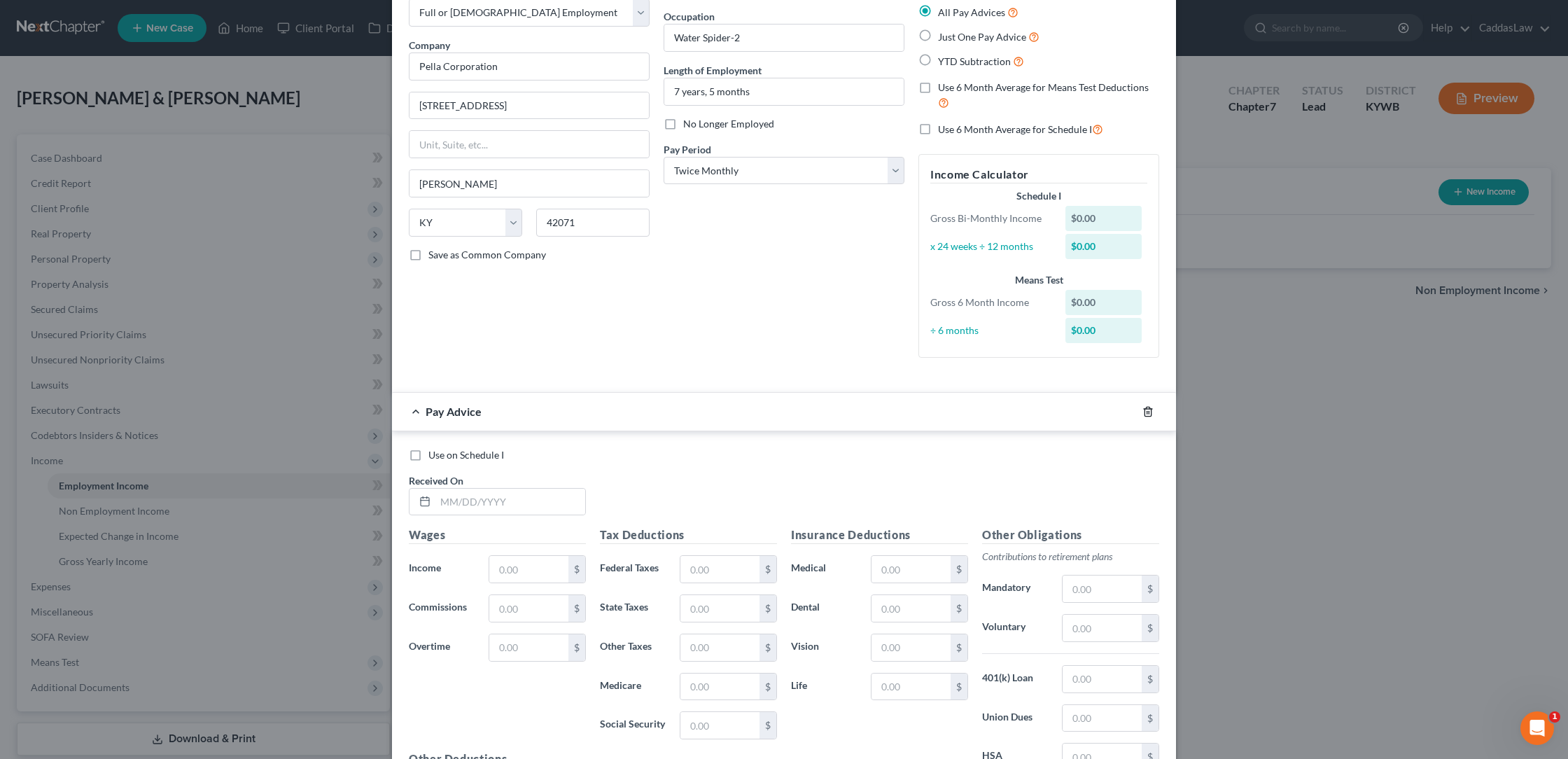
click at [1149, 407] on icon "button" at bounding box center [1149, 411] width 11 height 11
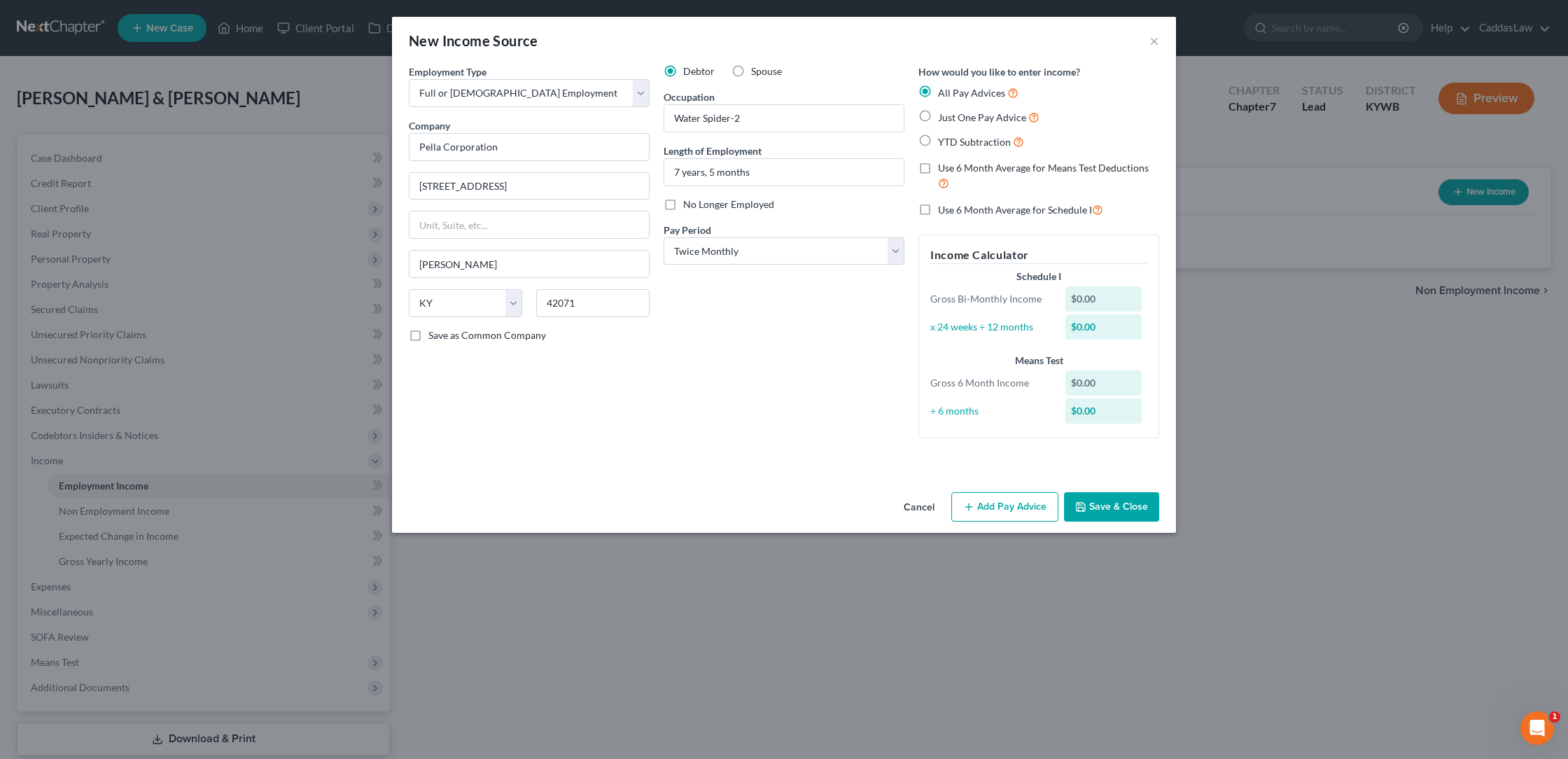
click at [1106, 509] on button "Save & Close" at bounding box center [1112, 506] width 95 height 29
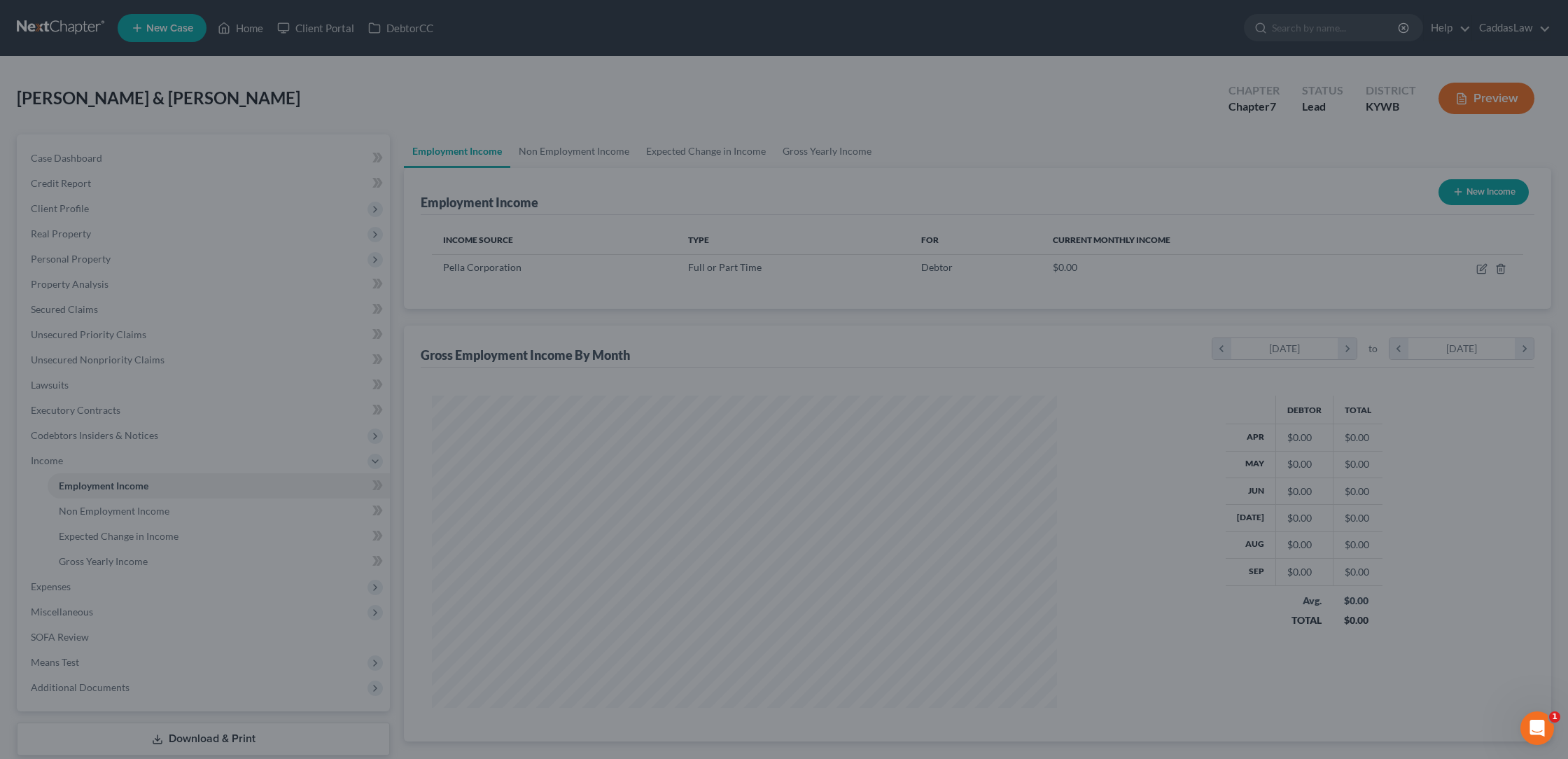
scroll to position [312, 653]
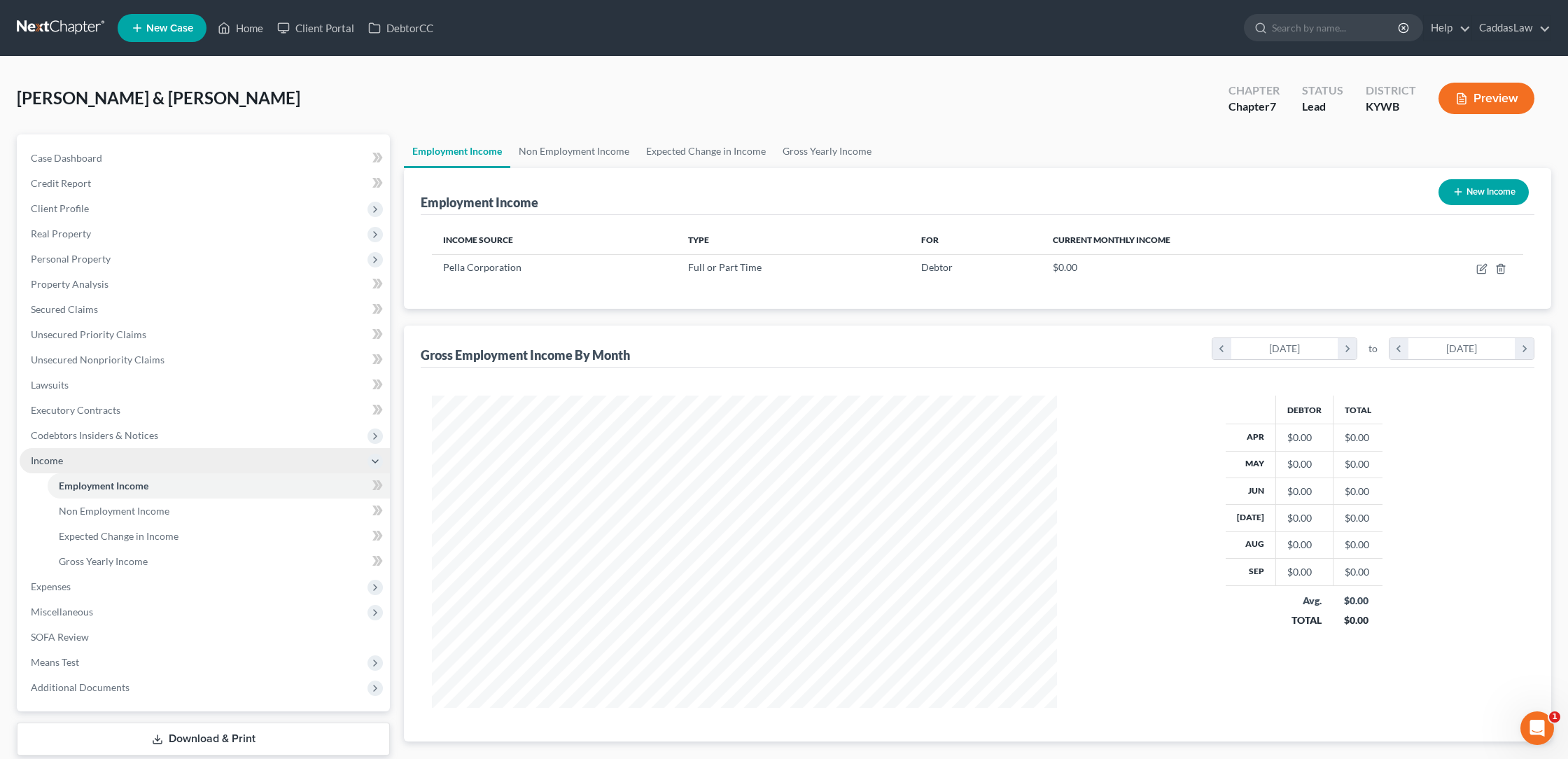
click at [375, 461] on icon at bounding box center [376, 461] width 11 height 11
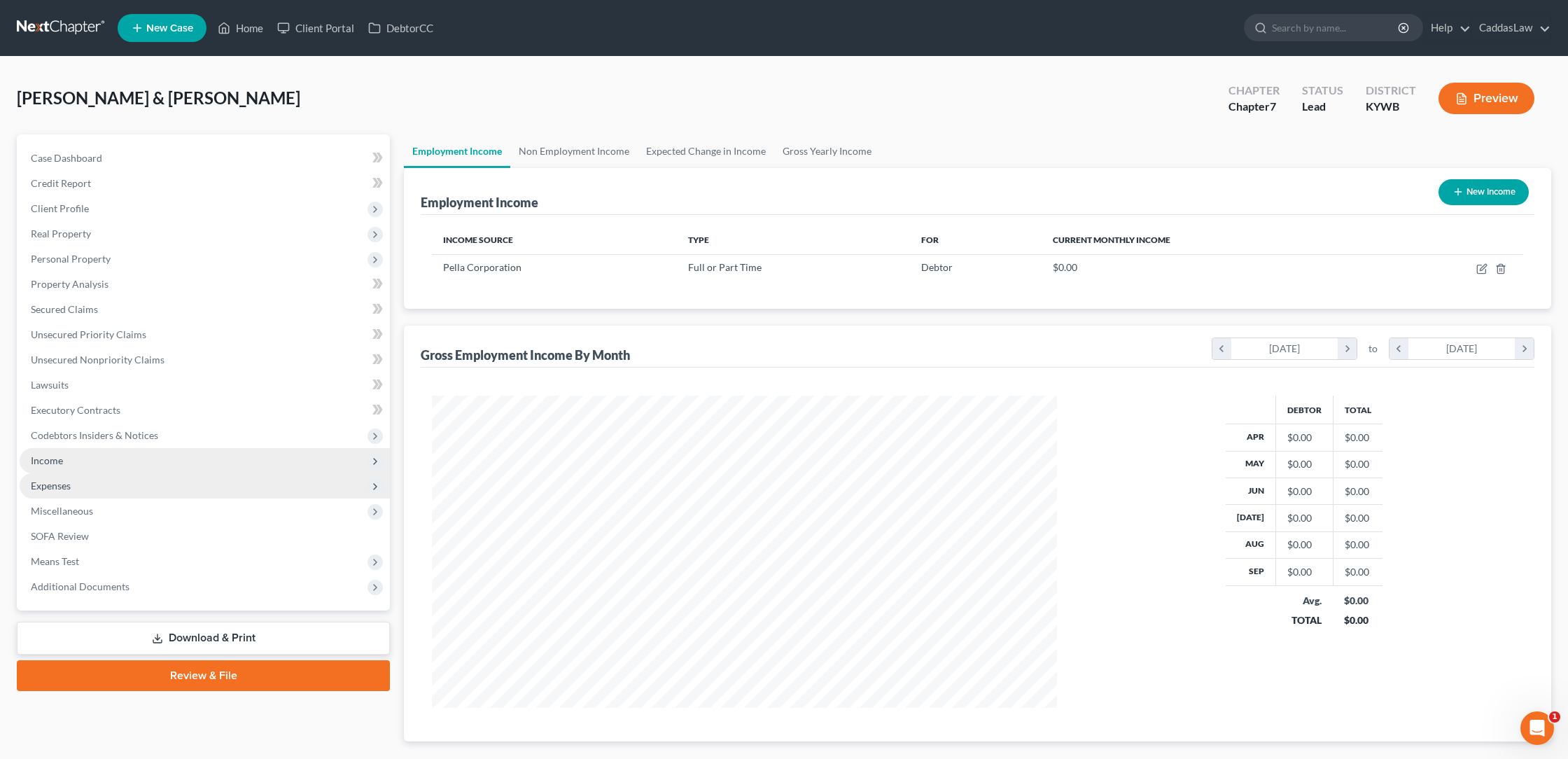
click at [50, 483] on span "Expenses" at bounding box center [51, 485] width 40 height 12
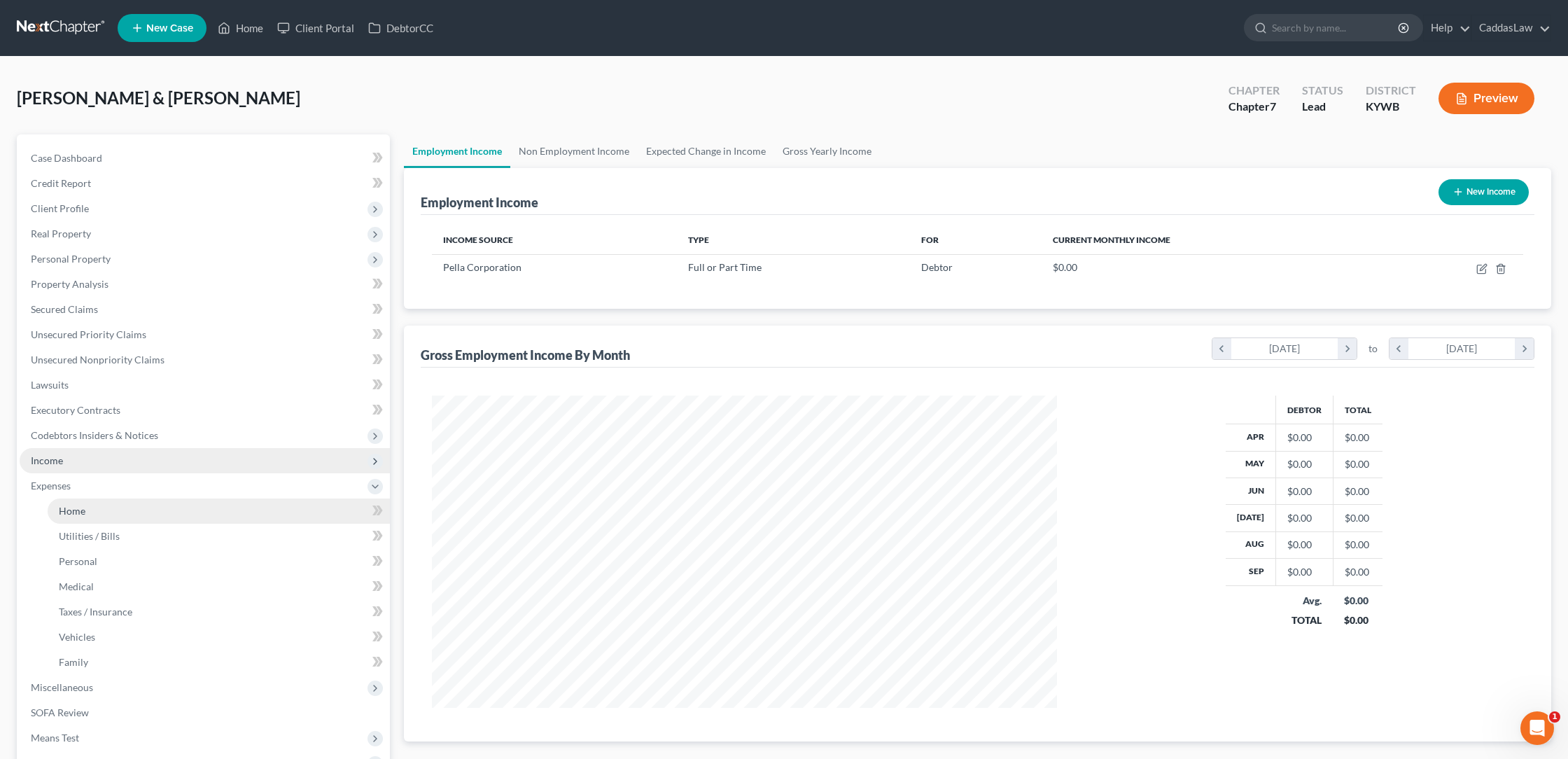
click at [91, 506] on link "Home" at bounding box center [219, 511] width 343 height 26
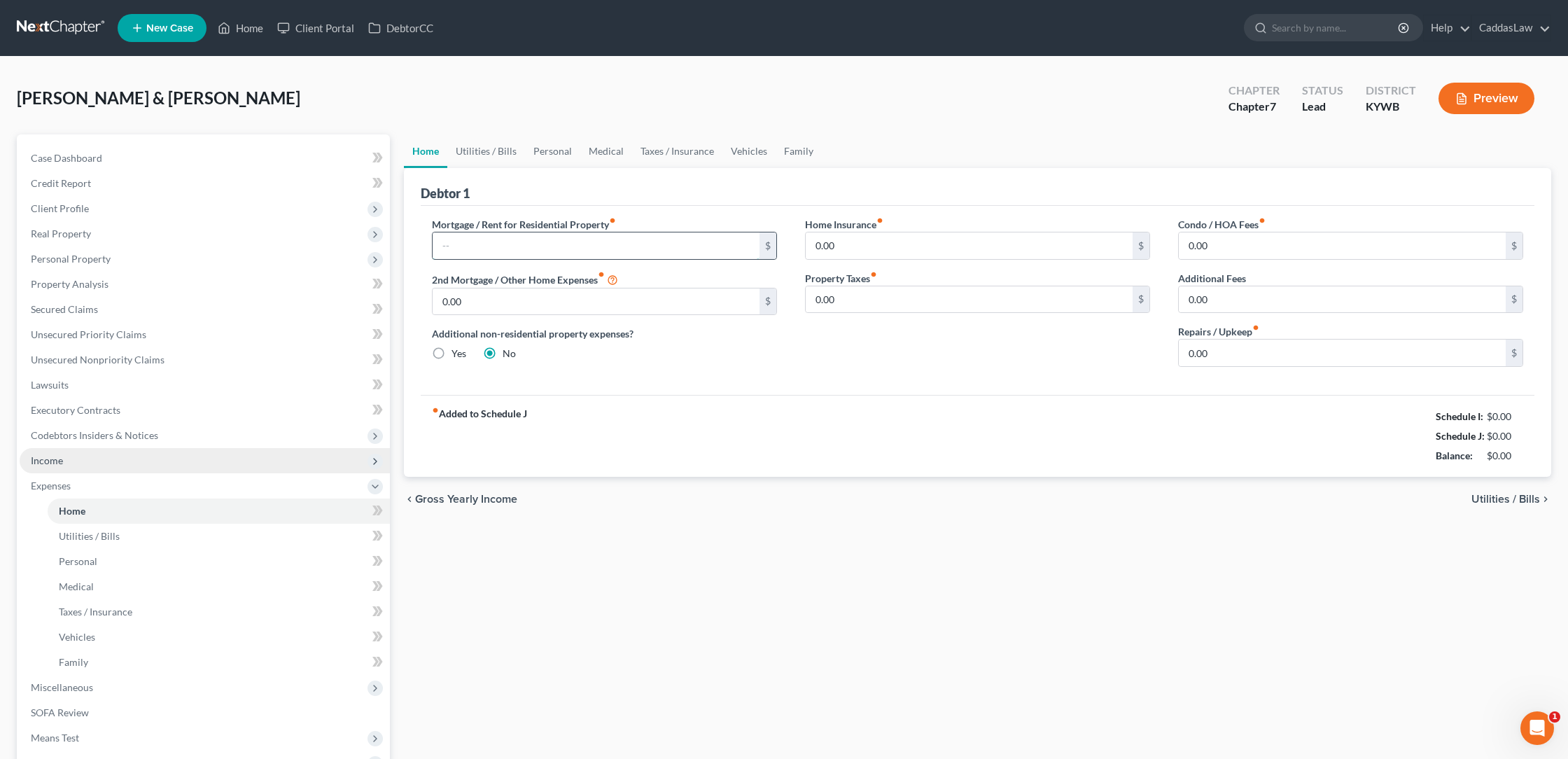
click at [661, 241] on input "text" at bounding box center [595, 245] width 327 height 27
type input "1,020.90"
click at [1217, 354] on input "0.00" at bounding box center [1342, 352] width 327 height 27
type input "0"
type input "50.00"
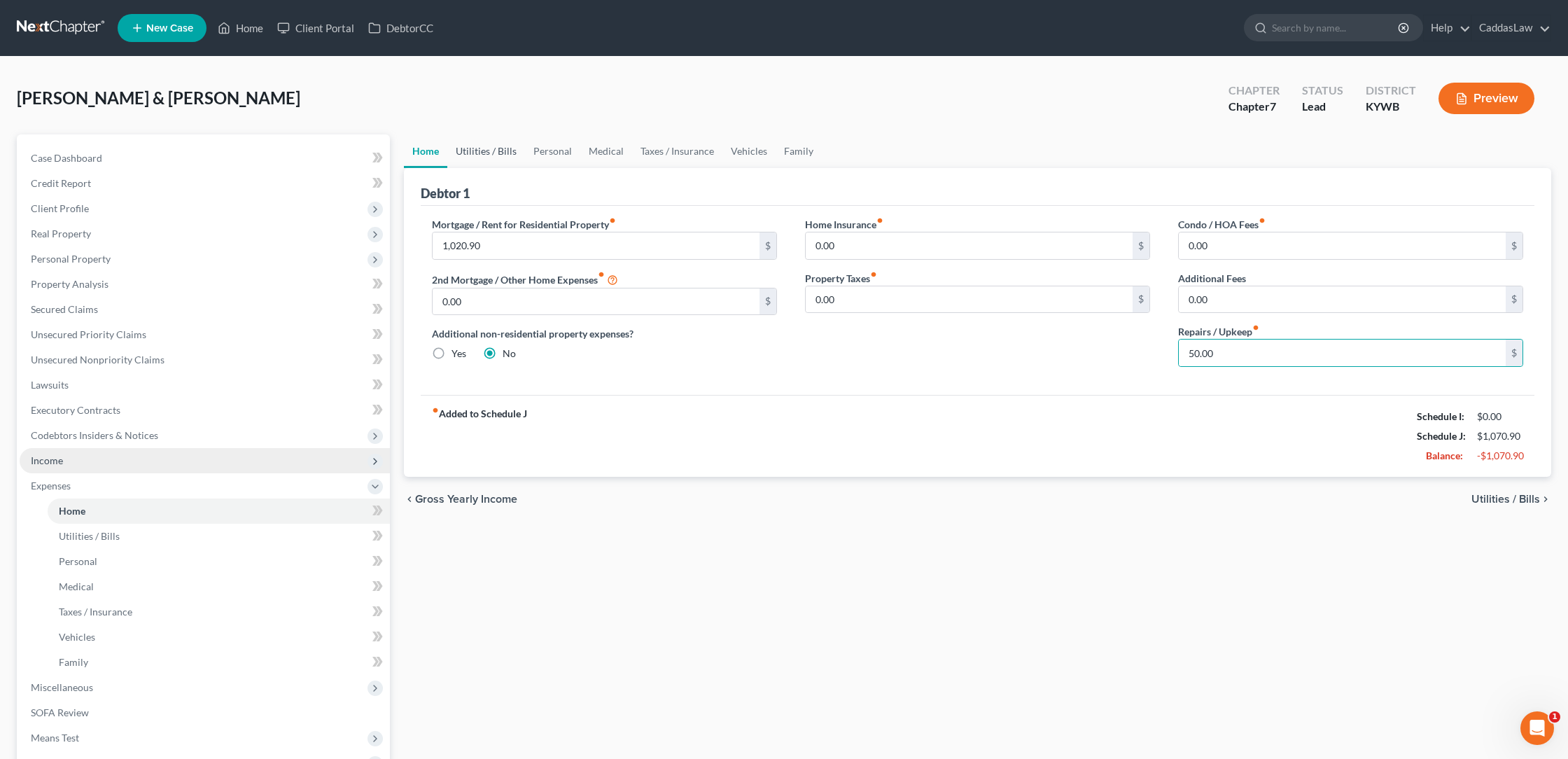
click at [474, 137] on link "Utilities / Bills" at bounding box center [486, 151] width 78 height 34
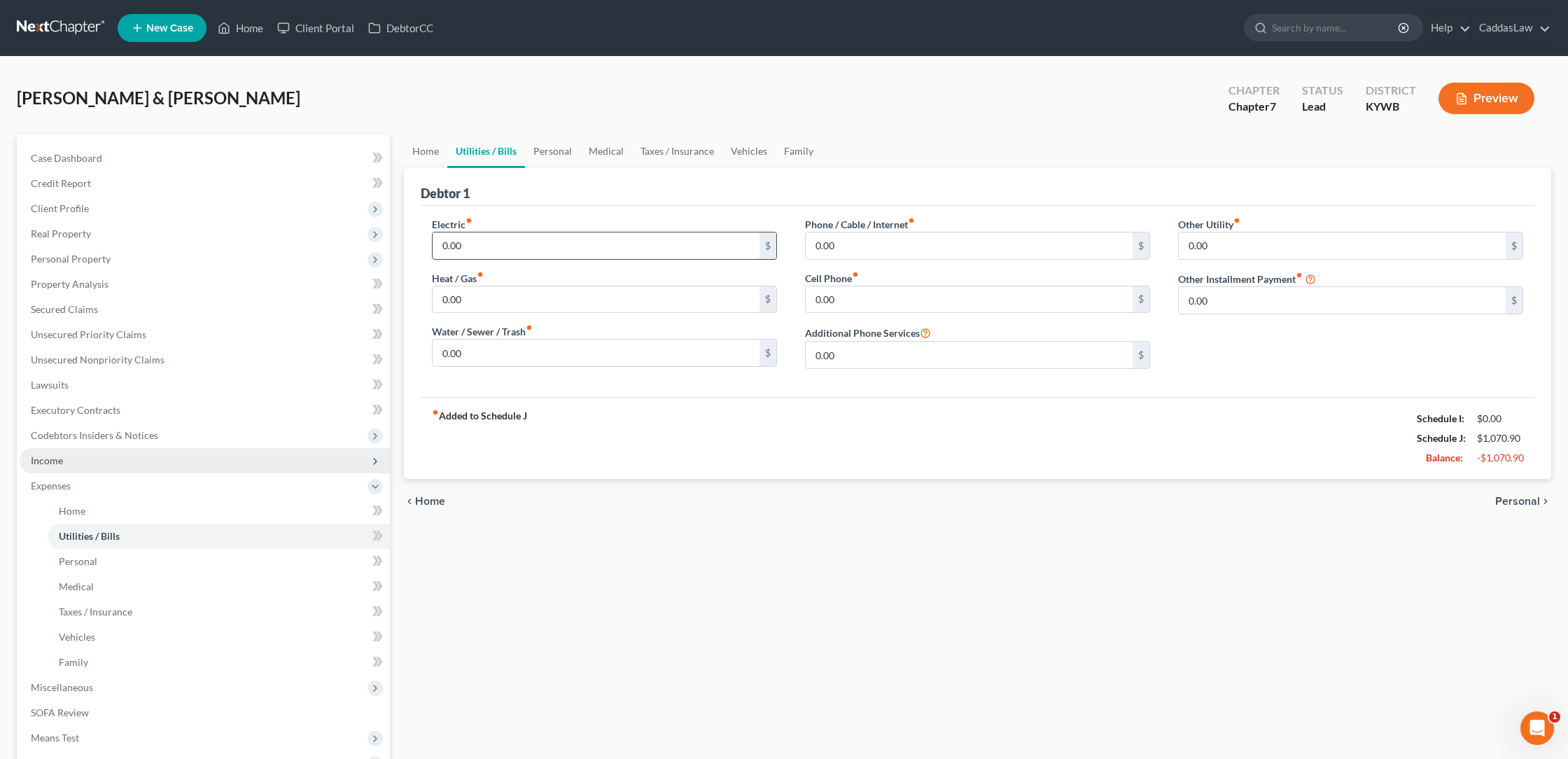
click at [469, 242] on input "0.00" at bounding box center [595, 245] width 327 height 27
click at [469, 292] on input "0.00" at bounding box center [595, 299] width 327 height 27
type input "0"
type input "330.00"
type input "0"
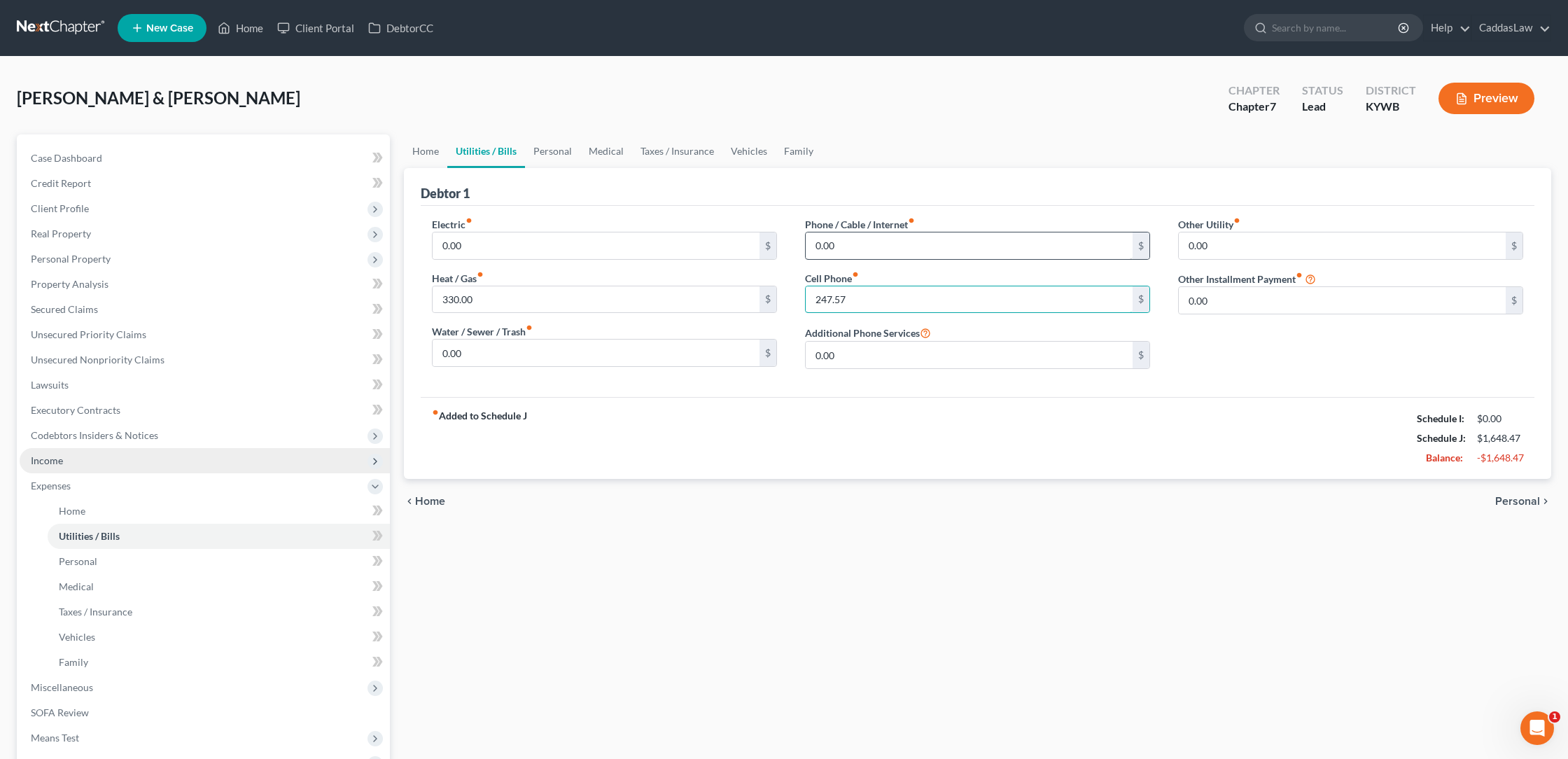
type input "247.57"
click at [479, 358] on input "0.00" at bounding box center [595, 352] width 327 height 27
click at [866, 244] on input "0.00" at bounding box center [969, 245] width 327 height 27
type input "0"
type input "50.00"
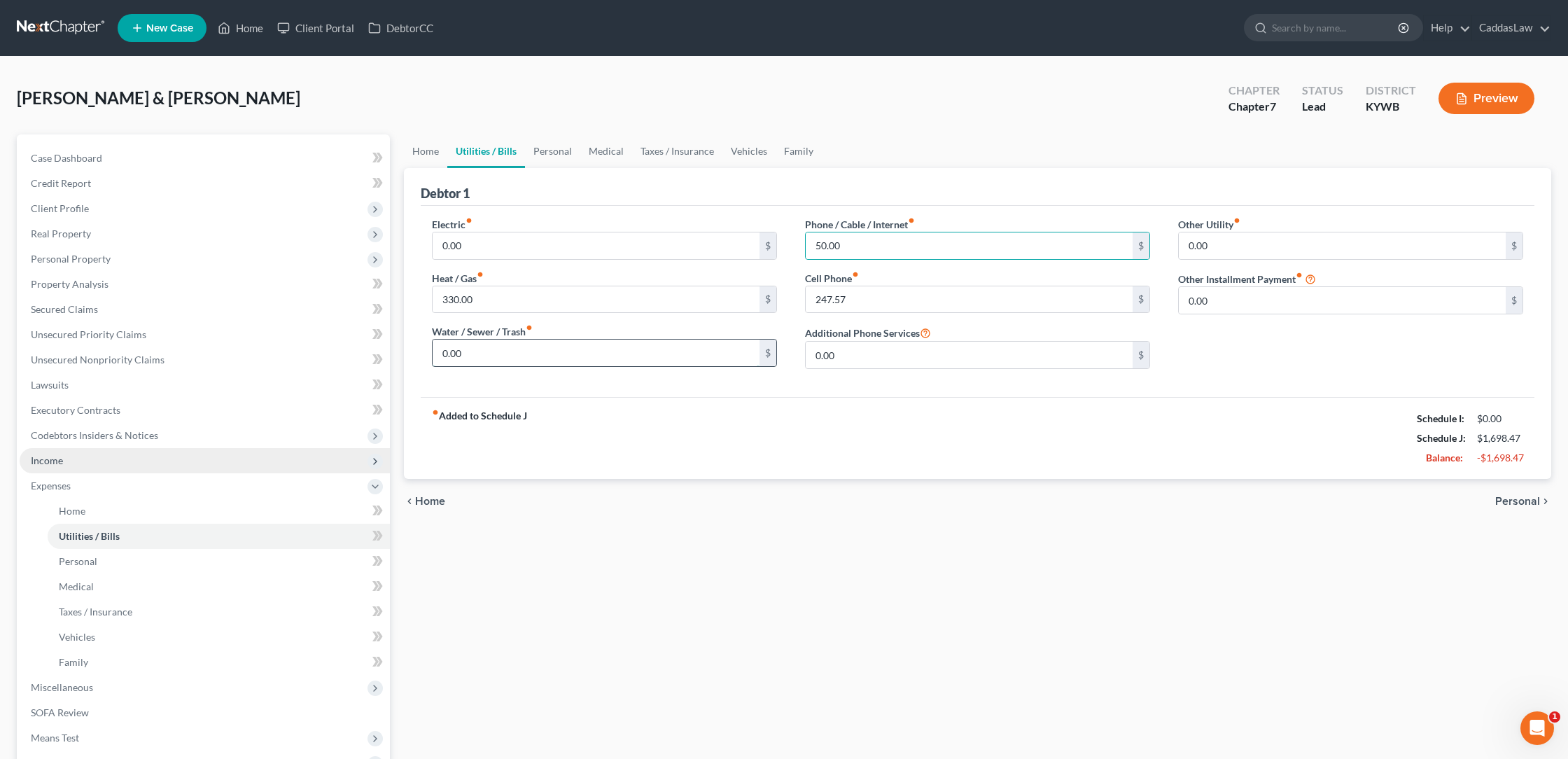
click at [489, 349] on input "0.00" at bounding box center [595, 352] width 327 height 27
type input "0"
type input "25.00"
click at [561, 153] on link "Personal" at bounding box center [552, 151] width 55 height 34
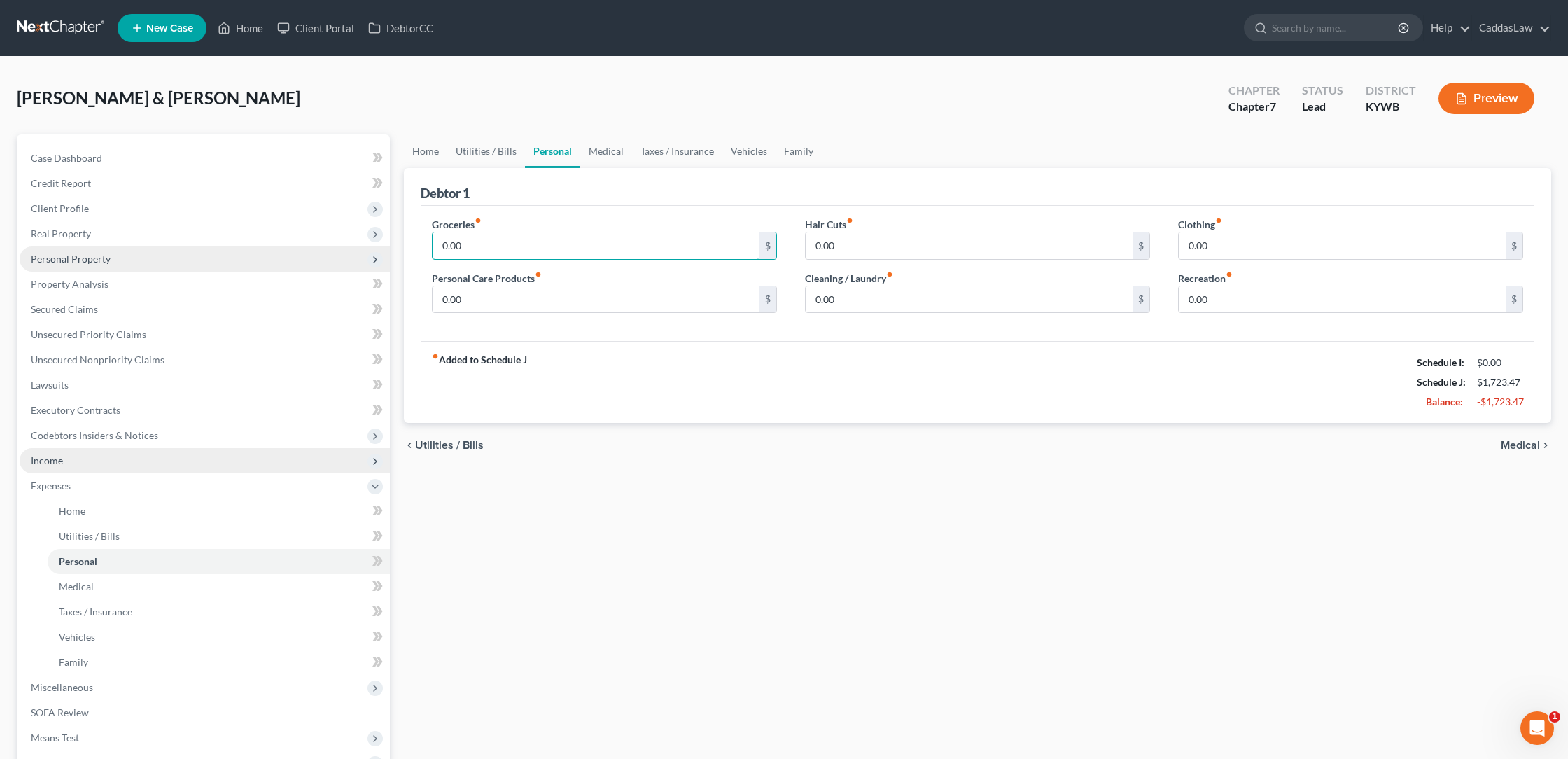
drag, startPoint x: 472, startPoint y: 249, endPoint x: 367, endPoint y: 248, distance: 105.0
click at [367, 248] on div "Petition Navigation Case Dashboard Payments Invoices Payments Payments Credit R…" at bounding box center [784, 501] width 1549 height 732
type input "800.00"
drag, startPoint x: 852, startPoint y: 234, endPoint x: 731, endPoint y: 247, distance: 121.7
click at [731, 247] on div "Groceries fiber_manual_record 800.00 $ Personal Care Products fiber_manual_reco…" at bounding box center [977, 271] width 1119 height 108
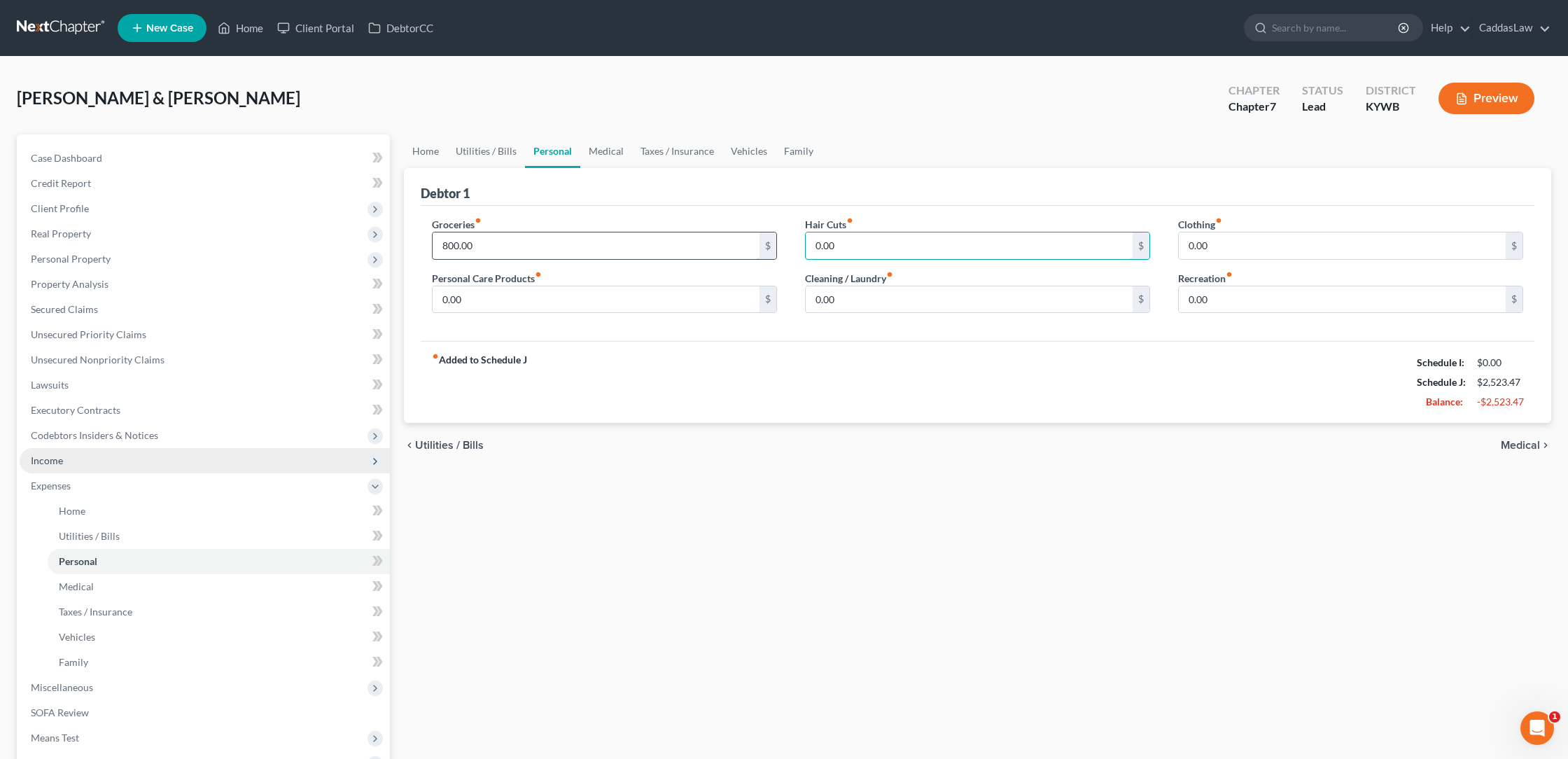
type input "50.00"
click at [793, 148] on link "Family" at bounding box center [799, 151] width 46 height 34
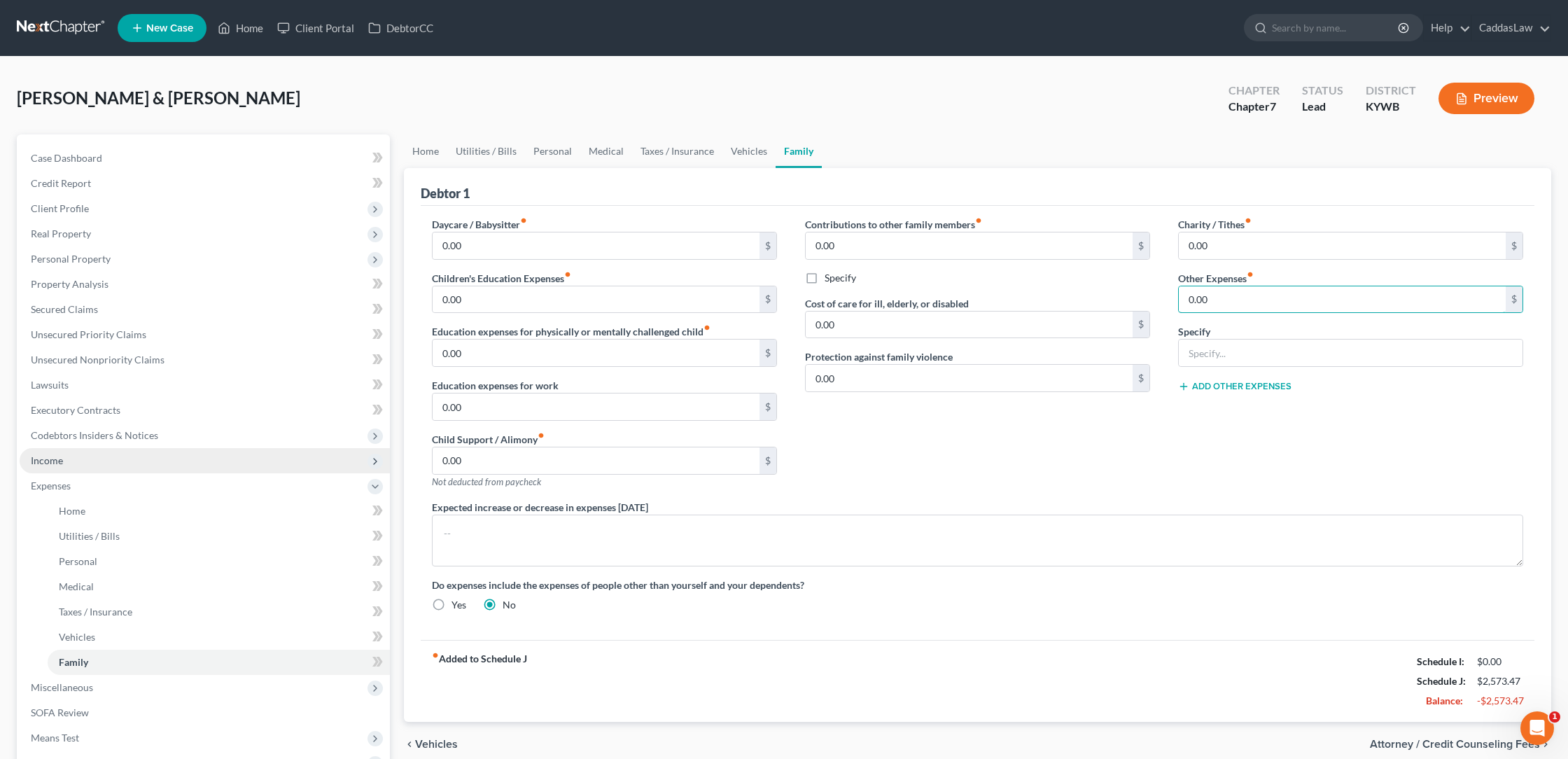
drag, startPoint x: 1241, startPoint y: 302, endPoint x: 1116, endPoint y: 301, distance: 125.0
click at [1116, 301] on div "Daycare / Babysitter fiber_manual_record 0.00 $ Children's Education Expenses f…" at bounding box center [977, 419] width 1119 height 406
type input "80.00"
type input "Unexpected Emergencies"
click at [1228, 386] on button "Add Other Expenses" at bounding box center [1236, 386] width 114 height 11
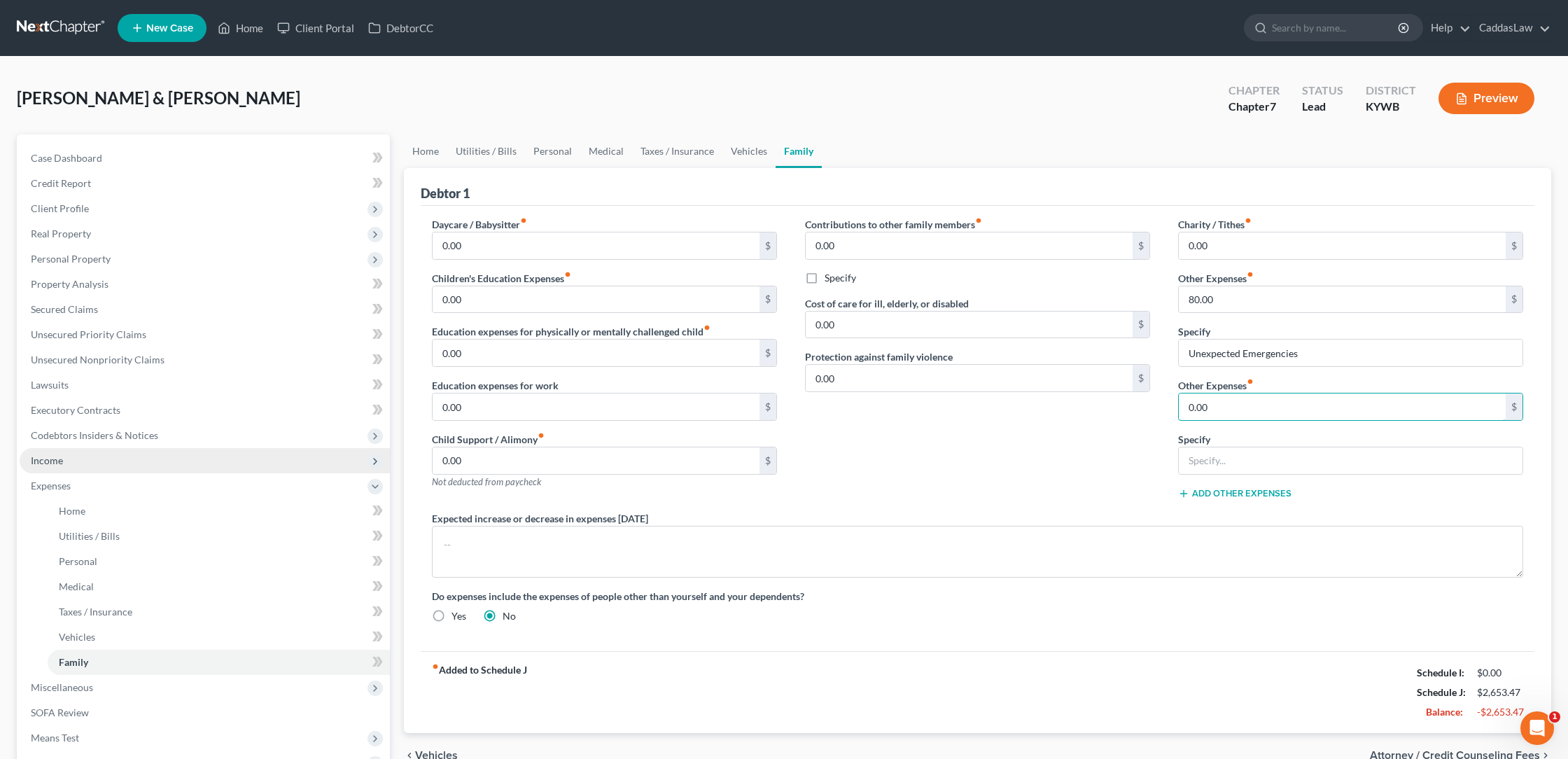
drag, startPoint x: 1225, startPoint y: 406, endPoint x: 1112, endPoint y: 410, distance: 113.1
click at [1113, 411] on div "Daycare / Babysitter fiber_manual_record 0.00 $ Children's Education Expenses f…" at bounding box center [977, 426] width 1119 height 417
type input "286.07"
click at [1265, 461] on input "text" at bounding box center [1350, 461] width 343 height 27
type input "Student Loans"
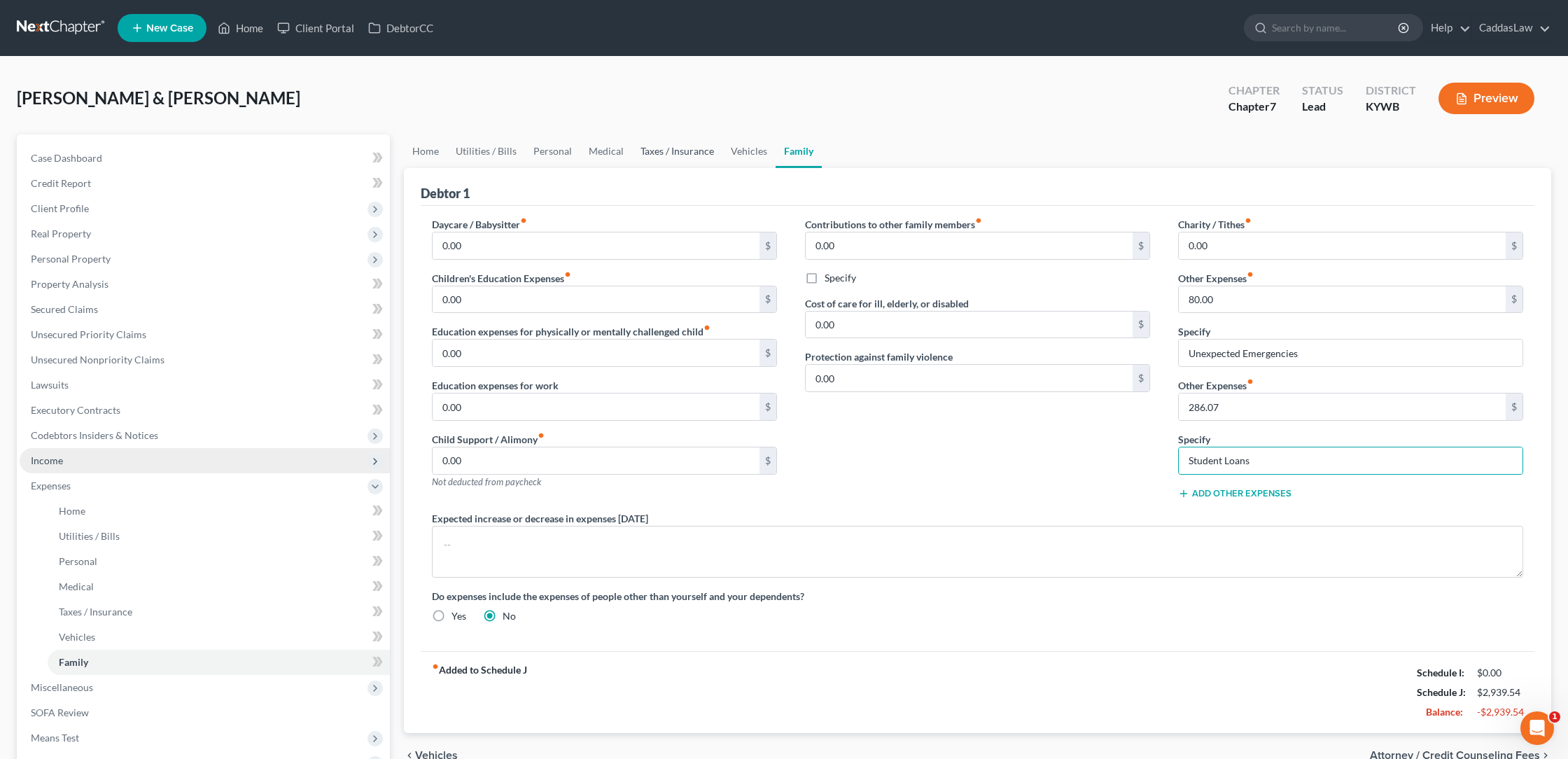
click at [703, 153] on link "Taxes / Insurance" at bounding box center [677, 151] width 91 height 34
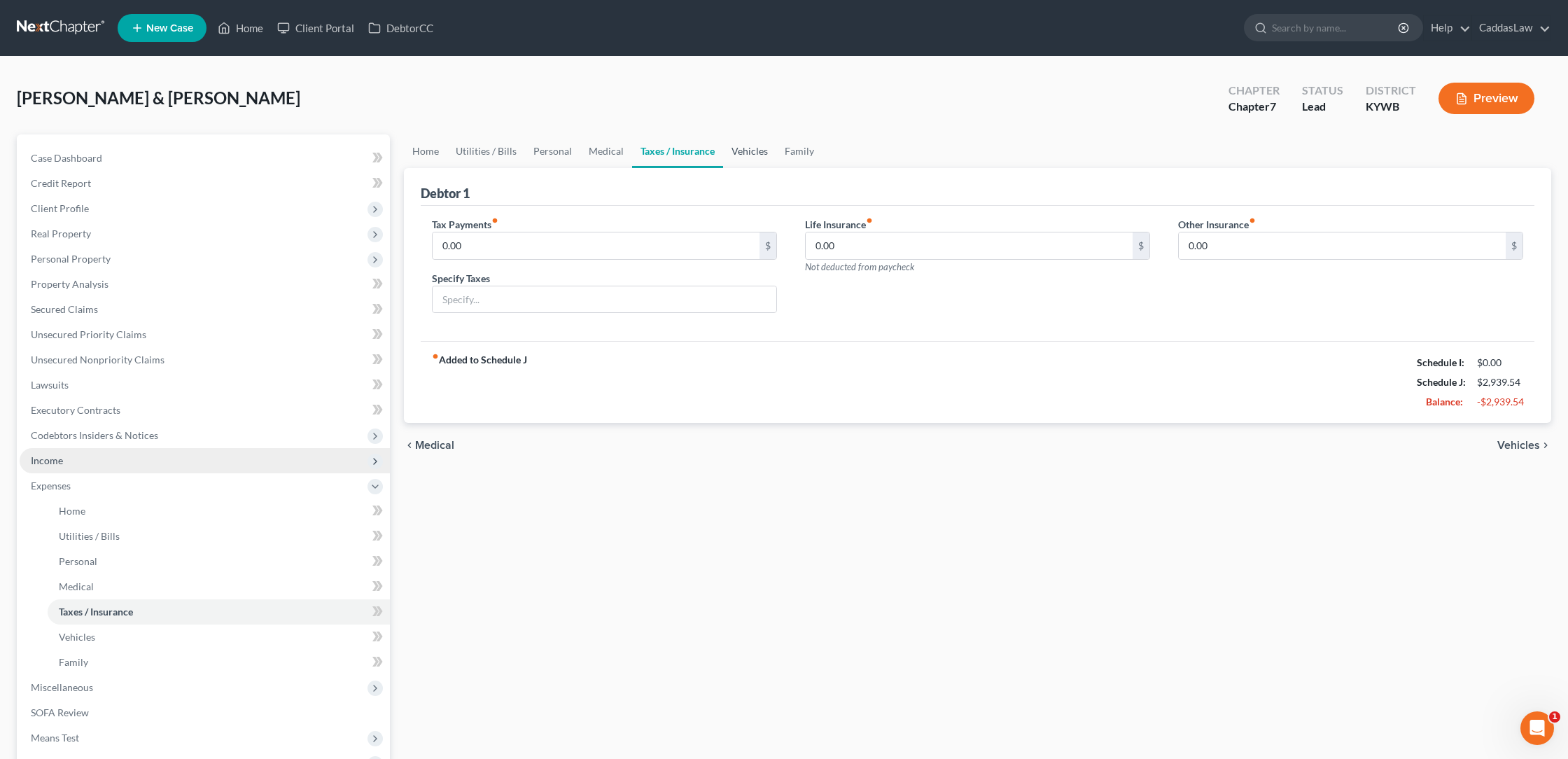
click at [750, 147] on link "Vehicles" at bounding box center [750, 151] width 53 height 34
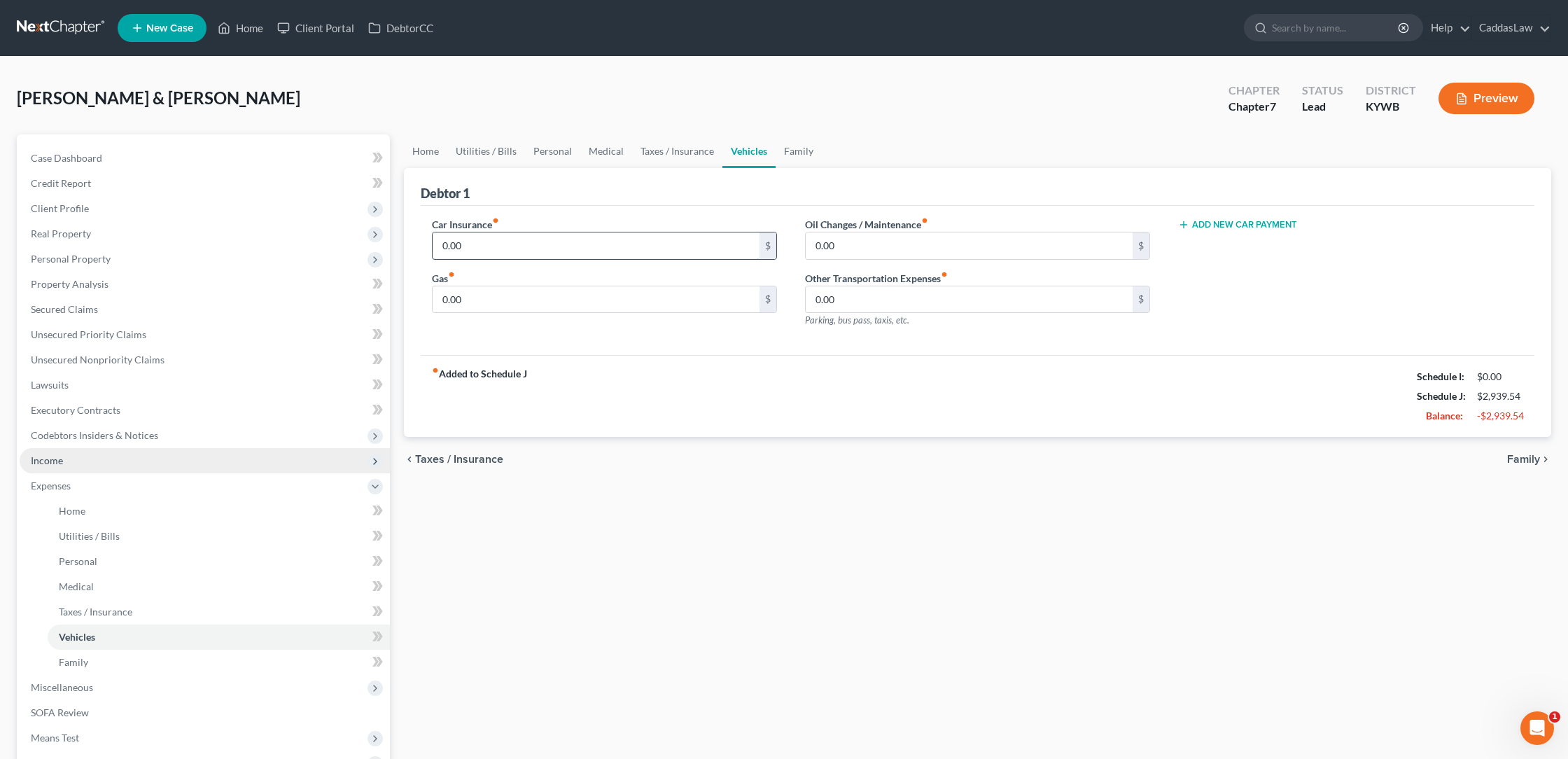
click at [529, 241] on input "0.00" at bounding box center [595, 245] width 327 height 27
type input "0.00"
click at [536, 151] on link "Personal" at bounding box center [552, 151] width 55 height 34
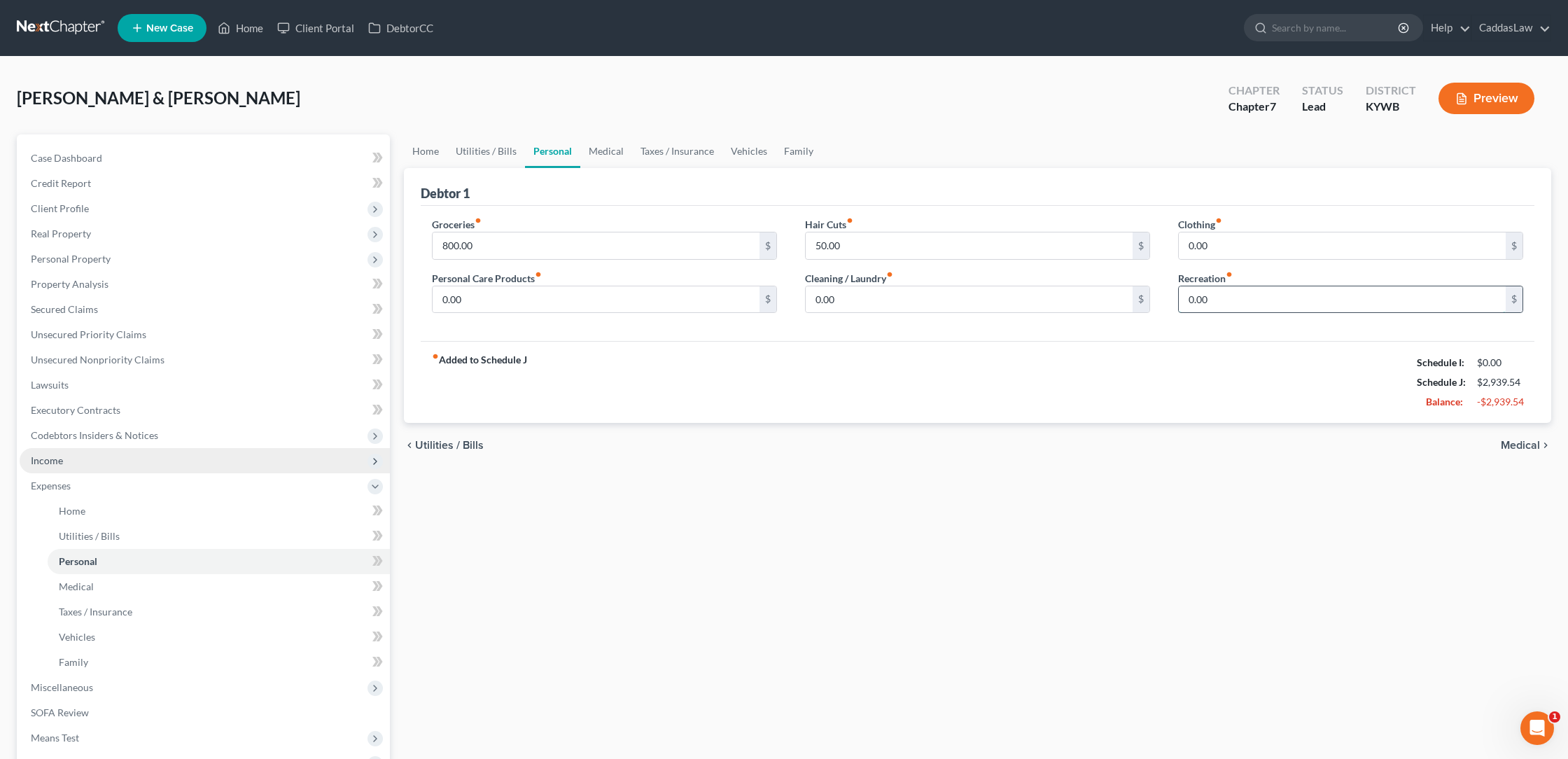
click at [1259, 301] on input "0.00" at bounding box center [1342, 299] width 327 height 27
type input "0"
type input "100.00"
click at [632, 162] on link "Taxes / Insurance" at bounding box center [677, 151] width 91 height 34
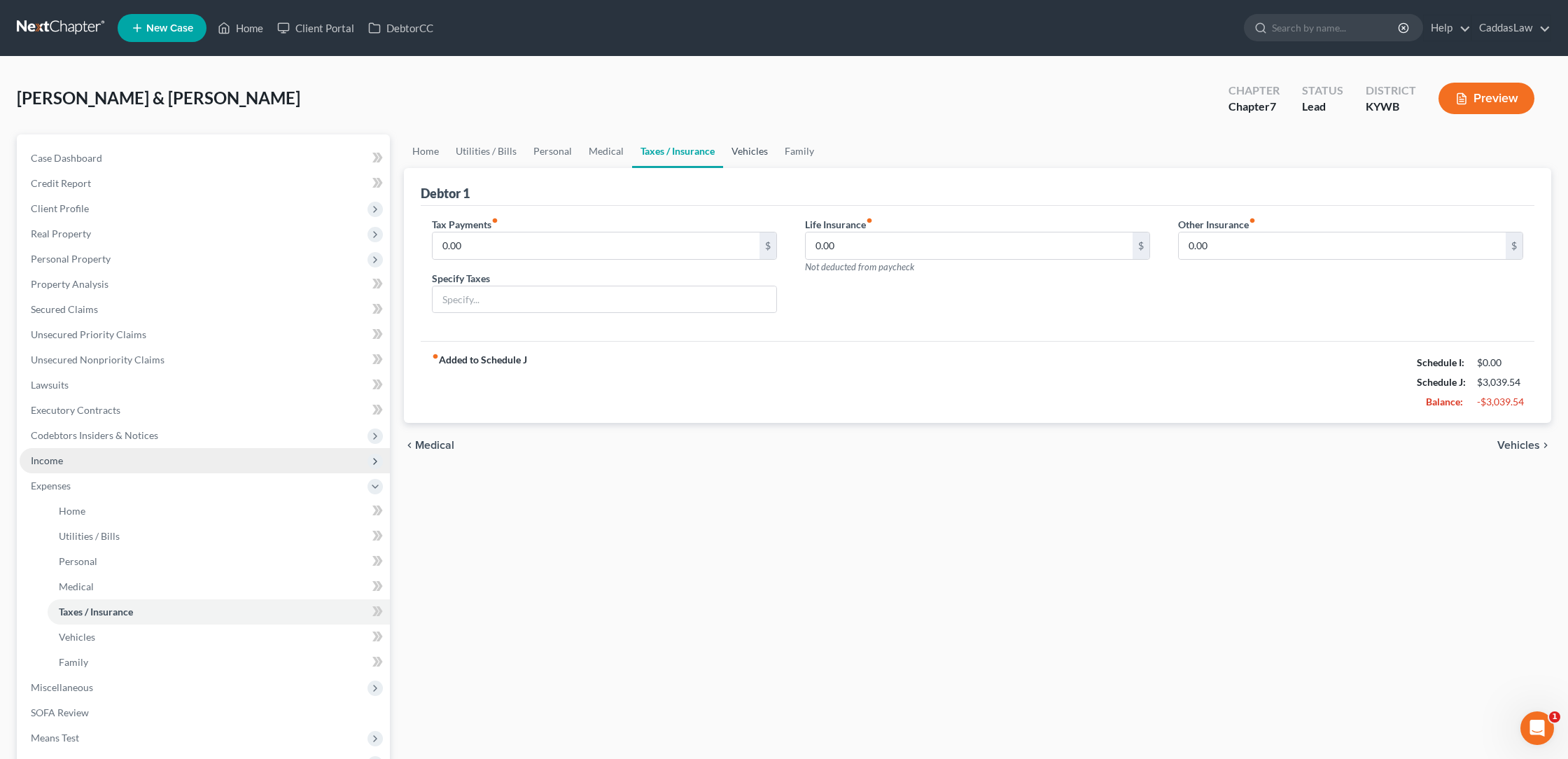
click at [752, 157] on link "Vehicles" at bounding box center [750, 151] width 53 height 34
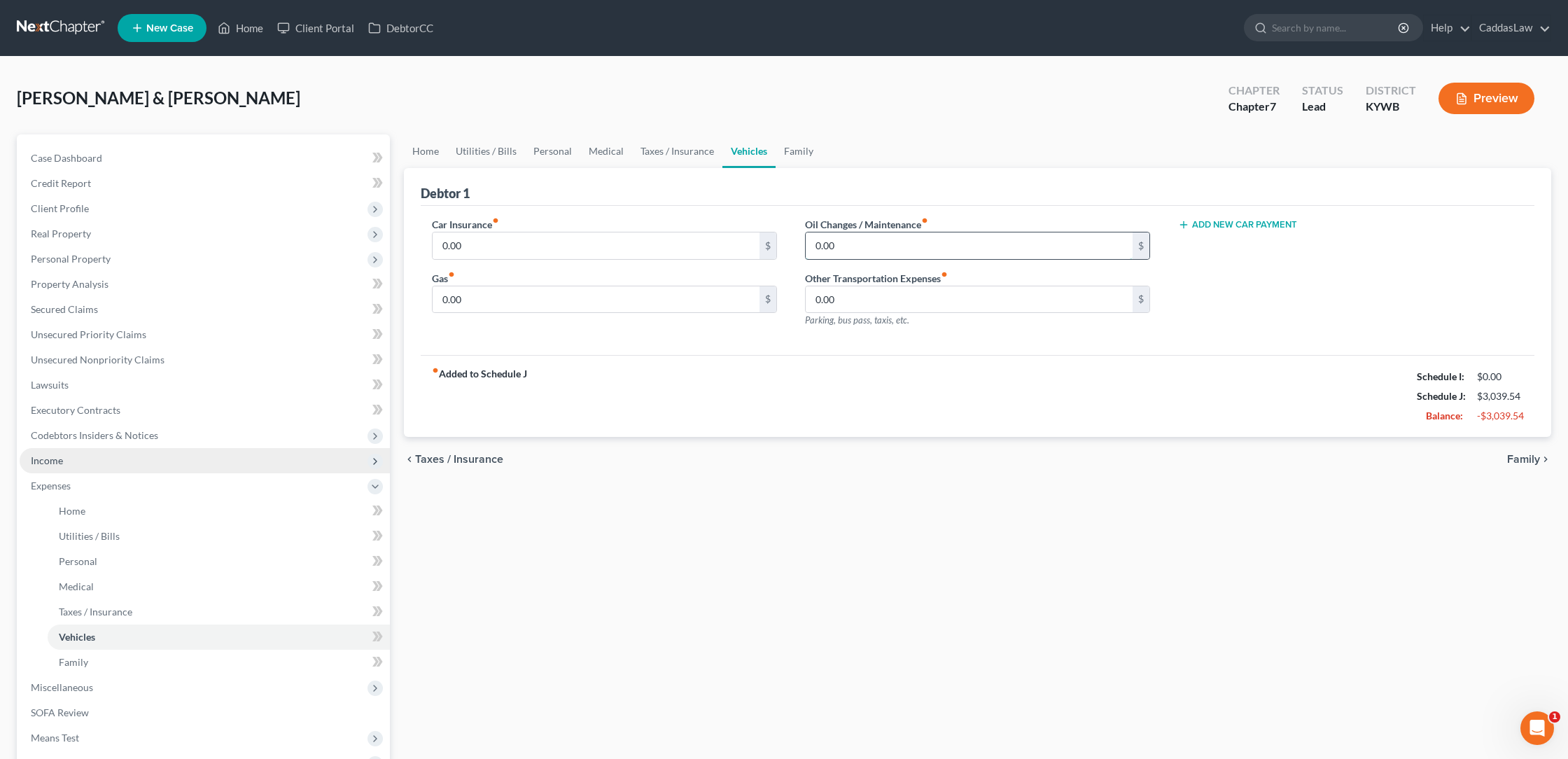
click at [861, 255] on input "0.00" at bounding box center [969, 245] width 327 height 27
click at [592, 303] on input "0.00" at bounding box center [595, 299] width 327 height 27
type input "0"
type input "175.00"
click at [829, 249] on input "0.00" at bounding box center [969, 245] width 327 height 27
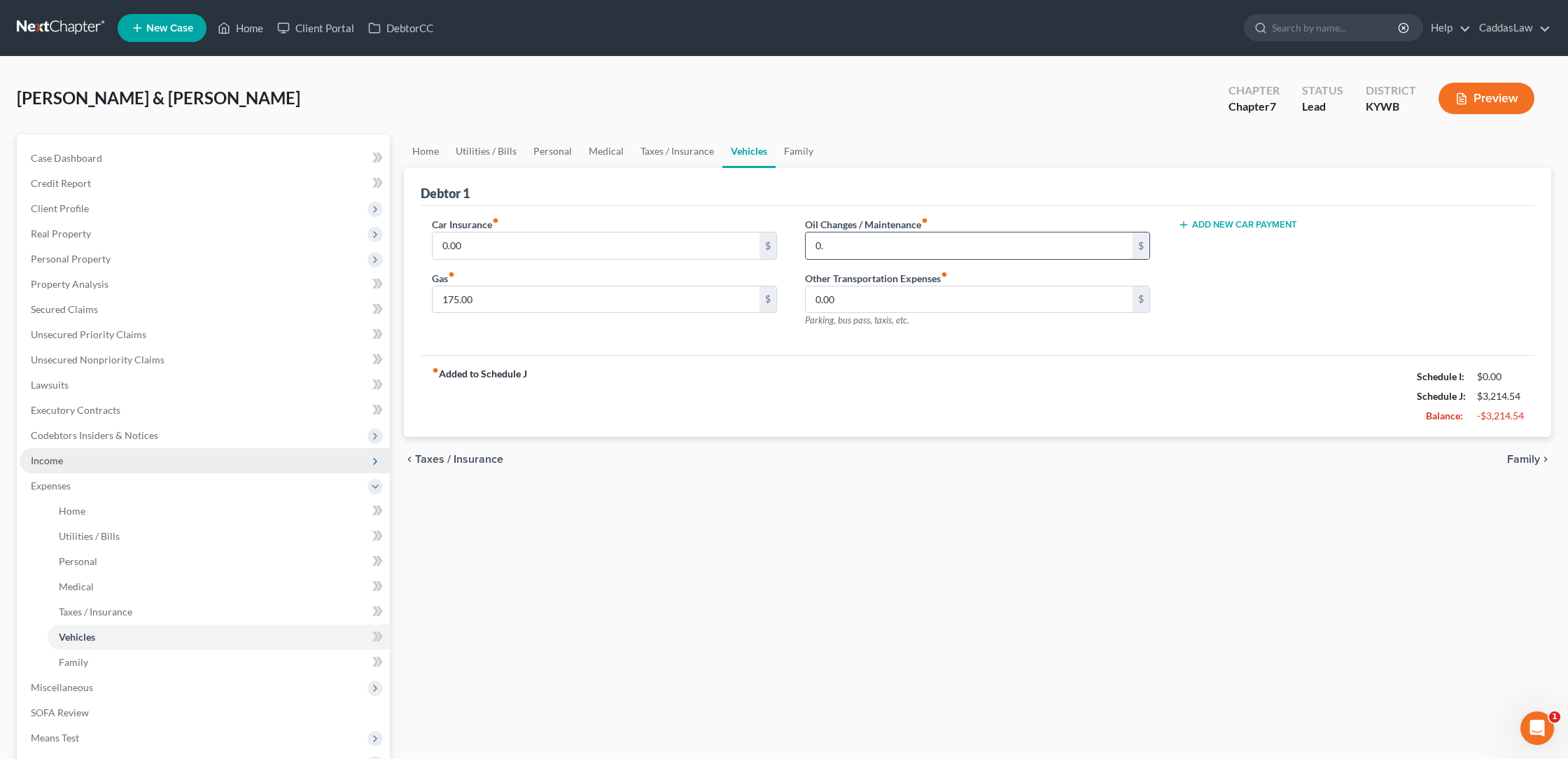
type input "0"
type input "175.00"
click at [799, 150] on link "Family" at bounding box center [799, 151] width 46 height 34
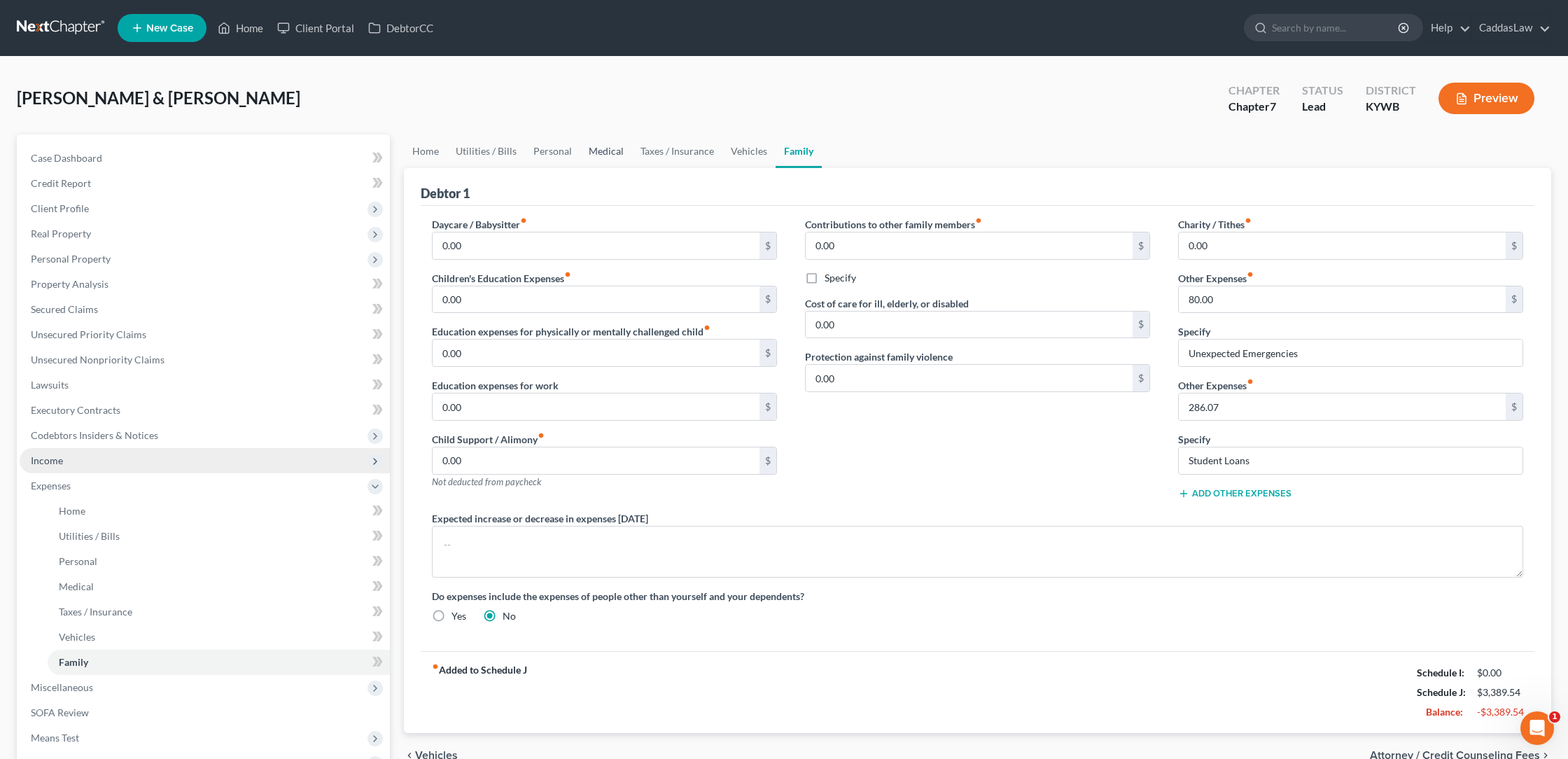
click at [611, 150] on link "Medical" at bounding box center [606, 151] width 52 height 34
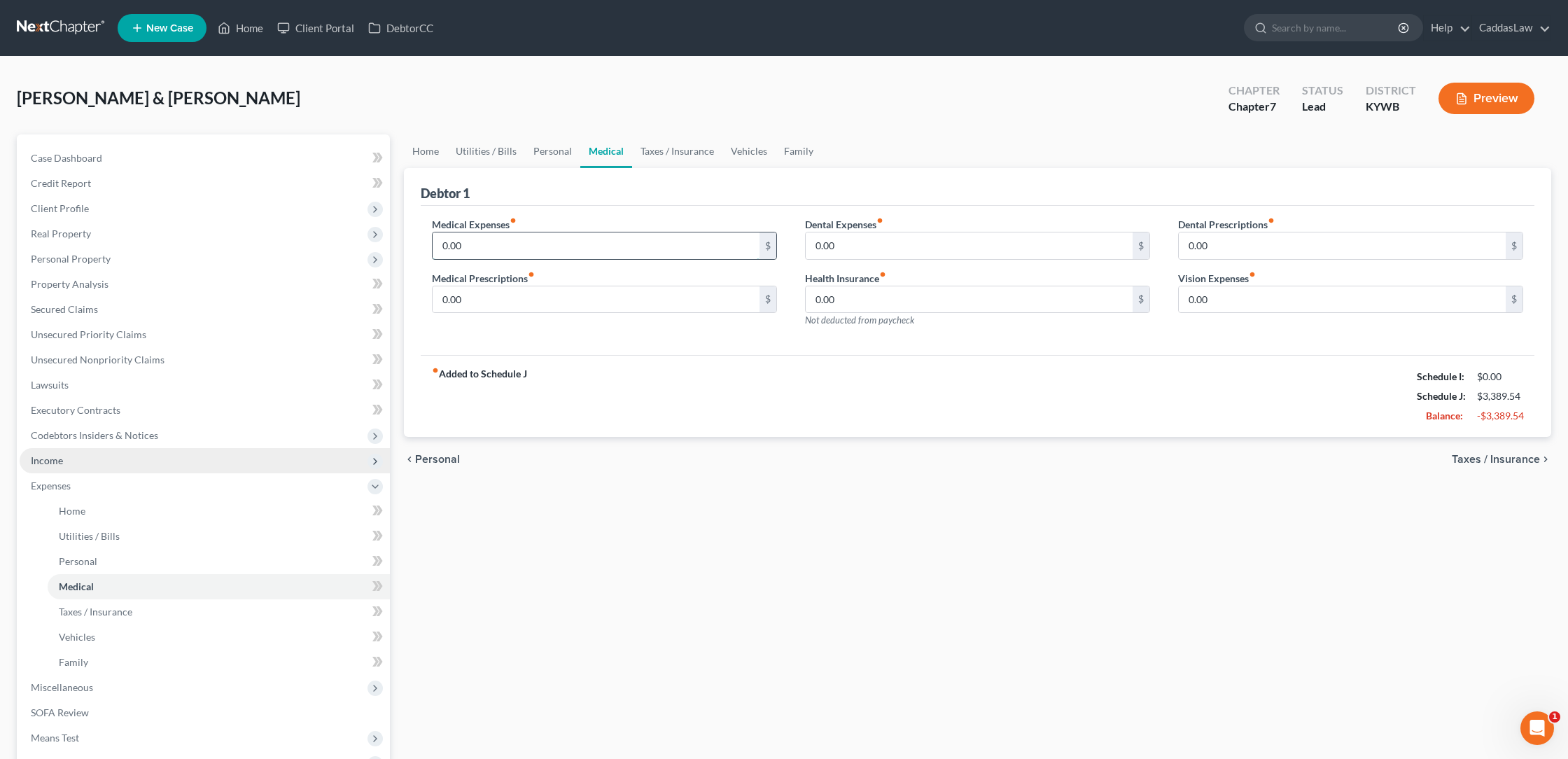
click at [506, 244] on input "0.00" at bounding box center [595, 245] width 327 height 27
click at [485, 237] on input "0.20" at bounding box center [595, 245] width 327 height 27
type input "20.00"
click at [549, 152] on link "Personal" at bounding box center [552, 151] width 55 height 34
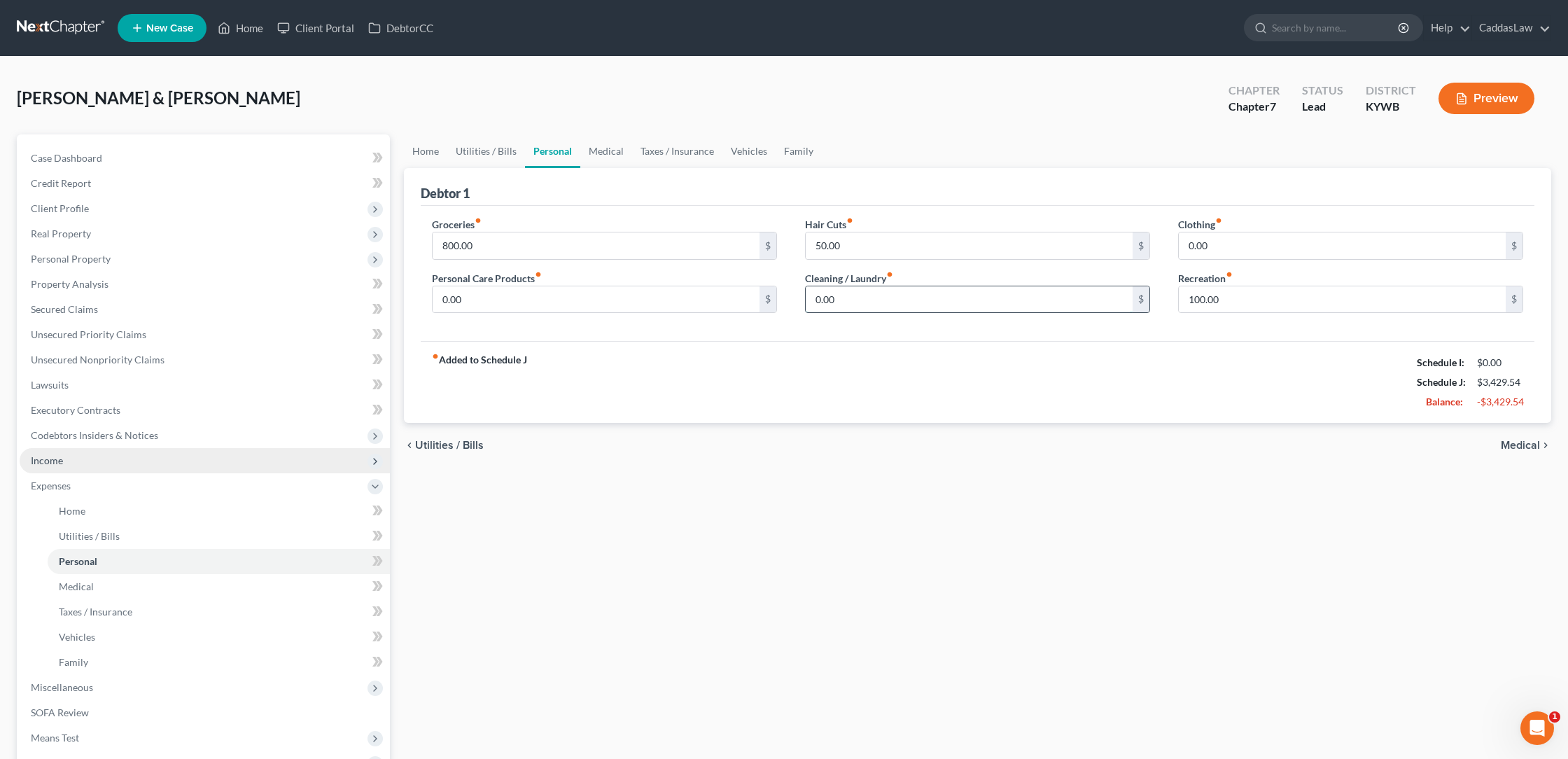
click at [858, 309] on input "0.00" at bounding box center [969, 299] width 327 height 27
type input "0"
type input "20.00"
click at [1240, 250] on input "0.00" at bounding box center [1342, 245] width 327 height 27
type input "0"
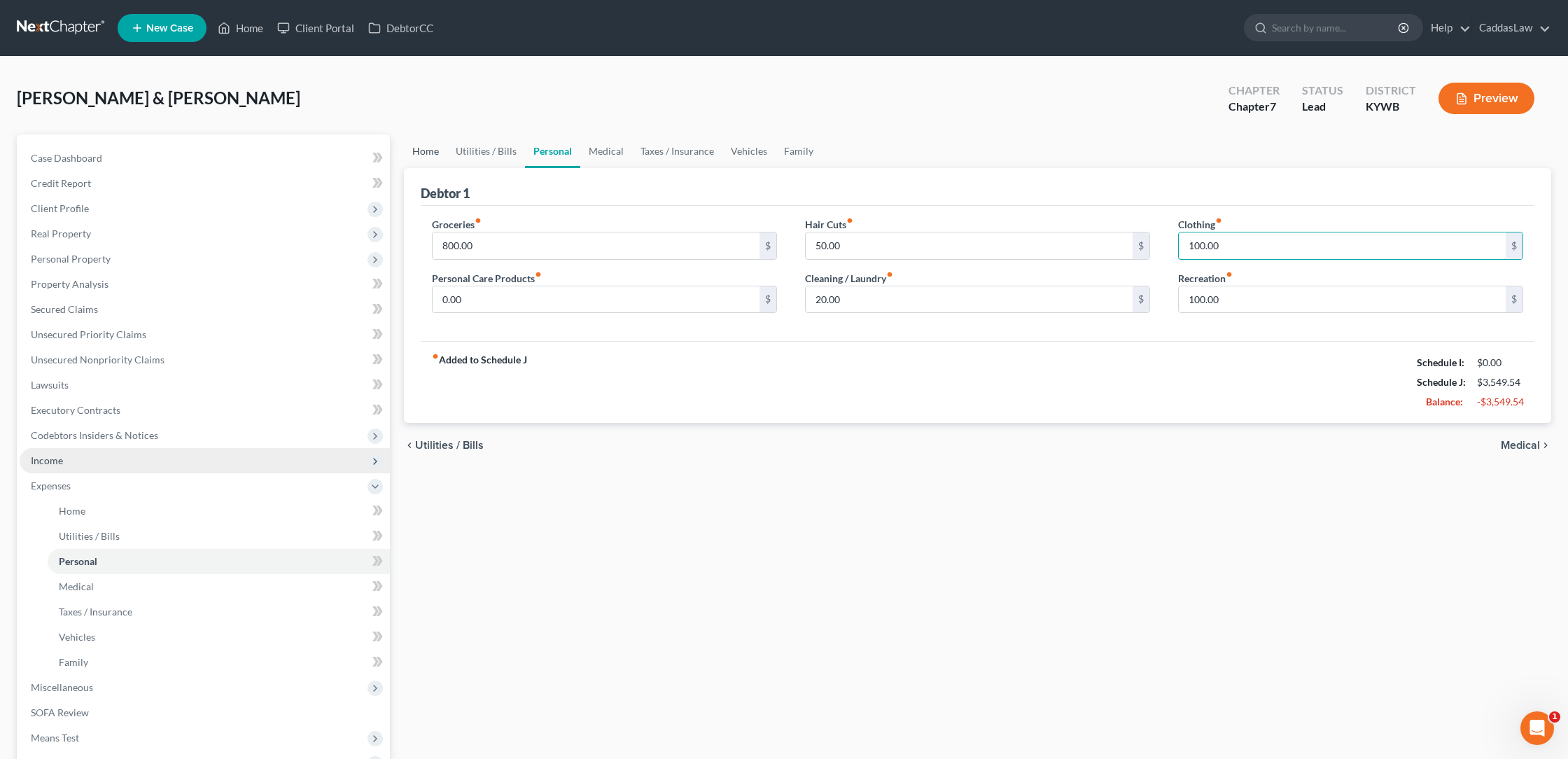
type input "100.00"
click at [420, 158] on link "Home" at bounding box center [425, 151] width 43 height 34
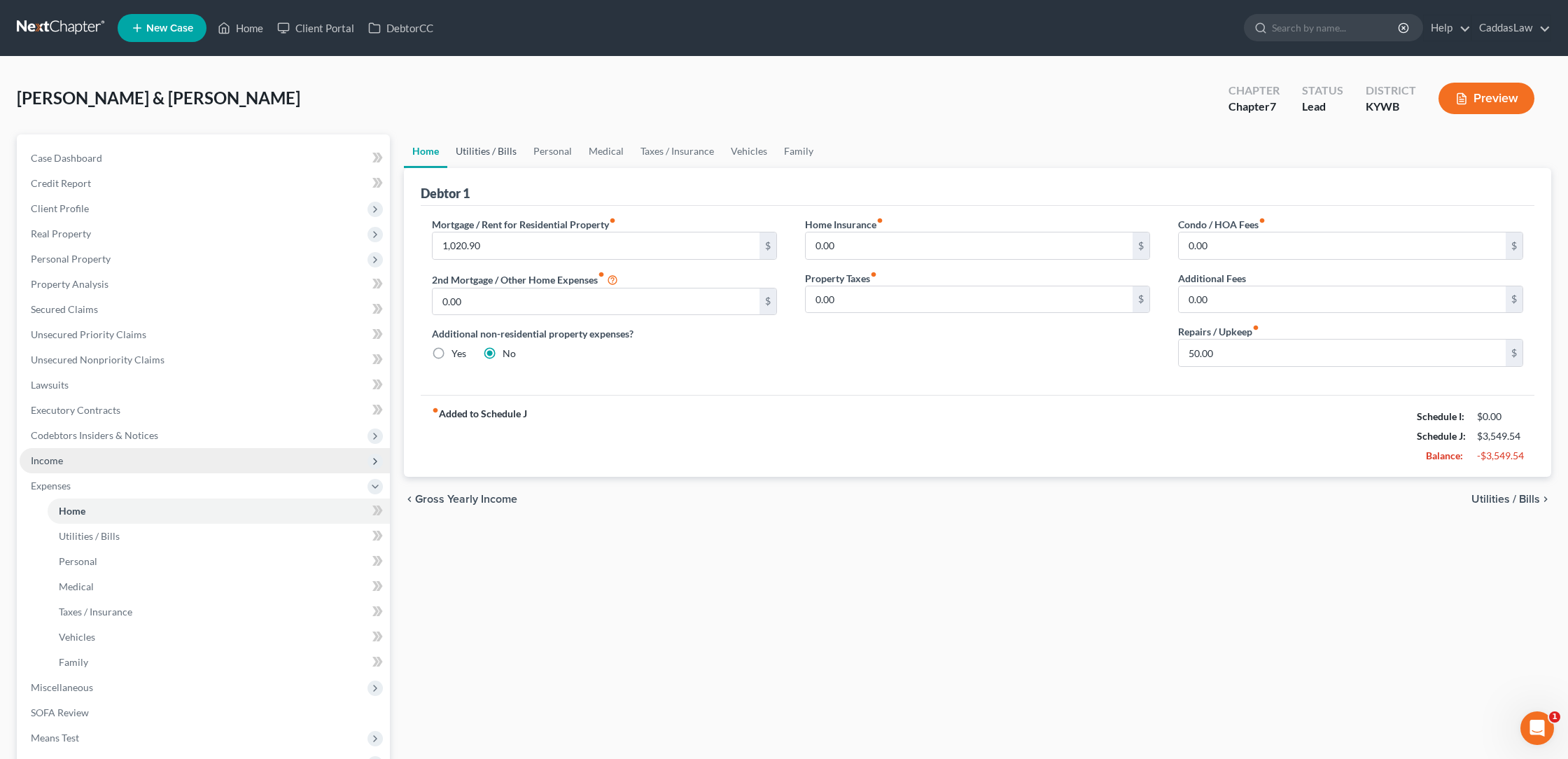
click at [489, 150] on link "Utilities / Bills" at bounding box center [486, 151] width 78 height 34
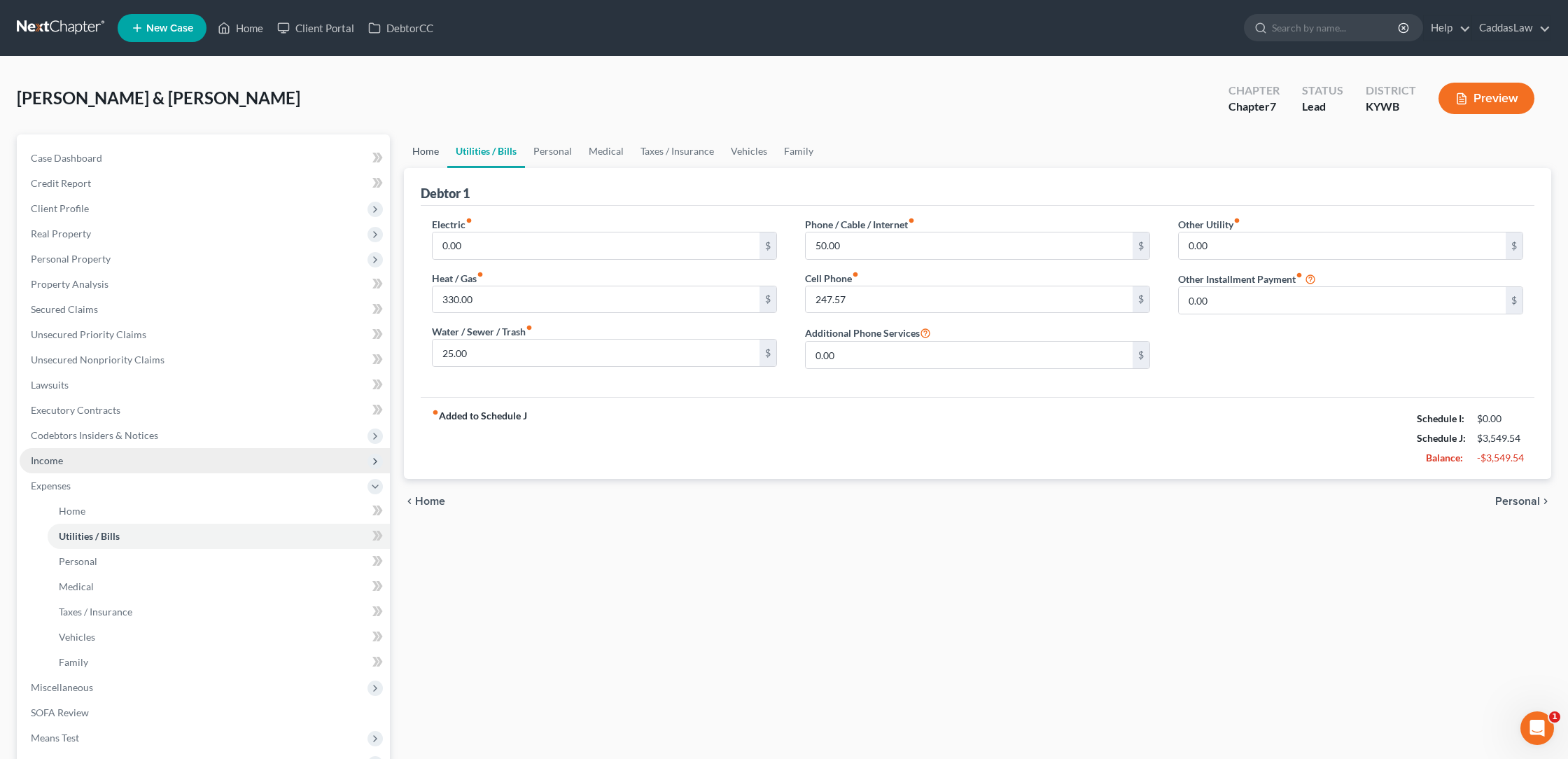
click at [426, 149] on link "Home" at bounding box center [425, 151] width 43 height 34
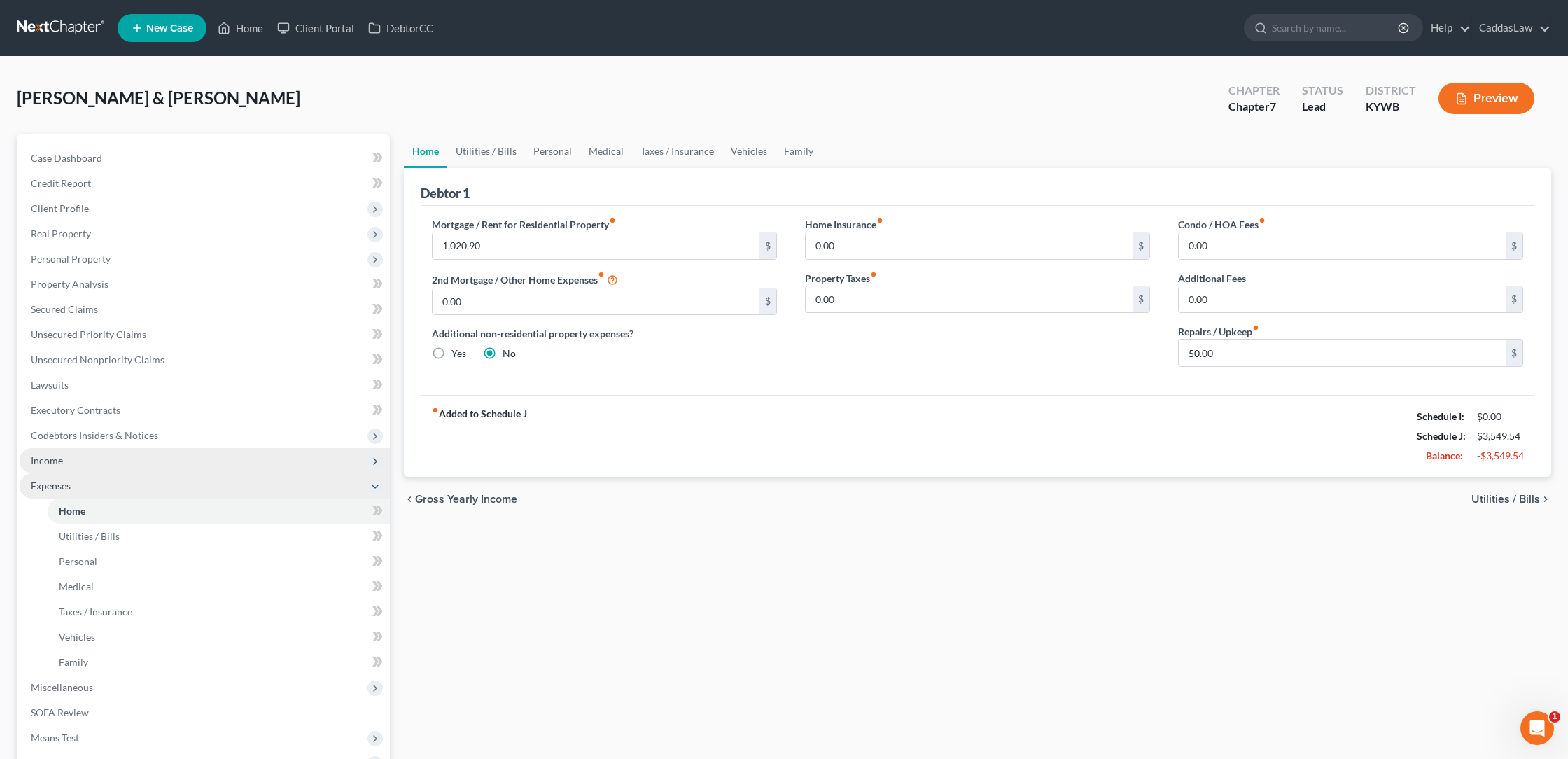
click at [376, 486] on polyline at bounding box center [376, 486] width 5 height 3
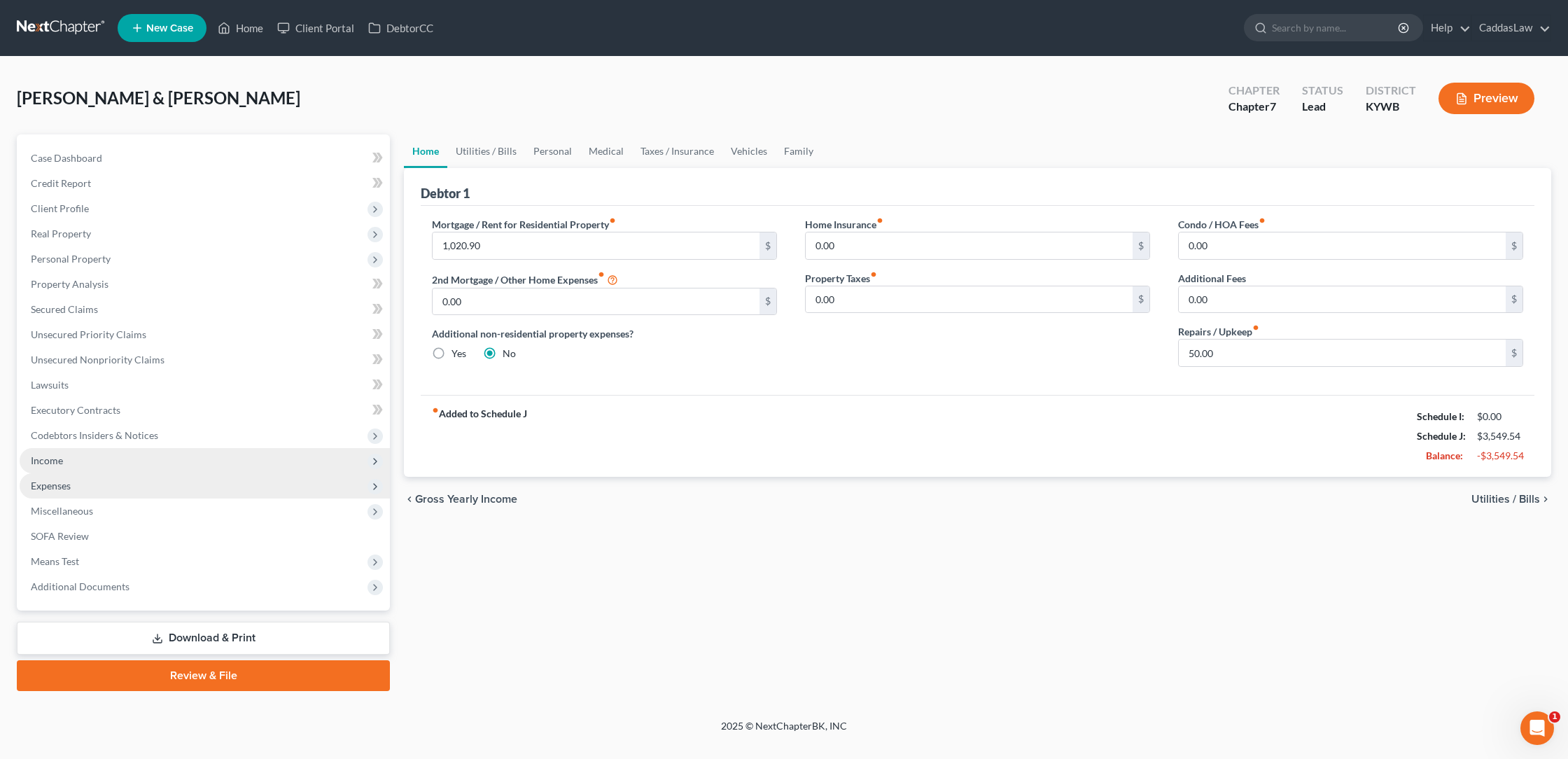
click at [93, 474] on span "Expenses" at bounding box center [204, 486] width 370 height 26
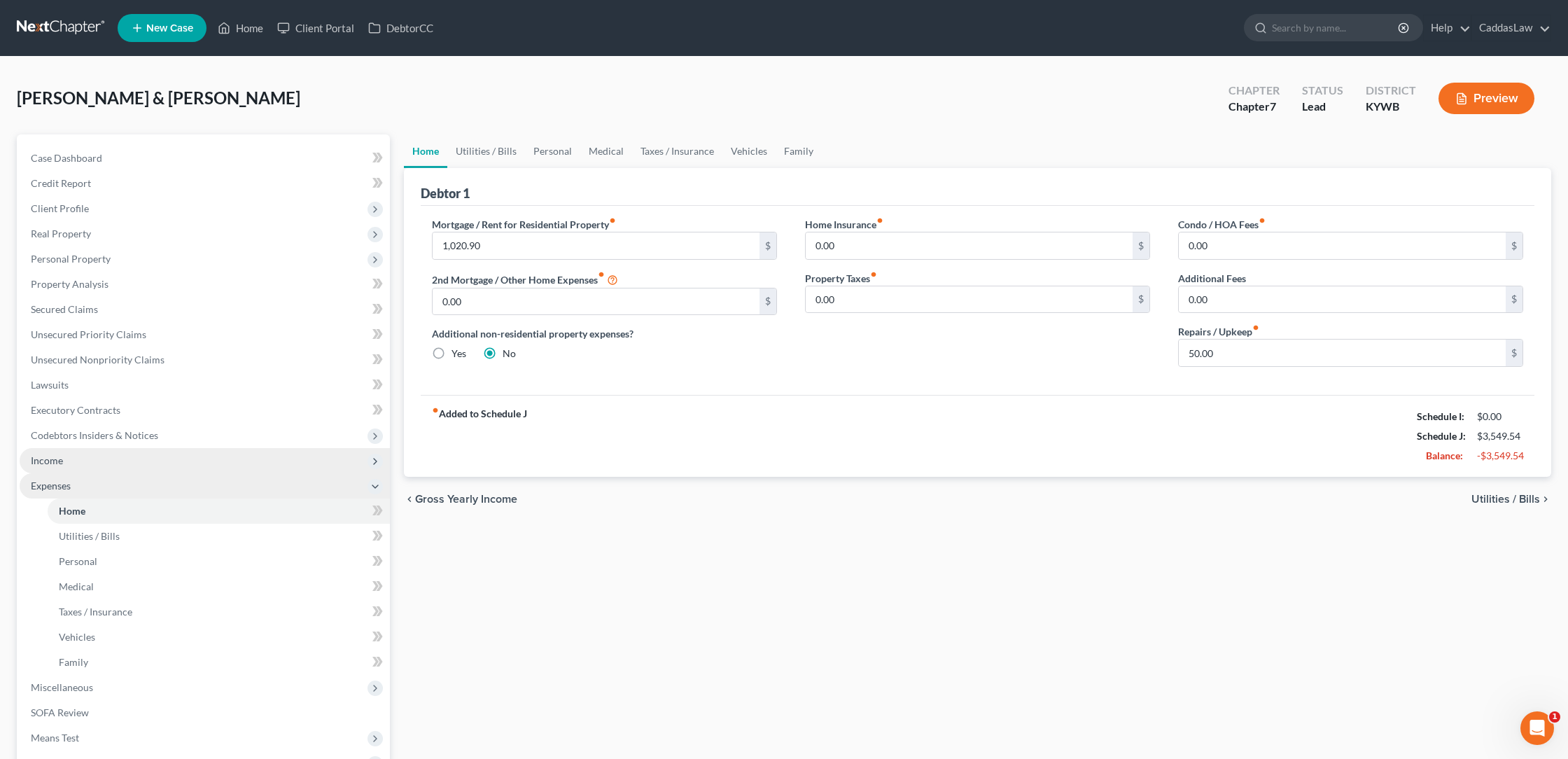
click at [95, 492] on span "Expenses" at bounding box center [204, 486] width 370 height 26
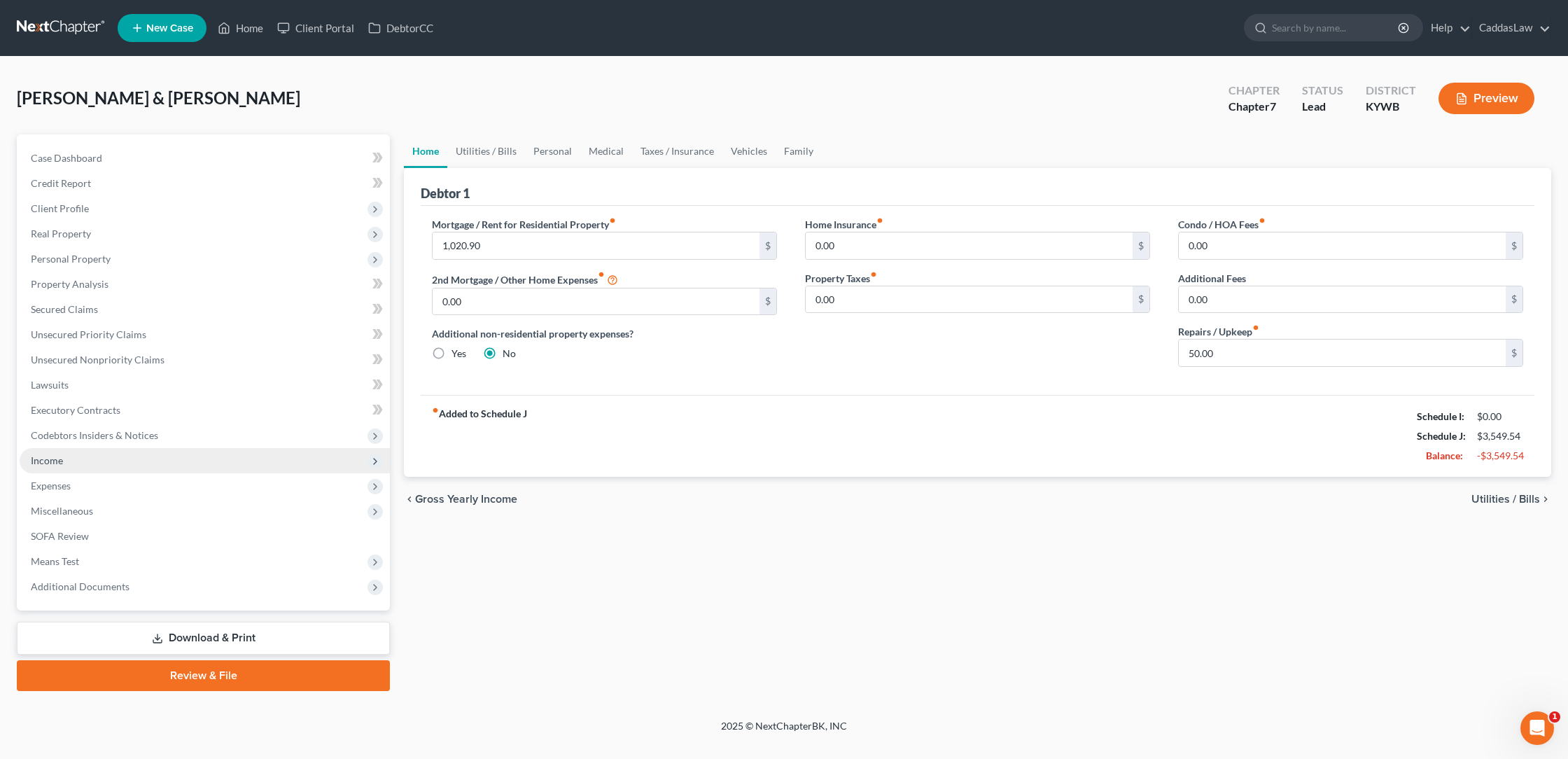
click at [96, 458] on span "Income" at bounding box center [204, 461] width 370 height 26
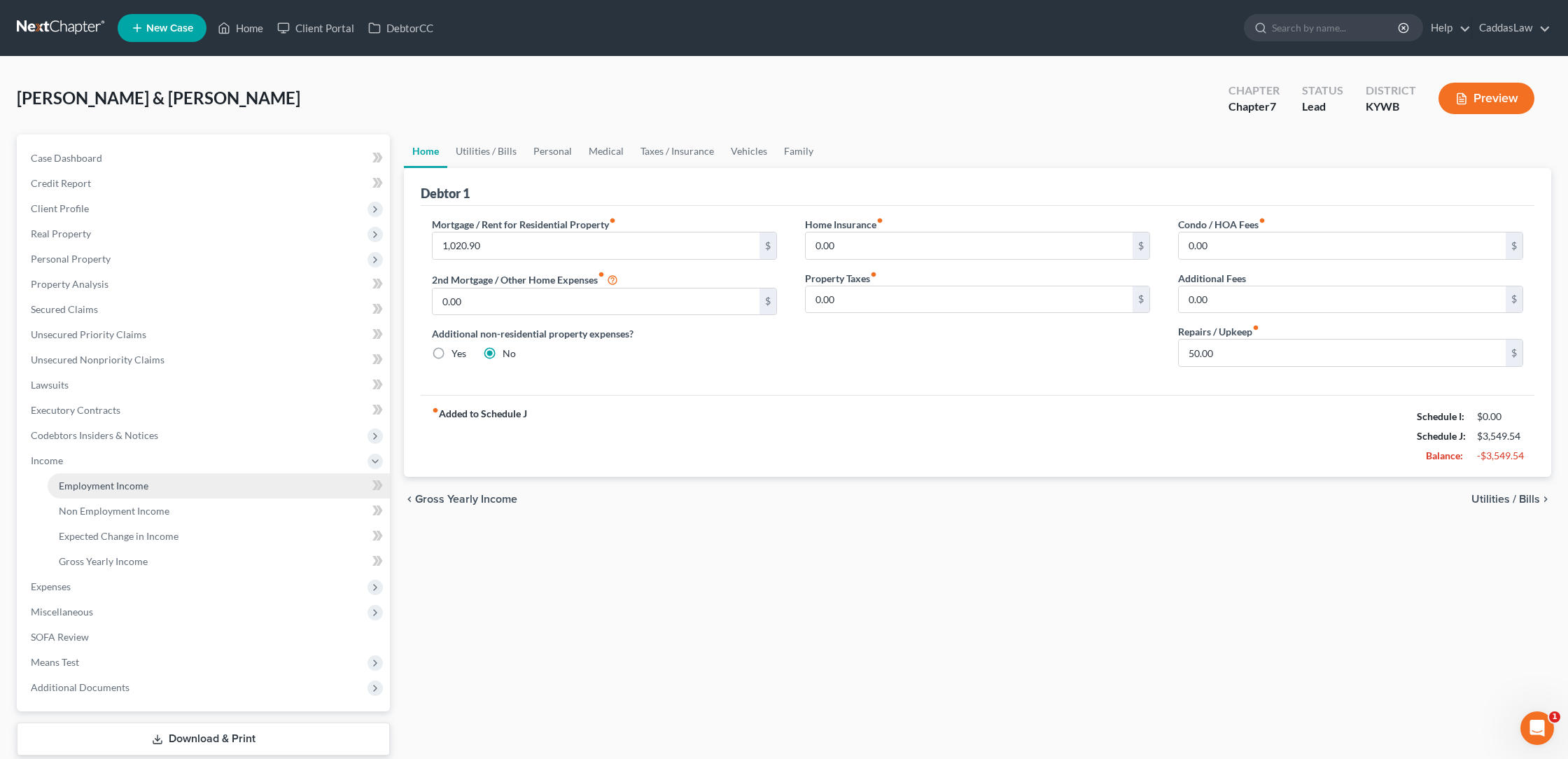
click at [125, 483] on span "Employment Income" at bounding box center [103, 485] width 90 height 12
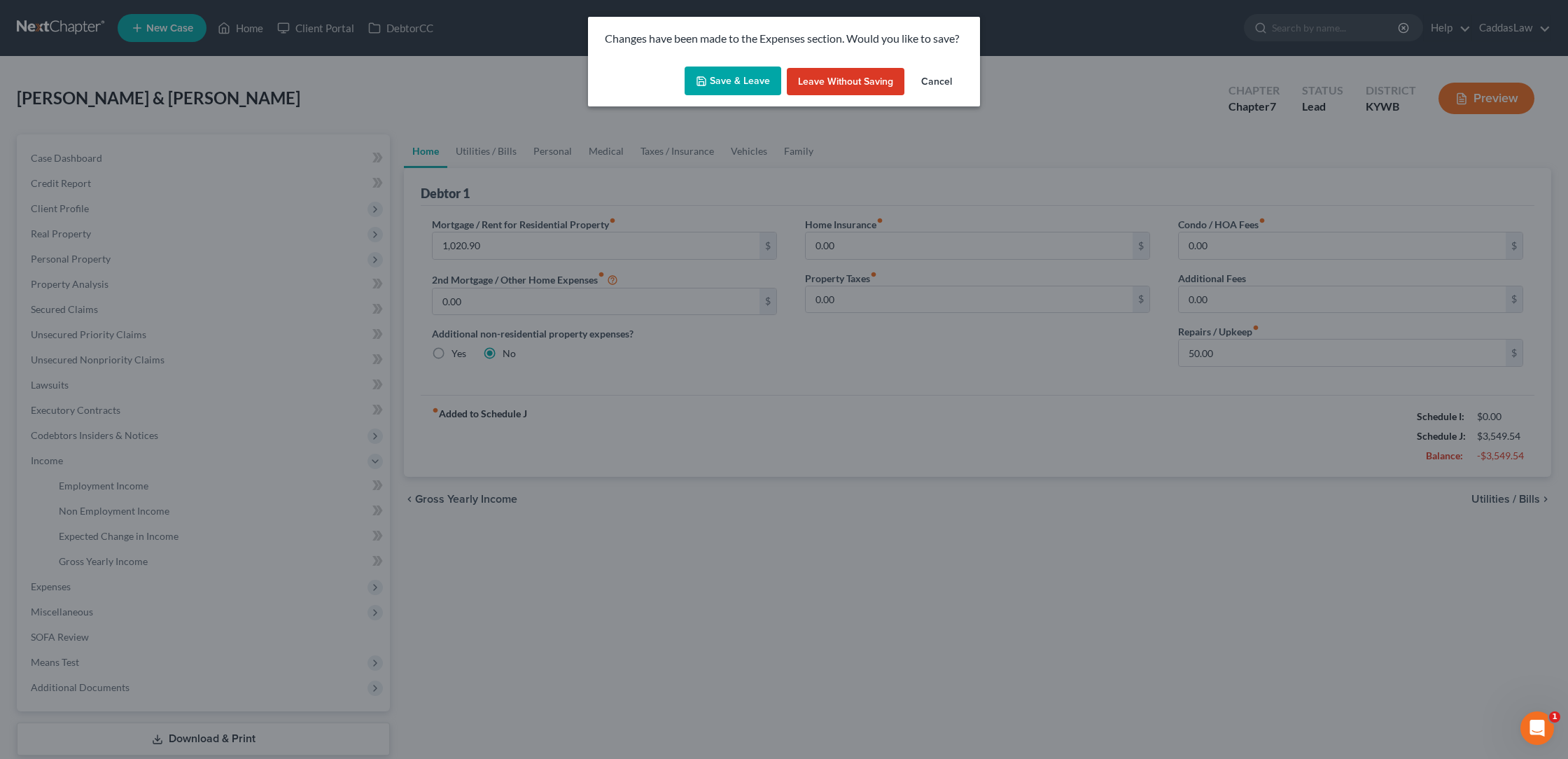
click at [730, 75] on button "Save & Leave" at bounding box center [733, 81] width 96 height 29
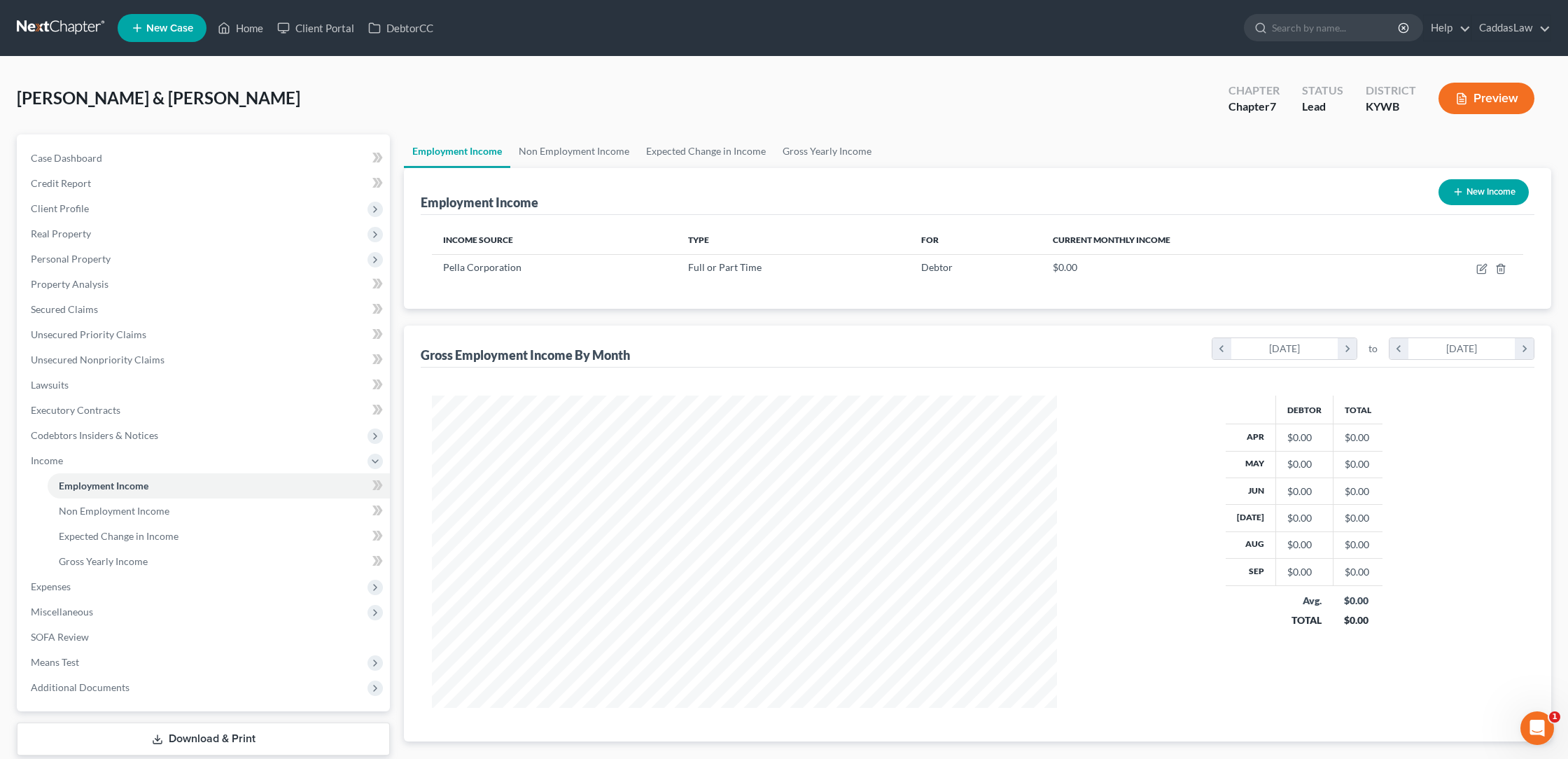
scroll to position [312, 653]
